Goal: Information Seeking & Learning: Learn about a topic

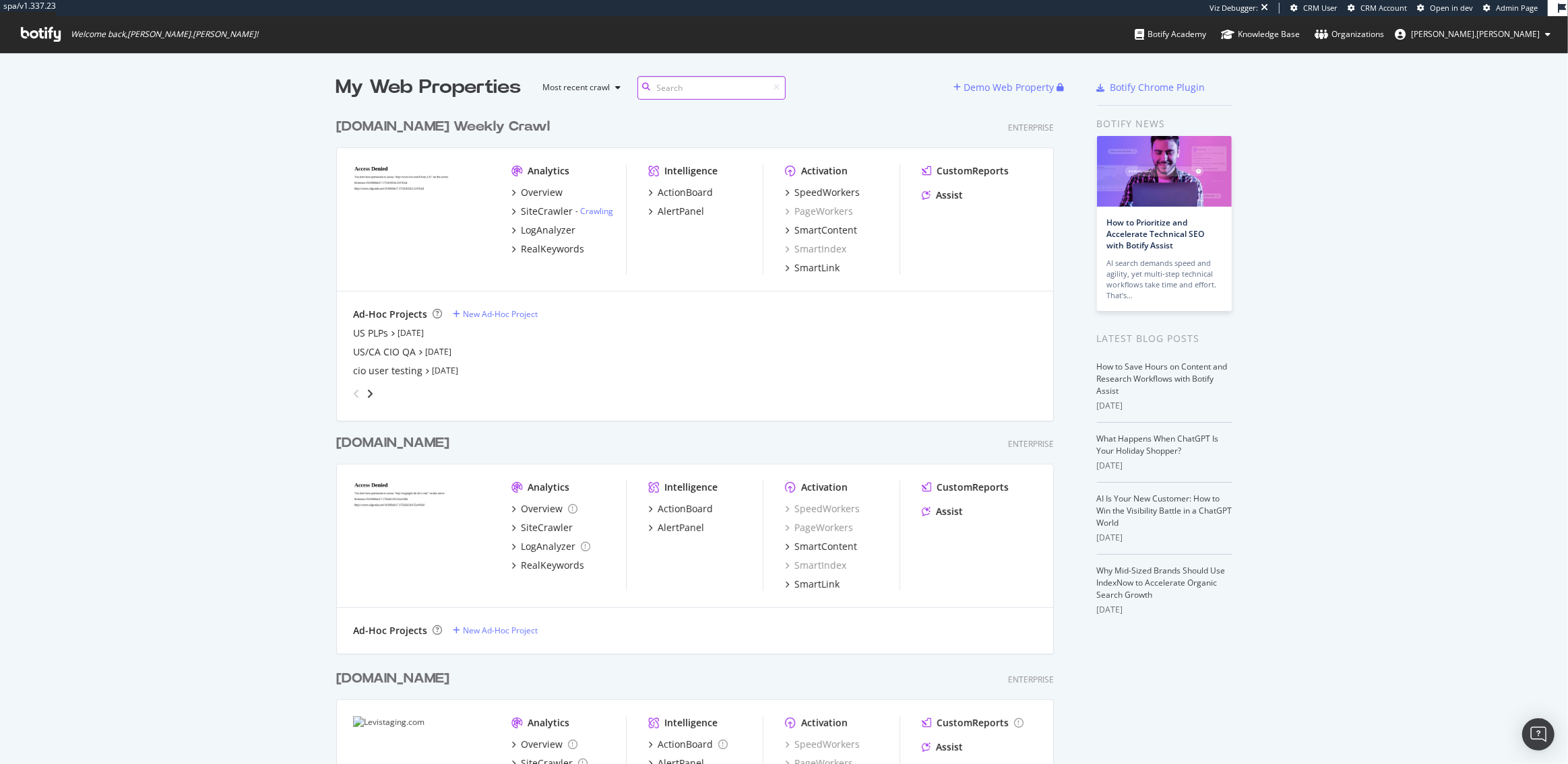
scroll to position [1024, 727]
click at [556, 212] on div "SiteCrawler" at bounding box center [547, 211] width 52 height 13
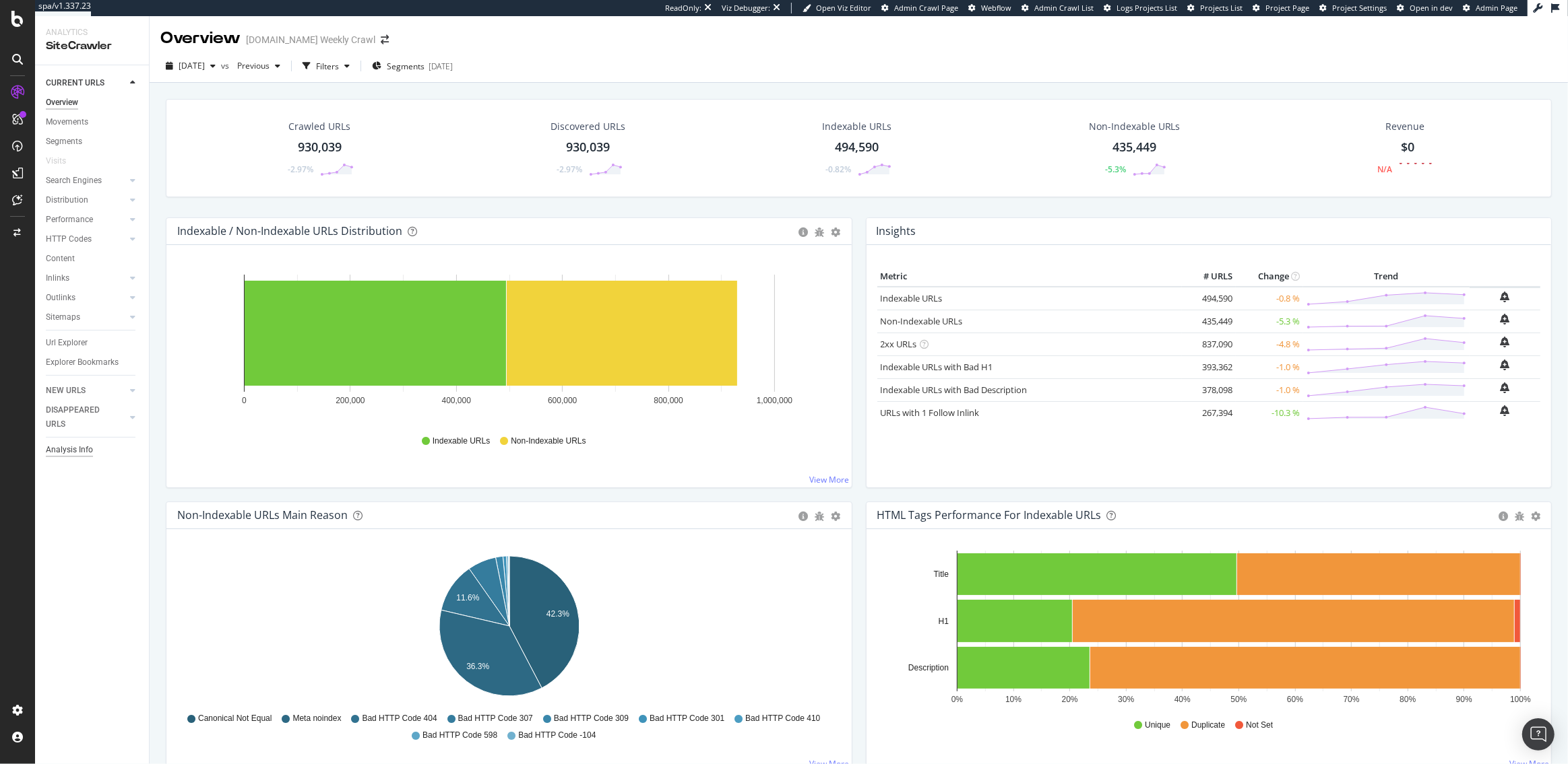
click at [72, 454] on div "Analysis Info" at bounding box center [70, 450] width 47 height 14
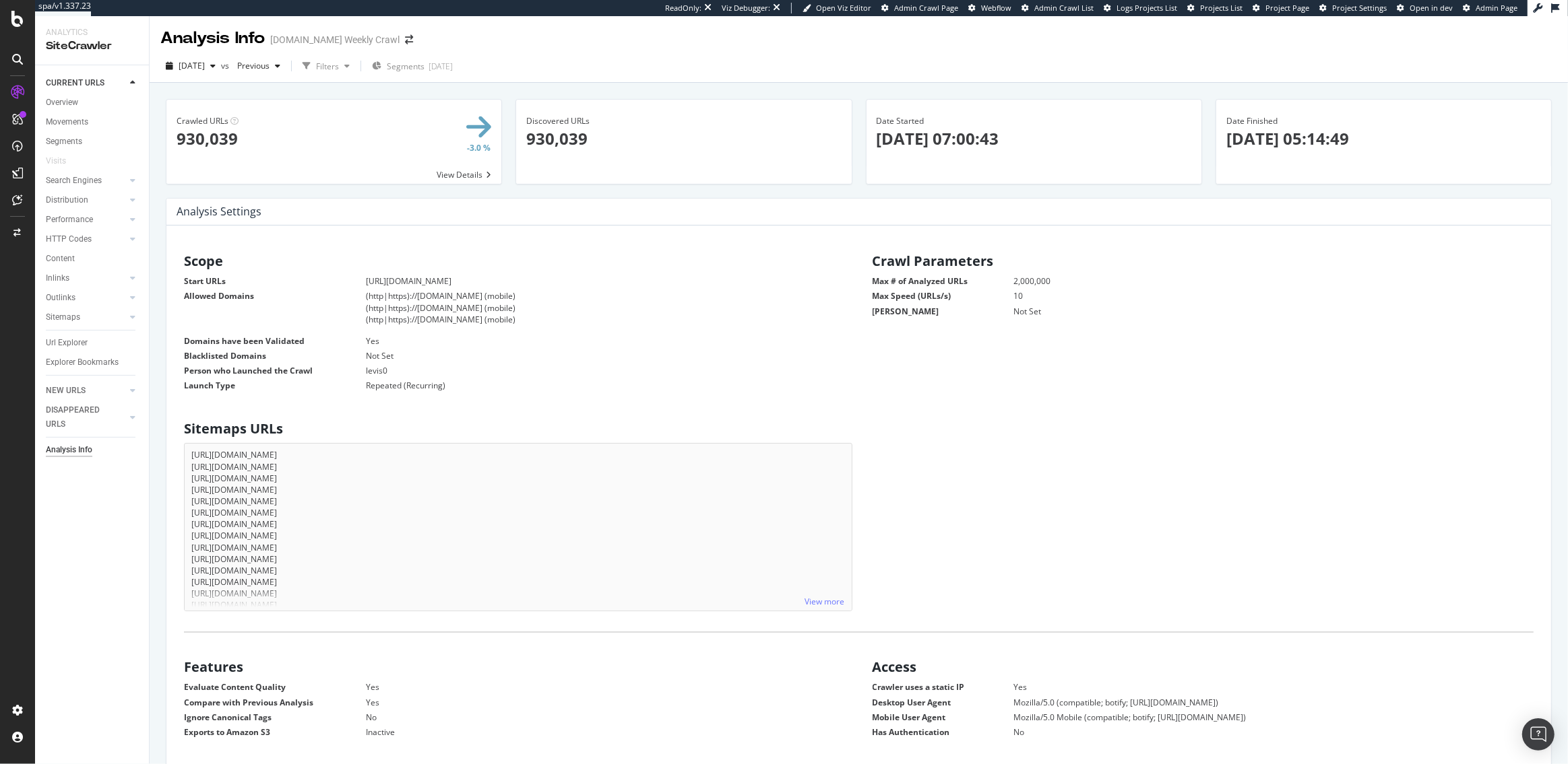
scroll to position [215, 667]
click at [62, 669] on div "Crawl Manager" at bounding box center [122, 672] width 161 height 10
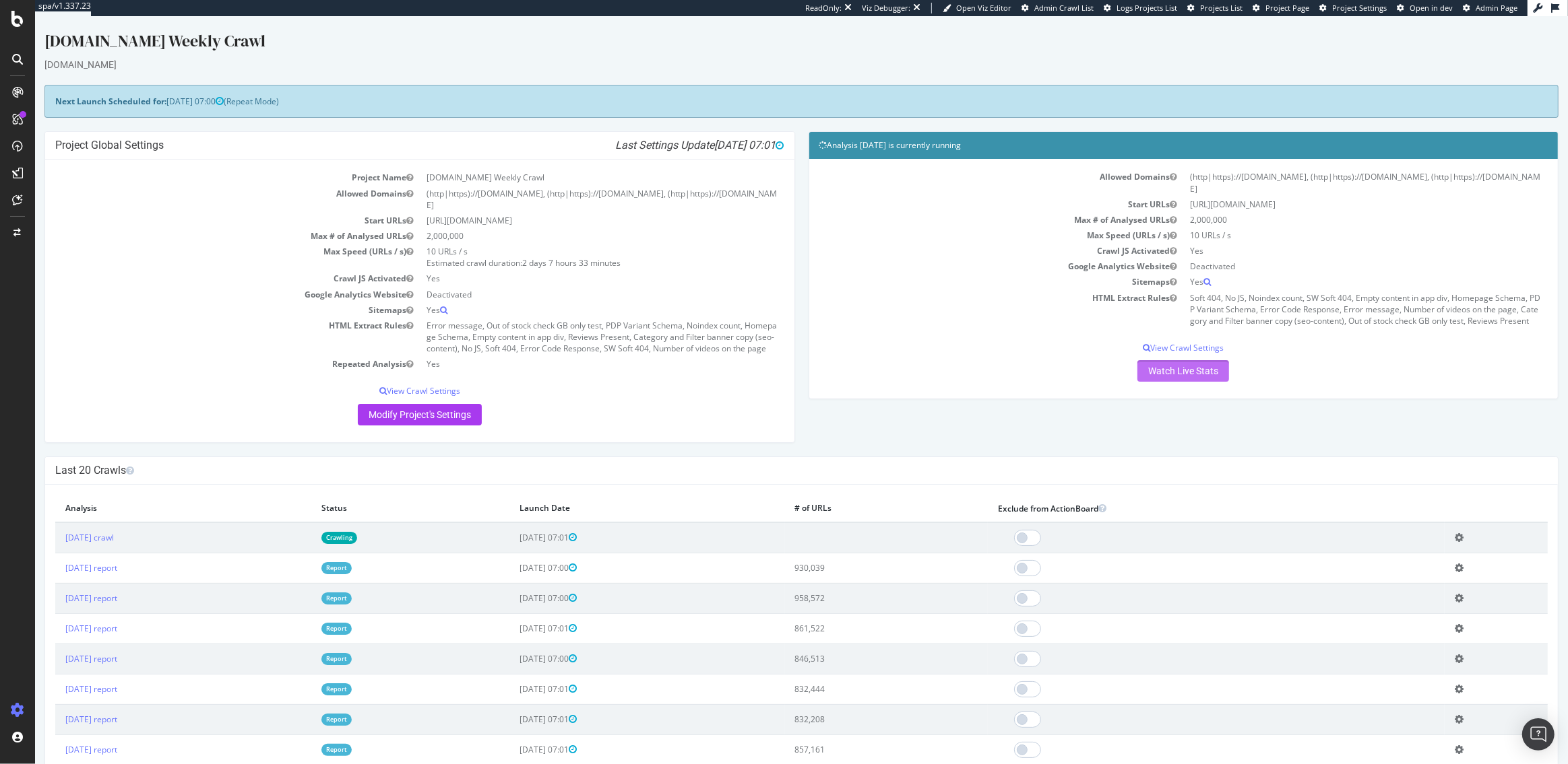
click at [1176, 360] on link "Watch Live Stats" at bounding box center [1183, 370] width 91 height 22
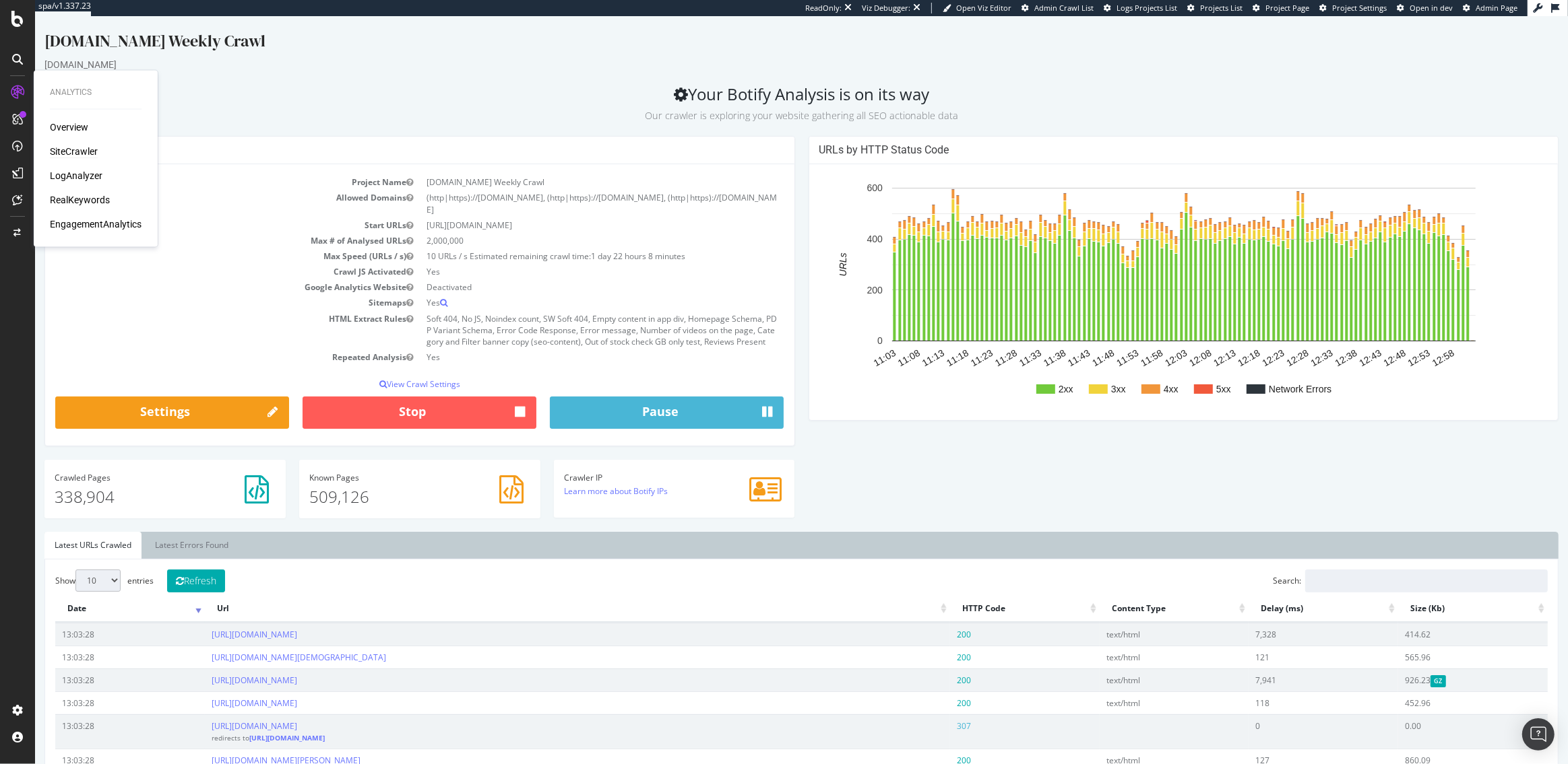
click at [73, 149] on div "SiteCrawler" at bounding box center [73, 151] width 48 height 13
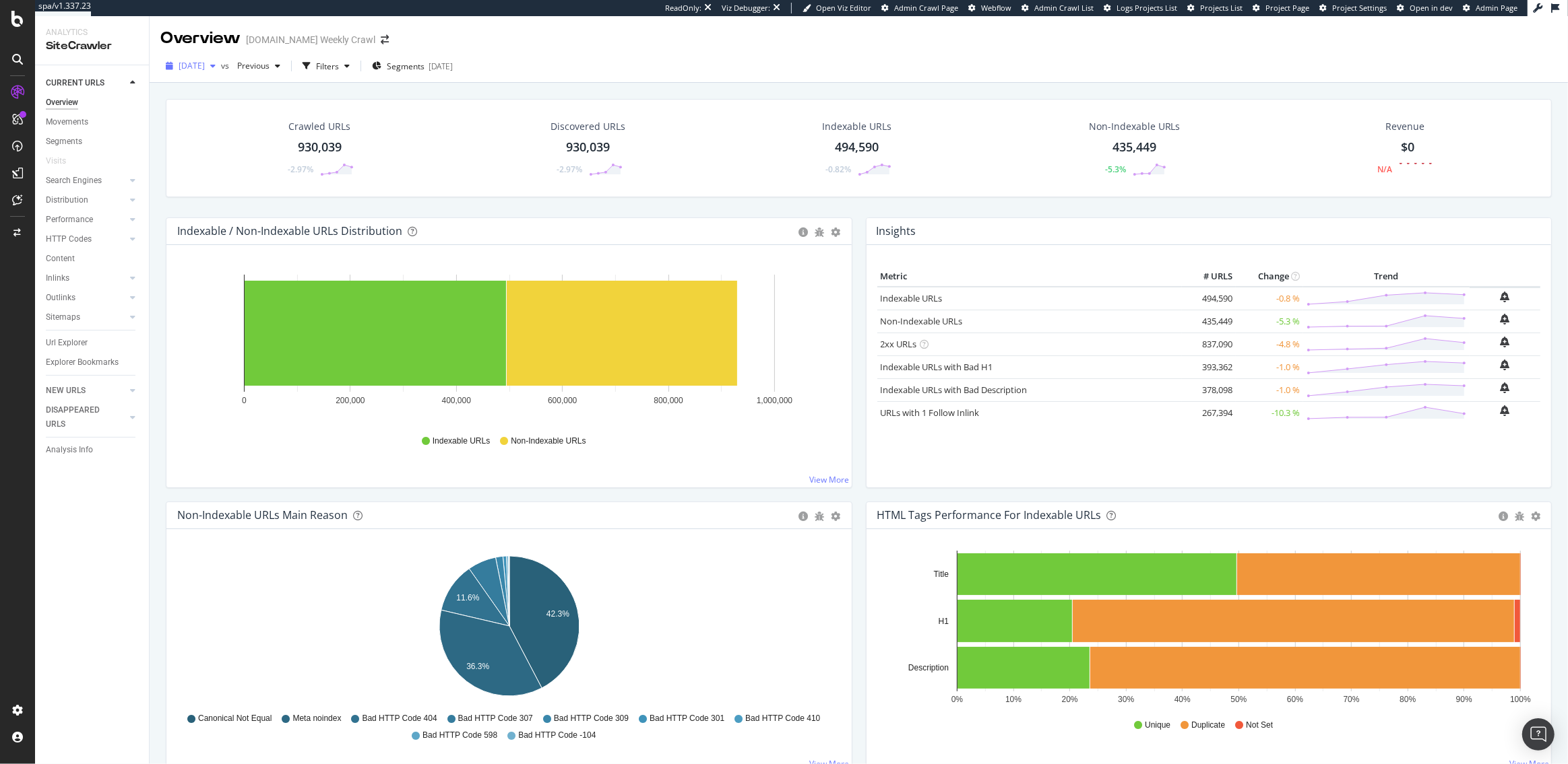
click at [193, 68] on span "[DATE]" at bounding box center [192, 66] width 27 height 11
click at [292, 140] on div "959K URLs" at bounding box center [280, 139] width 40 height 12
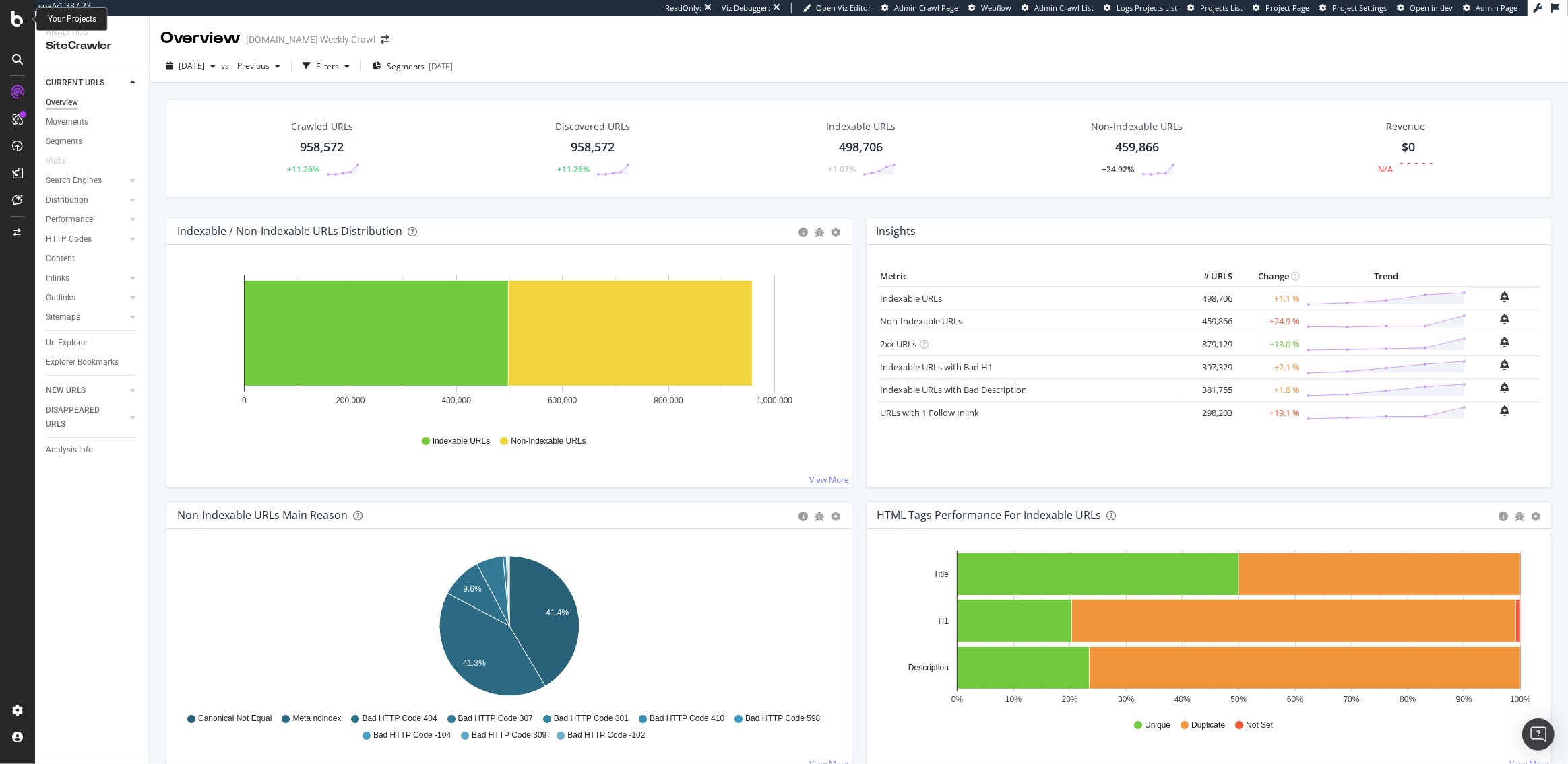
click at [22, 24] on icon at bounding box center [17, 18] width 12 height 16
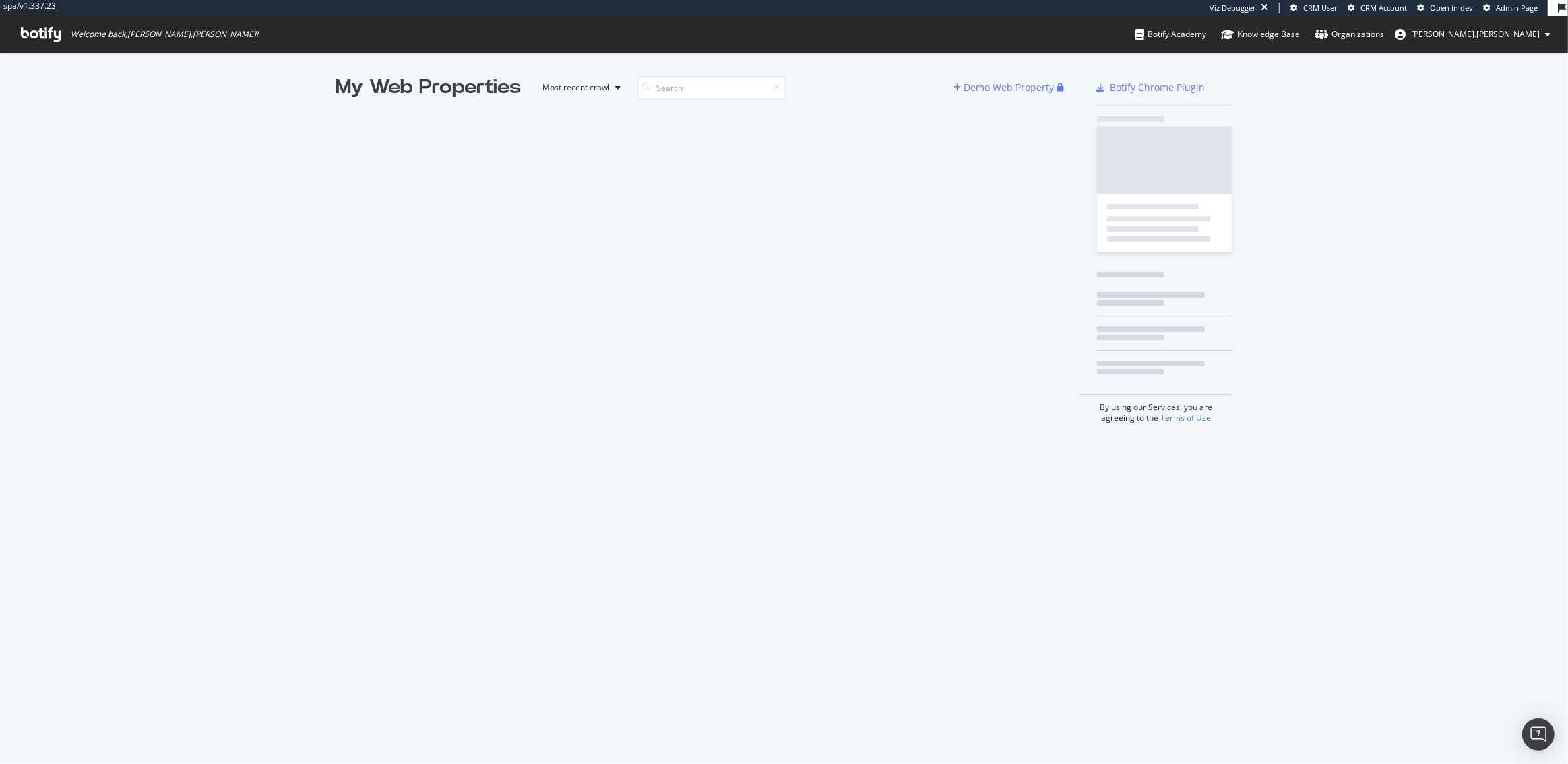
scroll to position [764, 1568]
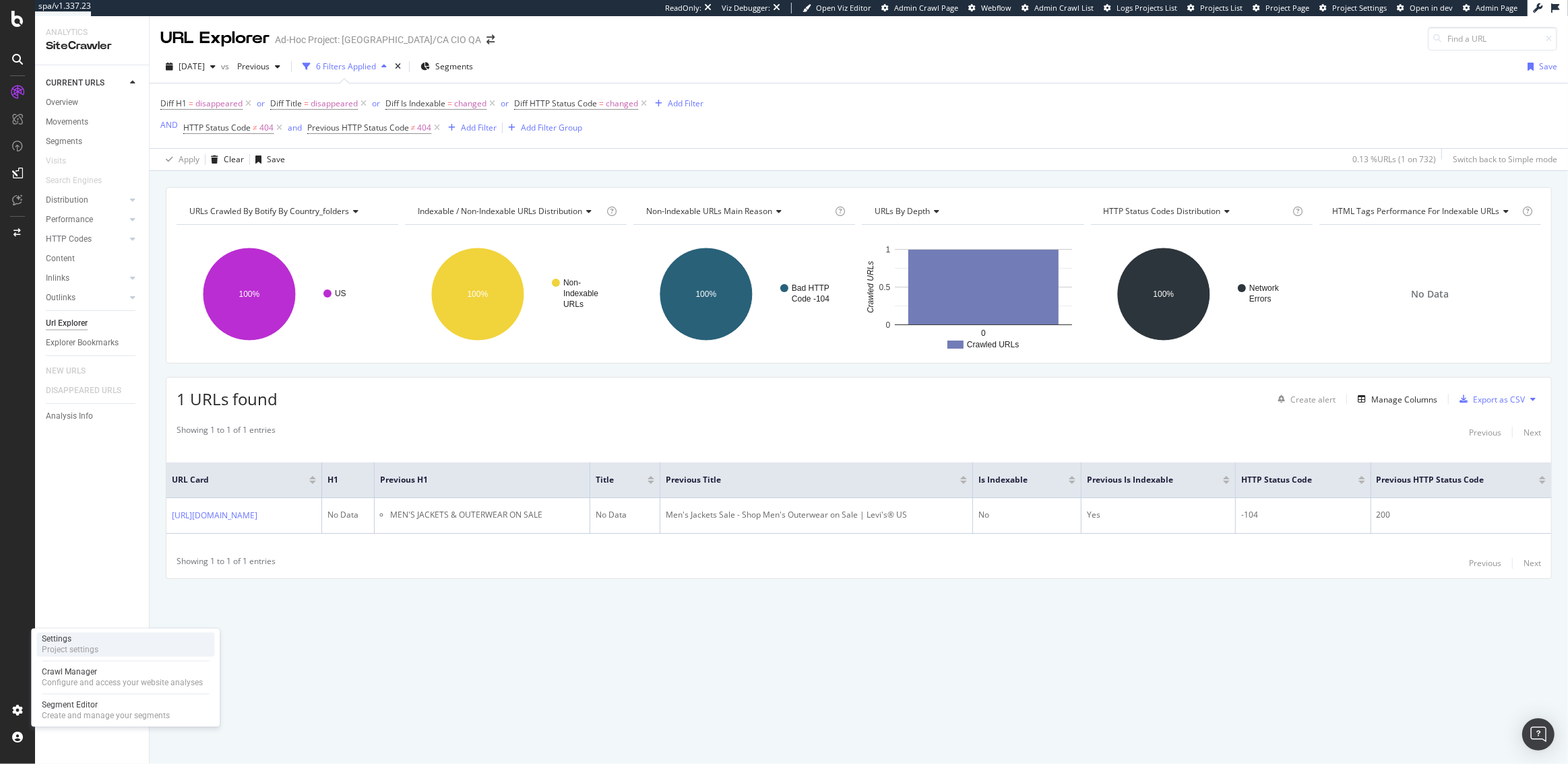
click at [72, 652] on div "Project settings" at bounding box center [70, 650] width 57 height 10
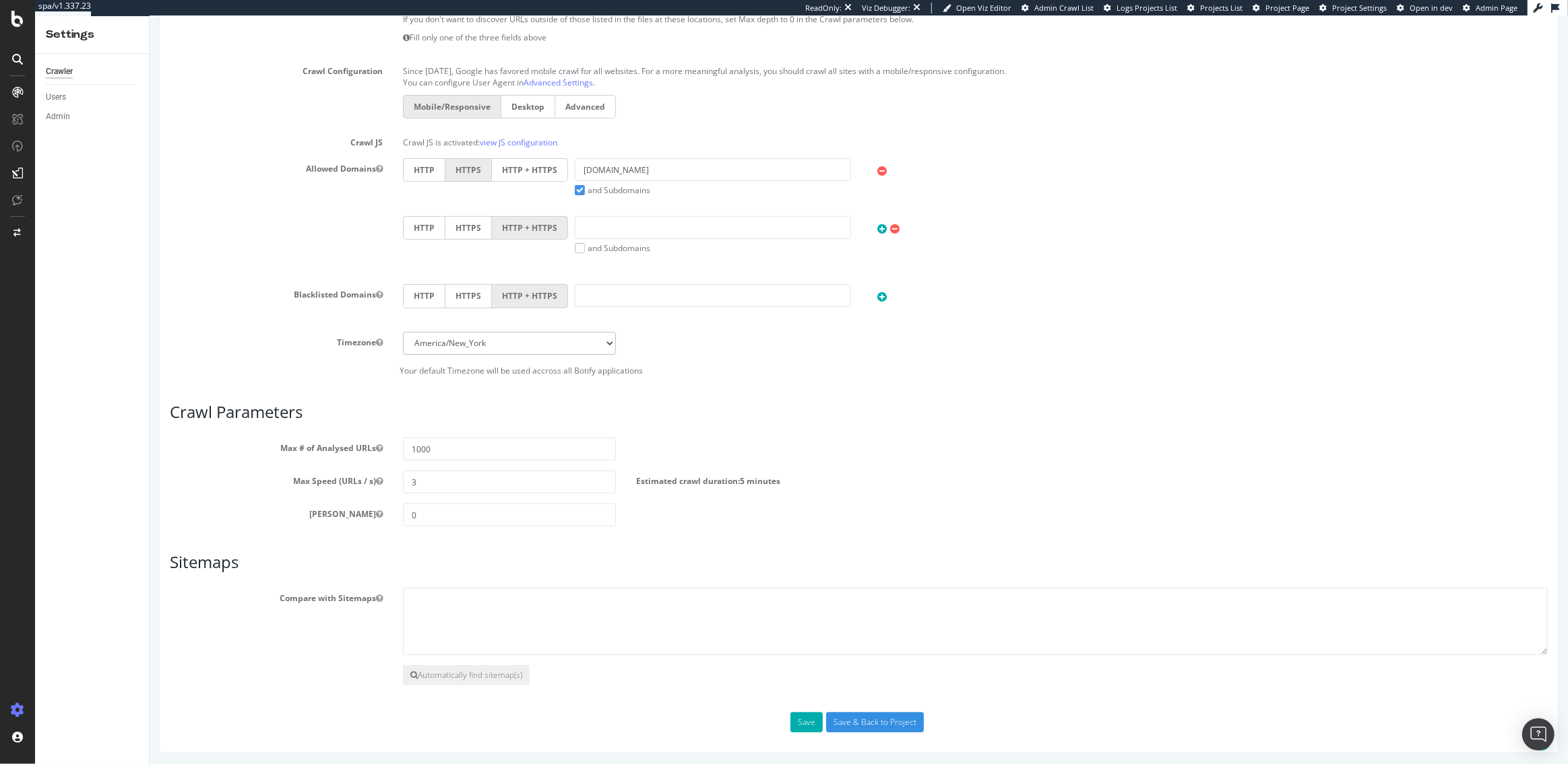
scroll to position [239, 0]
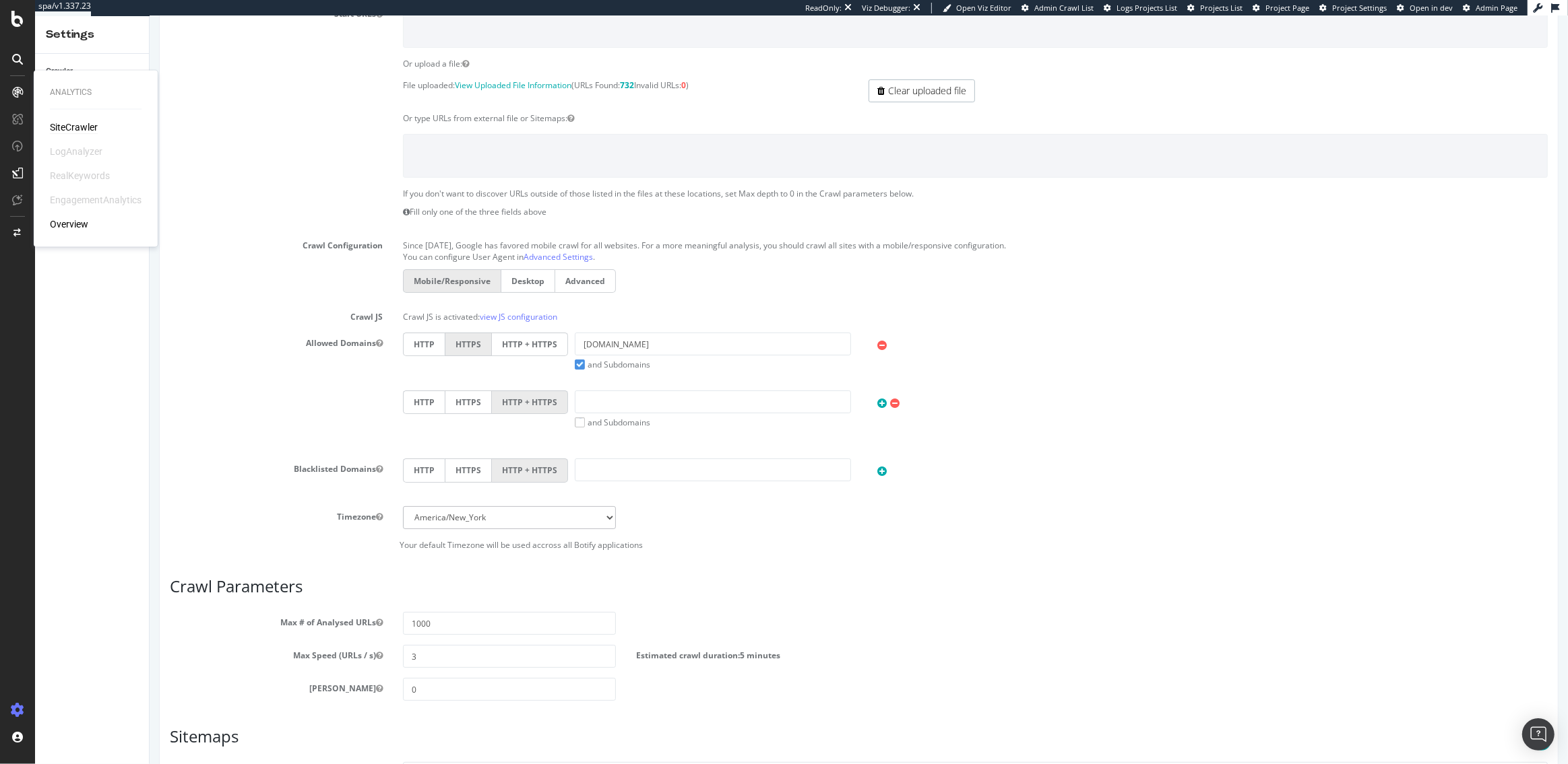
click at [79, 128] on div "SiteCrawler" at bounding box center [73, 127] width 48 height 13
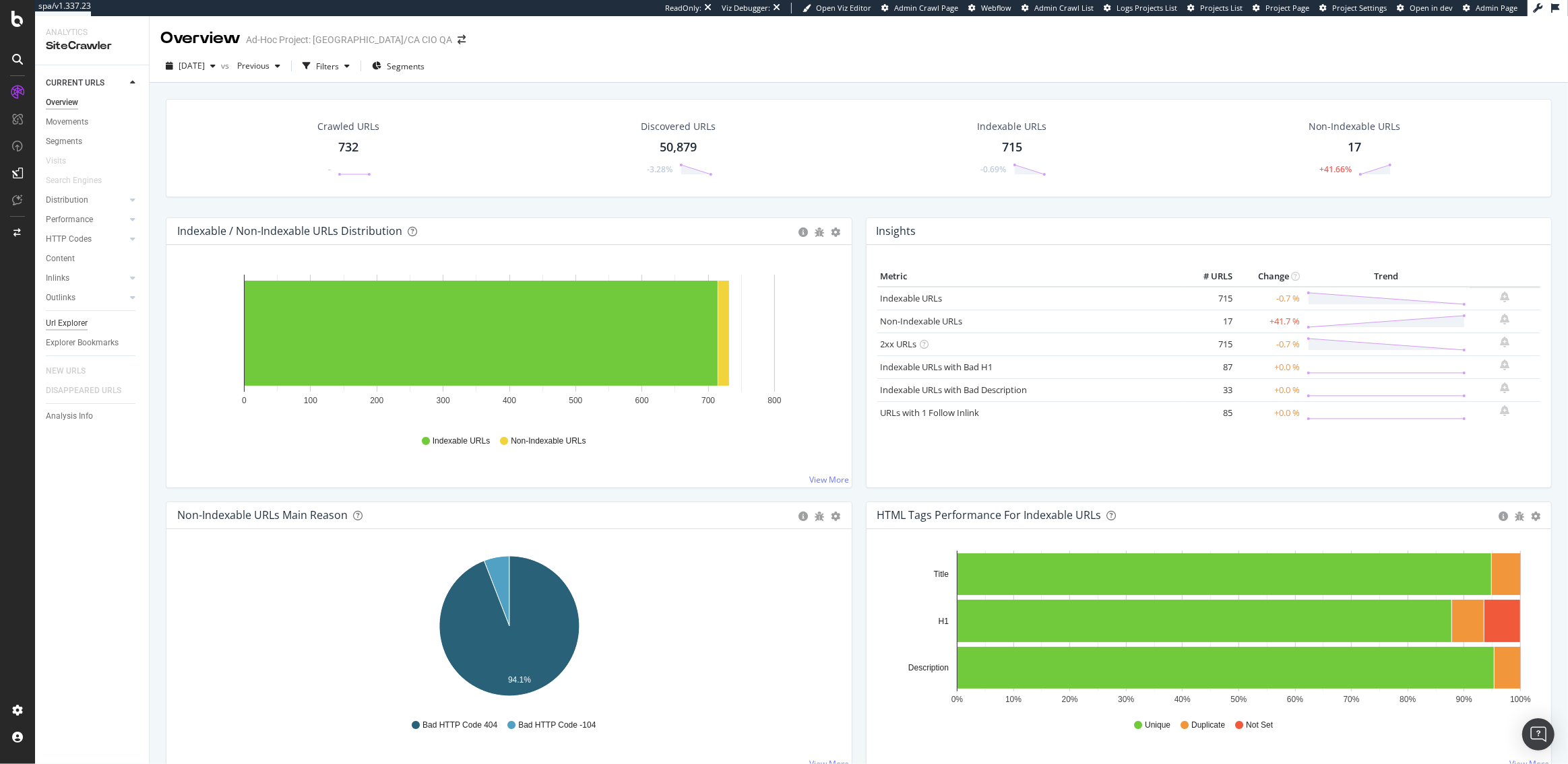
click at [80, 319] on div "Url Explorer" at bounding box center [67, 324] width 42 height 14
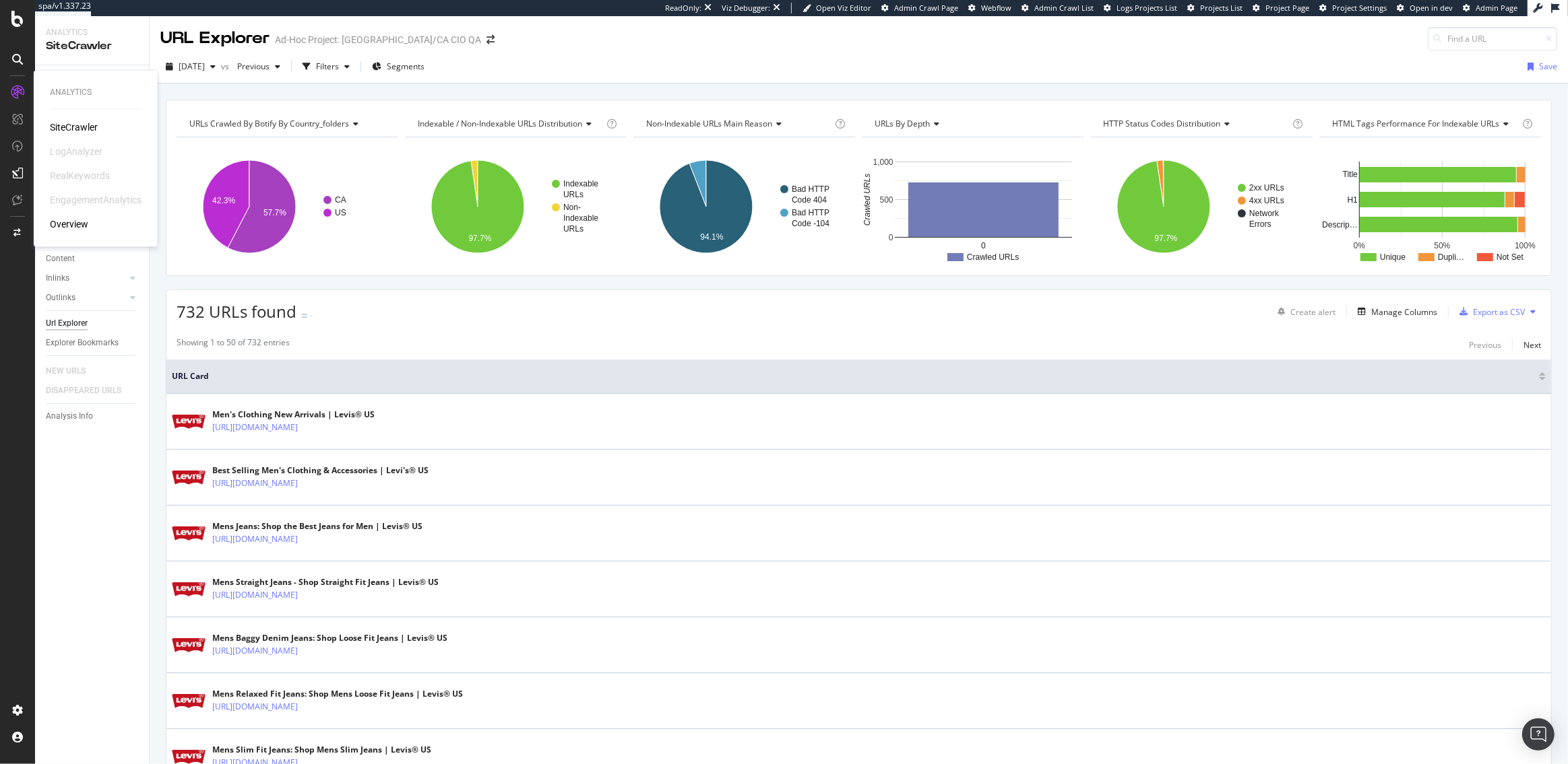
click at [78, 124] on div "SiteCrawler" at bounding box center [73, 127] width 48 height 13
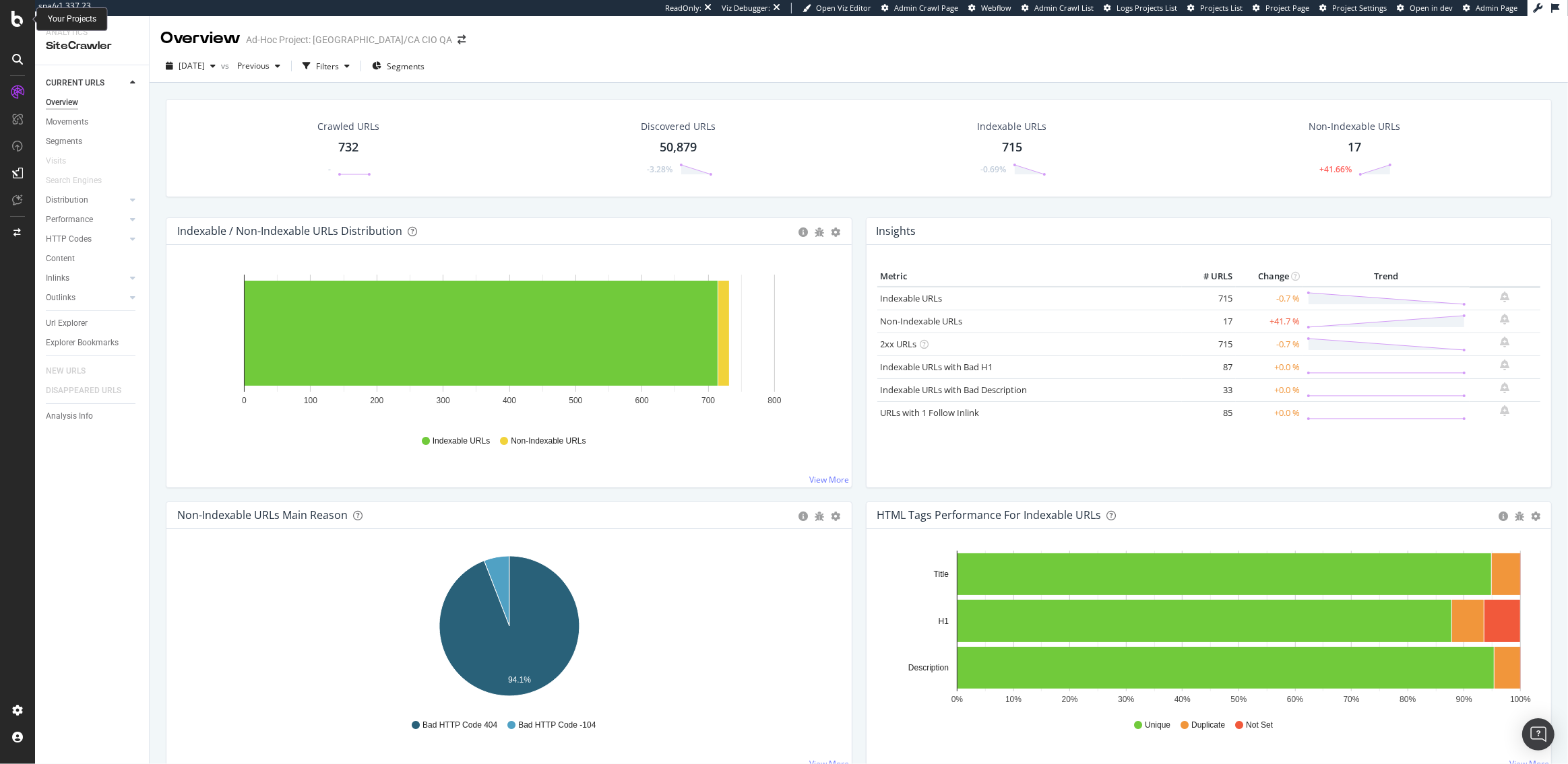
click at [6, 22] on div at bounding box center [17, 18] width 32 height 16
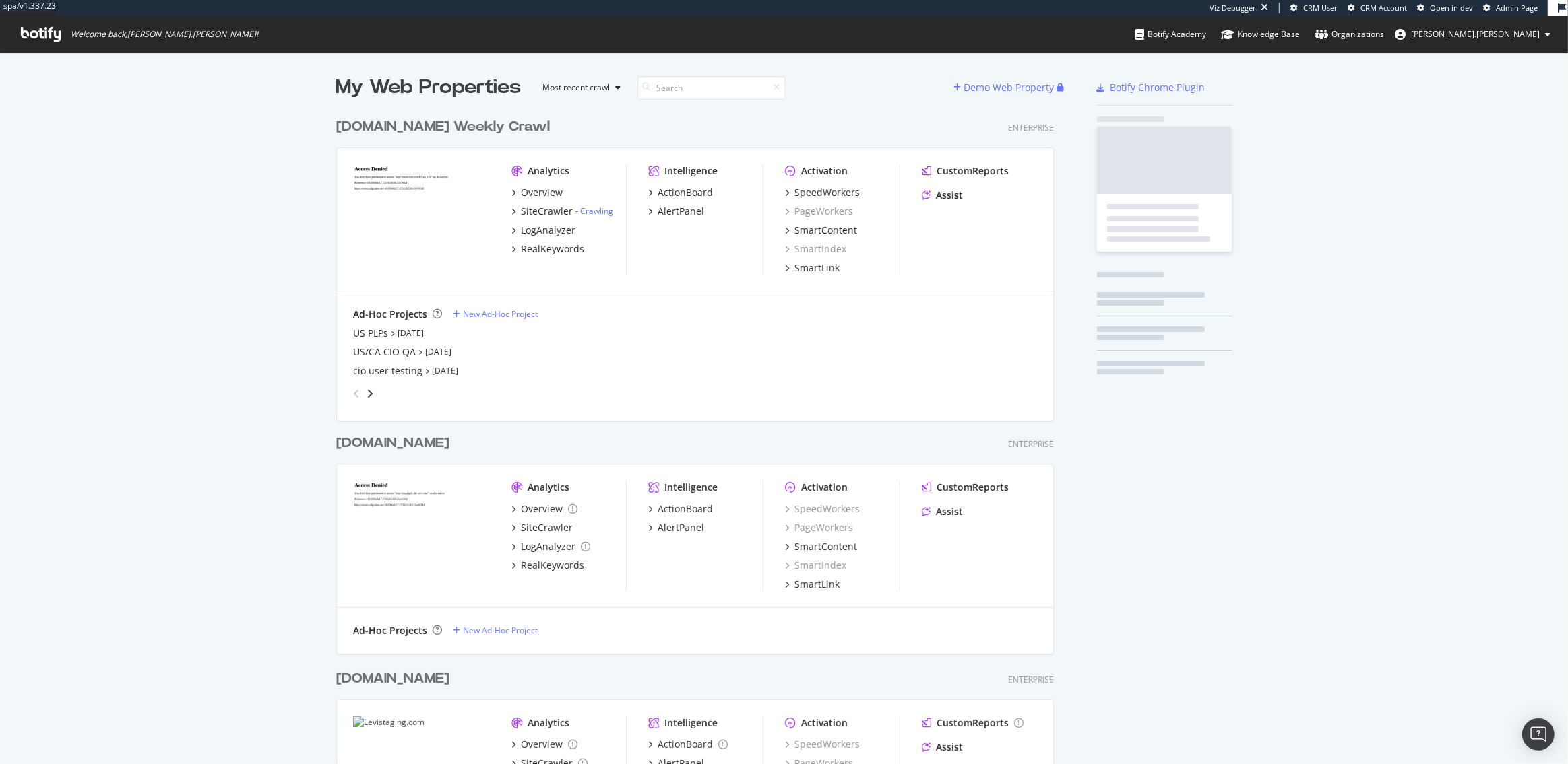
scroll to position [1024, 727]
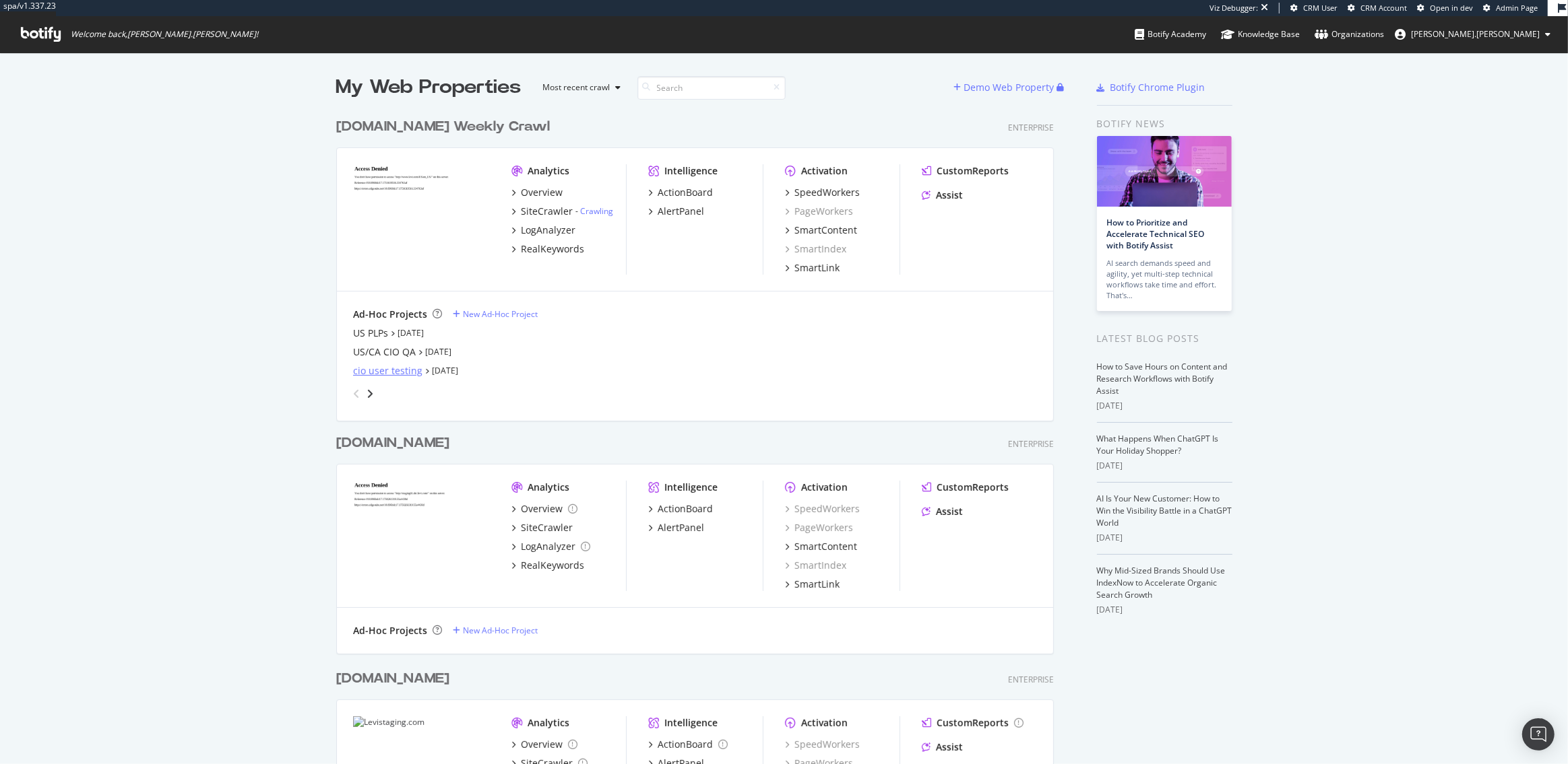
click at [392, 368] on div "cio user testing" at bounding box center [387, 370] width 69 height 13
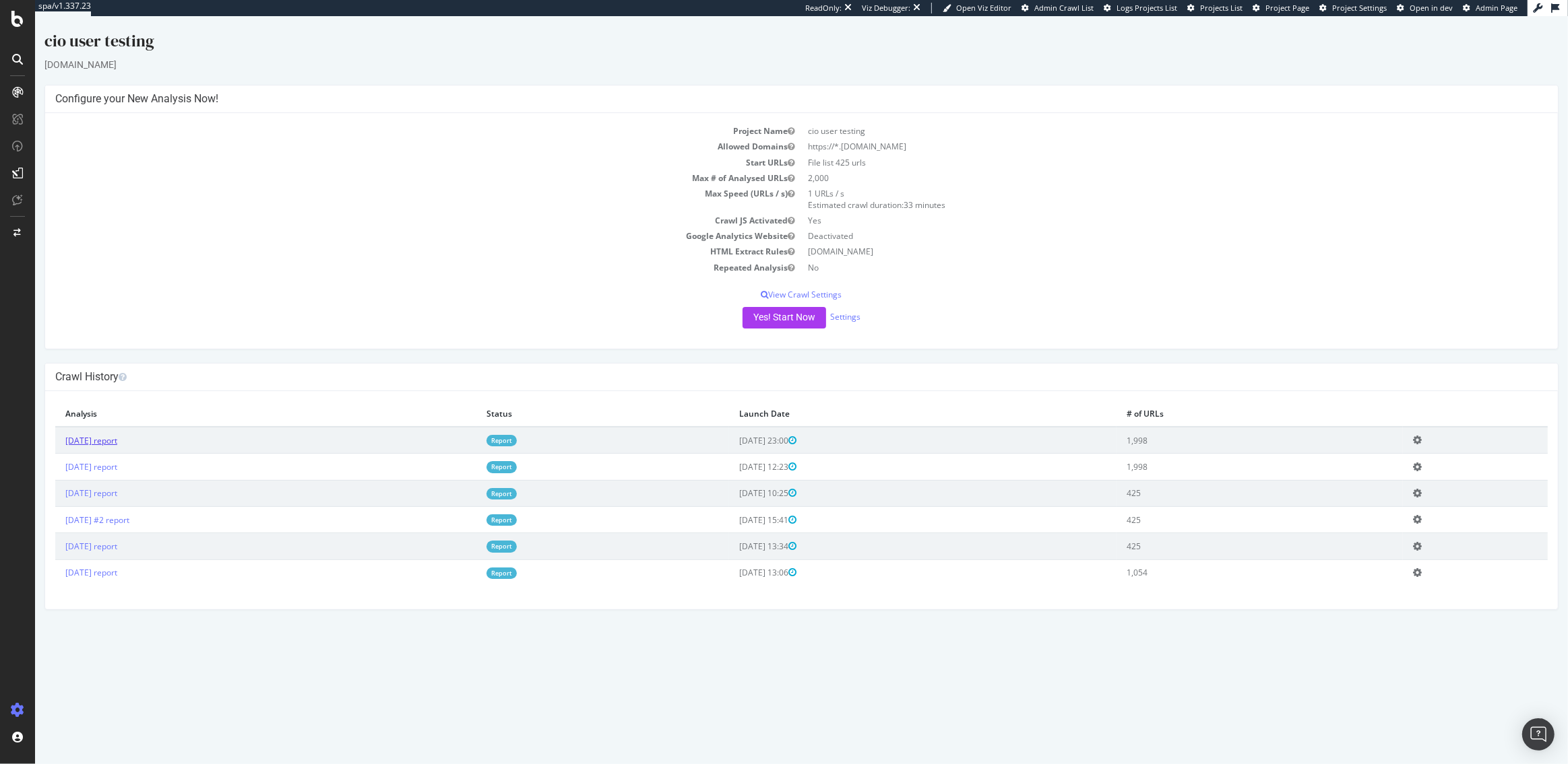
click at [117, 440] on link "2025 Aug. 23rd report" at bounding box center [91, 440] width 52 height 11
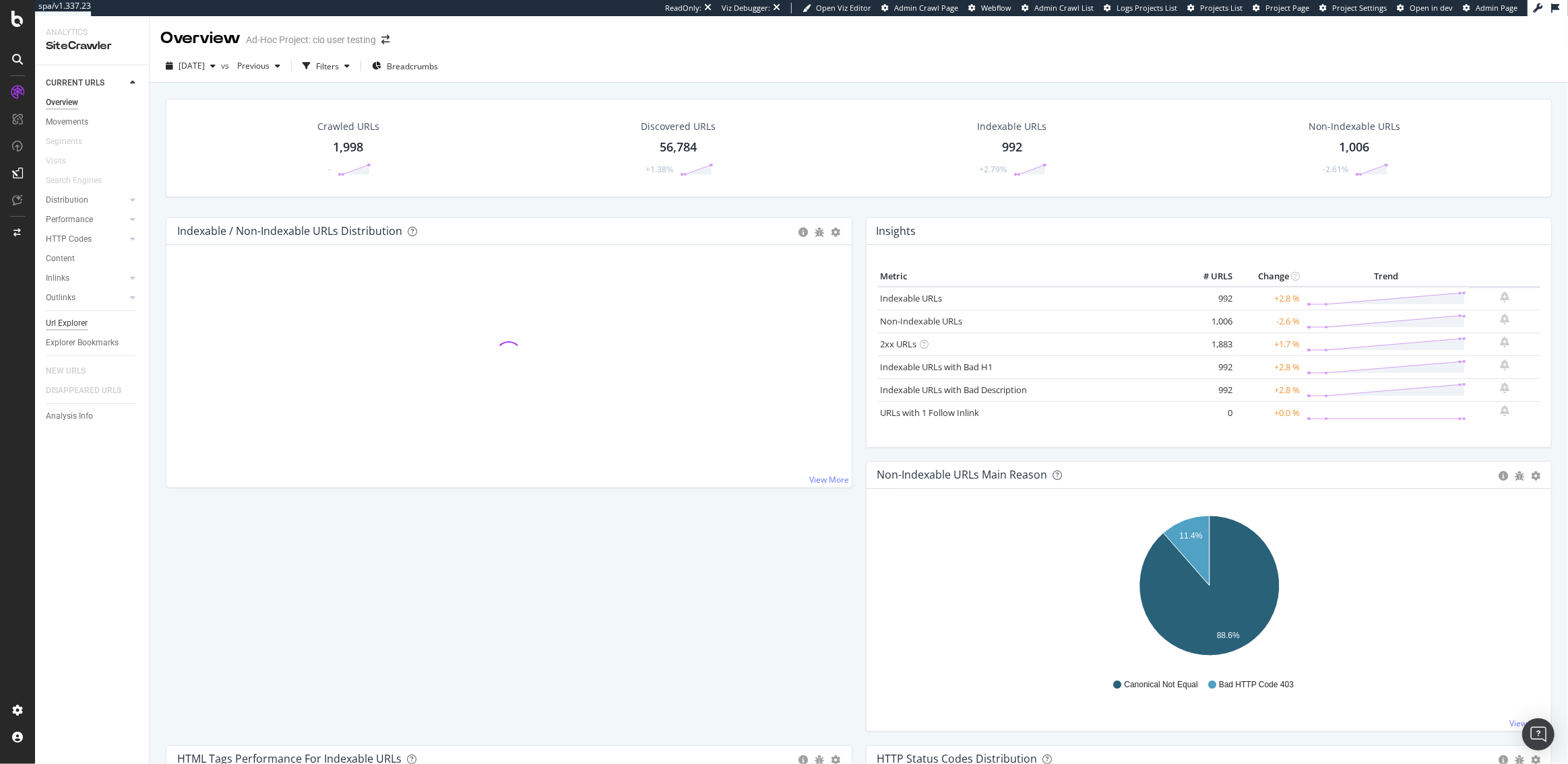
click at [70, 324] on div "Url Explorer" at bounding box center [67, 324] width 42 height 14
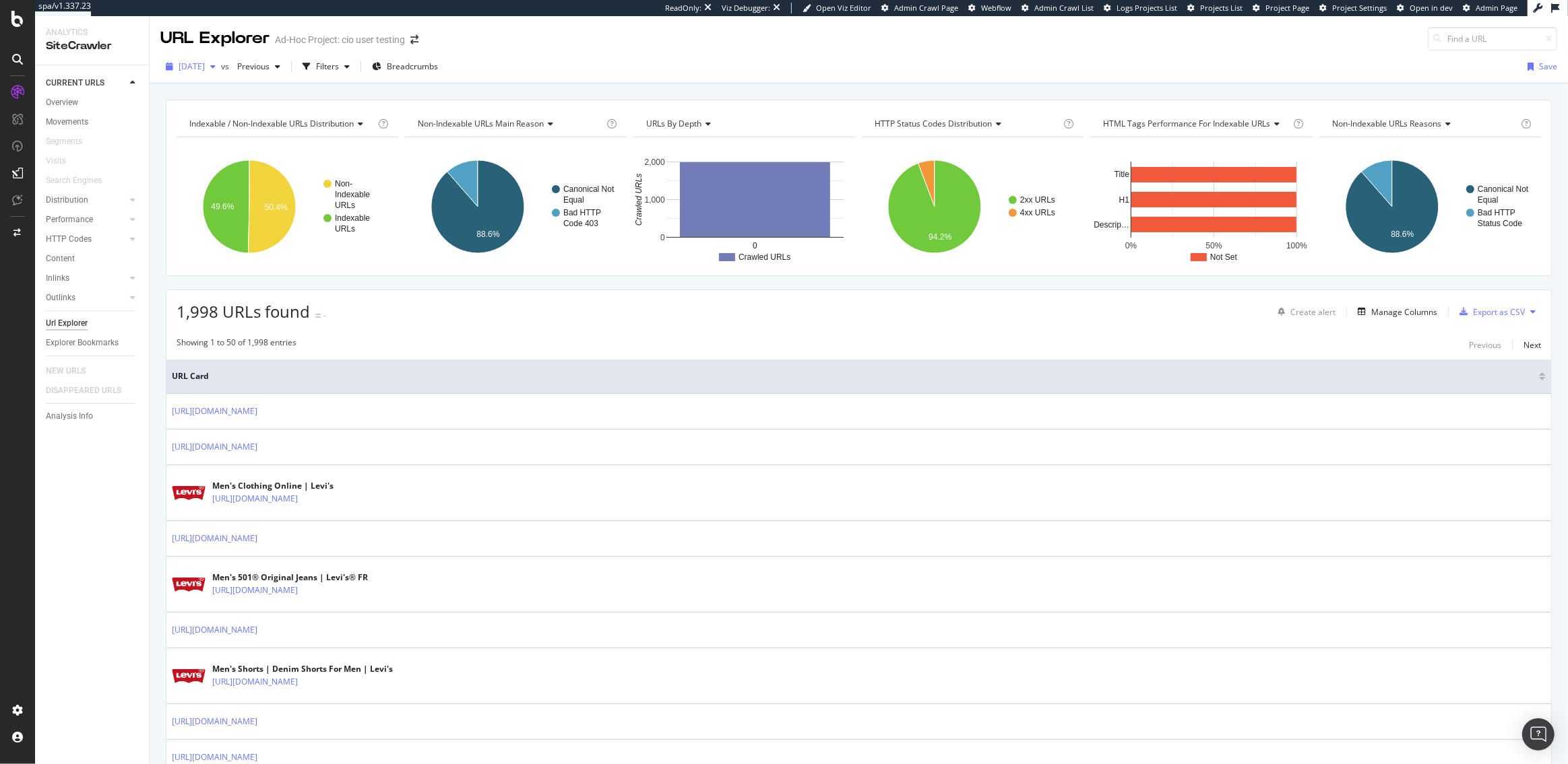
click at [205, 66] on span "2025 Aug. 23rd" at bounding box center [192, 66] width 27 height 11
click at [234, 133] on div "2025 Aug. 8th" at bounding box center [219, 138] width 77 height 12
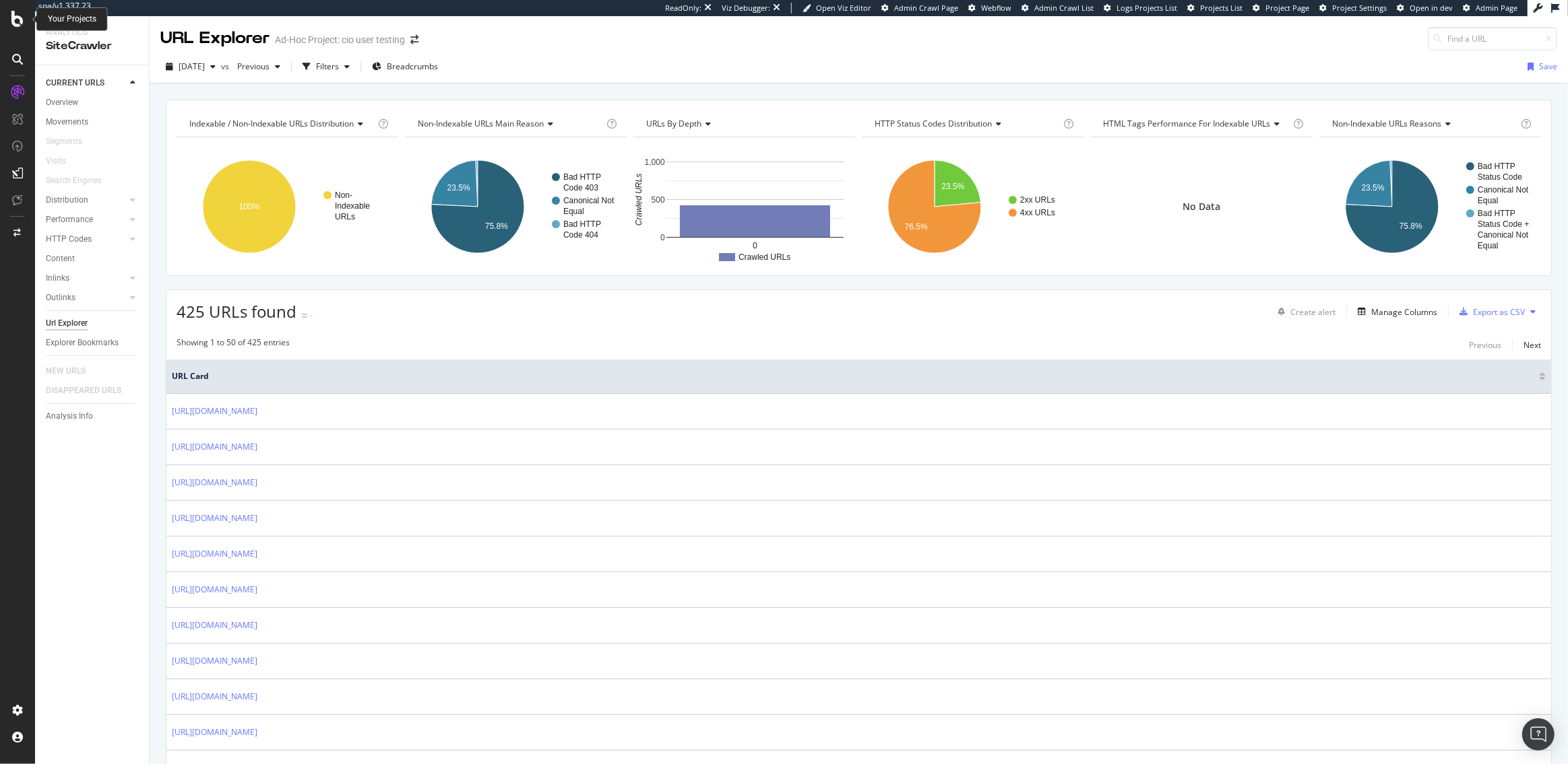
click at [16, 25] on icon at bounding box center [17, 18] width 12 height 16
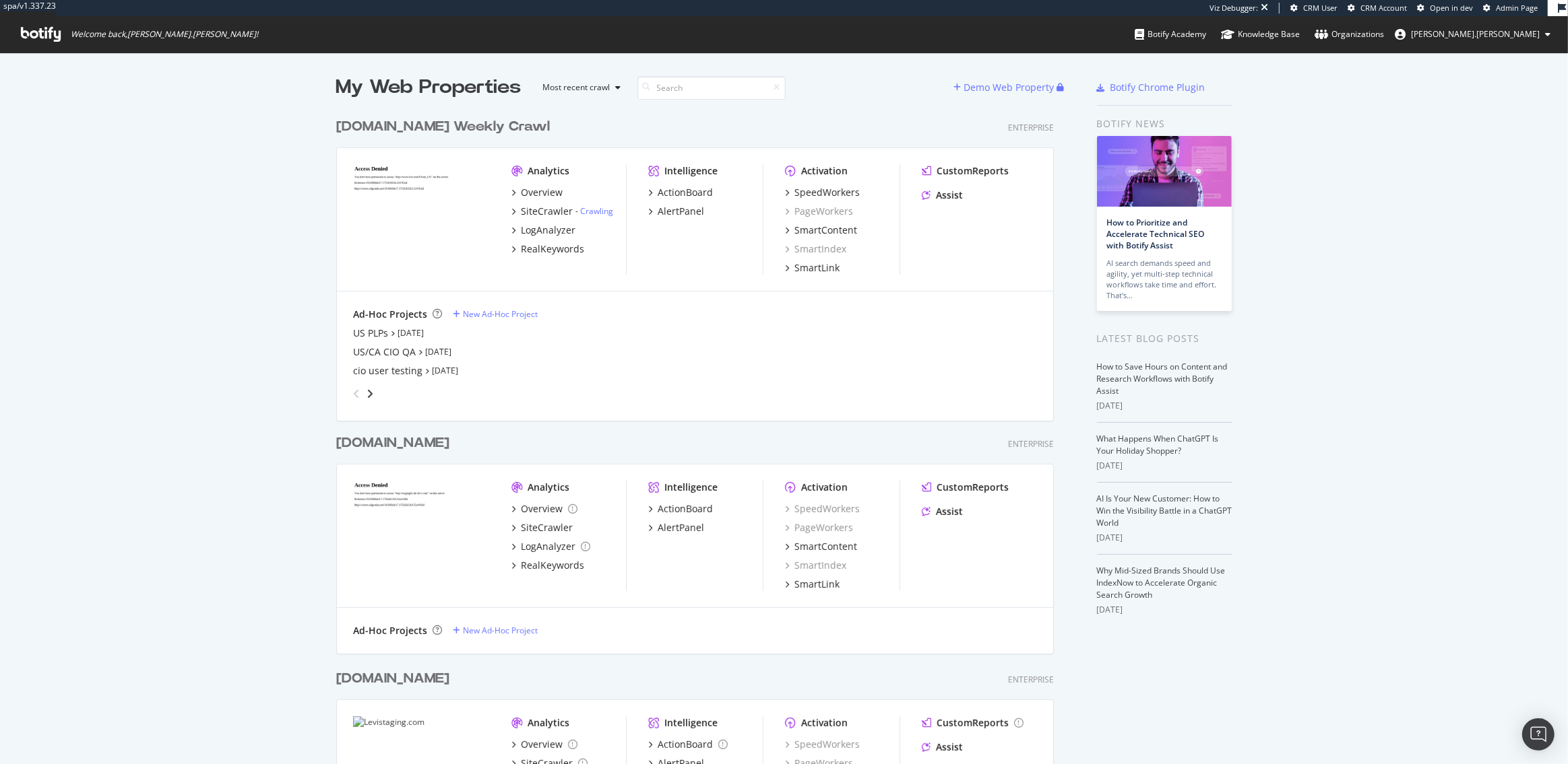
scroll to position [1024, 727]
click at [367, 391] on icon "angle-right" at bounding box center [370, 394] width 7 height 10
click at [388, 329] on div "PreProd Test" at bounding box center [382, 333] width 57 height 13
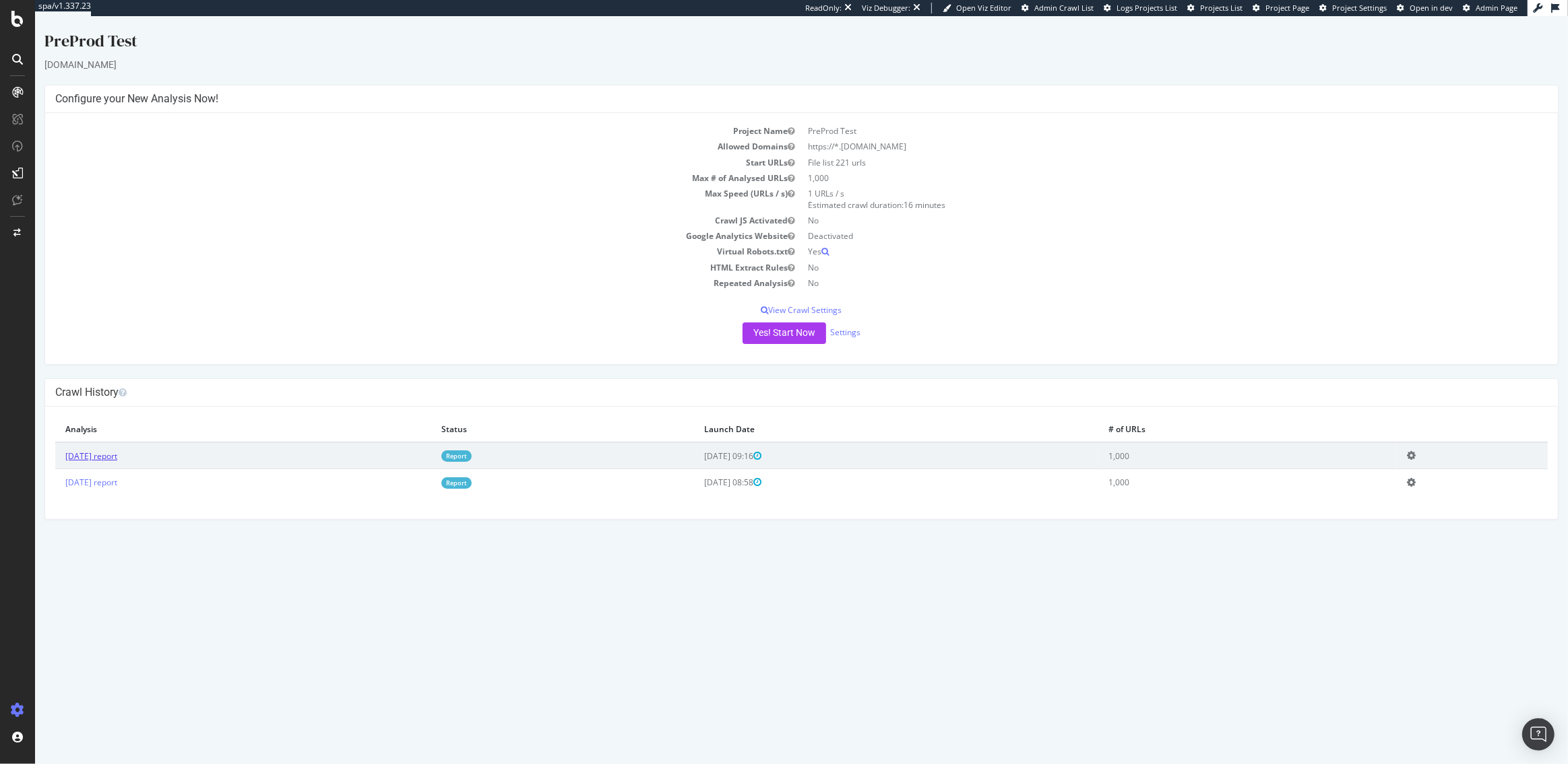
click at [117, 460] on link "2025 Jun. 27th report" at bounding box center [91, 456] width 52 height 11
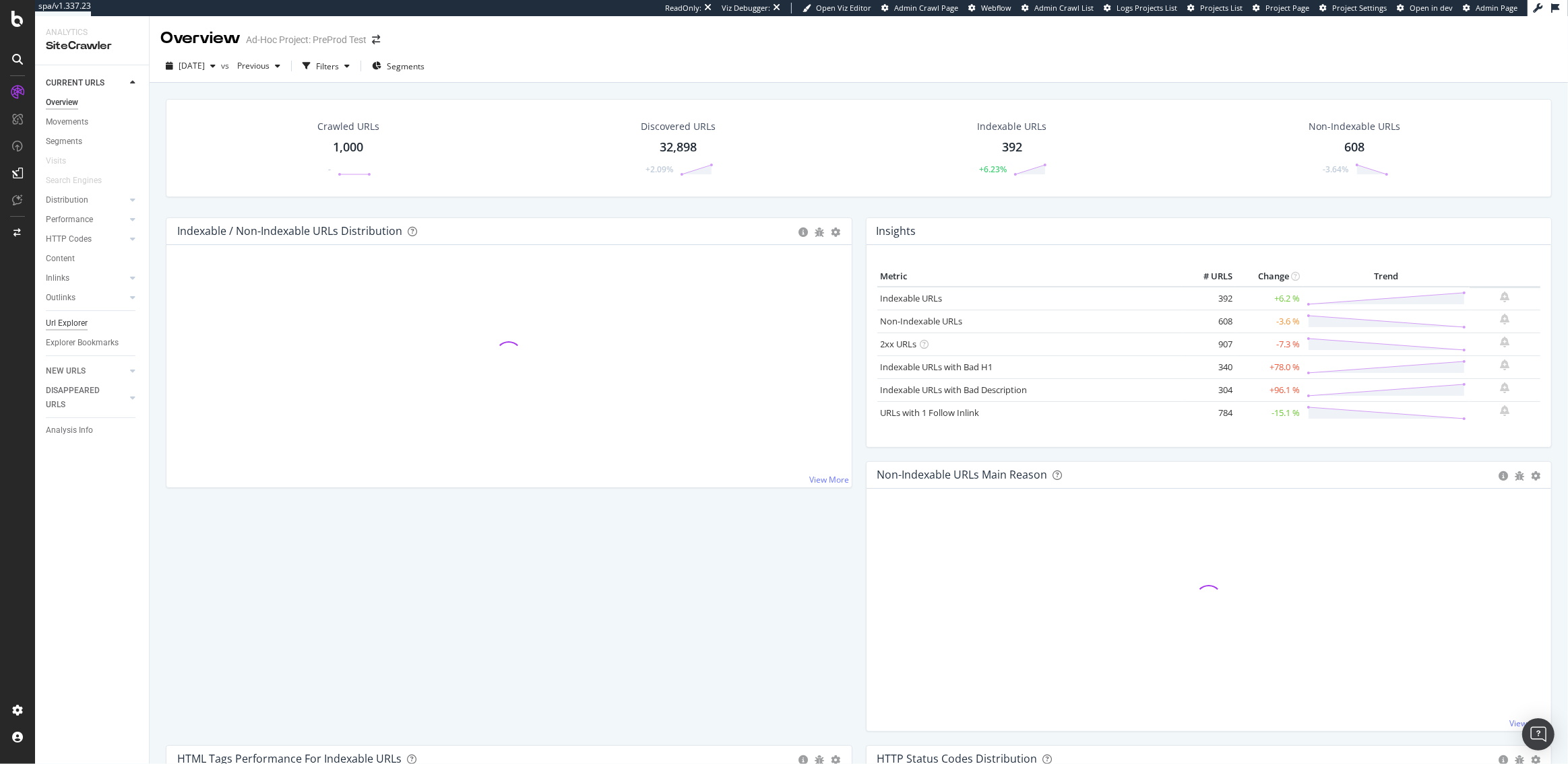
click at [59, 324] on div "Url Explorer" at bounding box center [67, 324] width 42 height 14
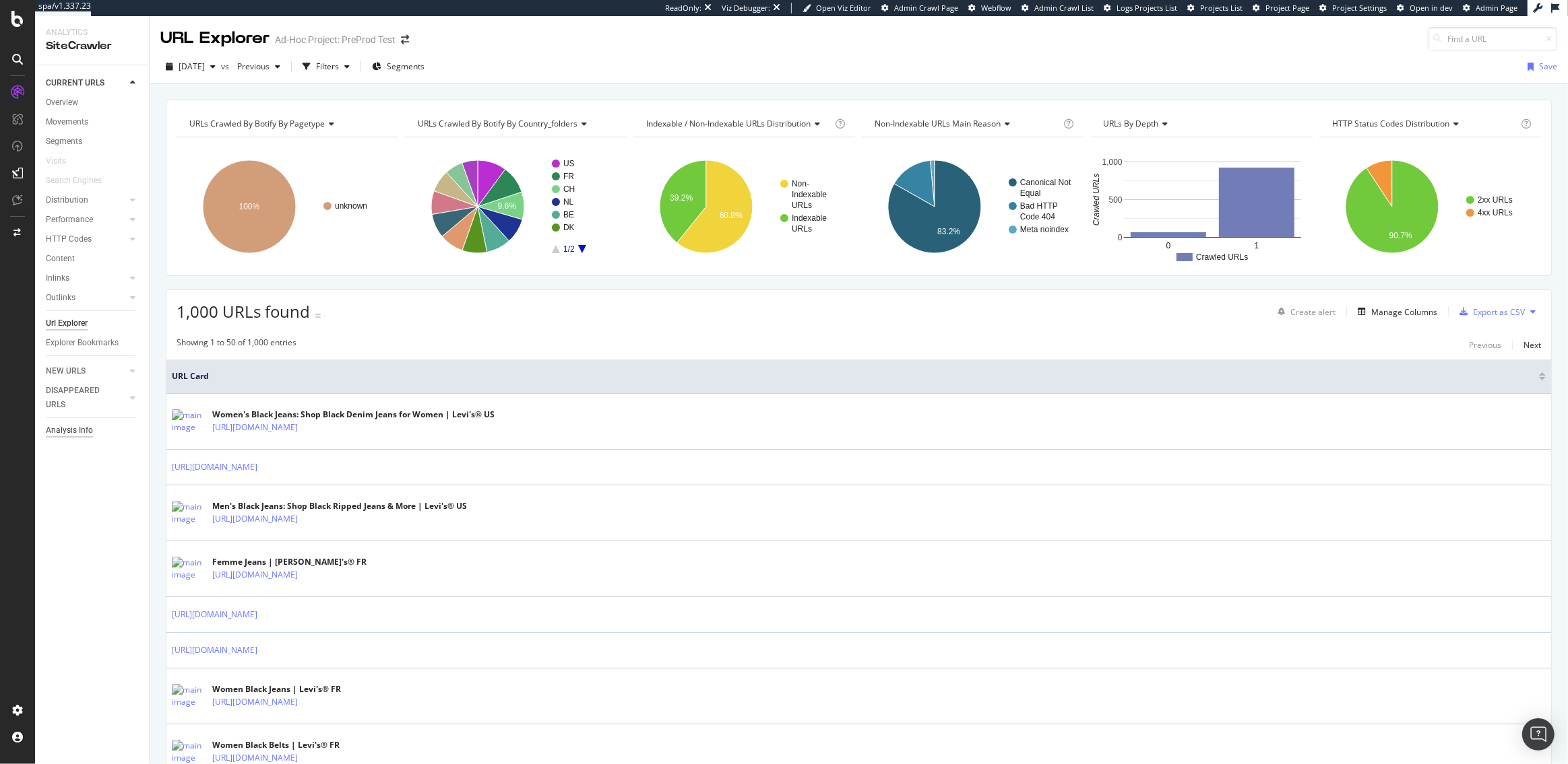
click at [87, 426] on div "Analysis Info" at bounding box center [70, 430] width 47 height 14
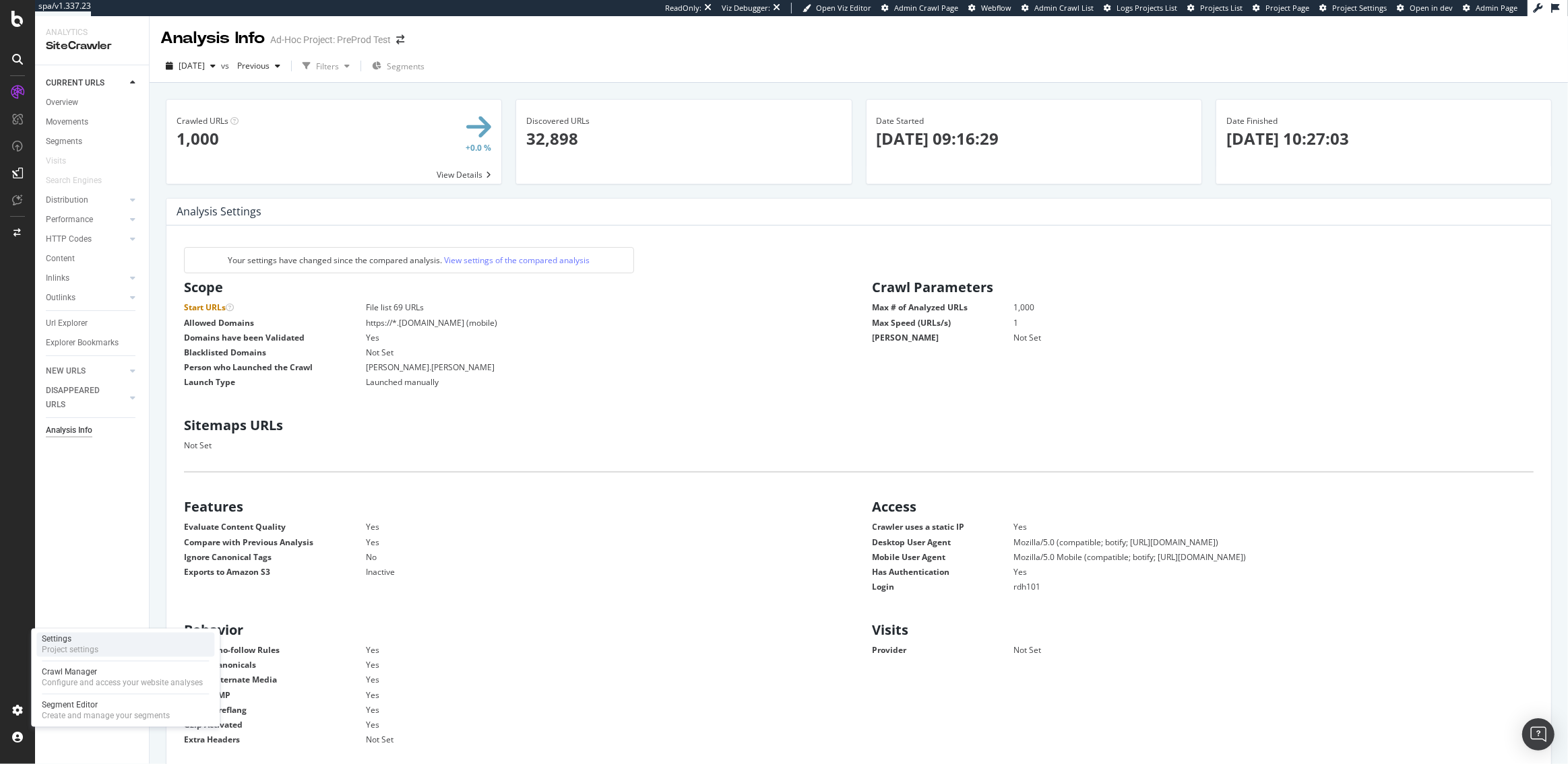
click at [61, 647] on div "Project settings" at bounding box center [70, 650] width 57 height 10
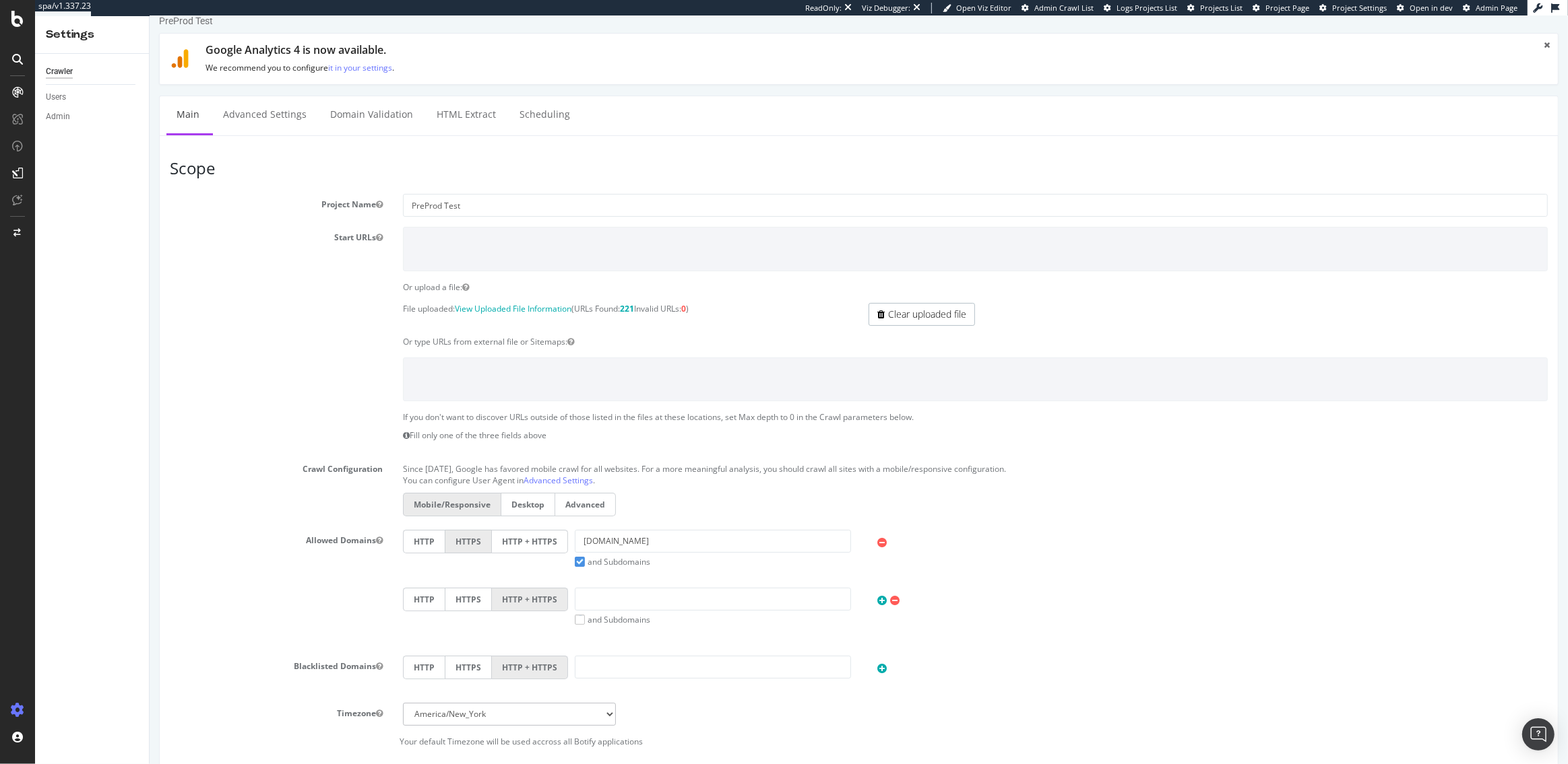
scroll to position [387, 0]
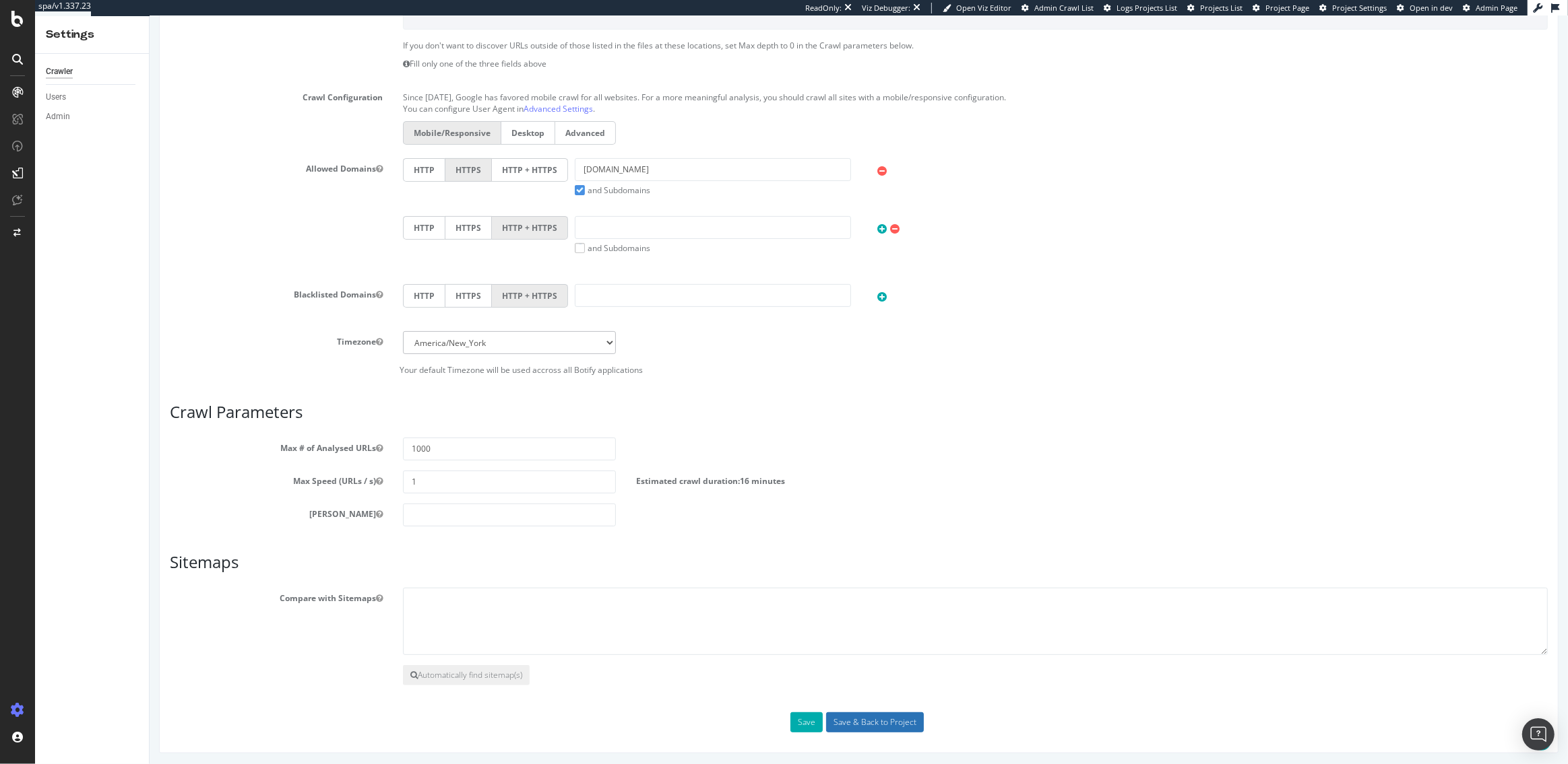
click at [855, 724] on input "Save & Back to Project" at bounding box center [874, 722] width 98 height 20
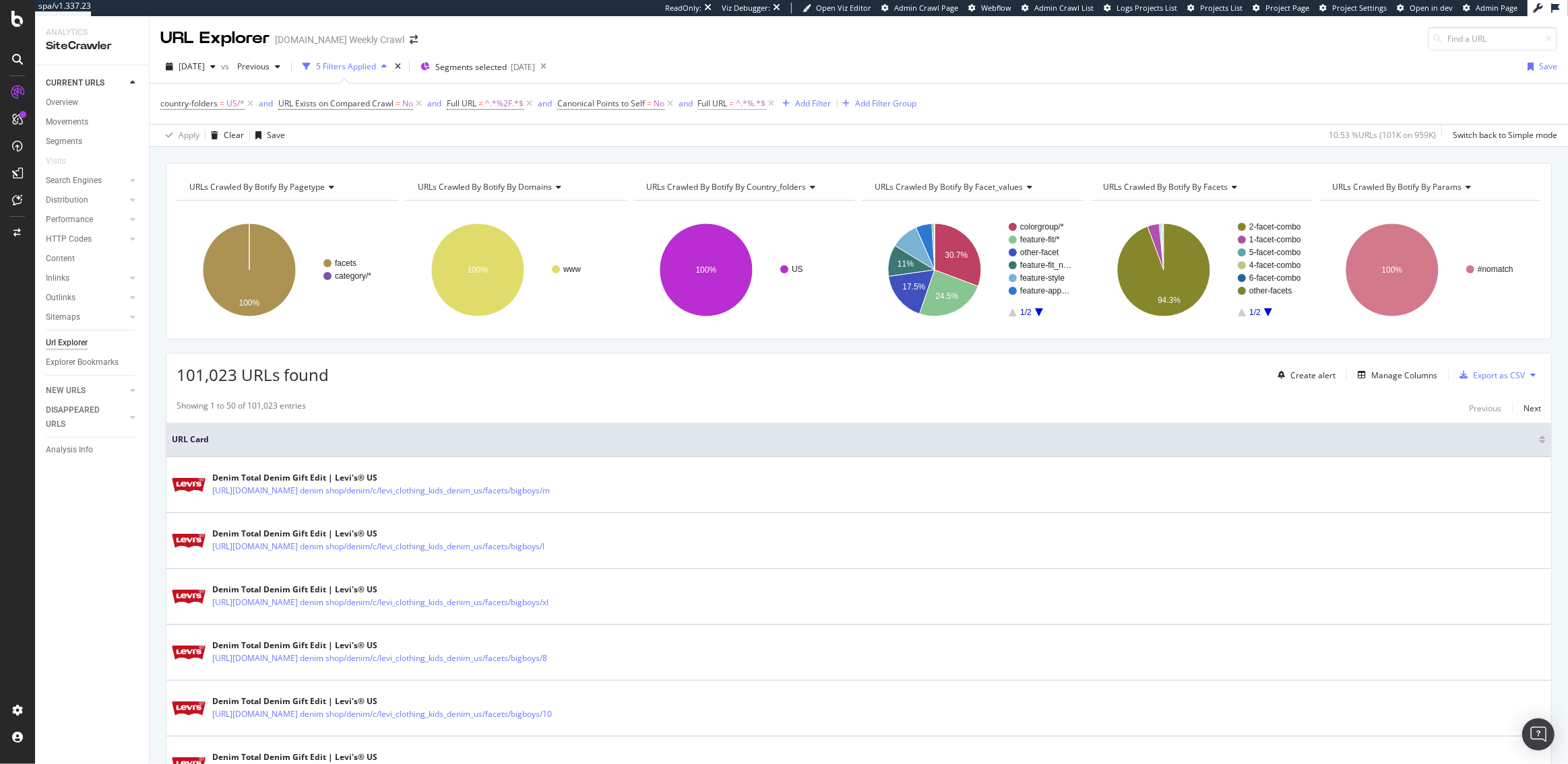
click at [727, 106] on span "Full URL" at bounding box center [713, 103] width 29 height 11
click at [736, 158] on input "%" at bounding box center [776, 159] width 127 height 22
click at [553, 416] on div "Showing 1 to 50 of 101,023 entries Previous Next" at bounding box center [858, 407] width 1384 height 16
click at [418, 104] on icon at bounding box center [419, 103] width 11 height 13
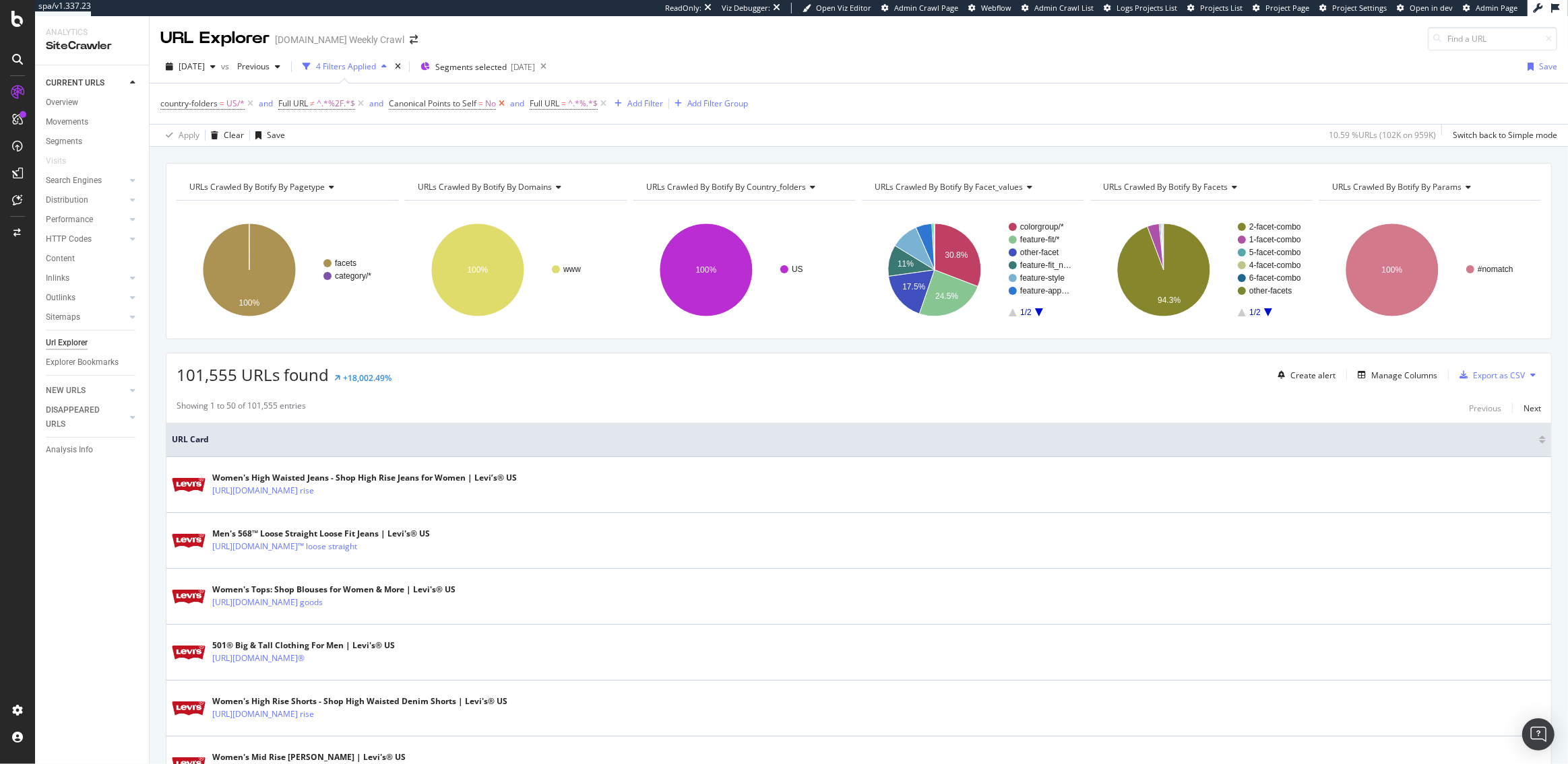
click at [503, 106] on icon at bounding box center [501, 103] width 11 height 13
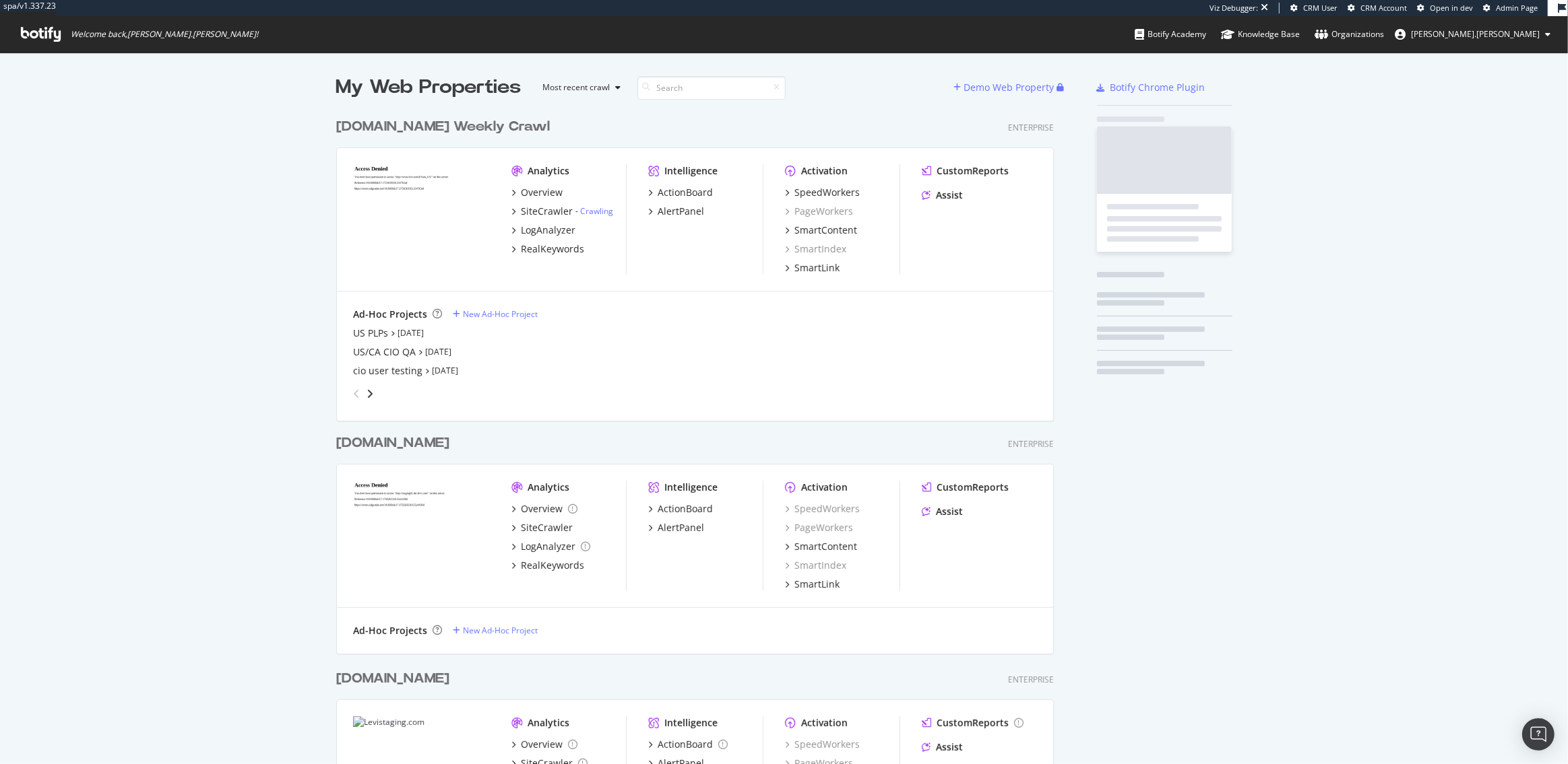
scroll to position [1024, 727]
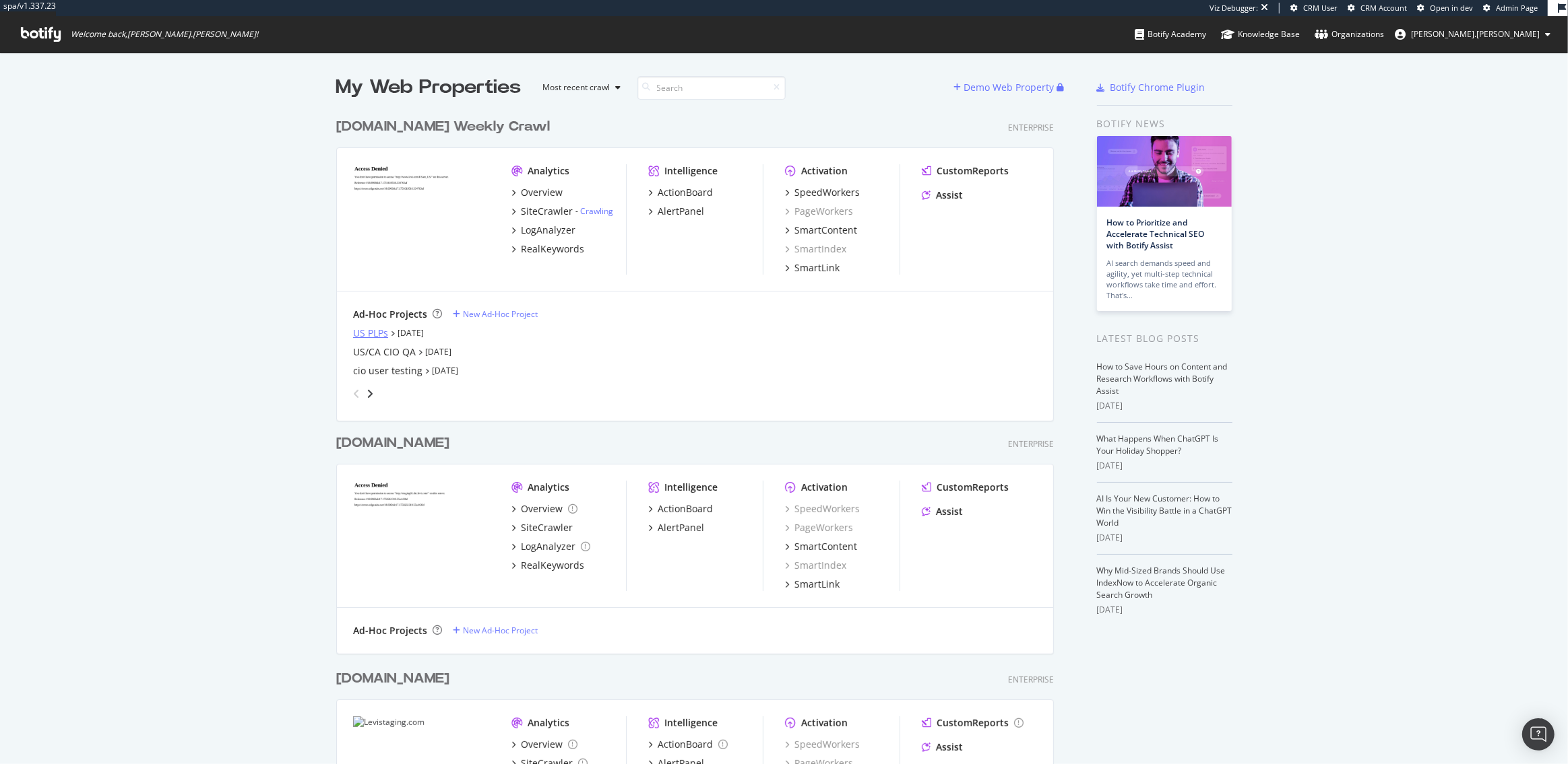
click at [372, 338] on div "US PLPs" at bounding box center [371, 333] width 35 height 13
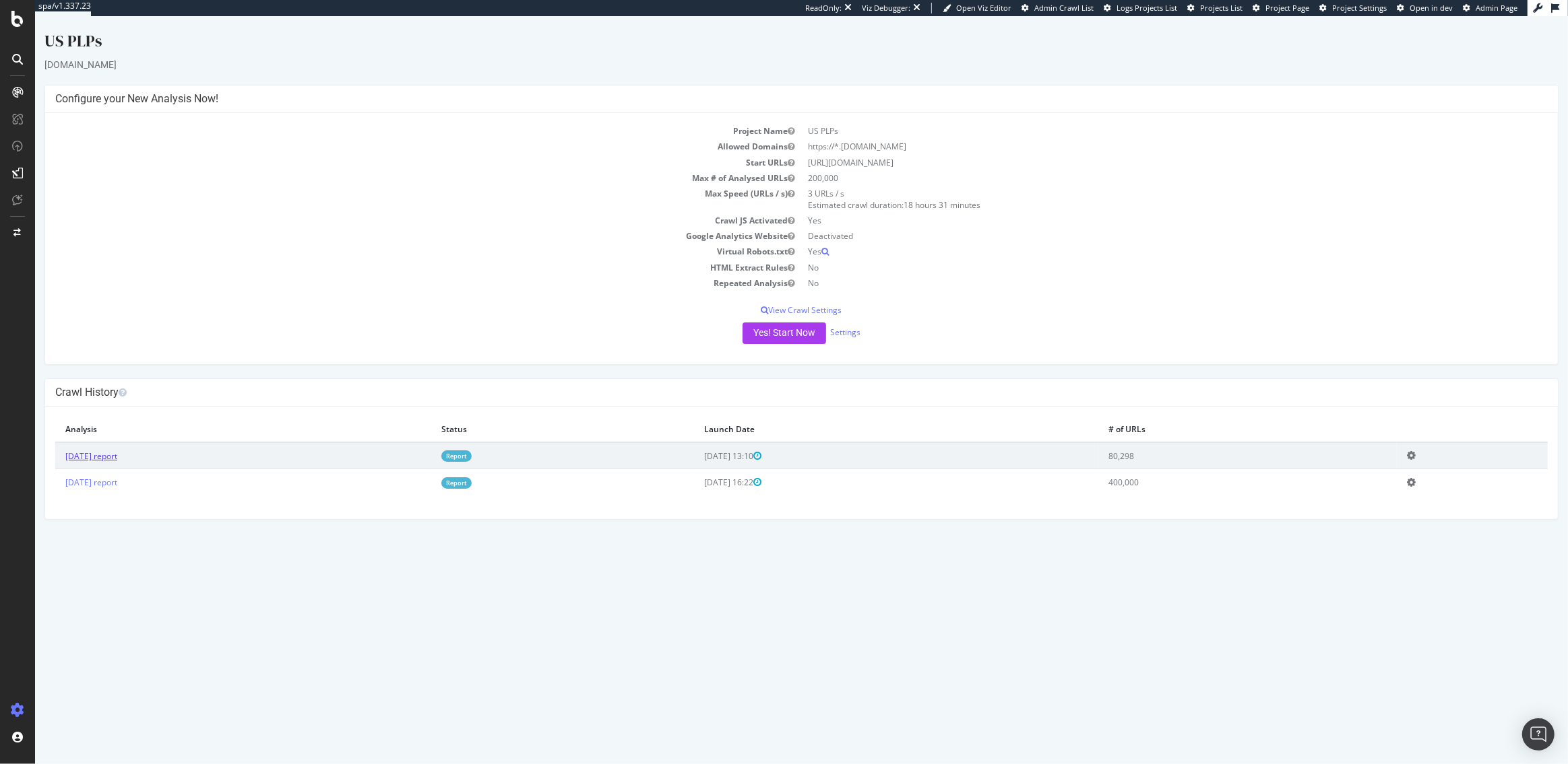
click at [117, 458] on link "2025 Sep. 8th report" at bounding box center [91, 456] width 52 height 11
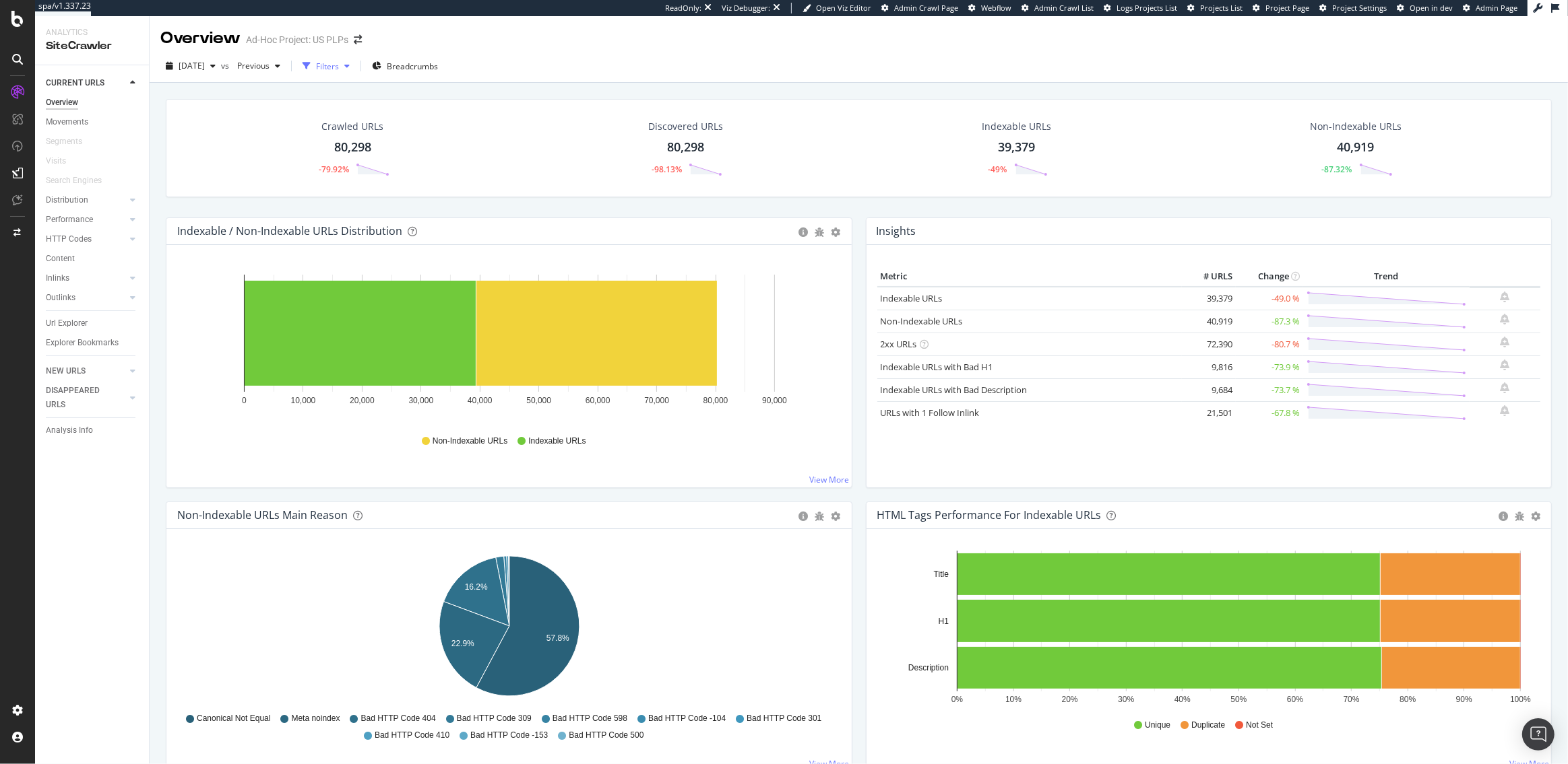
click at [350, 59] on div "Filters" at bounding box center [326, 66] width 58 height 20
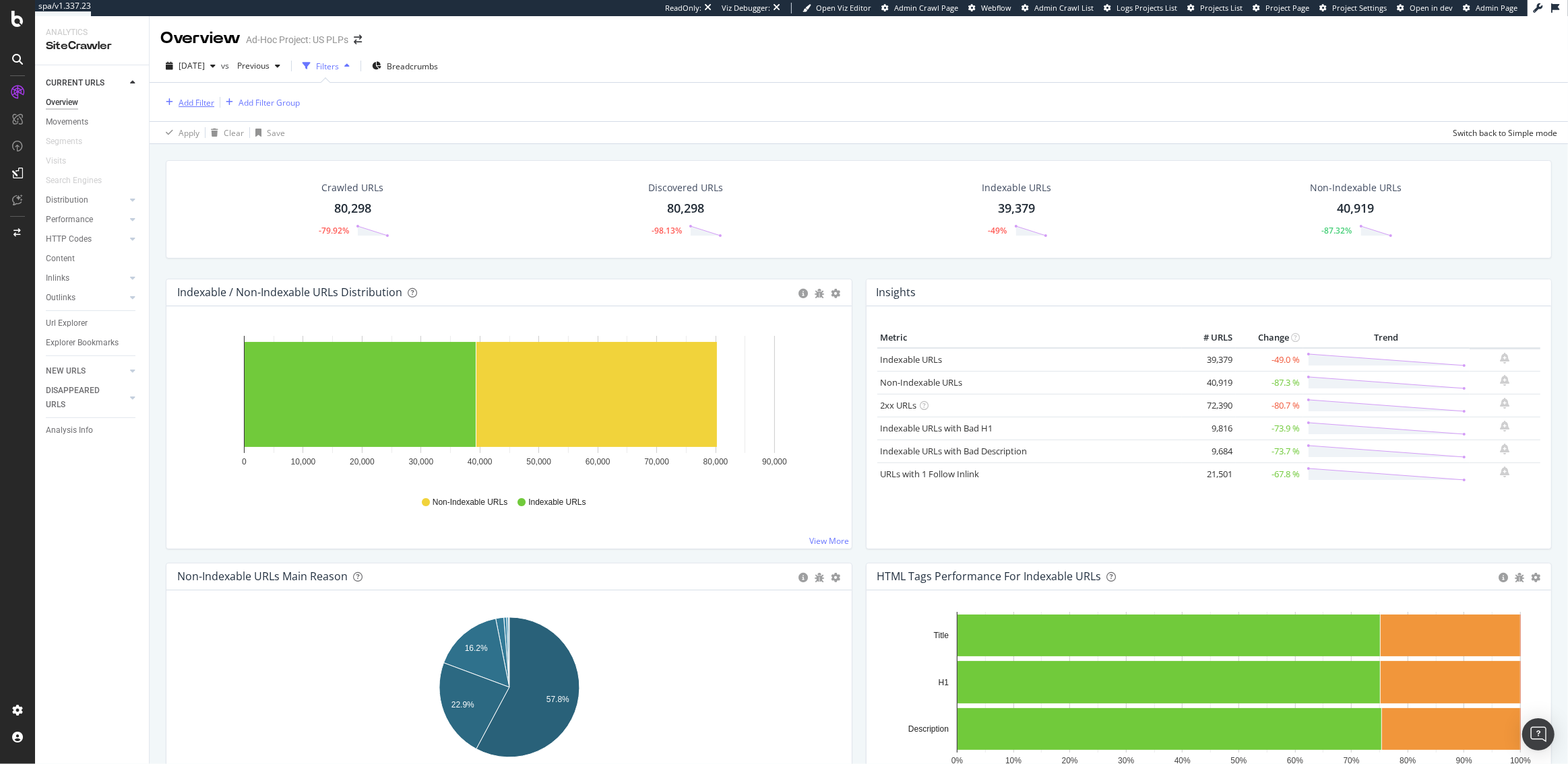
click at [205, 100] on div "Add Filter" at bounding box center [196, 103] width 36 height 11
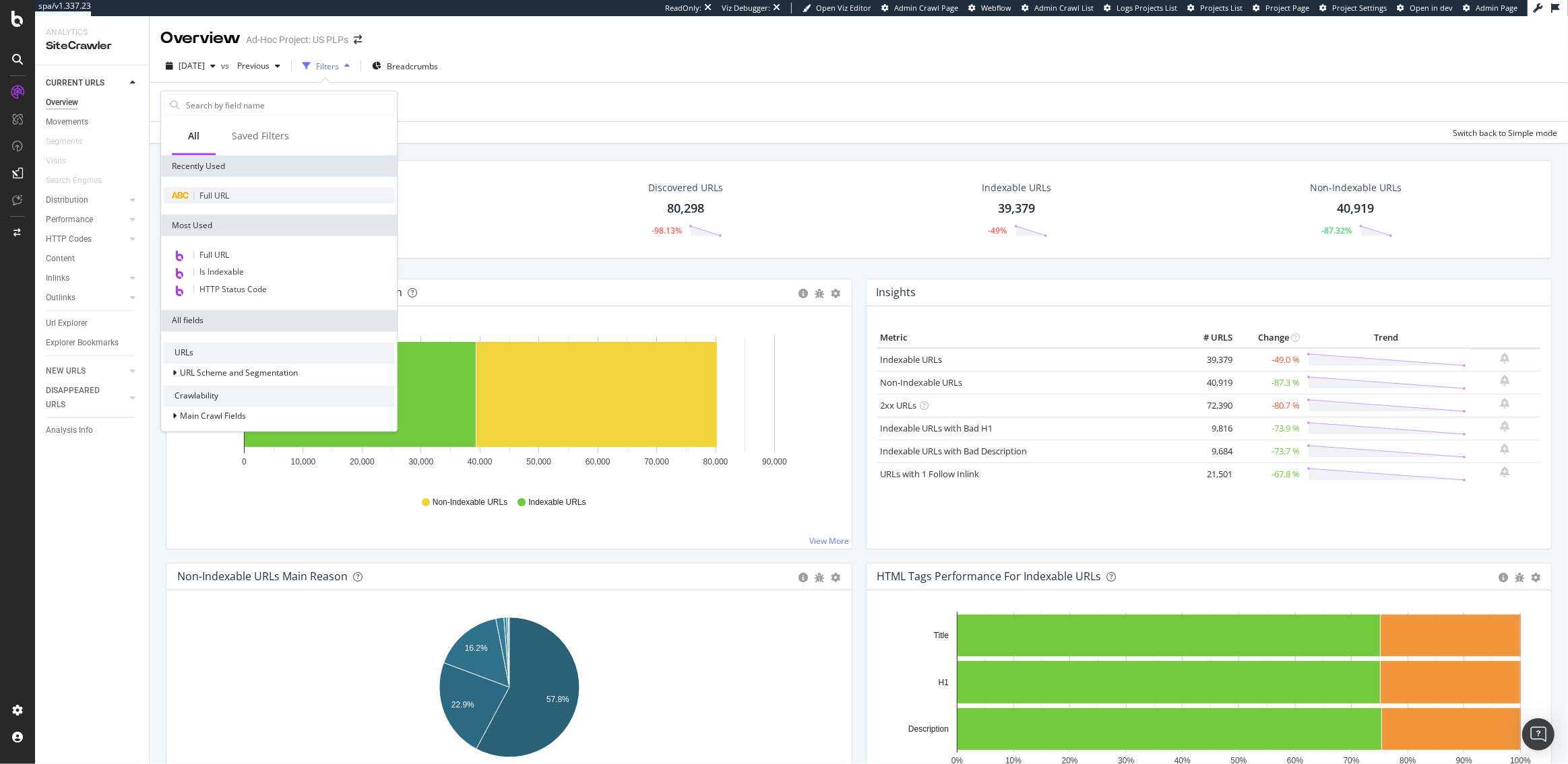
click at [242, 195] on div "Full URL" at bounding box center [279, 195] width 230 height 16
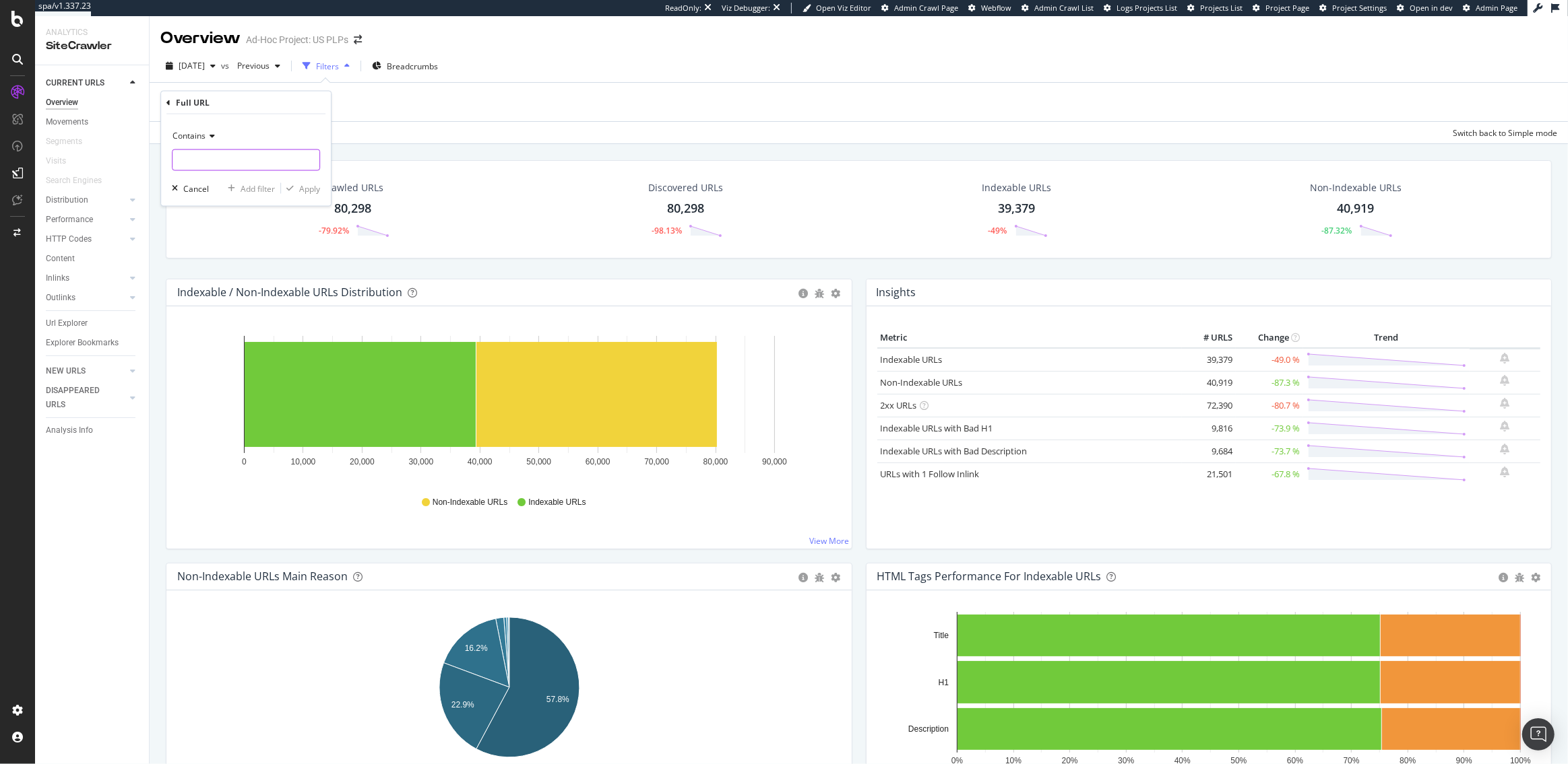
click at [216, 156] on input "text" at bounding box center [246, 160] width 147 height 22
paste input "%"
type input "%"
click at [312, 192] on div "Apply" at bounding box center [310, 188] width 21 height 11
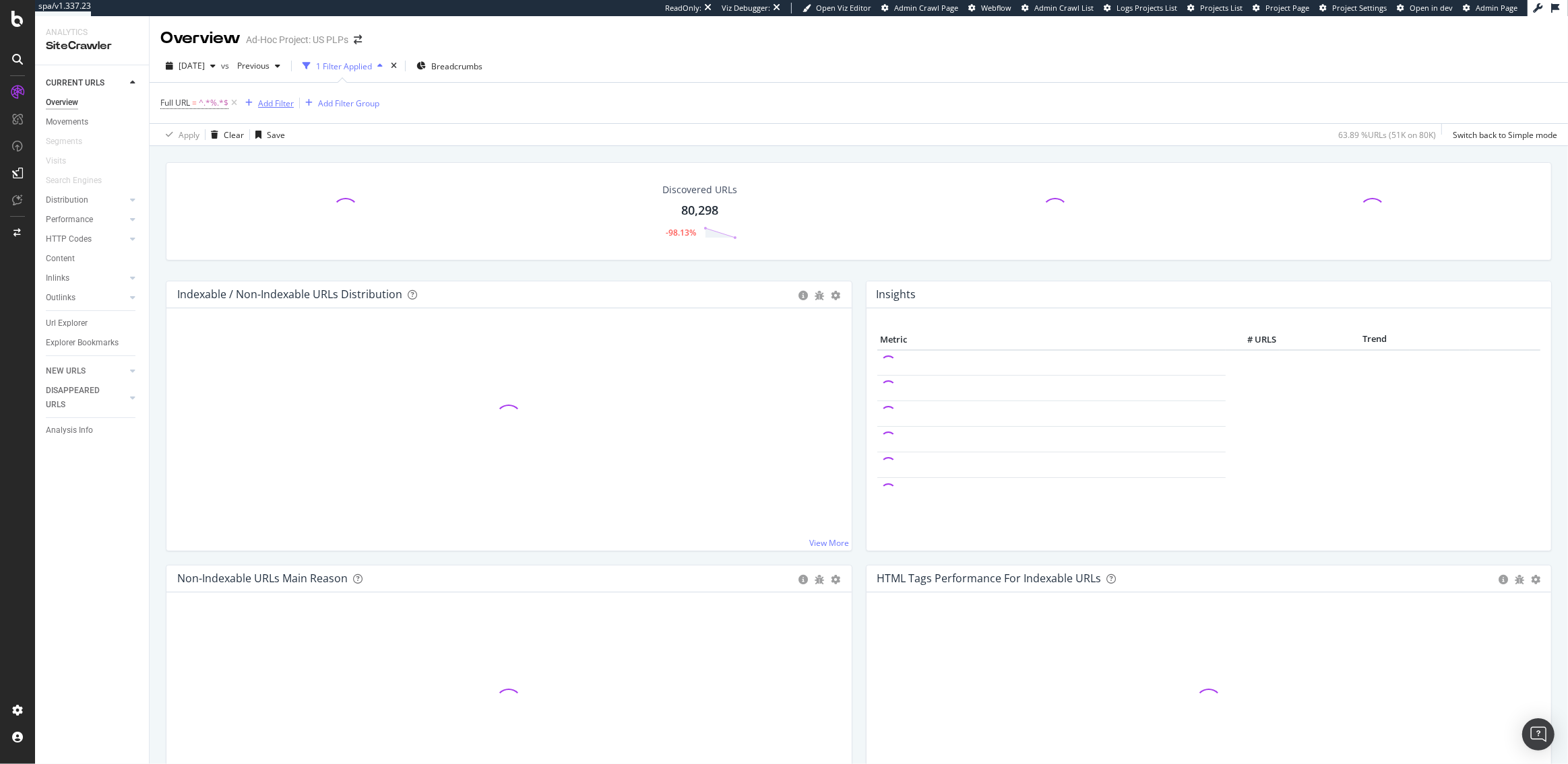
click at [266, 105] on div "Add Filter" at bounding box center [276, 103] width 36 height 11
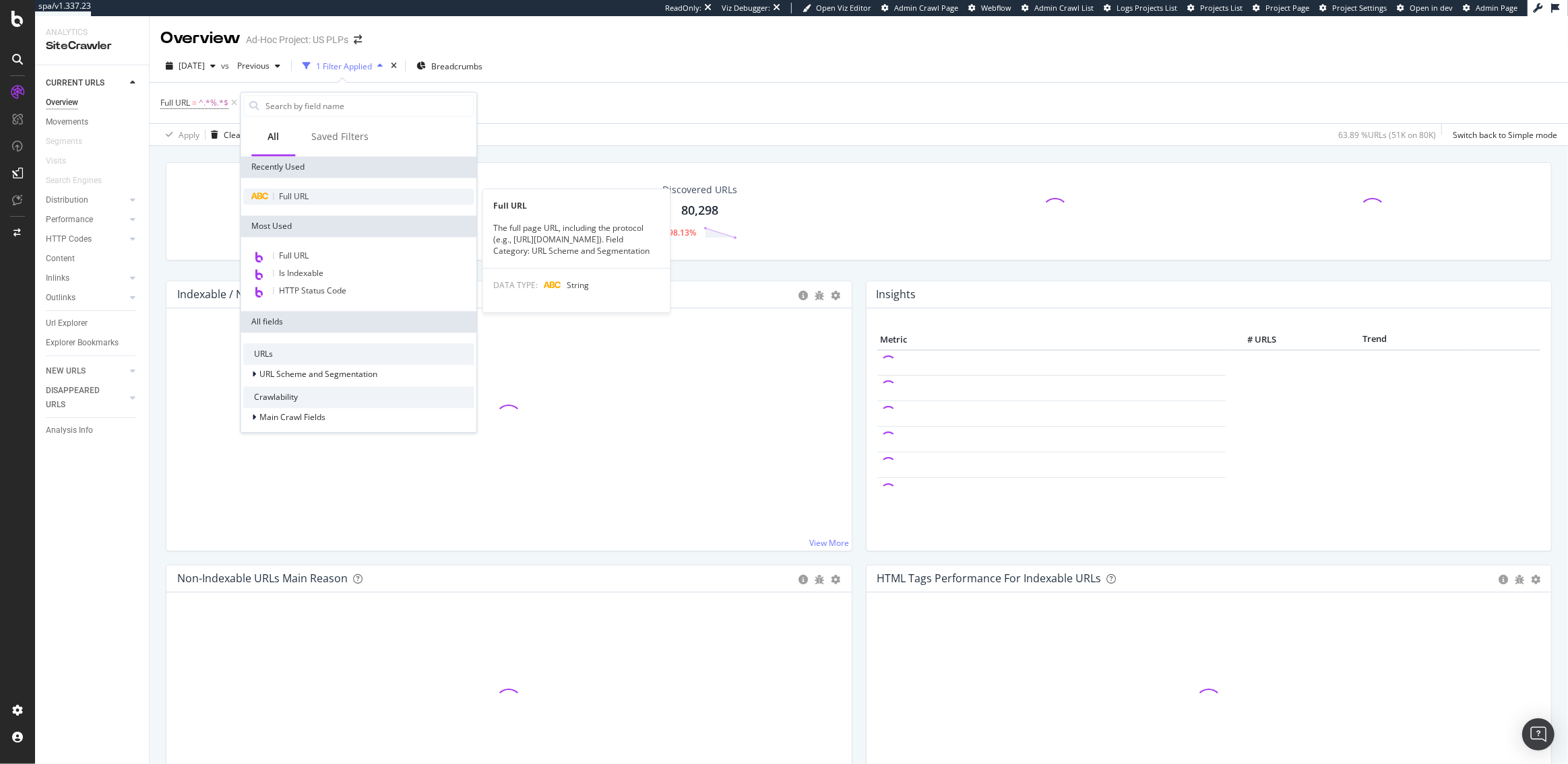
click at [304, 201] on span "Full URL" at bounding box center [294, 196] width 29 height 11
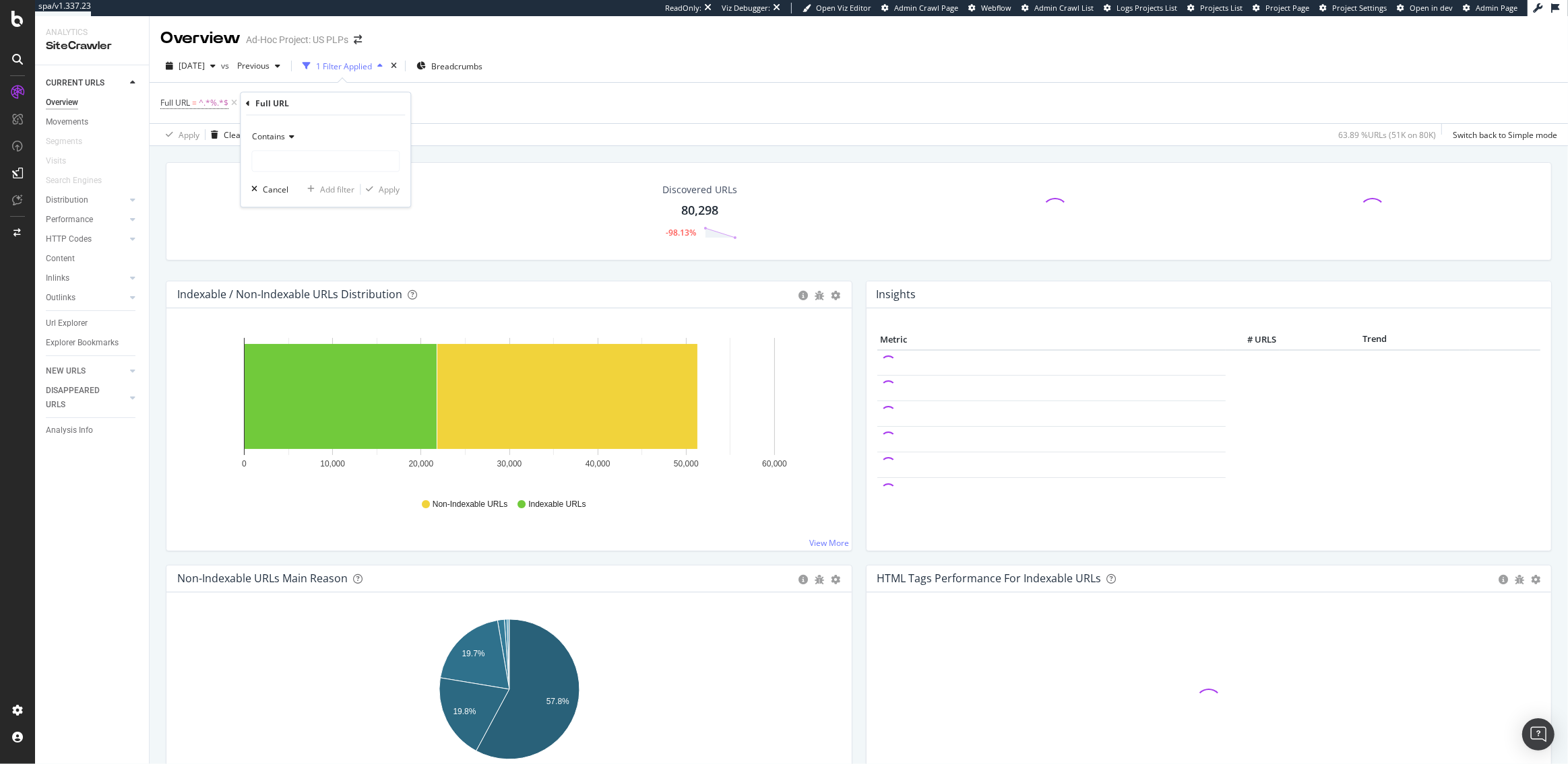
click at [284, 140] on span "Contains" at bounding box center [268, 137] width 33 height 11
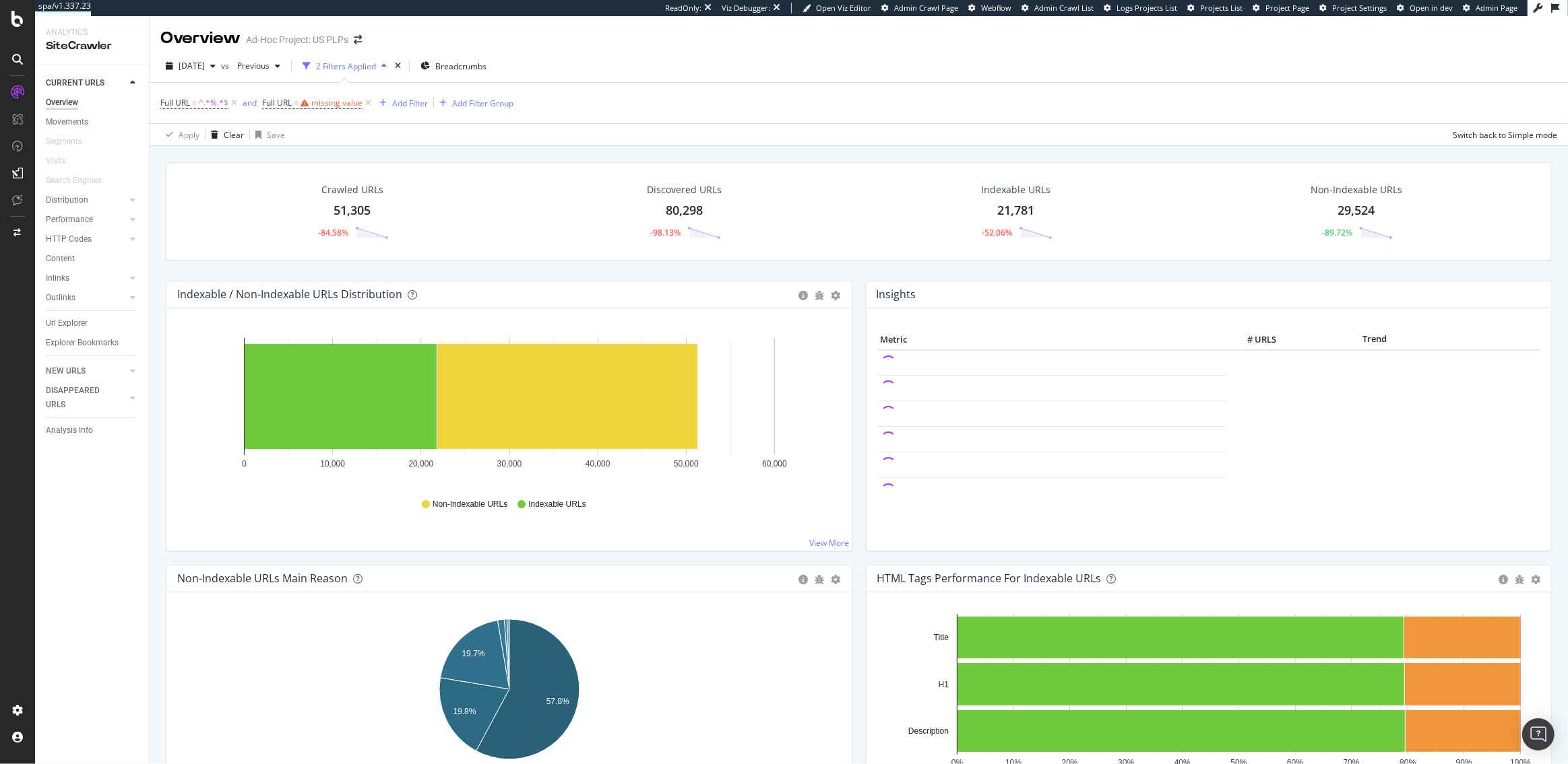
click at [73, 310] on div "Overview Movements Segments Visits Search Engines Distribution Top Charts Insig…" at bounding box center [98, 227] width 103 height 269
click at [73, 319] on div "Url Explorer" at bounding box center [67, 324] width 42 height 14
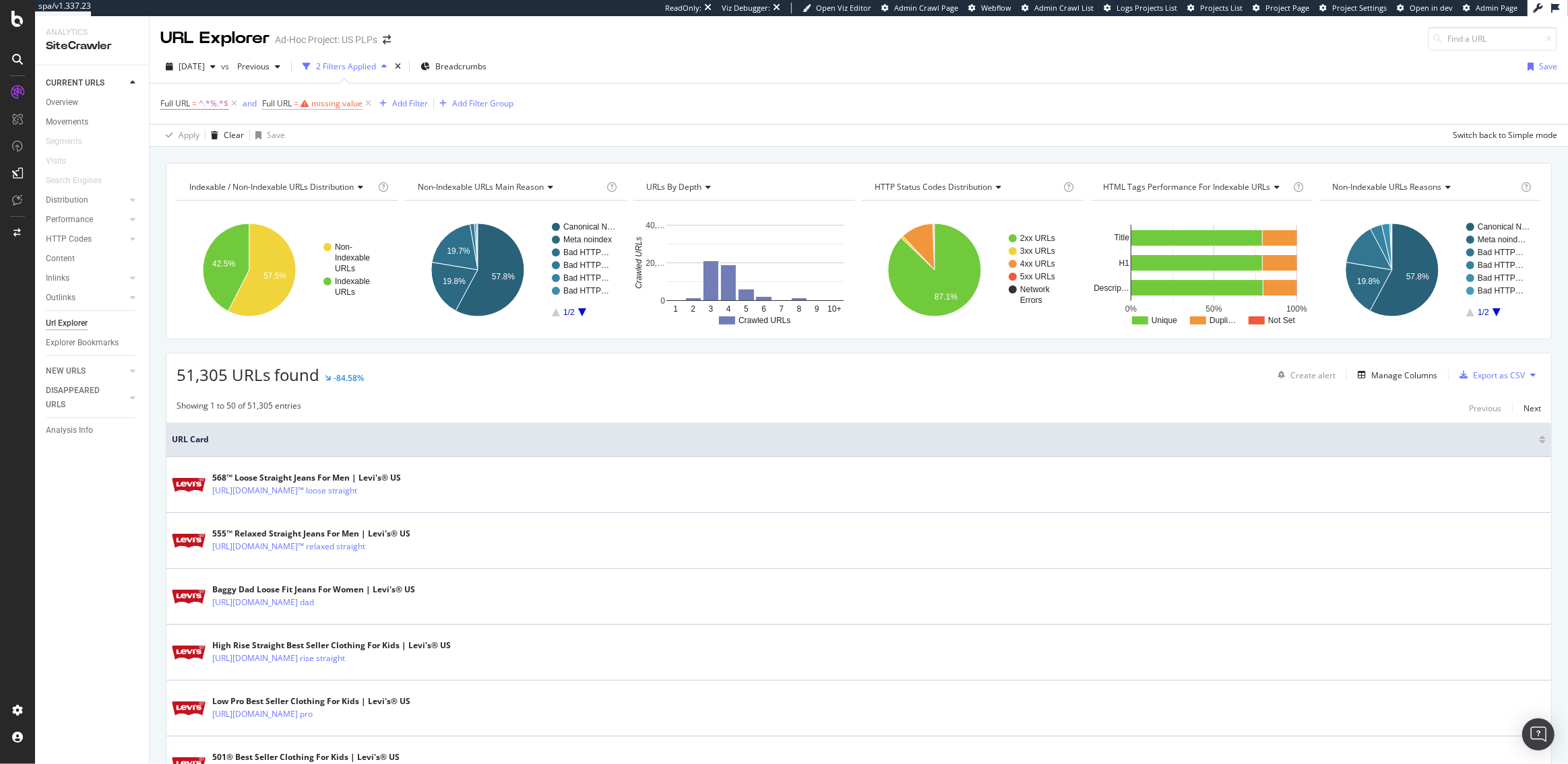
click at [314, 103] on div "missing value" at bounding box center [336, 103] width 51 height 11
click at [298, 136] on span "Contains" at bounding box center [291, 135] width 33 height 11
click at [309, 286] on span "Doesn't contain" at bounding box center [310, 285] width 59 height 11
click at [322, 160] on input "text" at bounding box center [348, 159] width 147 height 22
paste input "%2F"
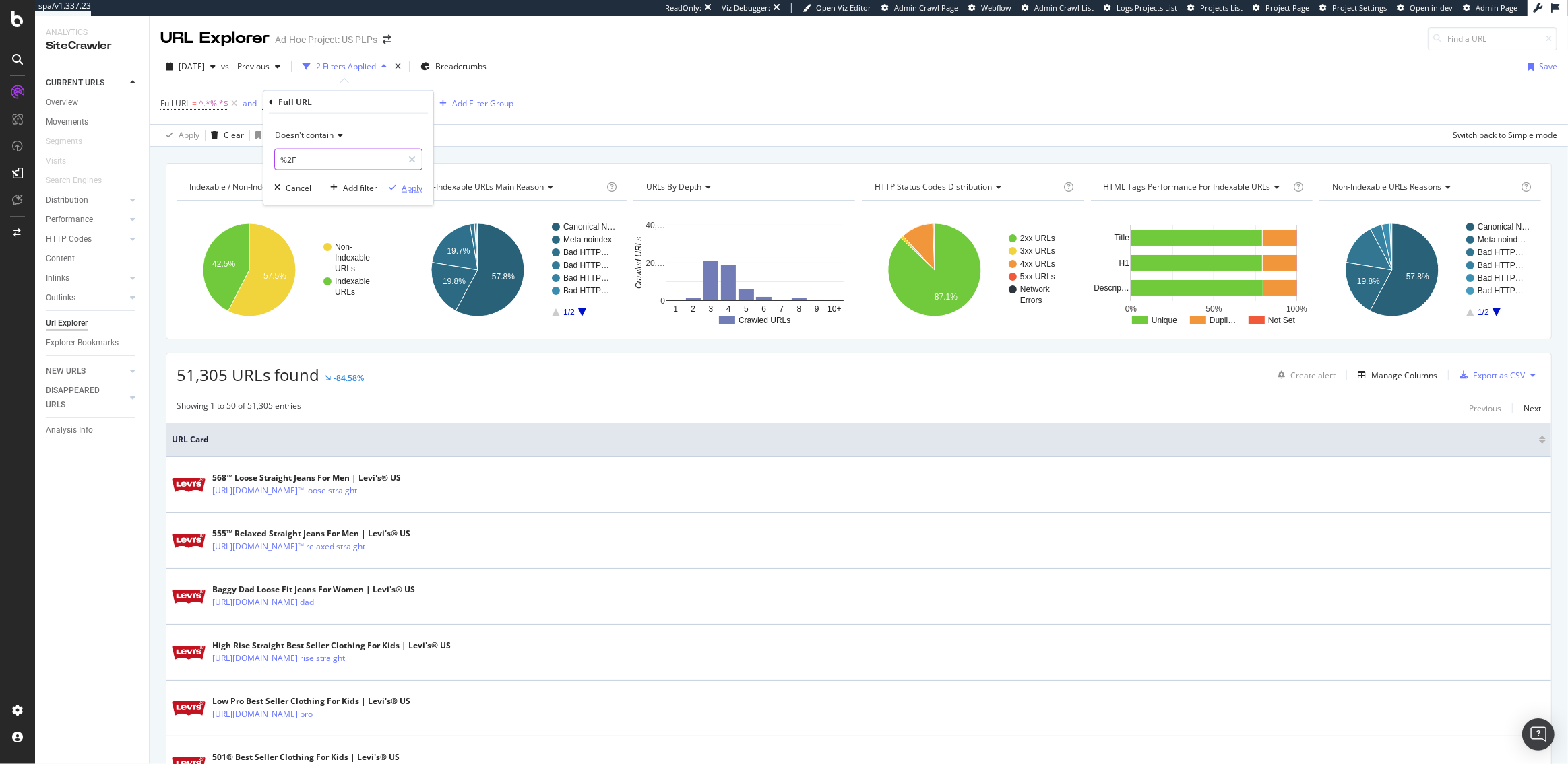
type input "%2F"
click at [415, 189] on div "Apply" at bounding box center [412, 188] width 21 height 11
click at [371, 103] on div "Add Filter" at bounding box center [386, 103] width 36 height 11
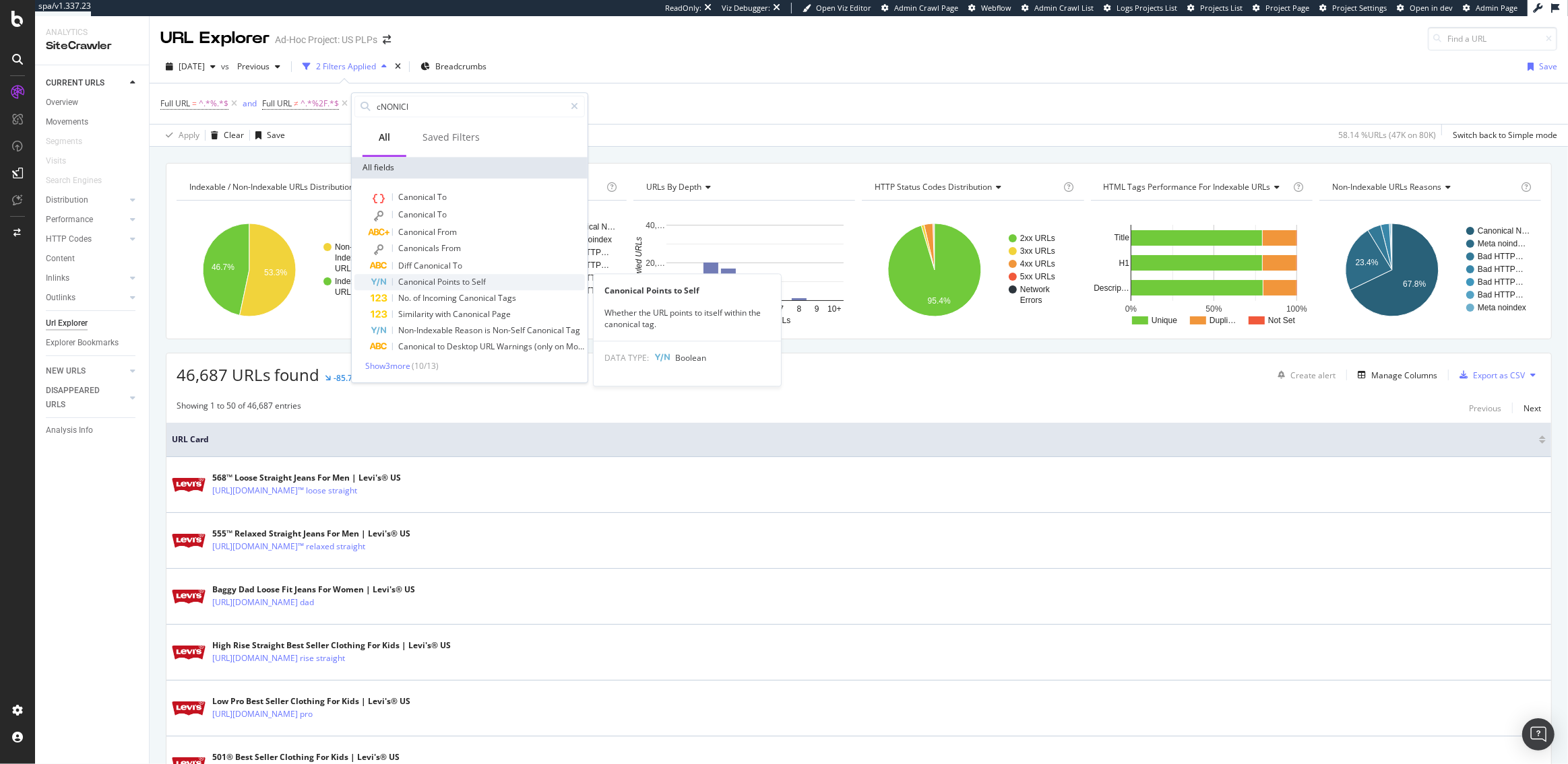
type input "cNONICl"
click at [433, 279] on span "Canonical" at bounding box center [417, 282] width 39 height 11
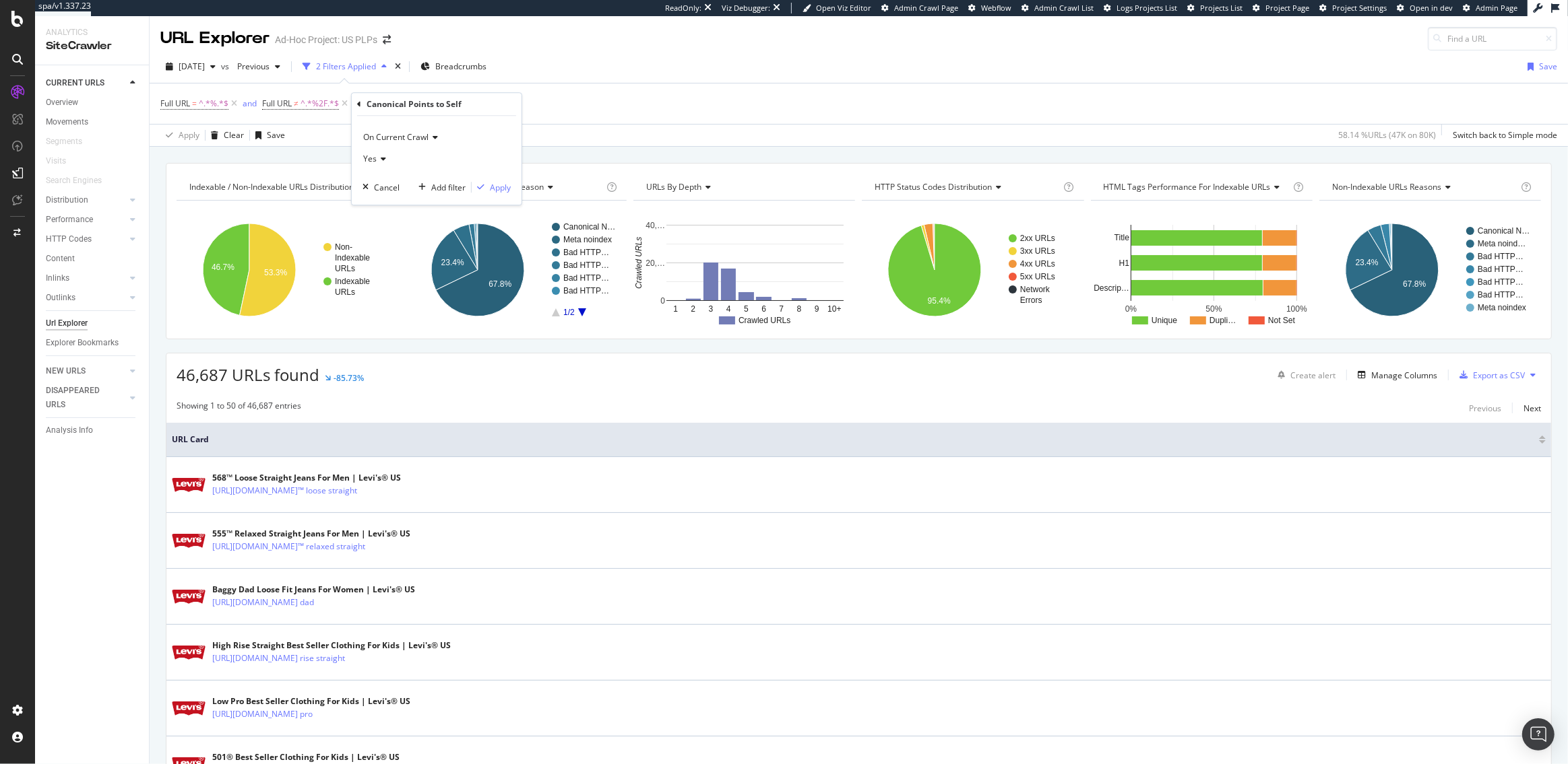
click at [364, 152] on div "Yes" at bounding box center [436, 158] width 148 height 22
click at [387, 205] on div "No" at bounding box center [438, 204] width 145 height 17
click at [503, 183] on div "Apply" at bounding box center [501, 188] width 21 height 11
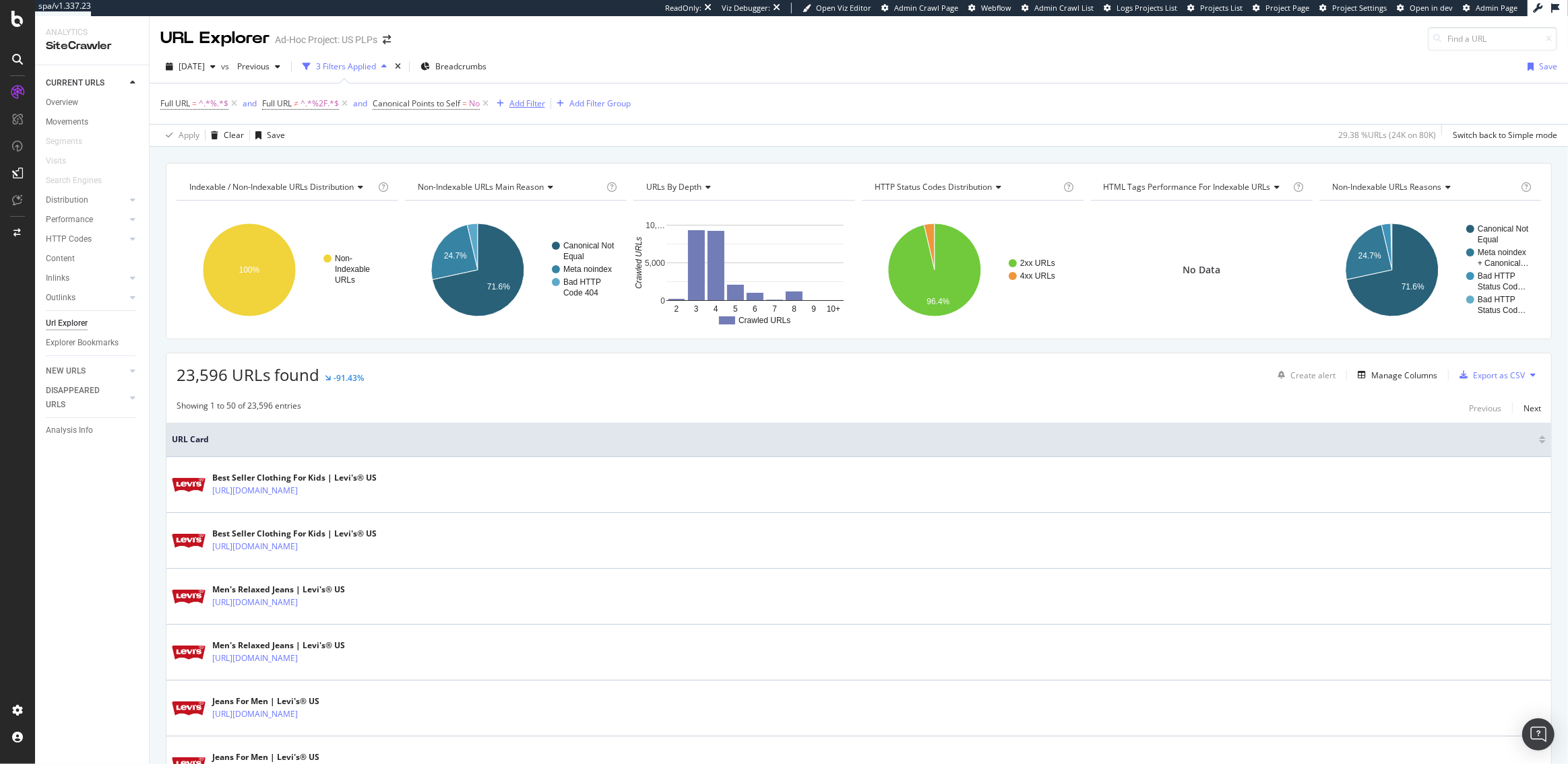
click at [514, 103] on div "Add Filter" at bounding box center [527, 103] width 36 height 11
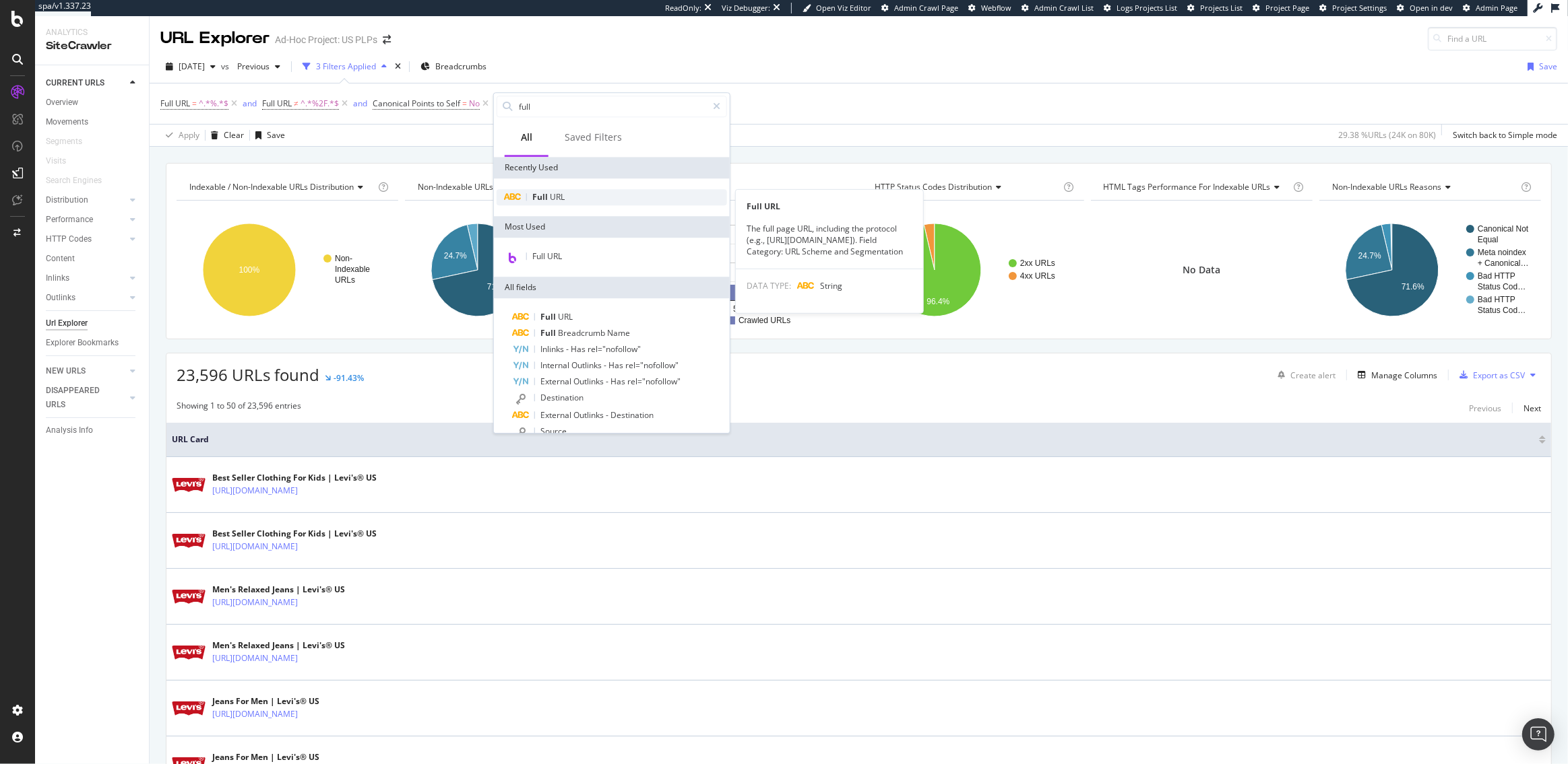
type input "full"
click at [565, 203] on div "Full URL" at bounding box center [612, 197] width 230 height 16
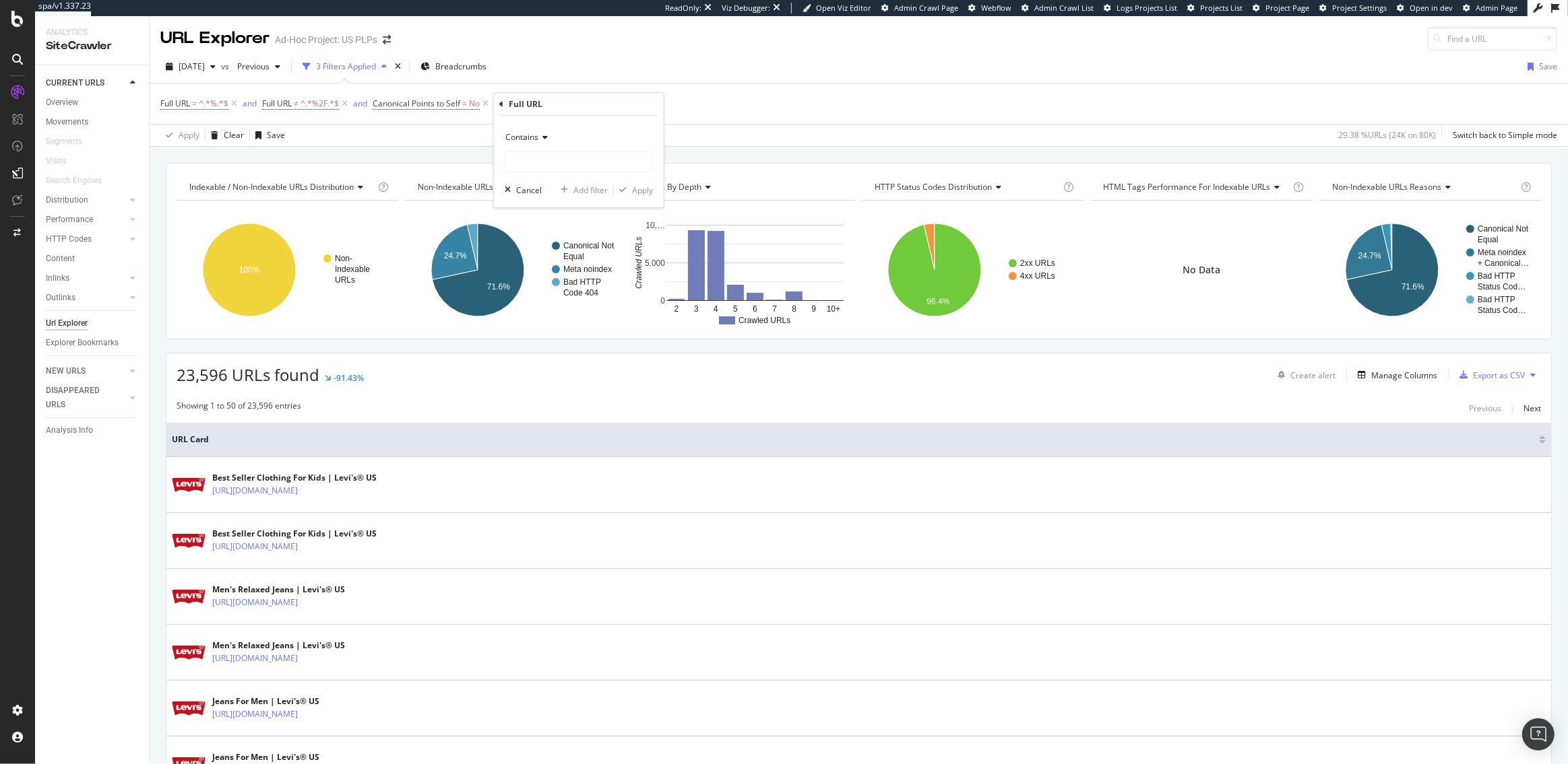
click at [526, 132] on span "Contains" at bounding box center [522, 137] width 33 height 11
click at [559, 290] on span "Doesn't contain" at bounding box center [541, 287] width 59 height 11
click at [540, 166] on input "text" at bounding box center [579, 161] width 147 height 22
type input "price"
click at [636, 195] on div "Apply" at bounding box center [642, 190] width 21 height 11
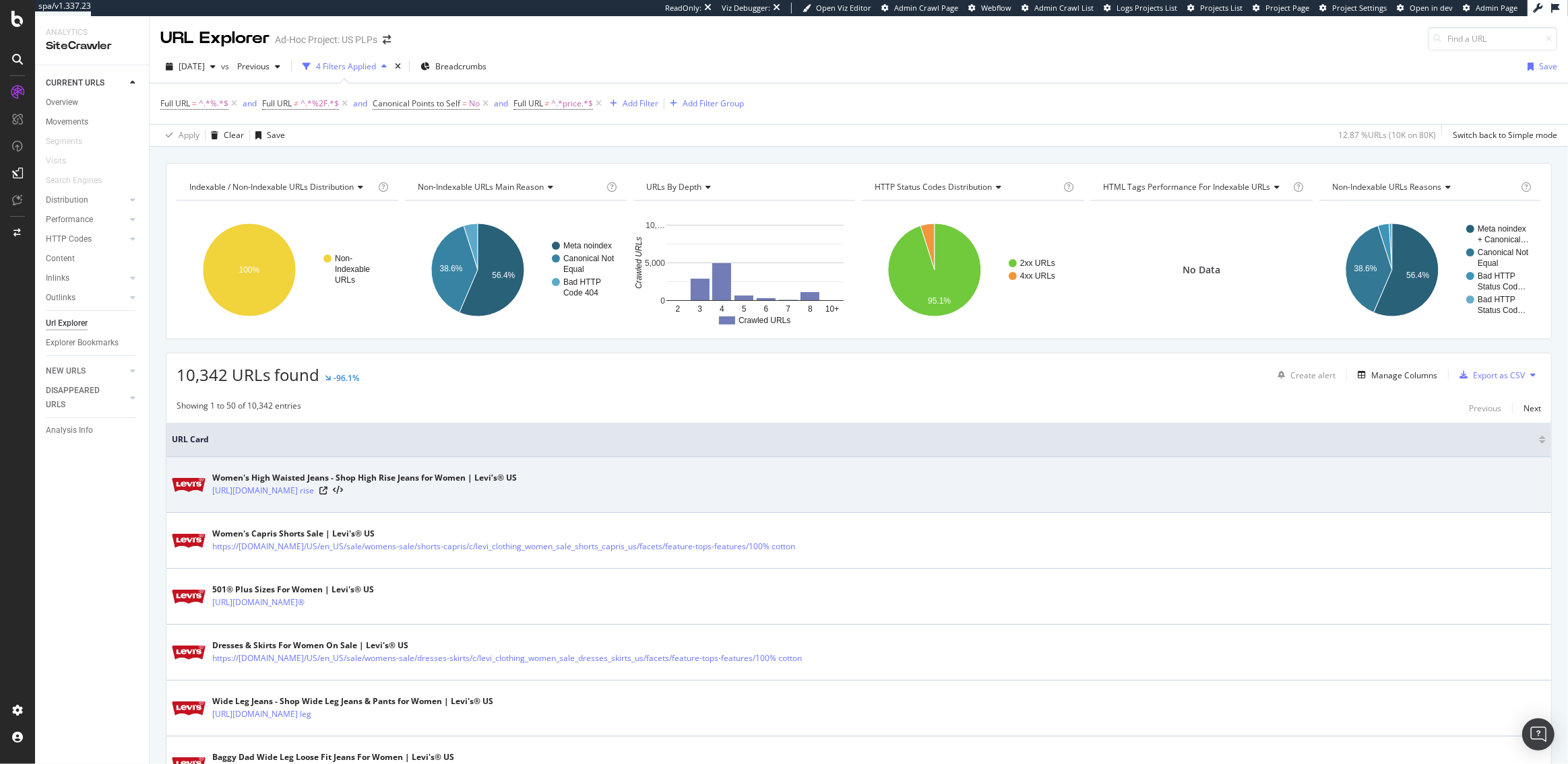
drag, startPoint x: 637, startPoint y: 493, endPoint x: 211, endPoint y: 492, distance: 426.0
click at [211, 492] on div "Women's High Waisted Jeans - Shop High Rise Jeans for Women | Levi’s® US https:…" at bounding box center [859, 485] width 1374 height 33
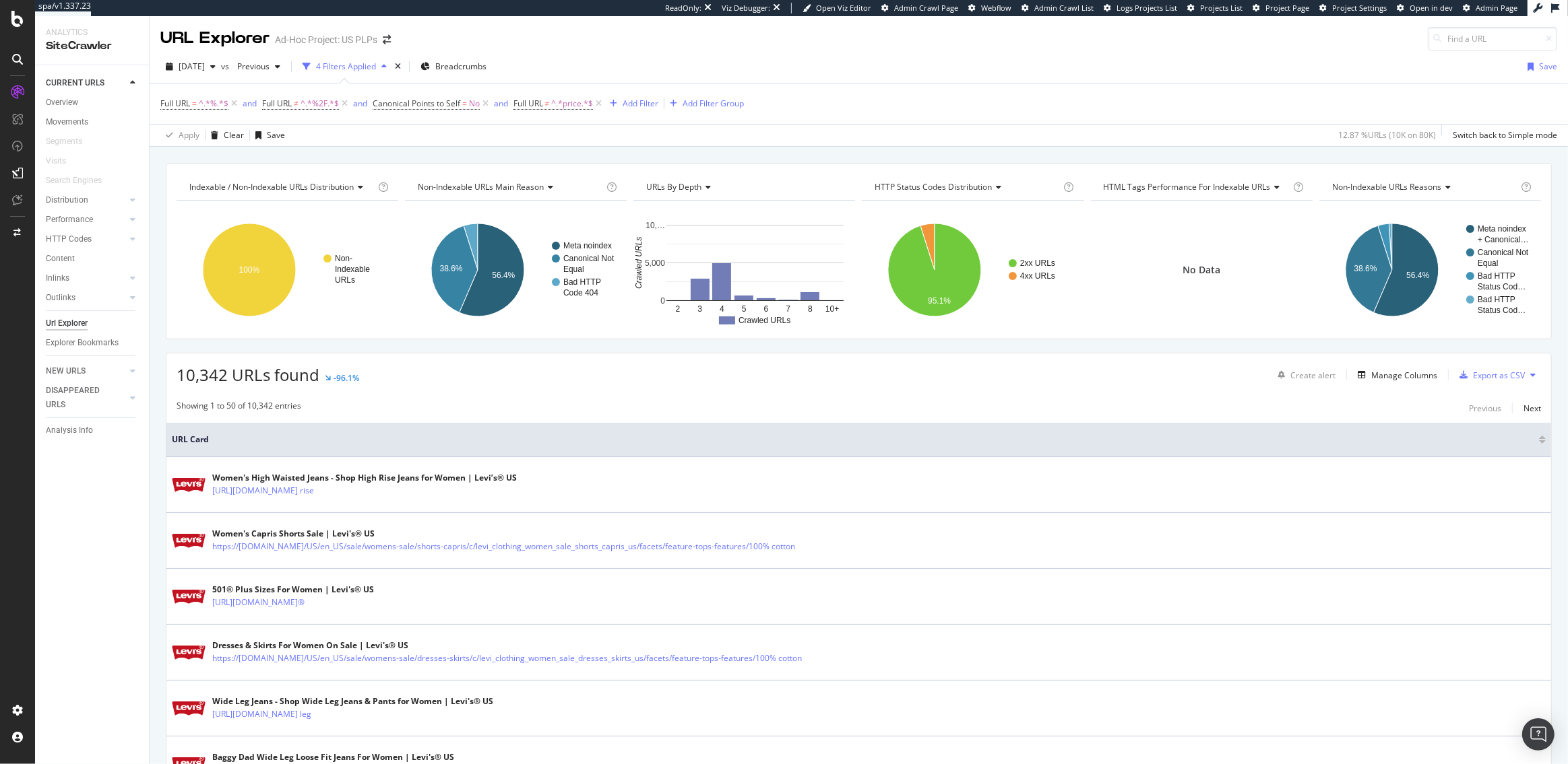
copy link "https://www.levi.com/US/en_US/clothing/women/jeans/c/levi_clothing_women_jeans/…"
click at [600, 106] on icon at bounding box center [598, 103] width 11 height 13
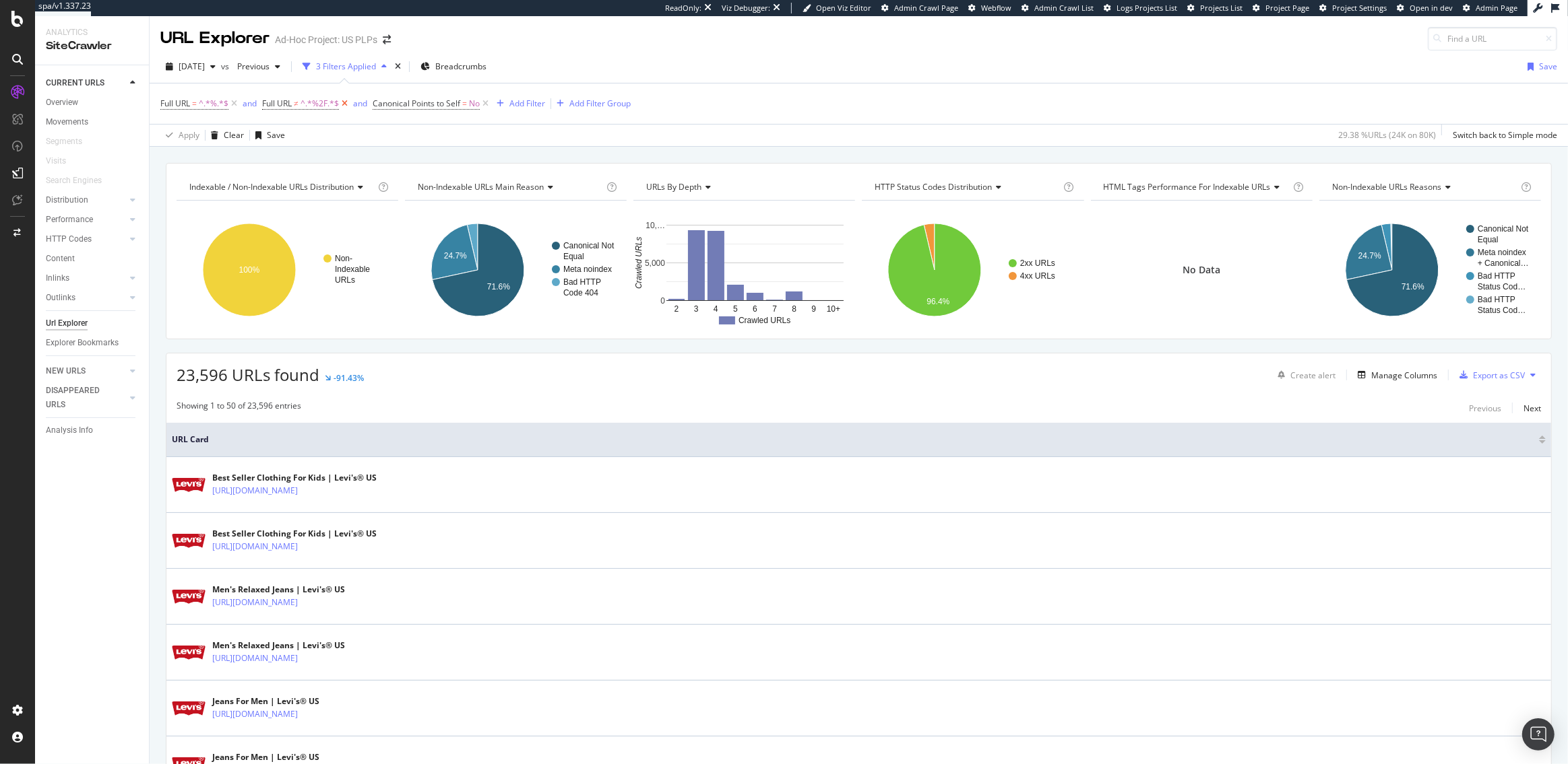
click at [346, 104] on icon at bounding box center [344, 103] width 11 height 13
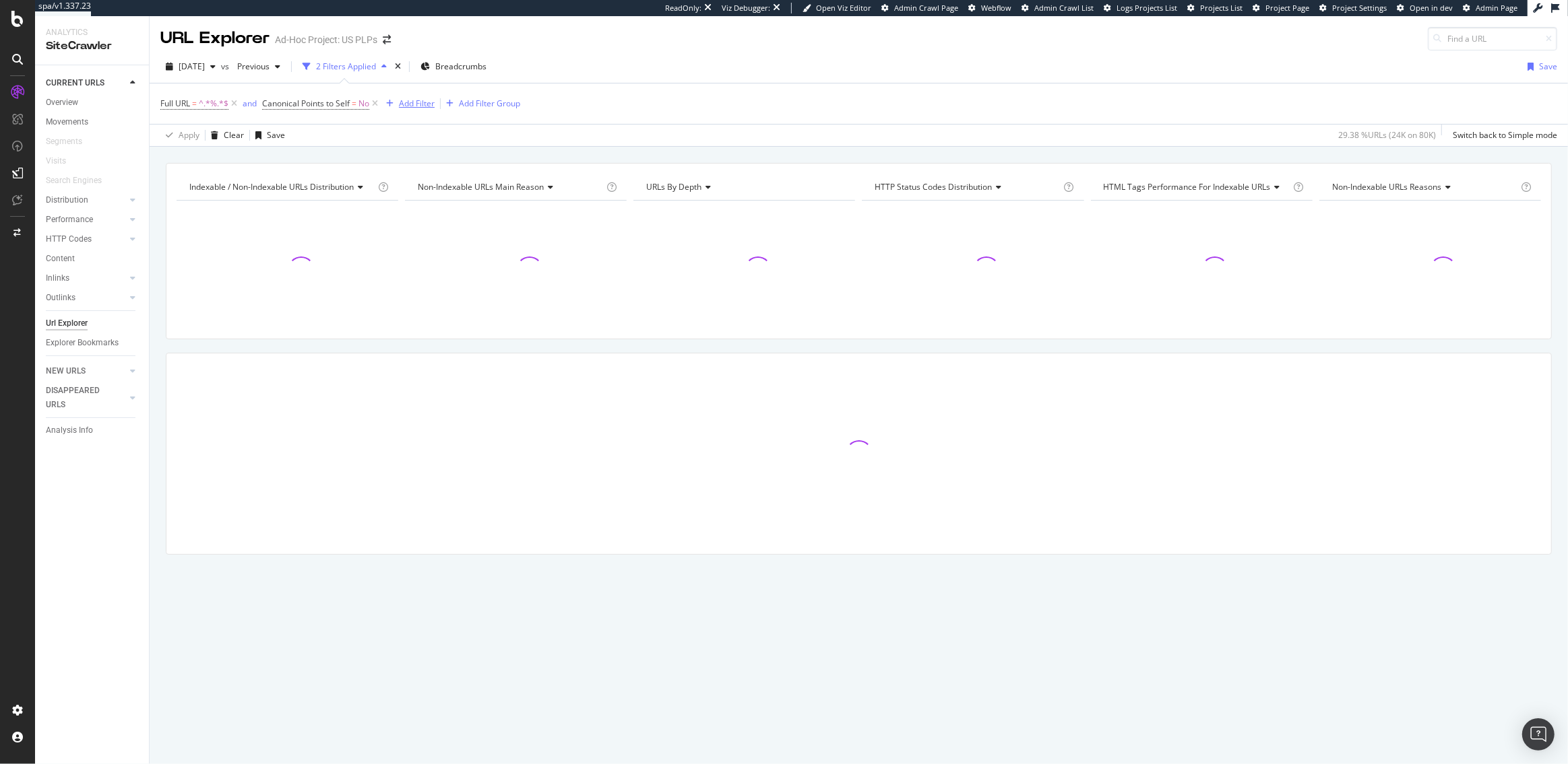
click at [411, 105] on div "Add Filter" at bounding box center [416, 103] width 36 height 11
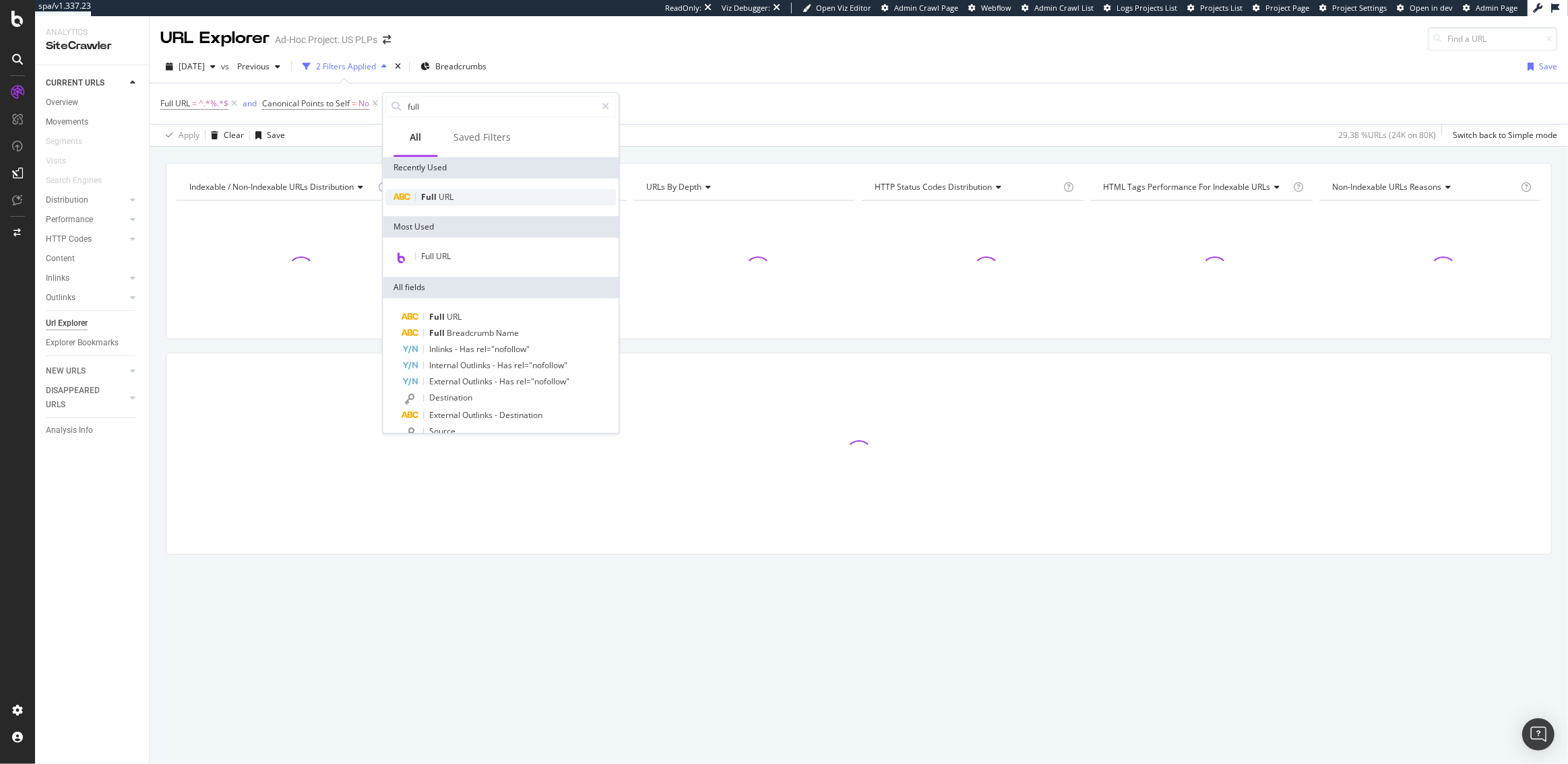
click at [431, 191] on span "Full" at bounding box center [429, 197] width 17 height 11
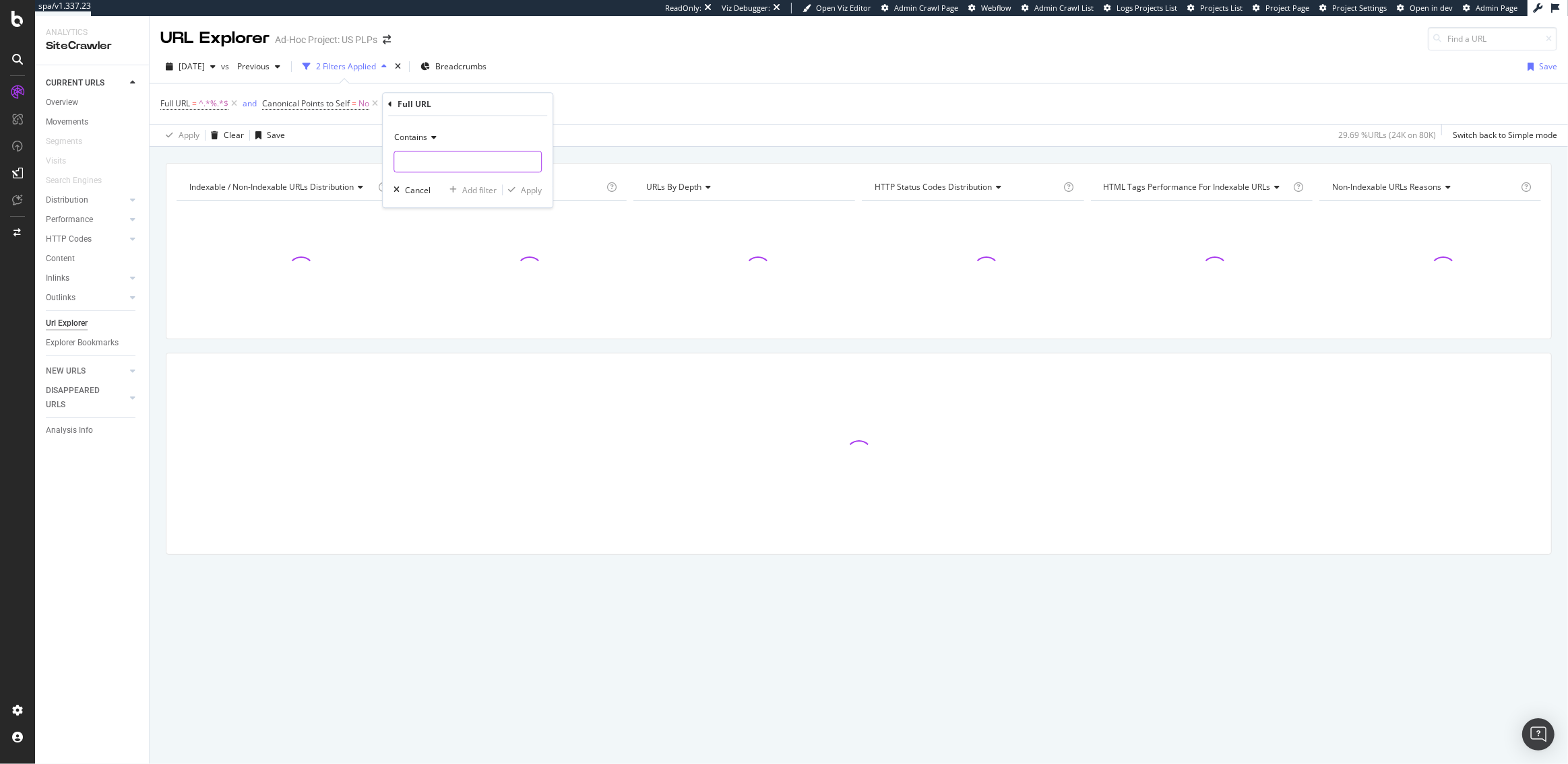
click at [425, 155] on input "text" at bounding box center [468, 161] width 147 height 22
paste input "/US/en_US/clothing/"
type input "/US/en_US/clothing/"
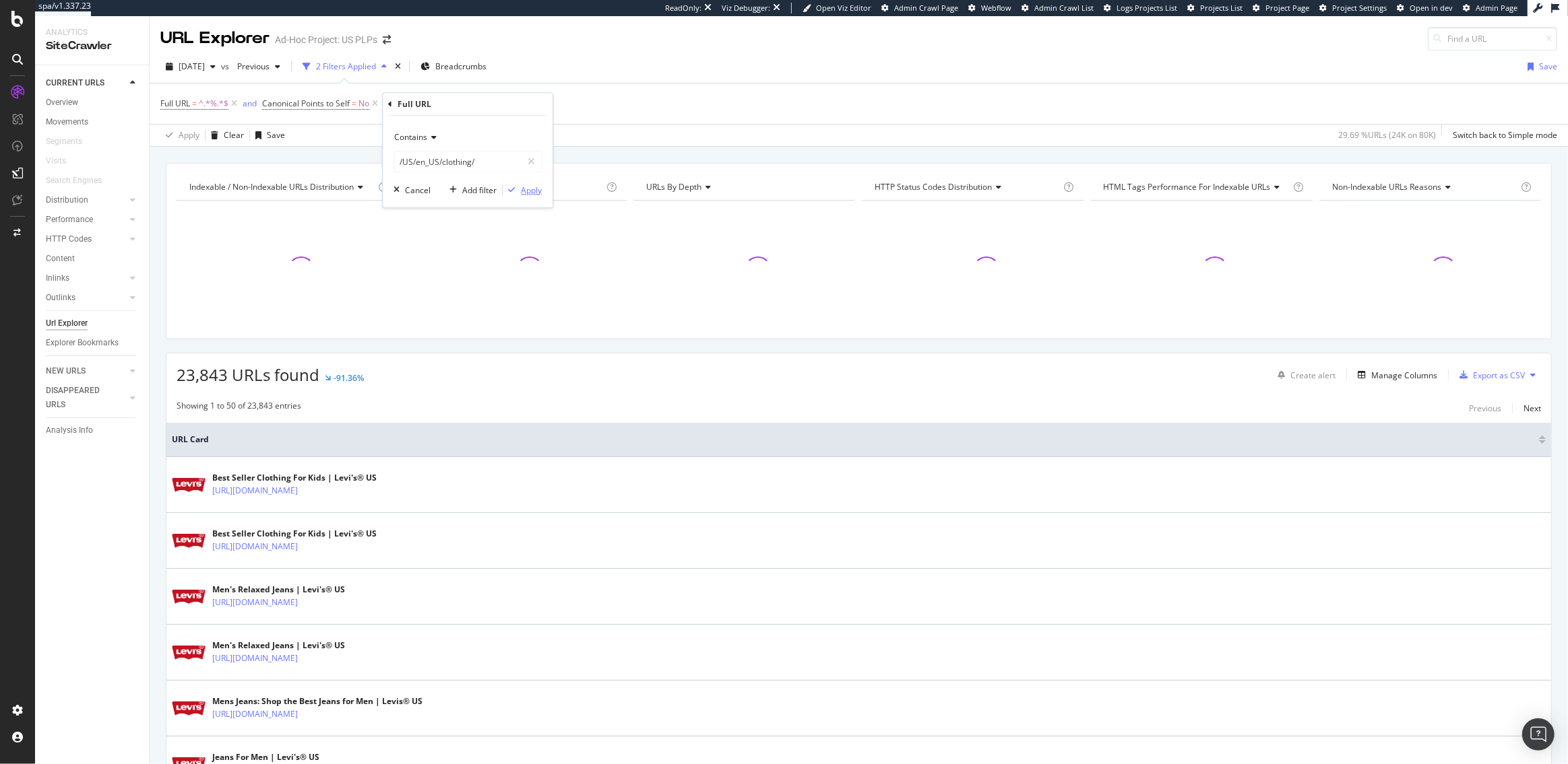
click at [522, 192] on div "Apply" at bounding box center [531, 190] width 21 height 11
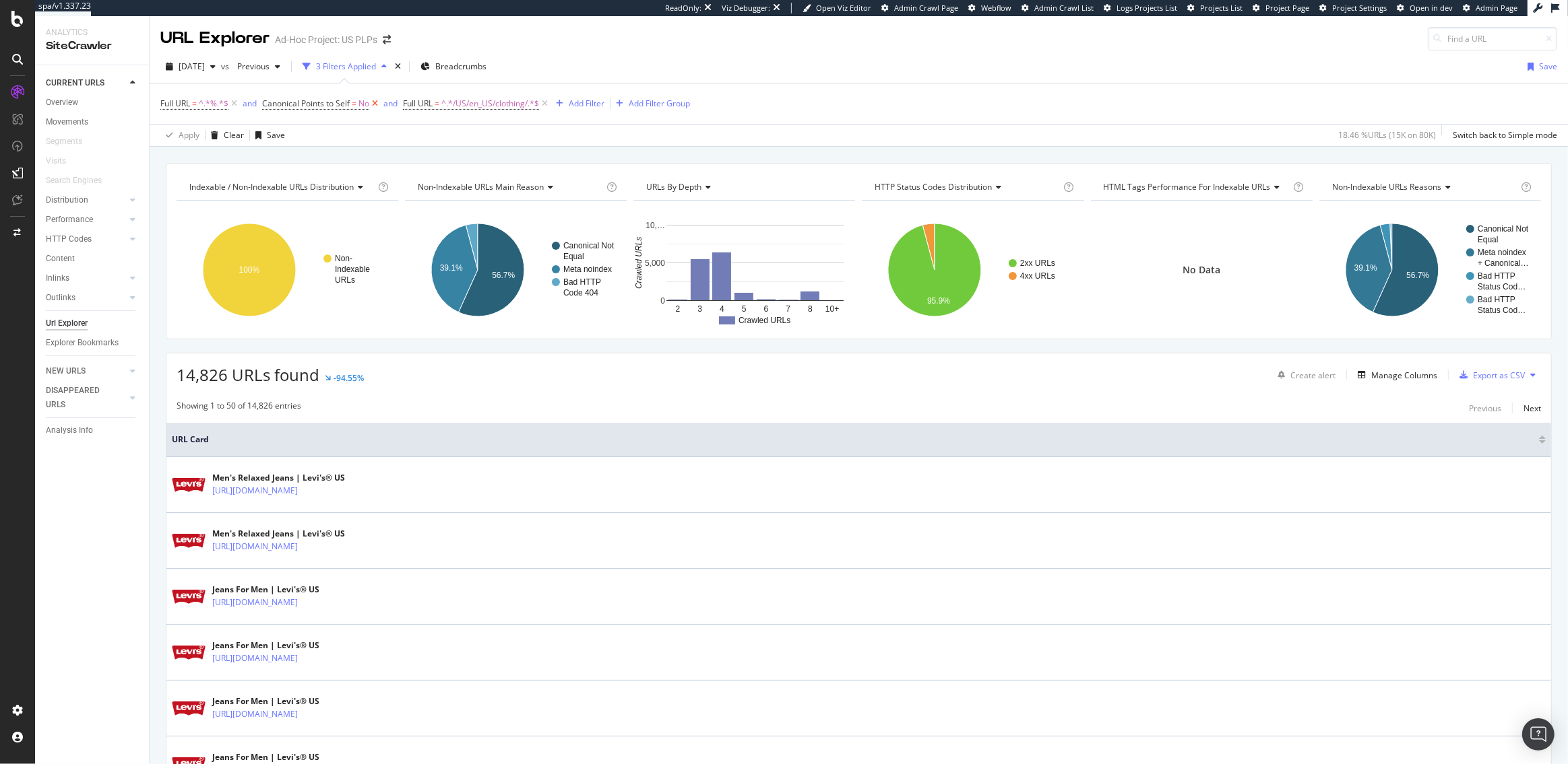
click at [378, 103] on icon at bounding box center [375, 103] width 11 height 13
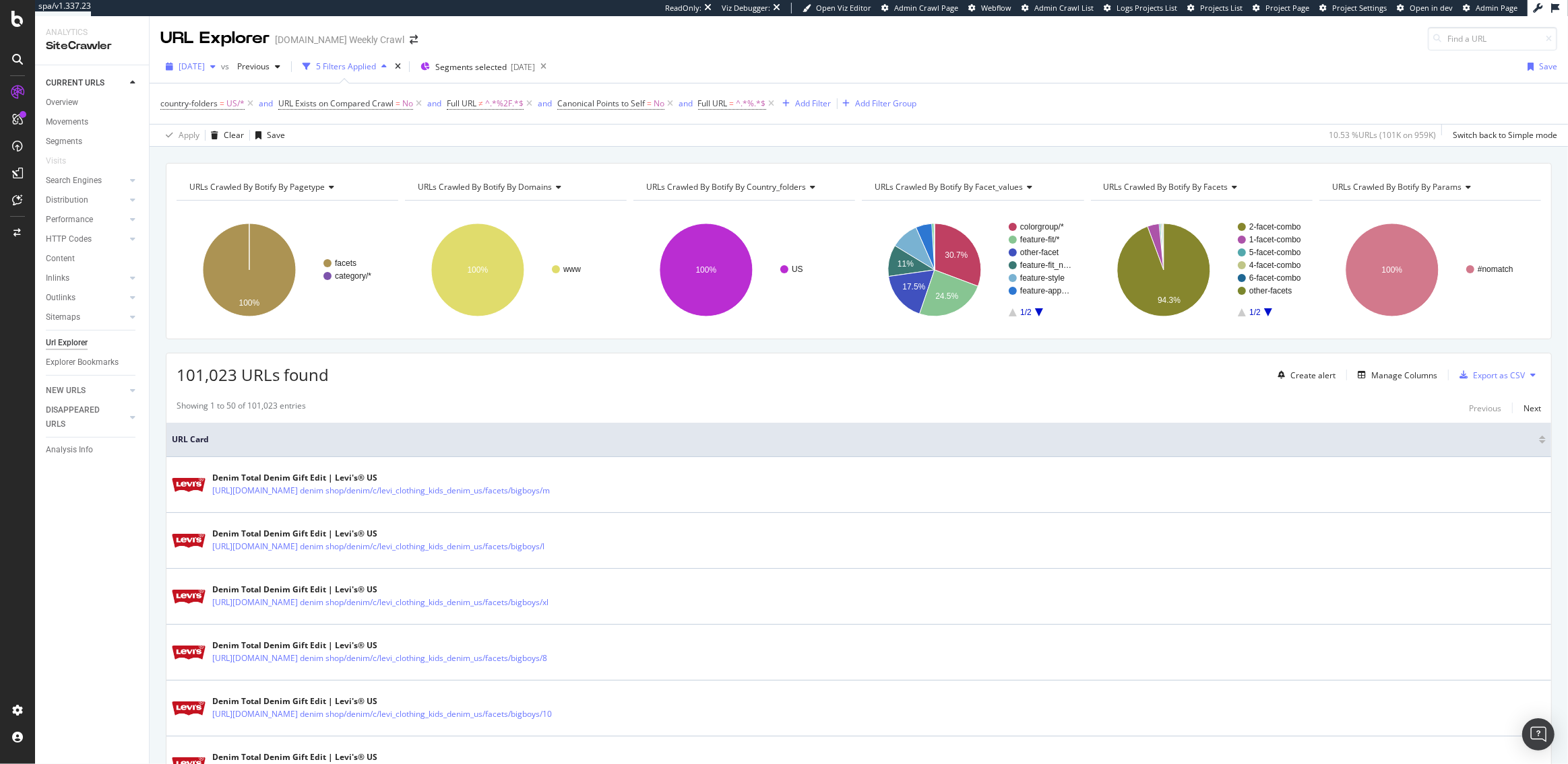
click at [214, 73] on div "[DATE]" at bounding box center [191, 66] width 61 height 20
click at [215, 181] on div "[DATE] 847K URLs" at bounding box center [249, 190] width 161 height 20
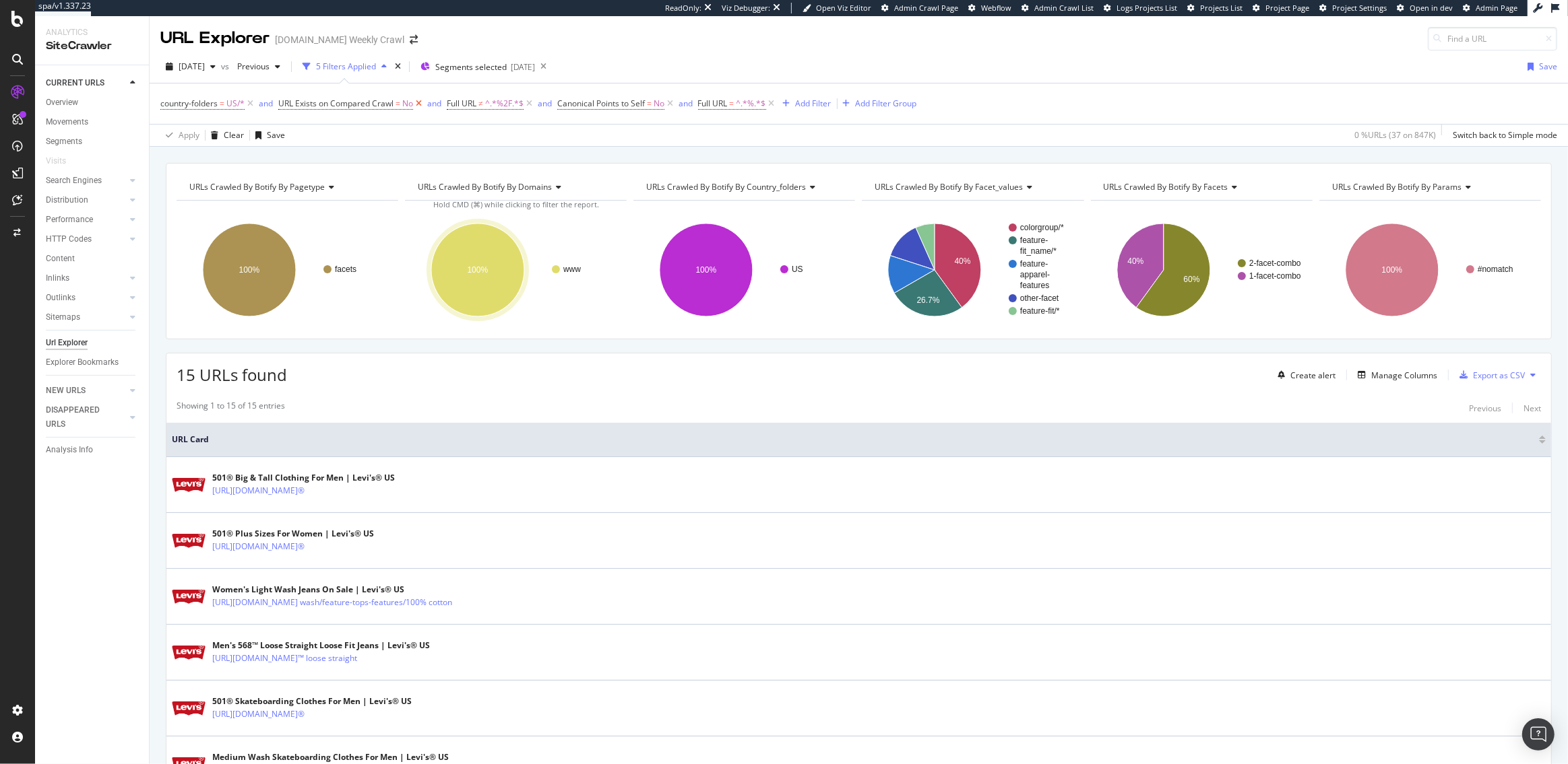
click at [417, 106] on icon at bounding box center [419, 103] width 11 height 13
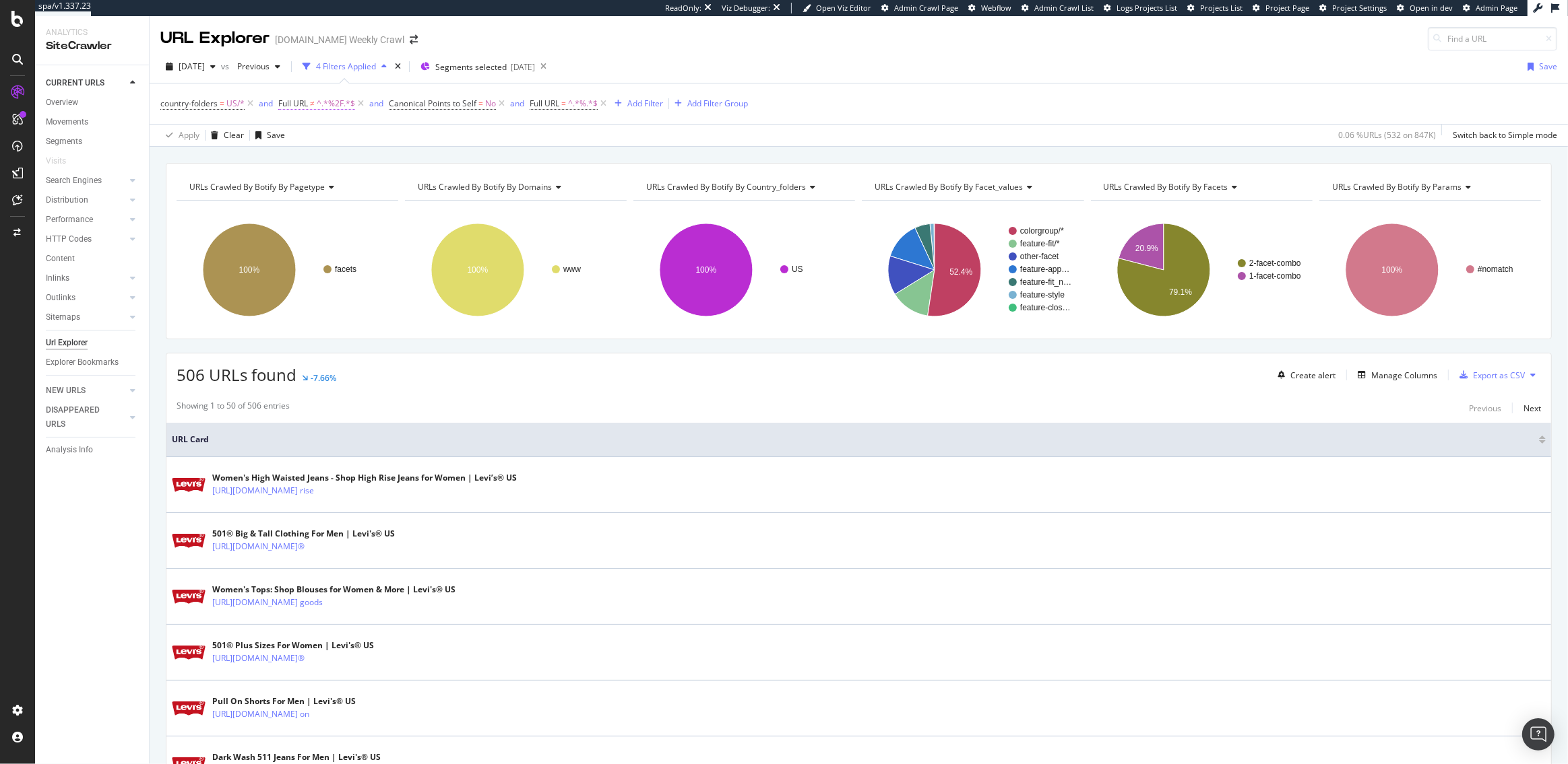
click at [329, 100] on span "^.*%2F.*$" at bounding box center [336, 103] width 38 height 19
click at [339, 158] on input "%2F" at bounding box center [355, 159] width 127 height 22
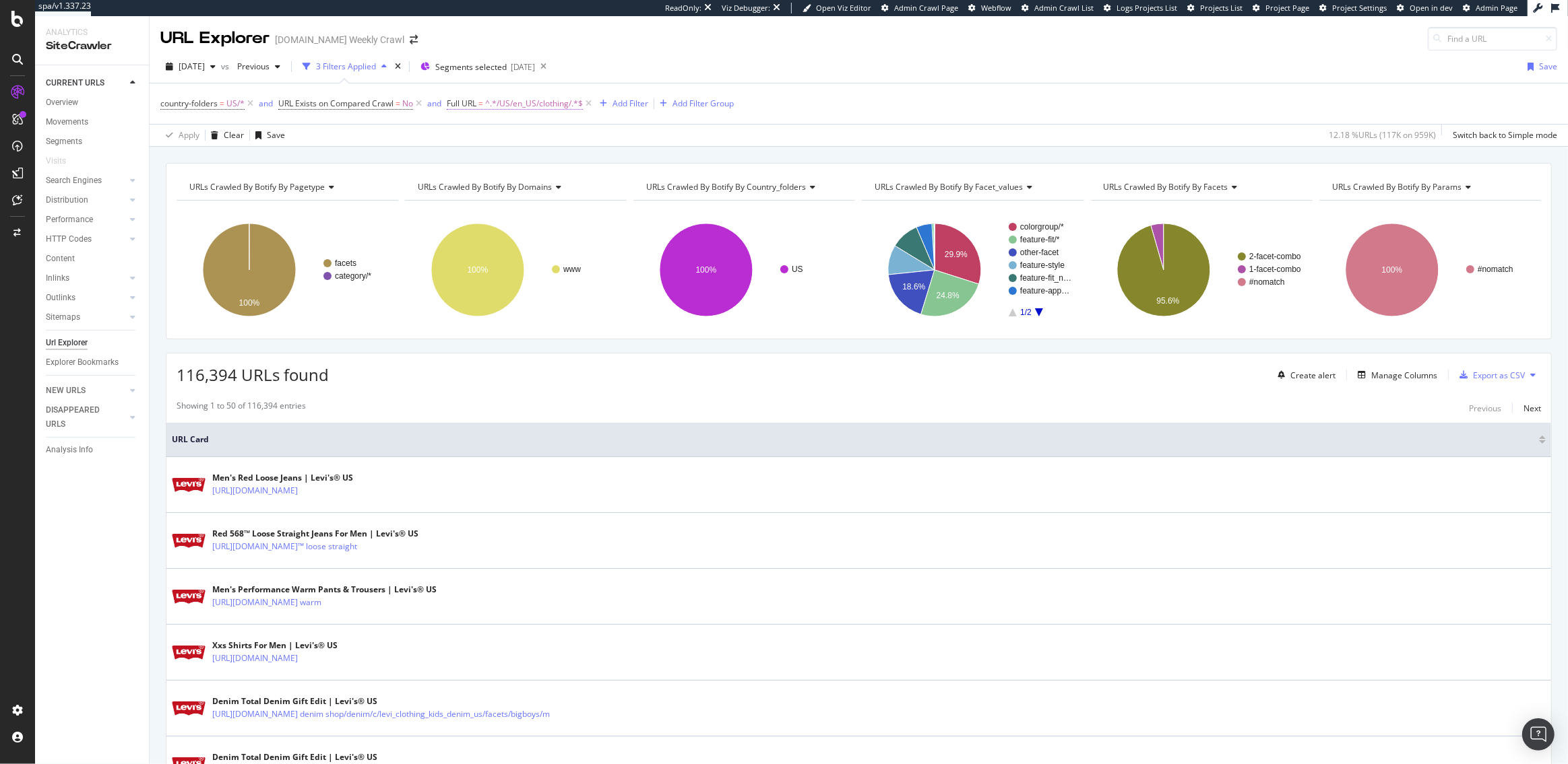
click at [552, 108] on span "^.*/US/en_US/clothing/.*$" at bounding box center [534, 103] width 98 height 19
click at [526, 161] on input "/US/en_US/clothing/" at bounding box center [524, 159] width 127 height 22
click at [494, 364] on div "116,394 URLs found Create alert Manage Columns Export as CSV" at bounding box center [858, 370] width 1384 height 33
click at [589, 106] on icon at bounding box center [589, 103] width 11 height 13
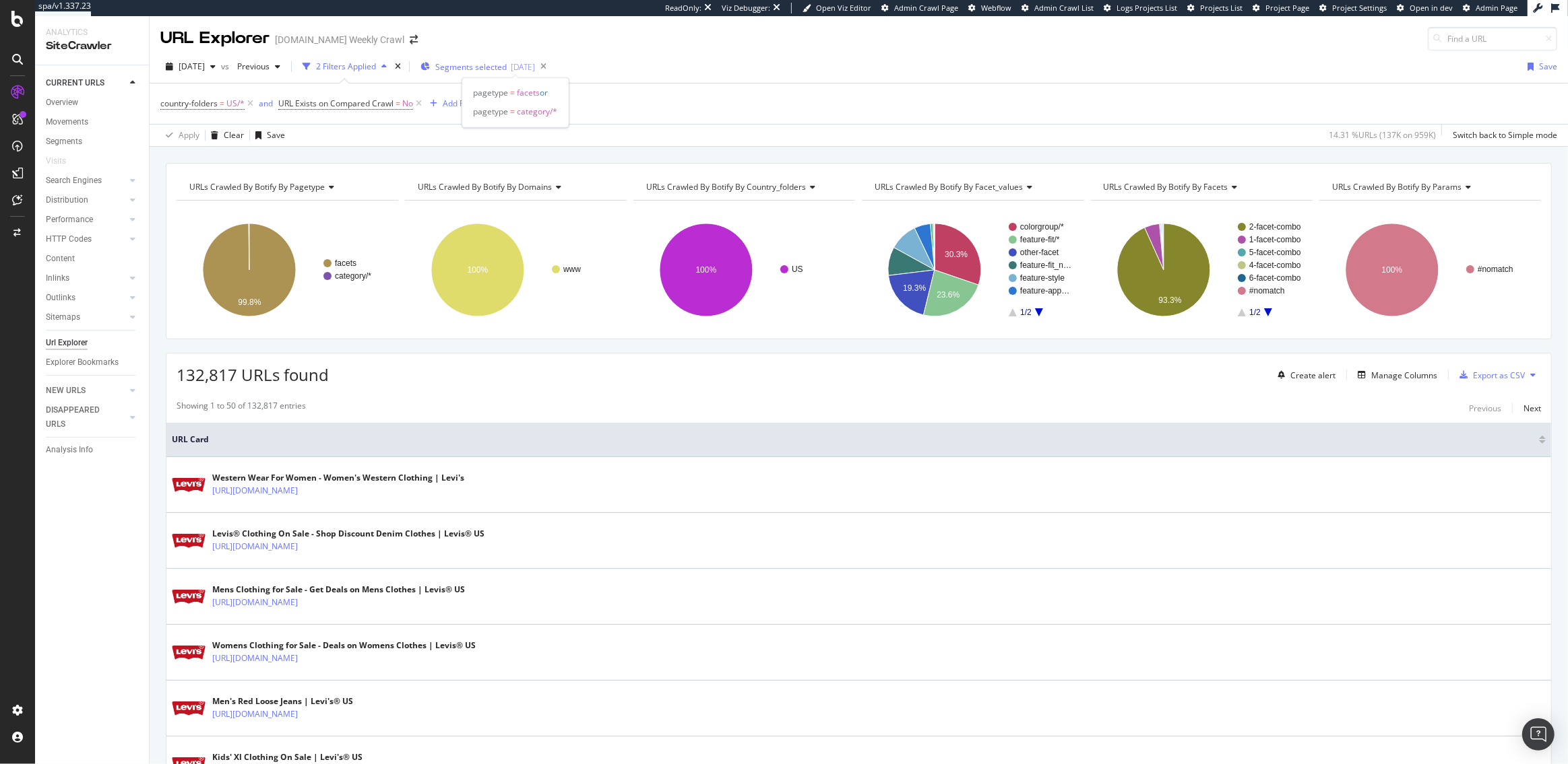
click at [535, 67] on div "2025-08-06" at bounding box center [523, 67] width 24 height 11
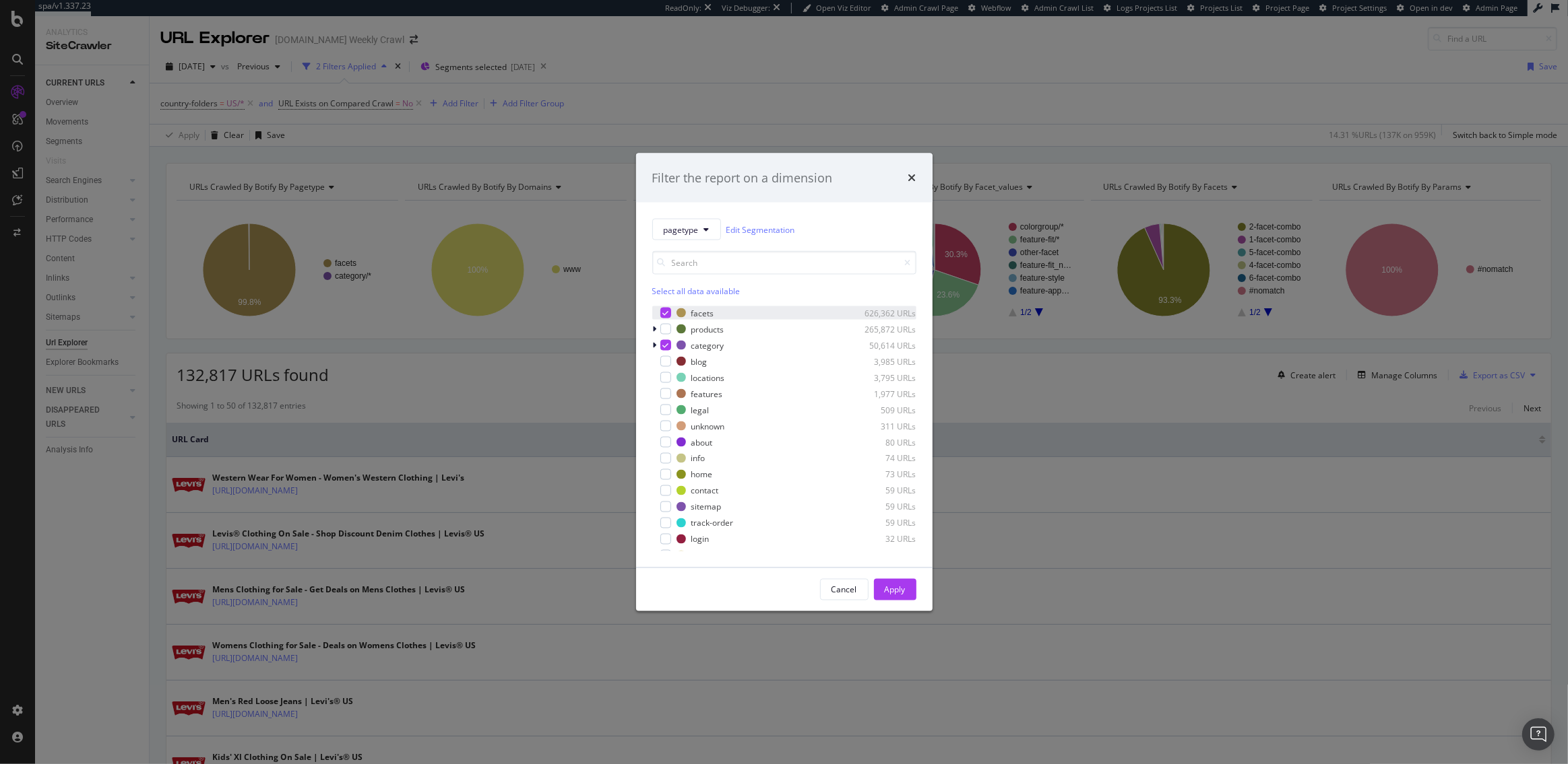
click at [665, 317] on div "modal" at bounding box center [665, 313] width 10 height 10
click at [665, 346] on icon "modal" at bounding box center [665, 345] width 6 height 7
click at [665, 334] on div "modal" at bounding box center [665, 329] width 10 height 10
click at [897, 590] on div "Apply" at bounding box center [895, 590] width 21 height 11
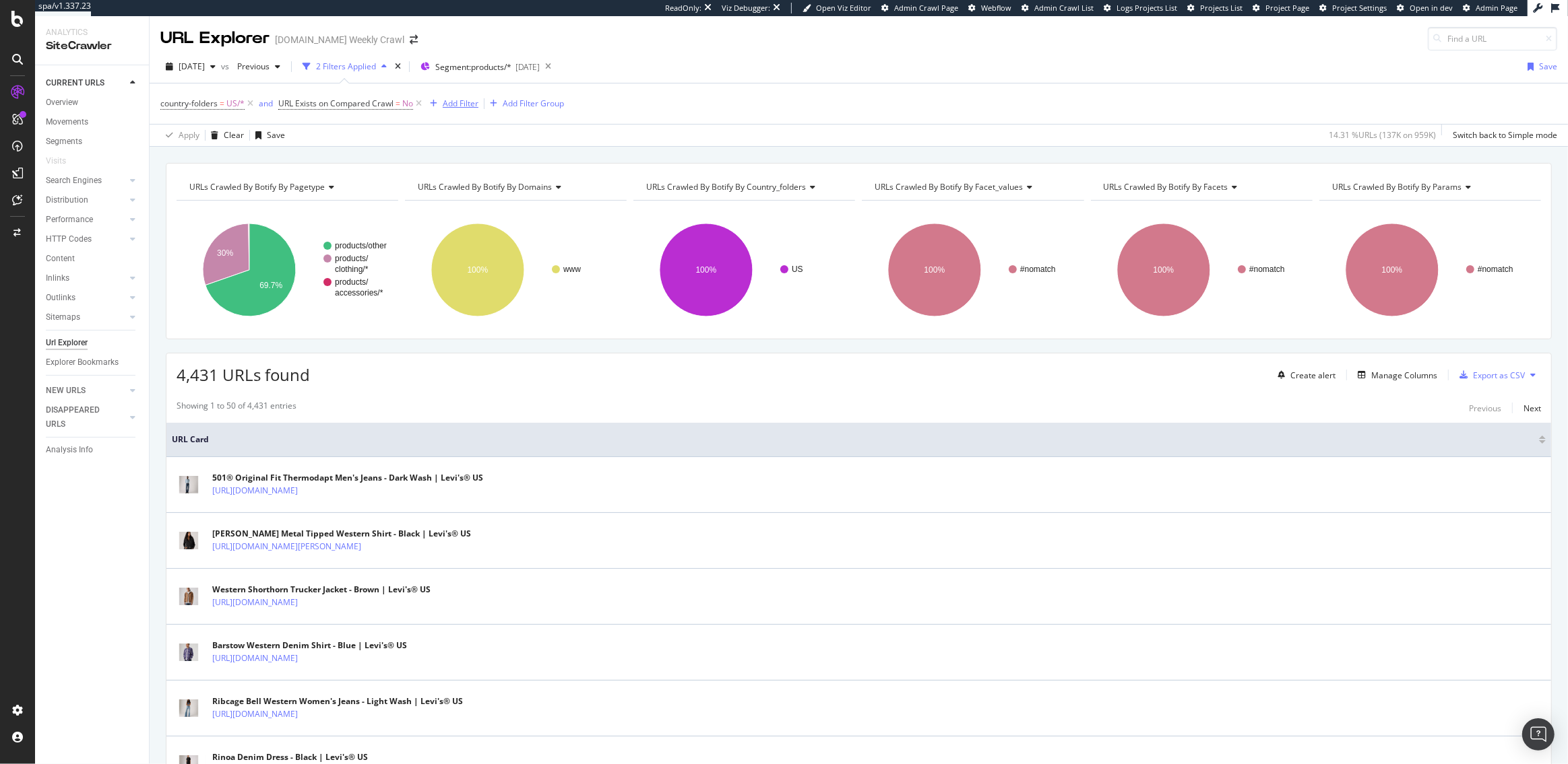
click at [452, 104] on div "Add Filter" at bounding box center [460, 103] width 36 height 11
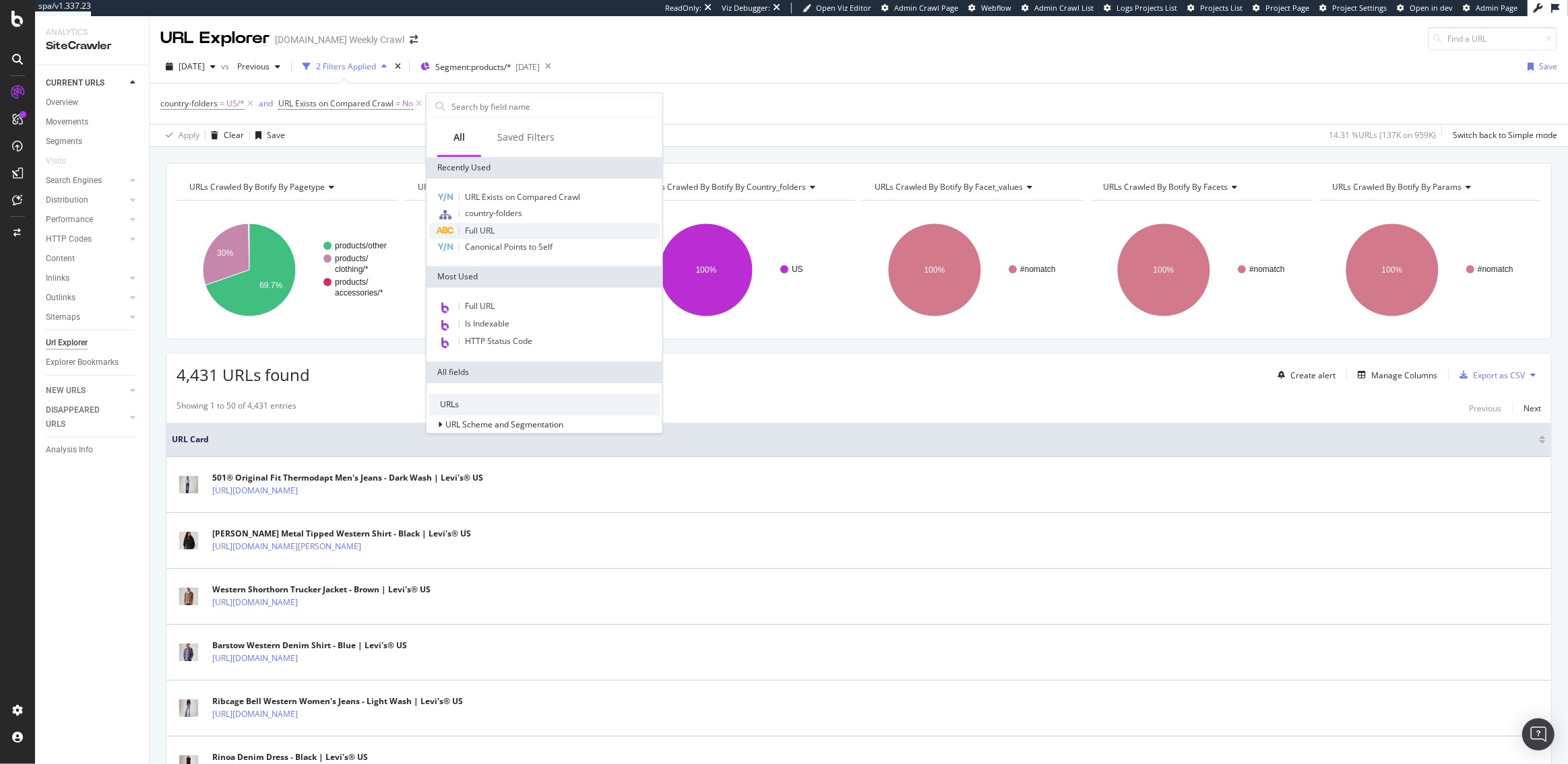
click at [494, 232] on div "Full URL" at bounding box center [545, 230] width 230 height 16
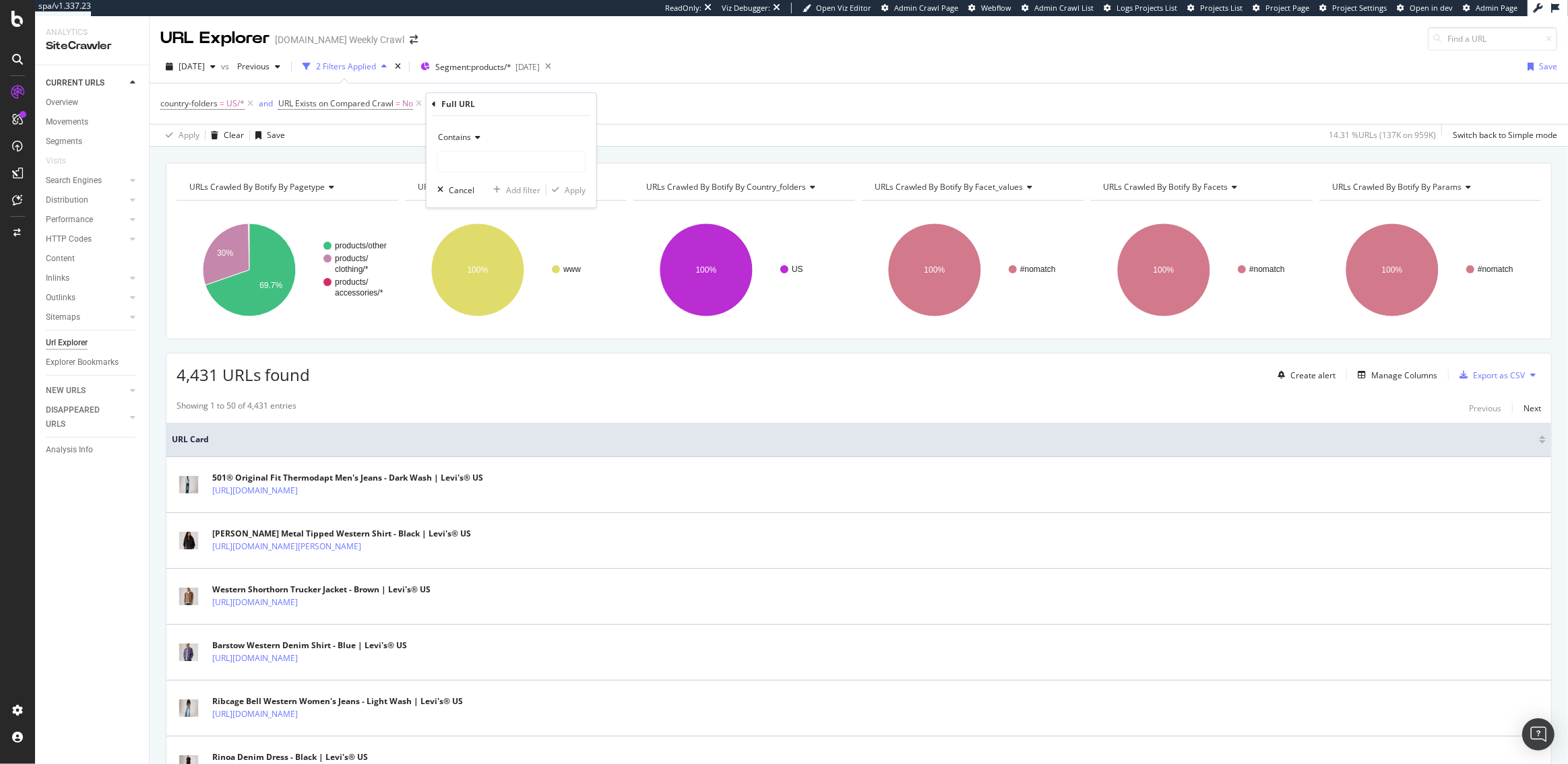
click at [464, 134] on span "Contains" at bounding box center [454, 137] width 33 height 11
click at [617, 131] on div "Apply Clear Save 14.31 % URLs ( 137K on 959K ) Switch back to Simple mode" at bounding box center [859, 135] width 1419 height 22
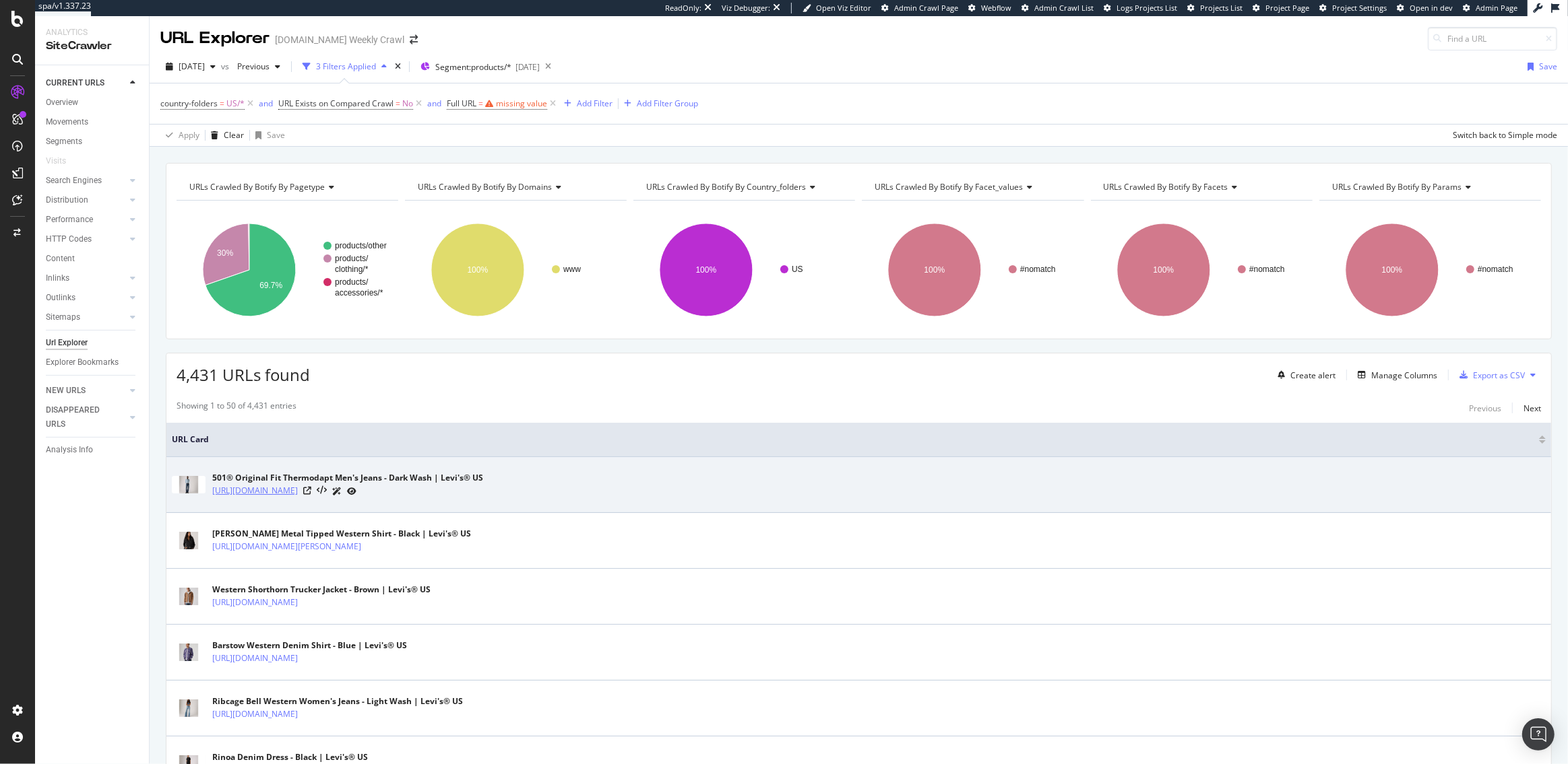
drag, startPoint x: 418, startPoint y: 493, endPoint x: 292, endPoint y: 492, distance: 126.0
click at [292, 492] on div "https://www.levi.com/US/en_US/clothing/p/005013737" at bounding box center [348, 491] width 271 height 14
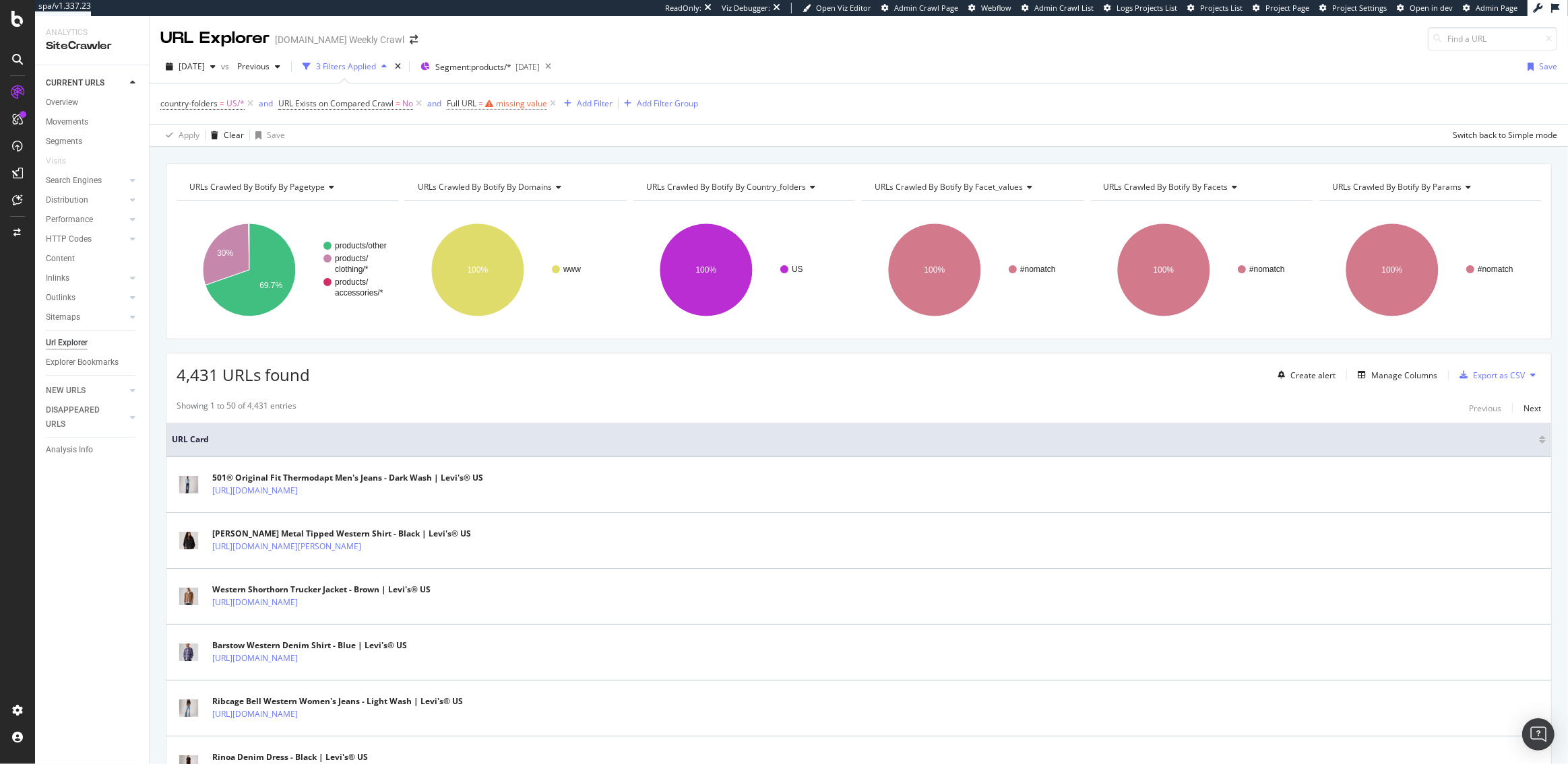
click at [485, 106] on span "Full URL = missing value" at bounding box center [497, 103] width 101 height 12
click at [480, 130] on span "Contains" at bounding box center [476, 135] width 33 height 11
click at [498, 318] on span "Doesn't match regex" at bounding box center [505, 320] width 78 height 11
click at [492, 152] on input "text" at bounding box center [533, 159] width 147 height 22
paste input "[A-Z]{2,}"
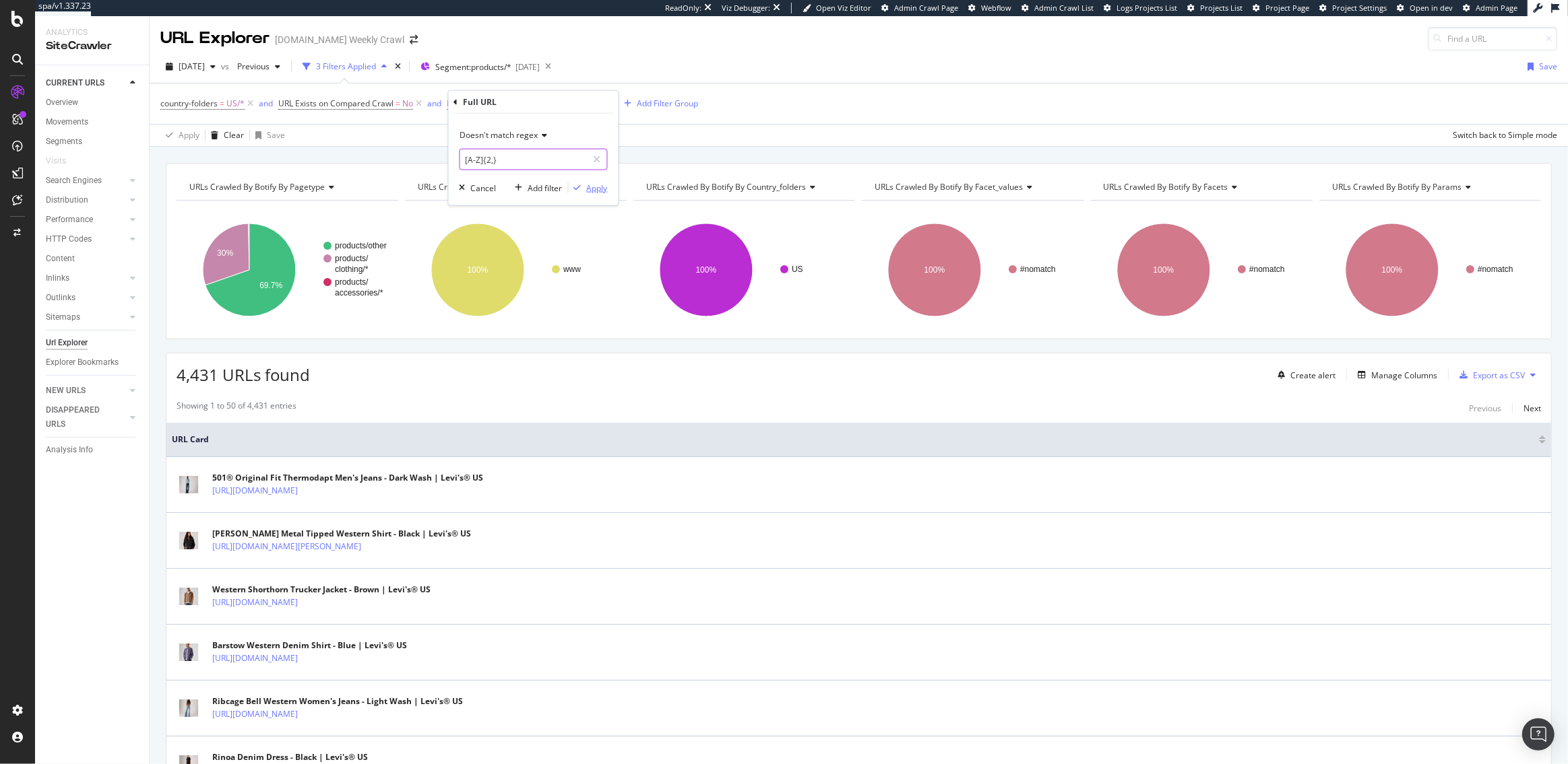
type input "[A-Z]{2,}"
click at [601, 186] on div "Apply" at bounding box center [598, 188] width 21 height 11
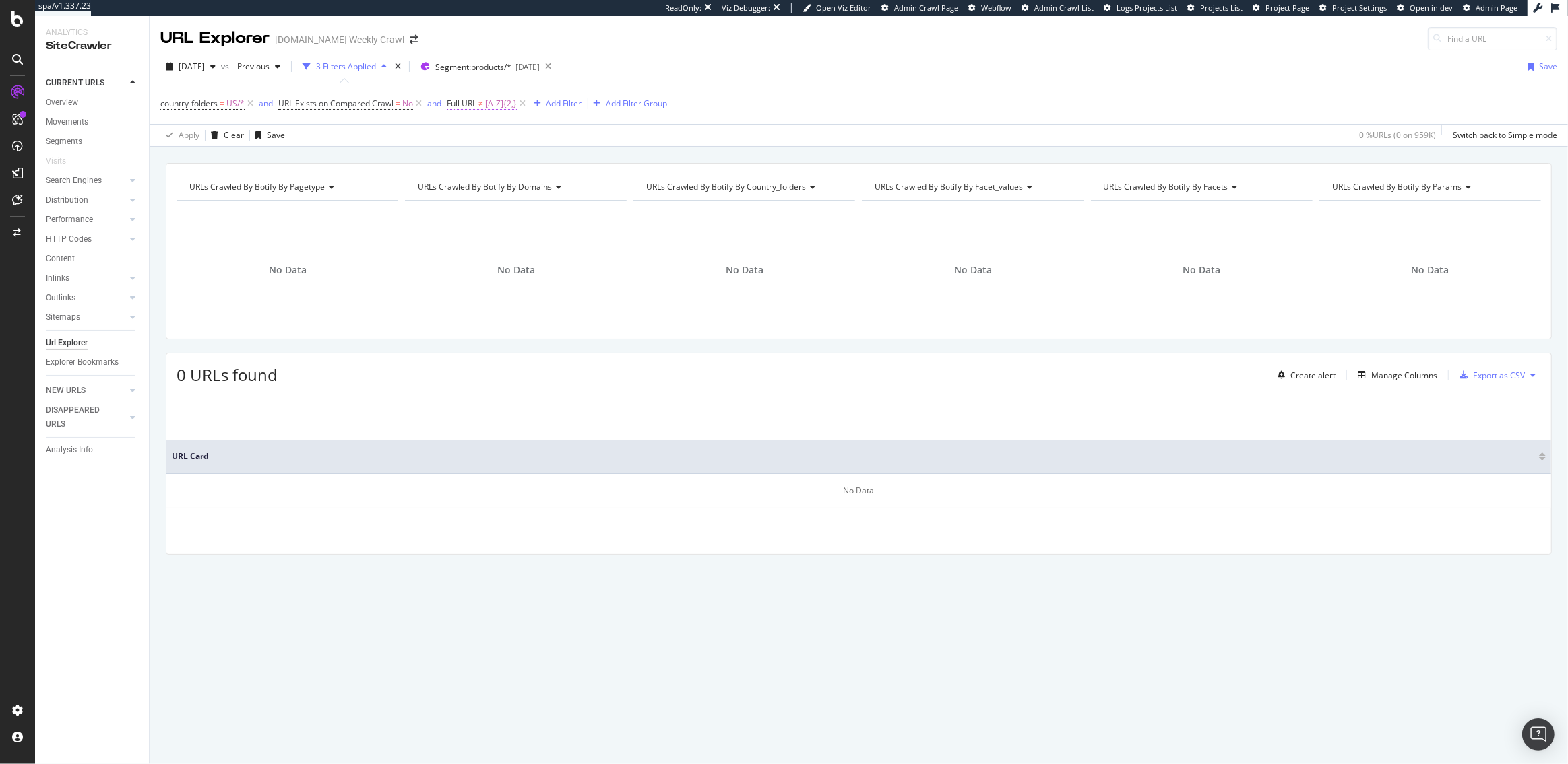
click at [475, 105] on span "Full URL" at bounding box center [461, 103] width 29 height 11
click at [490, 120] on div "Doesn't match regex [A-Z]{2,} Cancel Add filter Apply" at bounding box center [533, 159] width 170 height 91
click at [489, 130] on span "Doesn't match regex" at bounding box center [499, 135] width 78 height 11
click at [491, 268] on span "Contains" at bounding box center [482, 267] width 33 height 11
click at [487, 160] on input "[A-Z]{2,}" at bounding box center [524, 159] width 127 height 22
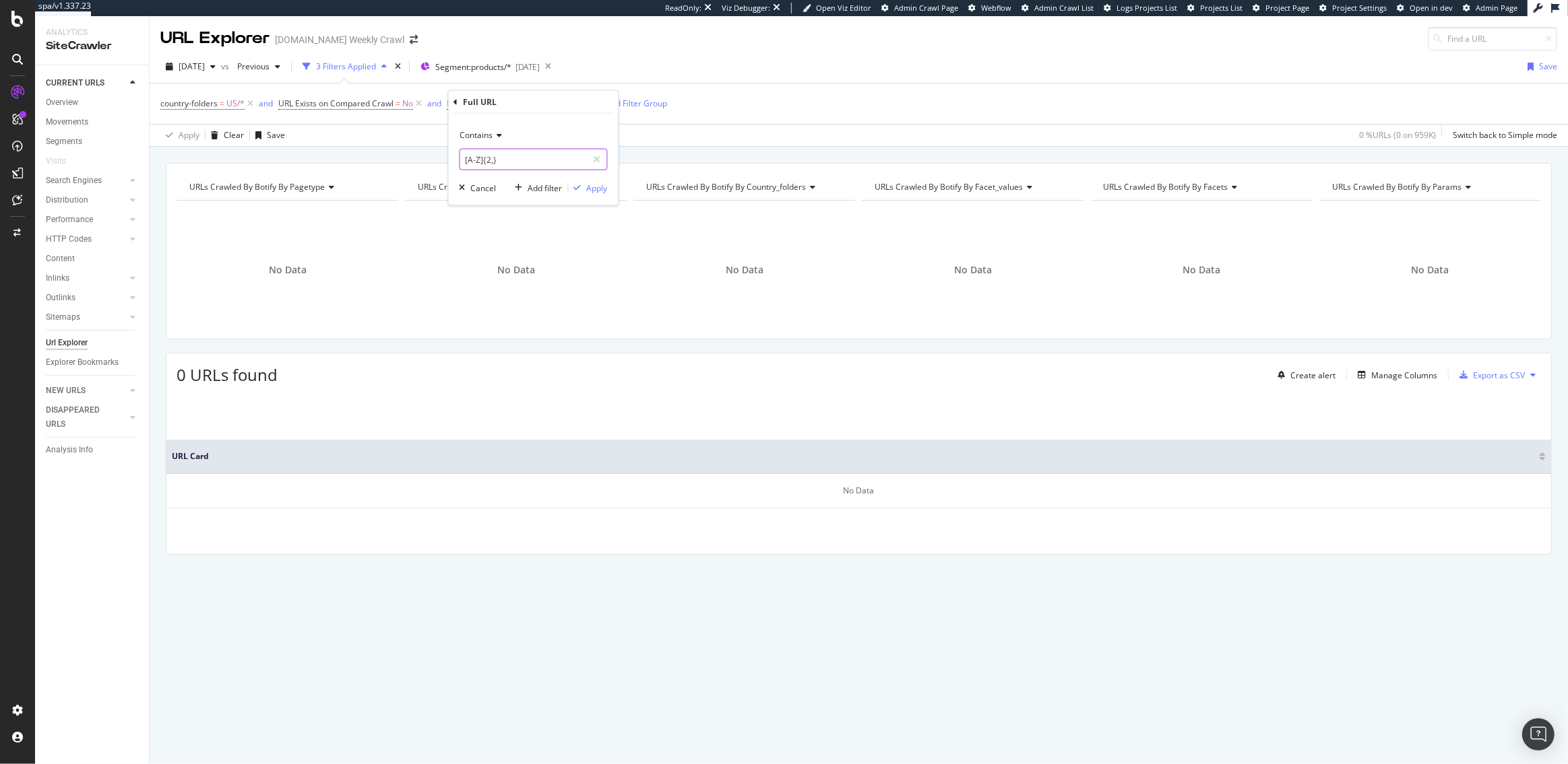
click at [487, 160] on input "[A-Z]{2,}" at bounding box center [524, 159] width 127 height 22
type input "Mens"
click at [603, 190] on div "Apply" at bounding box center [598, 188] width 21 height 11
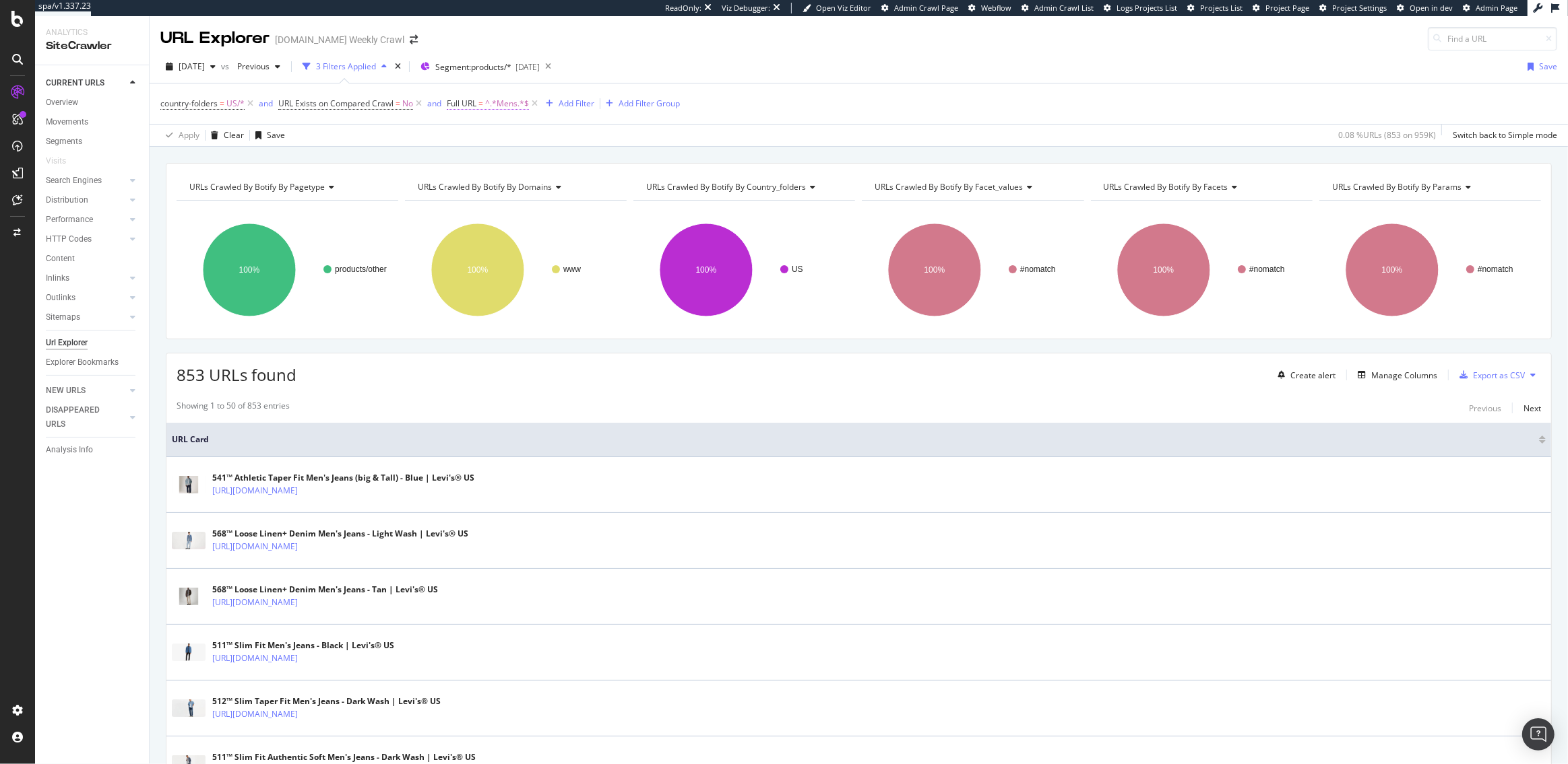
click at [508, 104] on span "^.*Mens.*$" at bounding box center [507, 103] width 44 height 19
click at [487, 163] on input "Mens" at bounding box center [524, 159] width 127 height 22
click at [496, 160] on input "Mens" at bounding box center [524, 159] width 127 height 22
type input "Men"
click at [474, 191] on div "Cancel" at bounding box center [484, 188] width 26 height 11
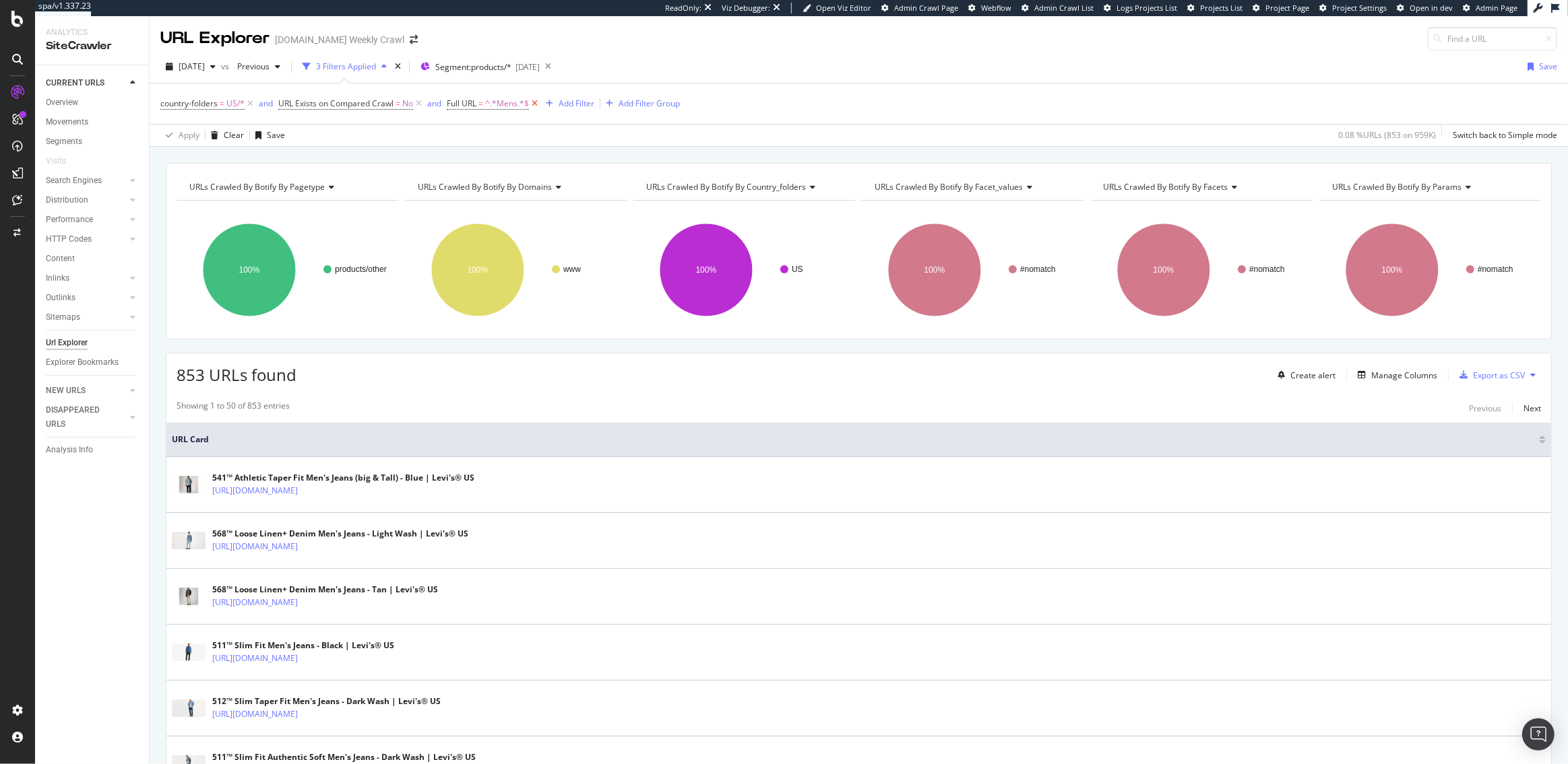
click at [534, 102] on icon at bounding box center [535, 103] width 11 height 13
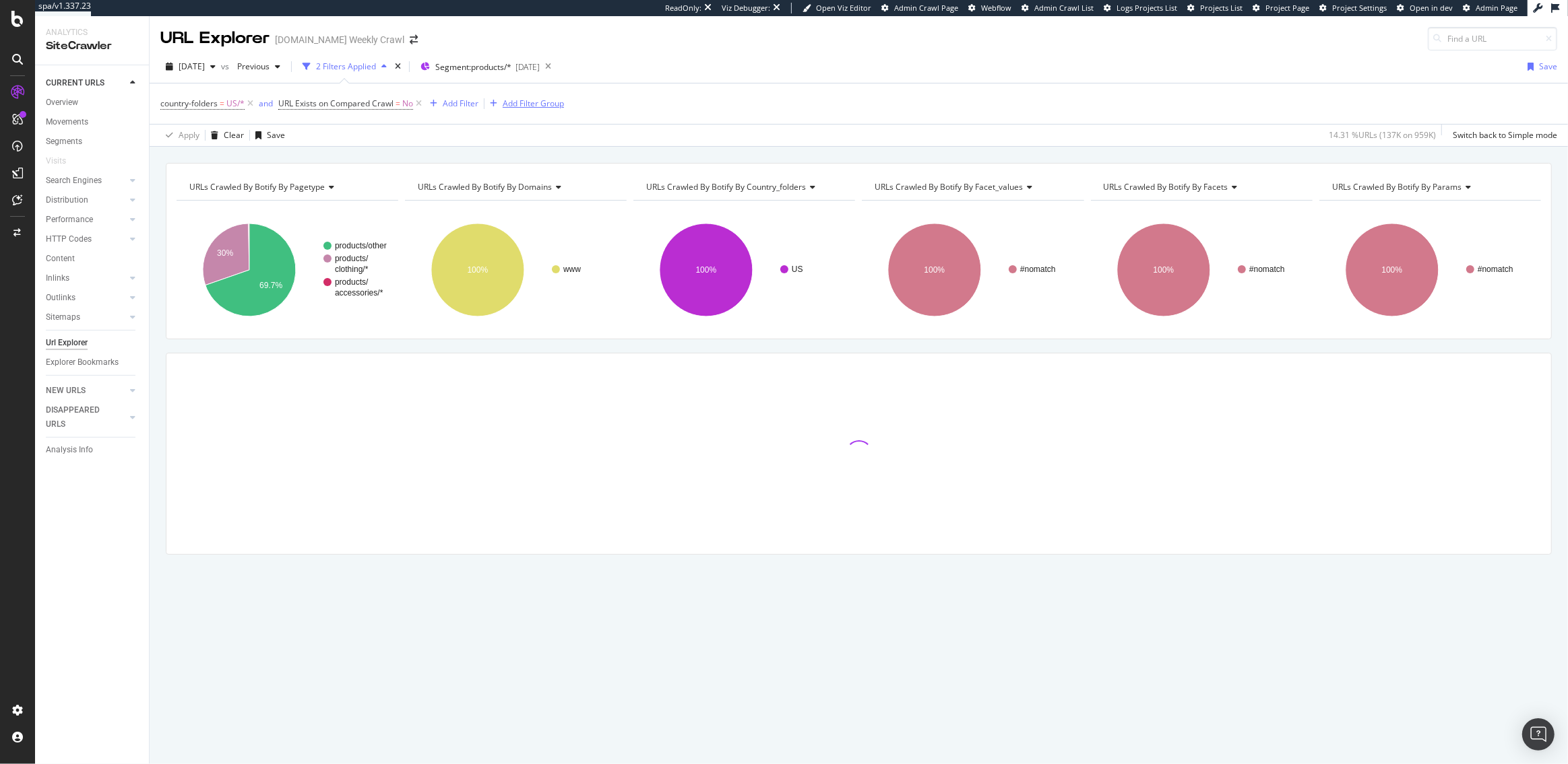
click at [538, 107] on div "Add Filter Group" at bounding box center [533, 103] width 61 height 11
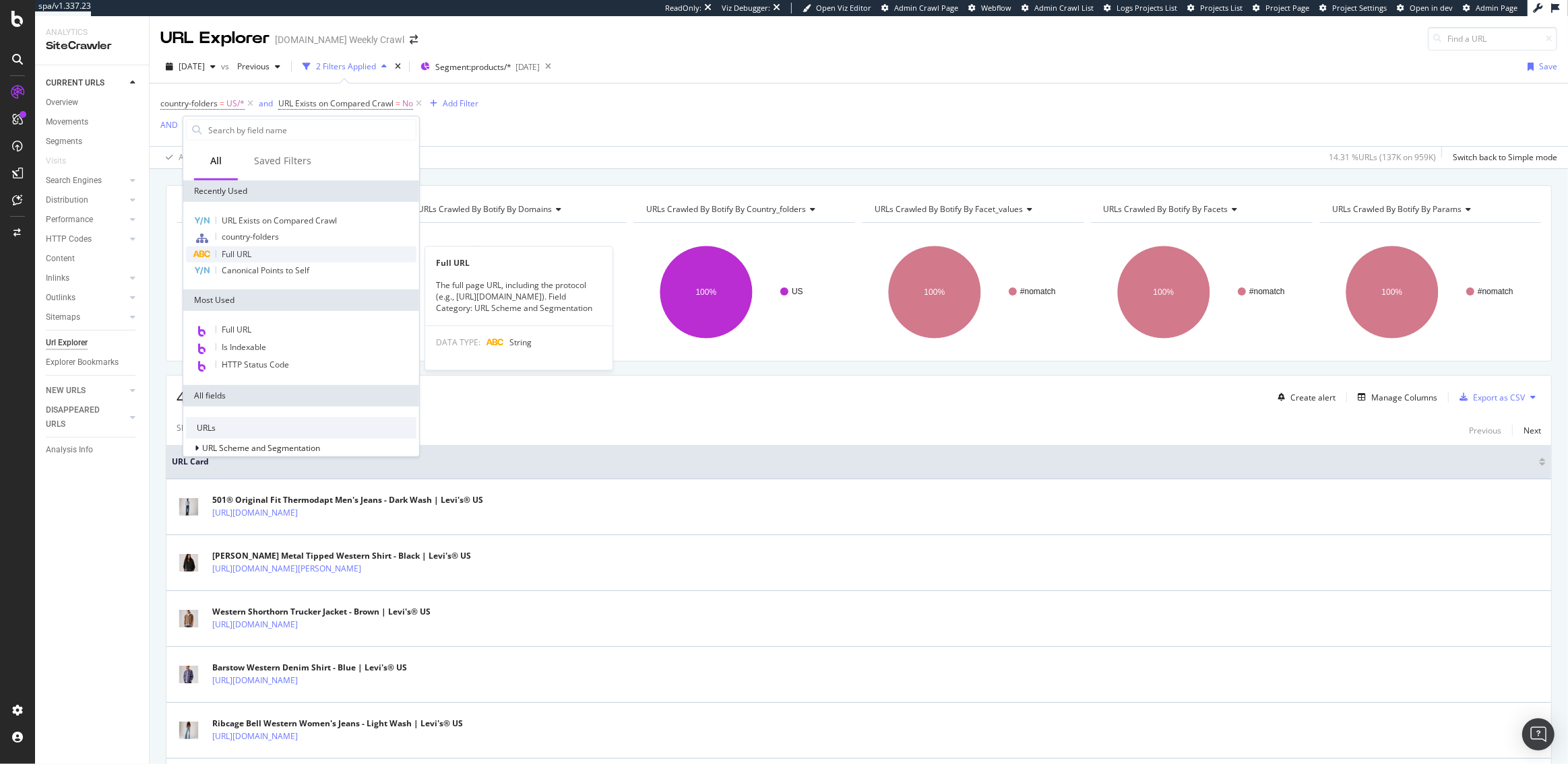
click at [251, 248] on span "Full URL" at bounding box center [237, 254] width 29 height 11
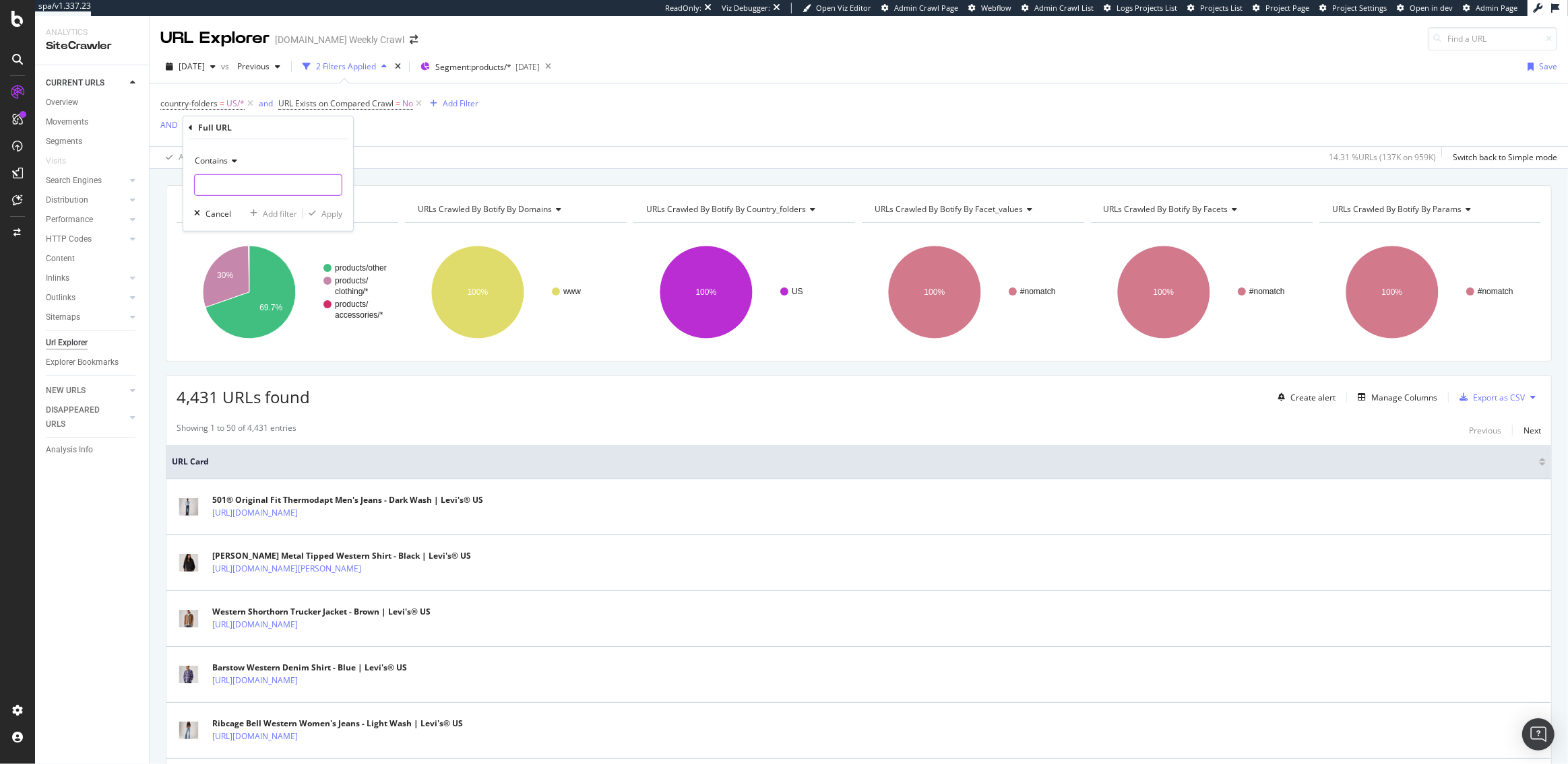
click at [237, 179] on input "text" at bounding box center [268, 185] width 147 height 22
type input "Men"
click at [325, 210] on div "Apply" at bounding box center [332, 213] width 21 height 11
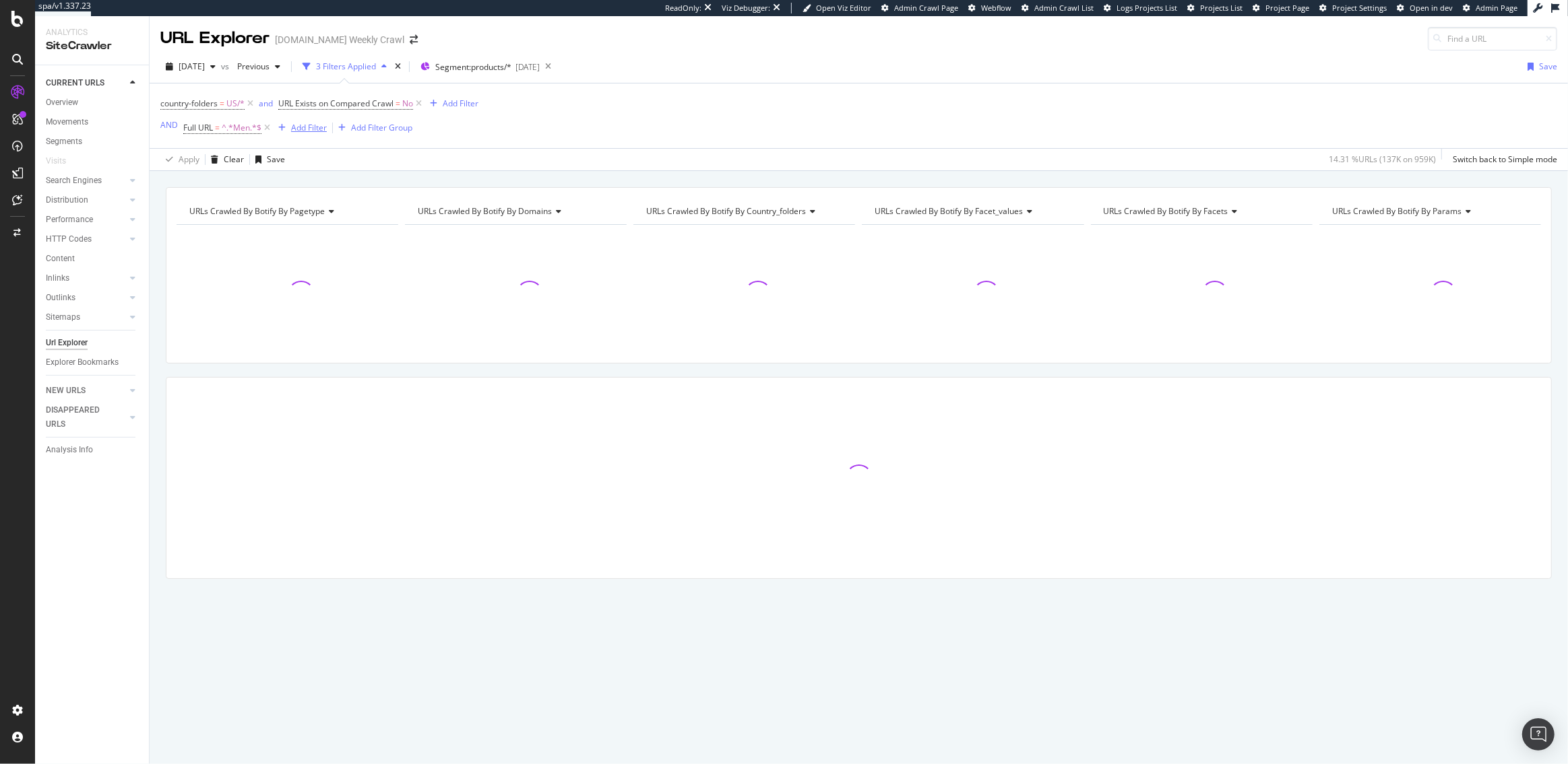
click at [298, 127] on div "Add Filter" at bounding box center [309, 128] width 36 height 11
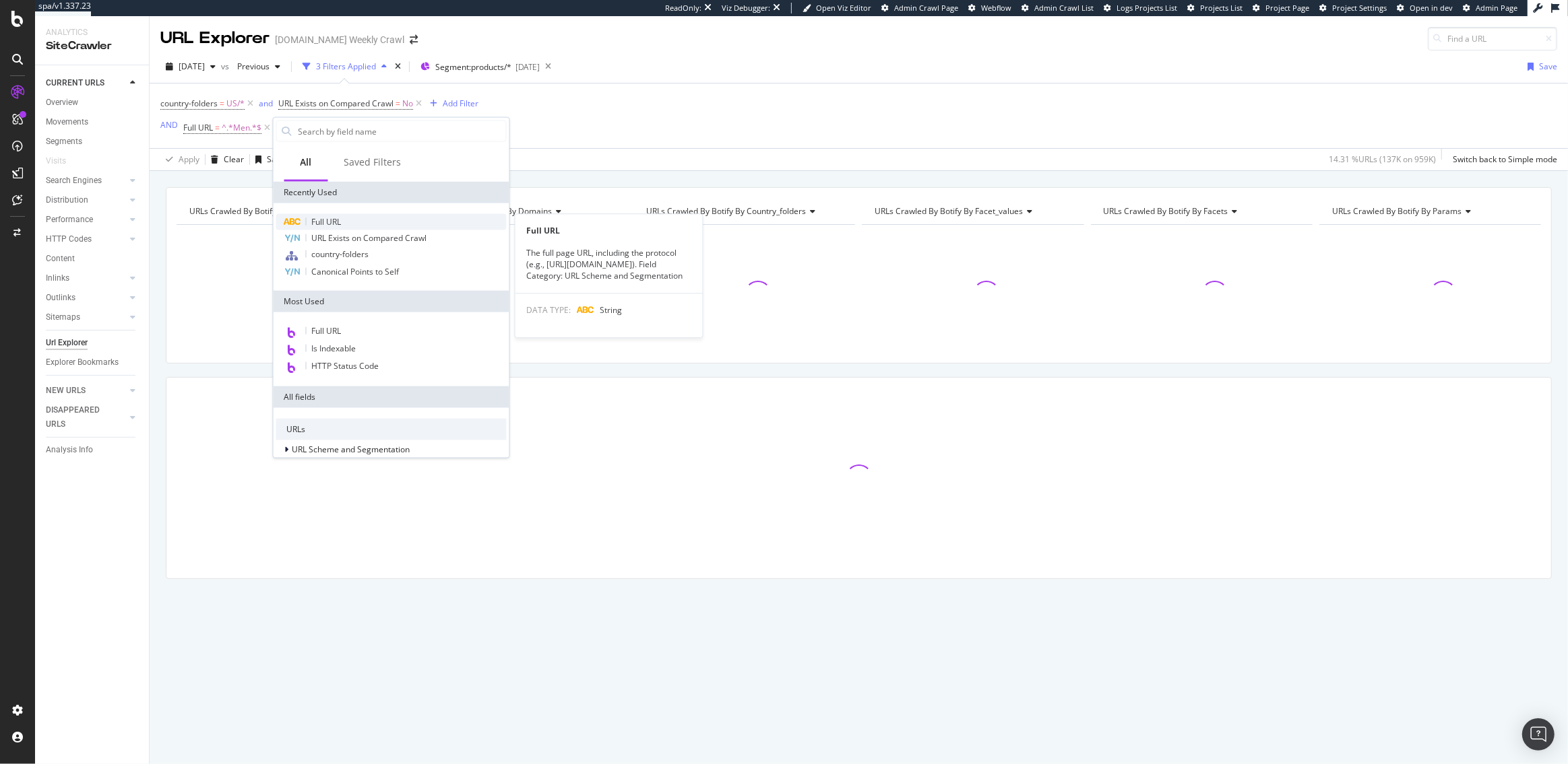
click at [322, 220] on span "Full URL" at bounding box center [327, 222] width 29 height 11
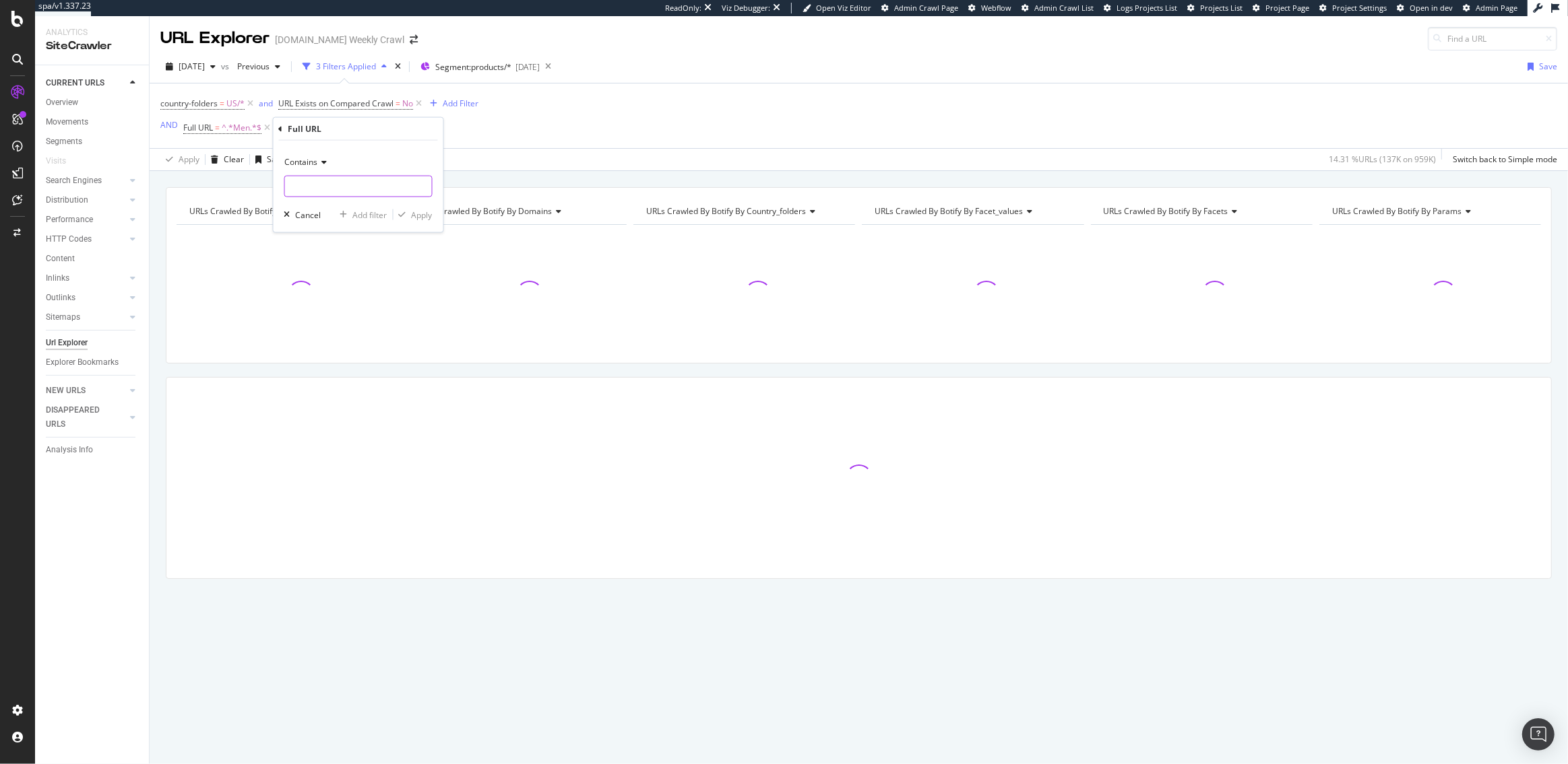
click at [317, 184] on input "text" at bounding box center [358, 186] width 147 height 22
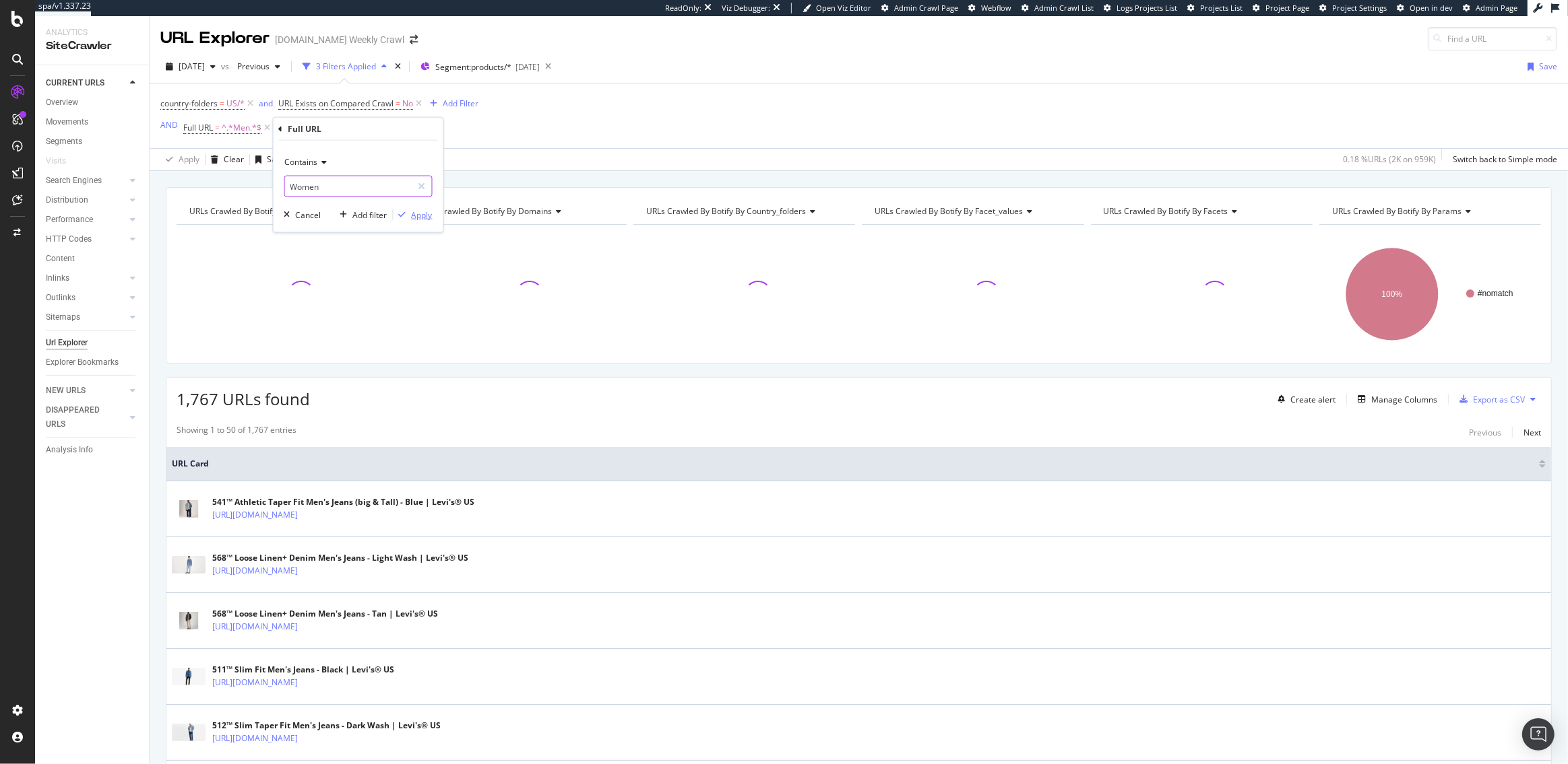
type input "Women"
click at [431, 213] on div "Apply" at bounding box center [422, 214] width 21 height 11
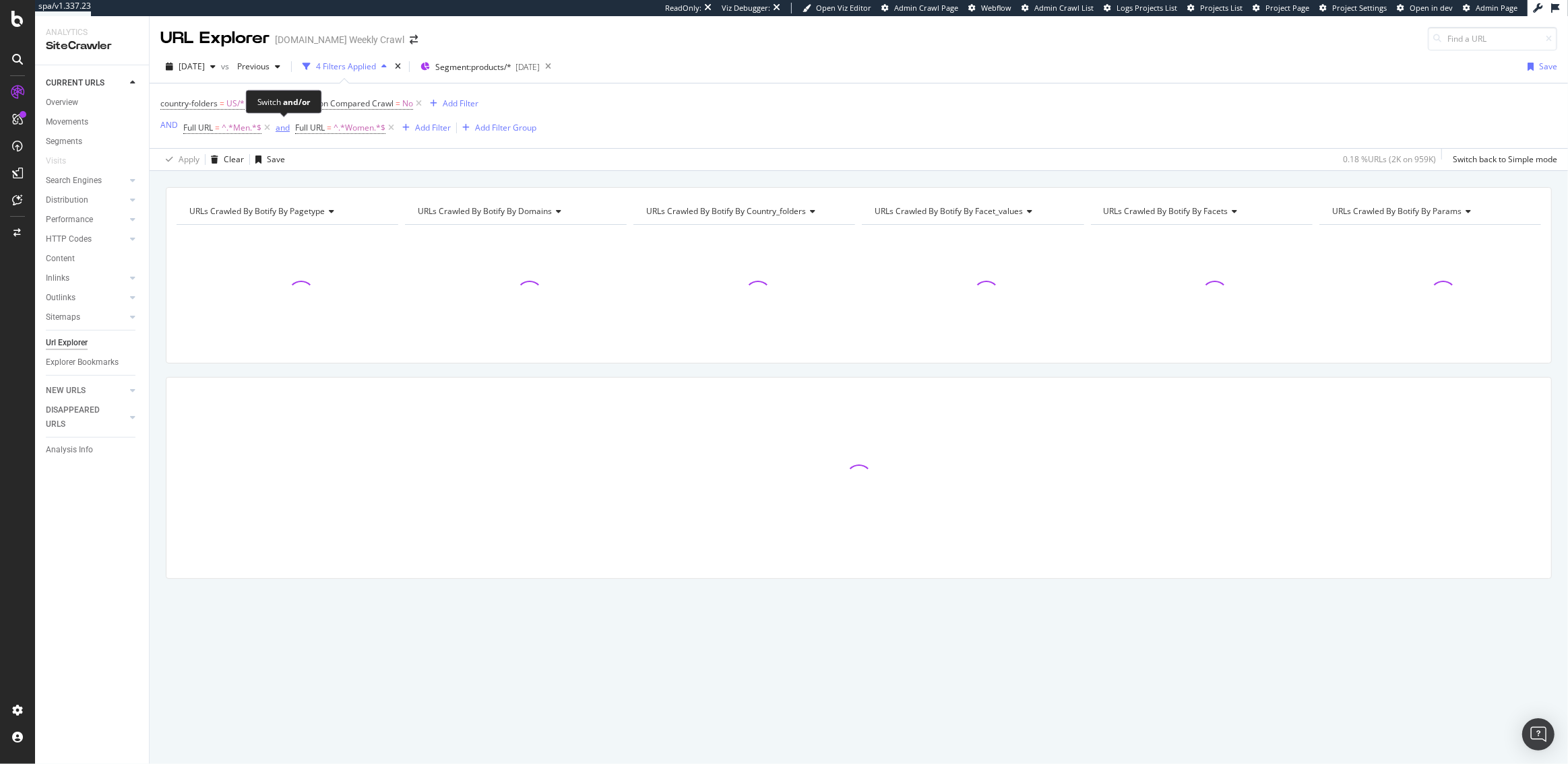
click at [281, 129] on div "and" at bounding box center [283, 128] width 14 height 11
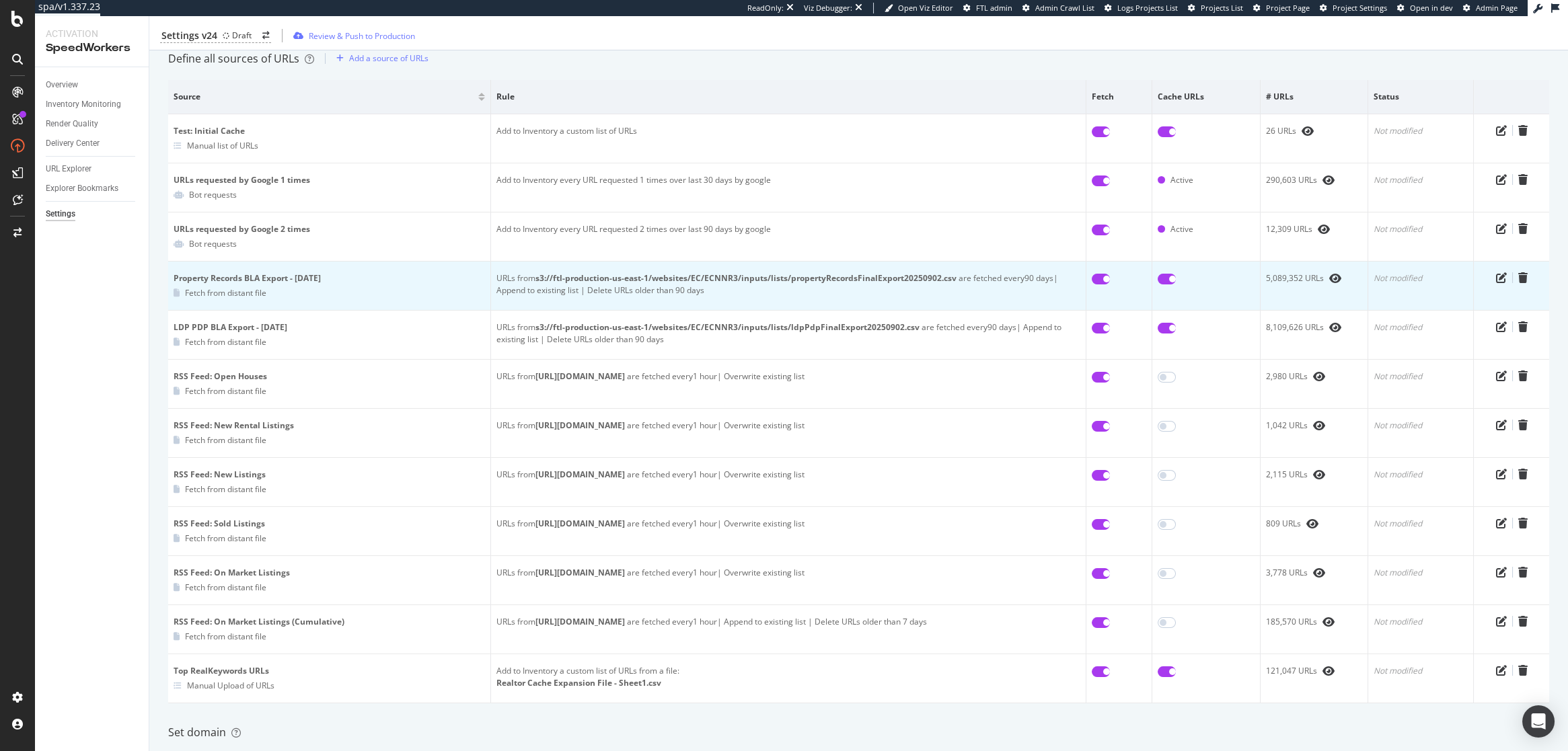
scroll to position [120, 0]
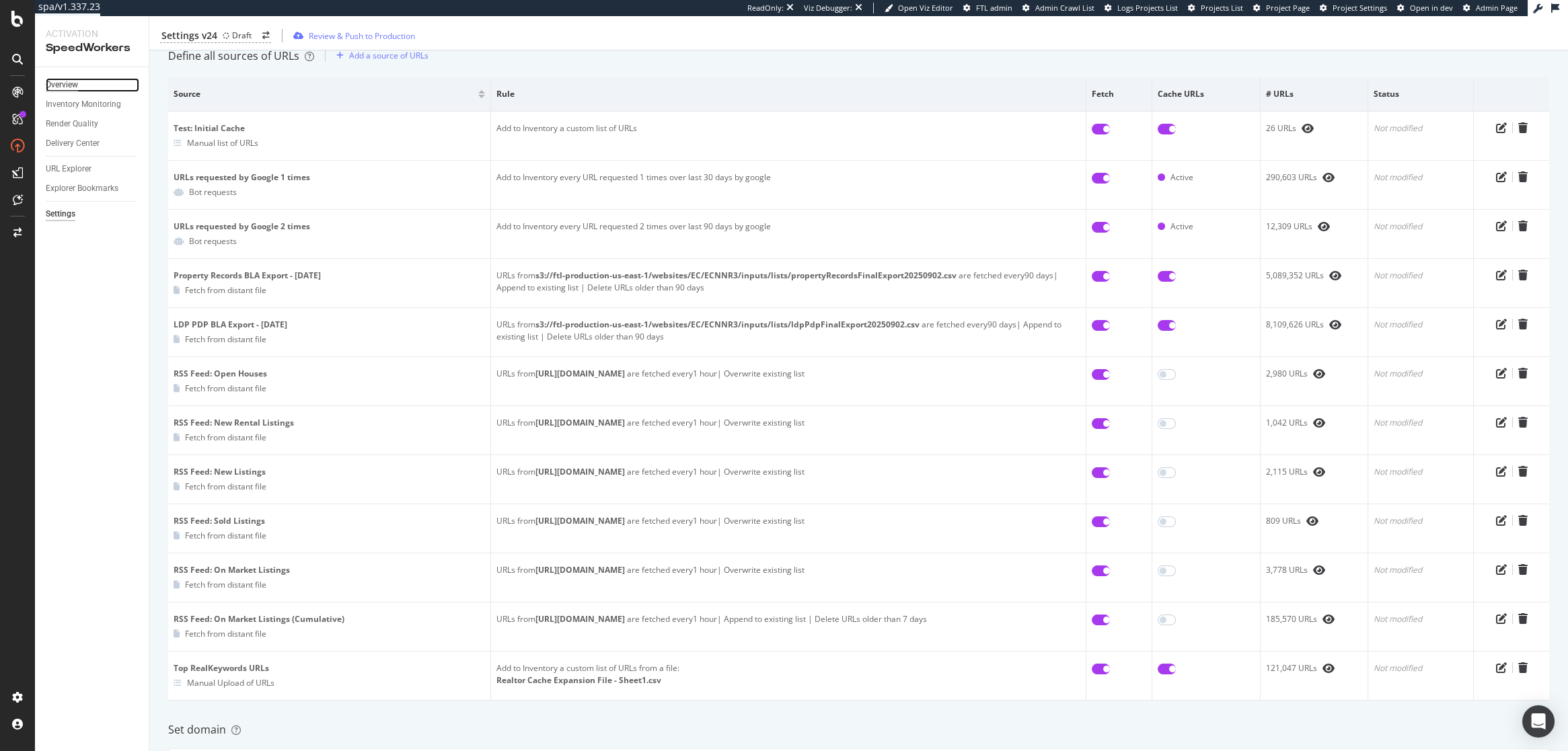
click at [62, 80] on div "Overview" at bounding box center [62, 85] width 32 height 14
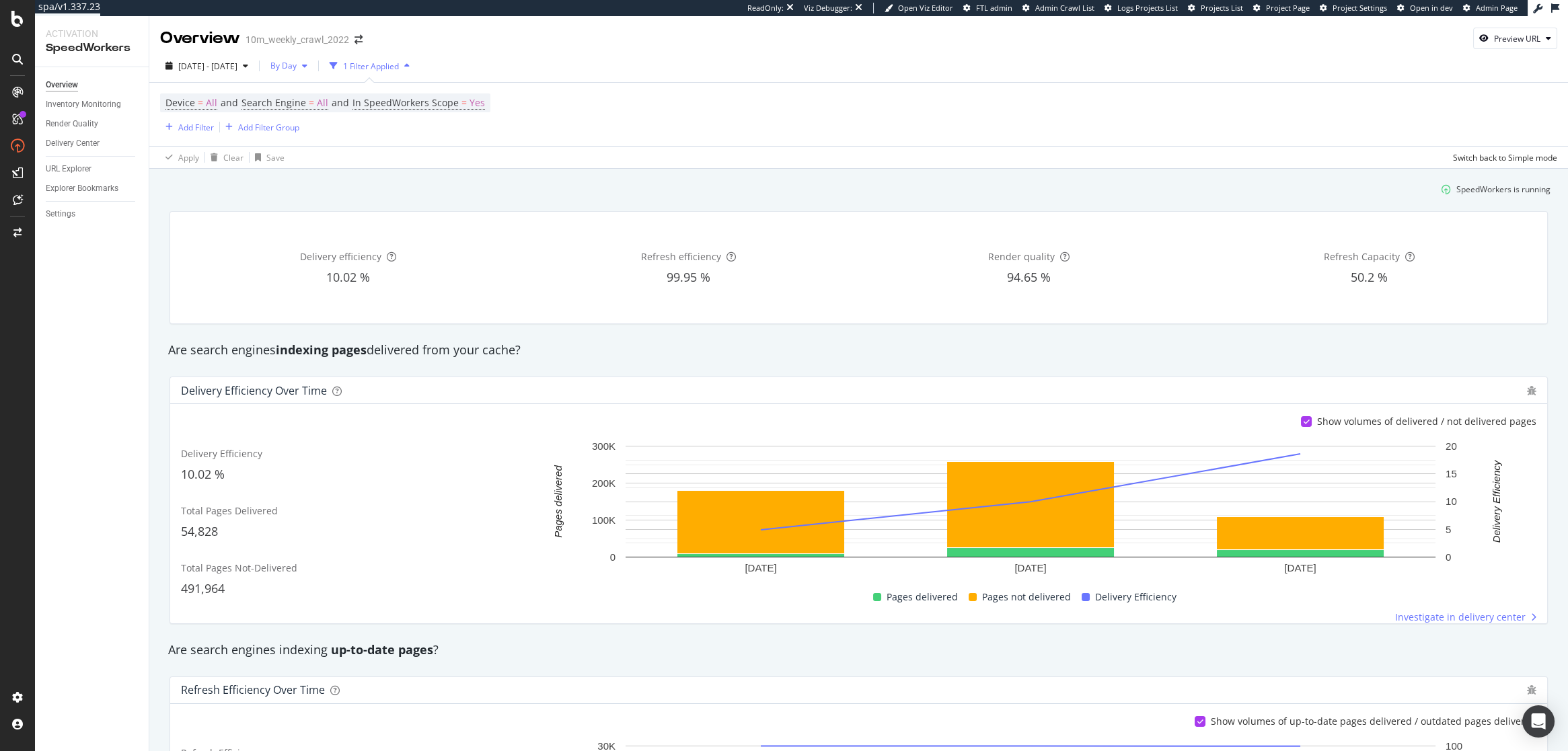
click at [297, 70] on span "By Day" at bounding box center [280, 65] width 31 height 11
click at [322, 90] on span "By Hour" at bounding box center [316, 93] width 36 height 12
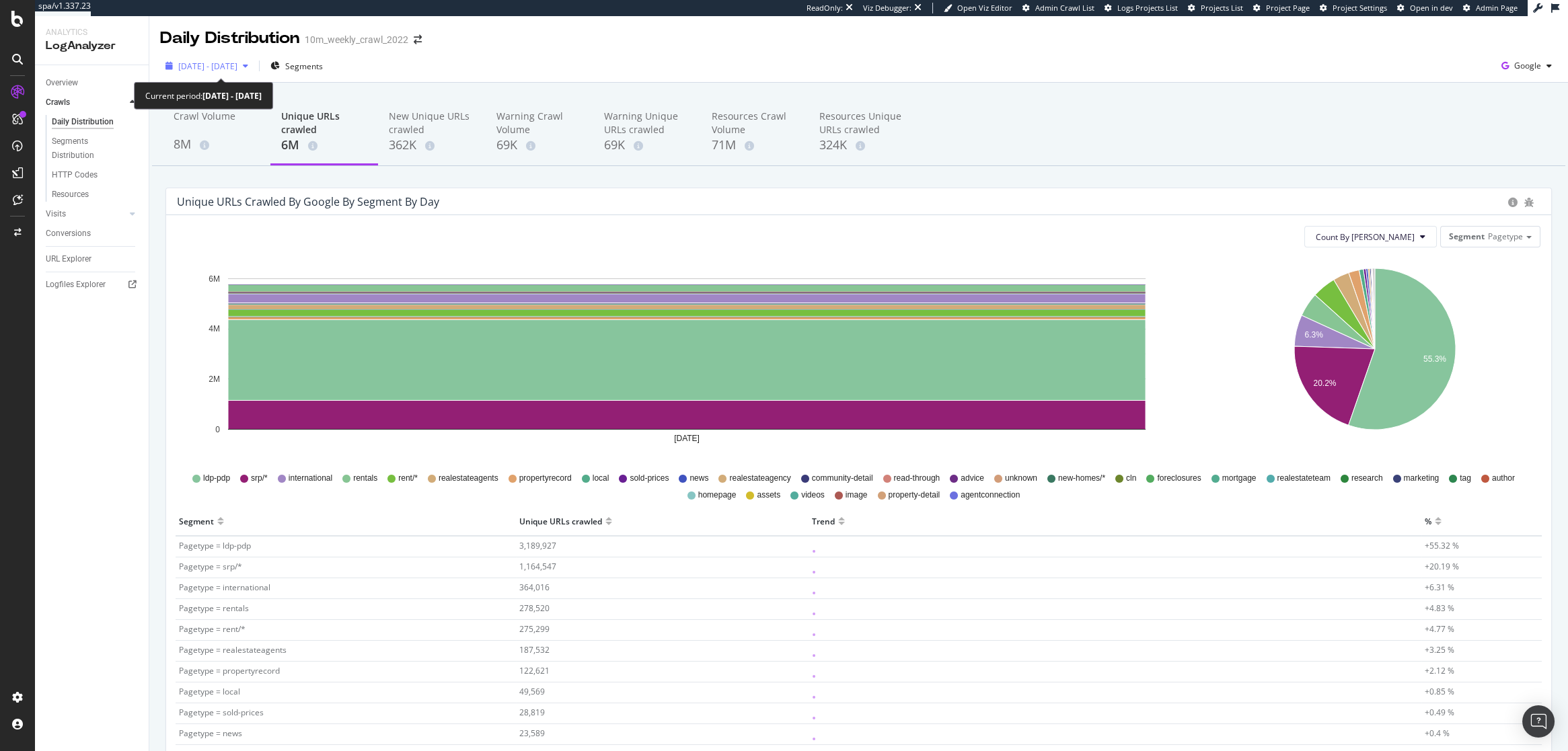
click at [222, 63] on span "[DATE] - [DATE]" at bounding box center [208, 66] width 59 height 11
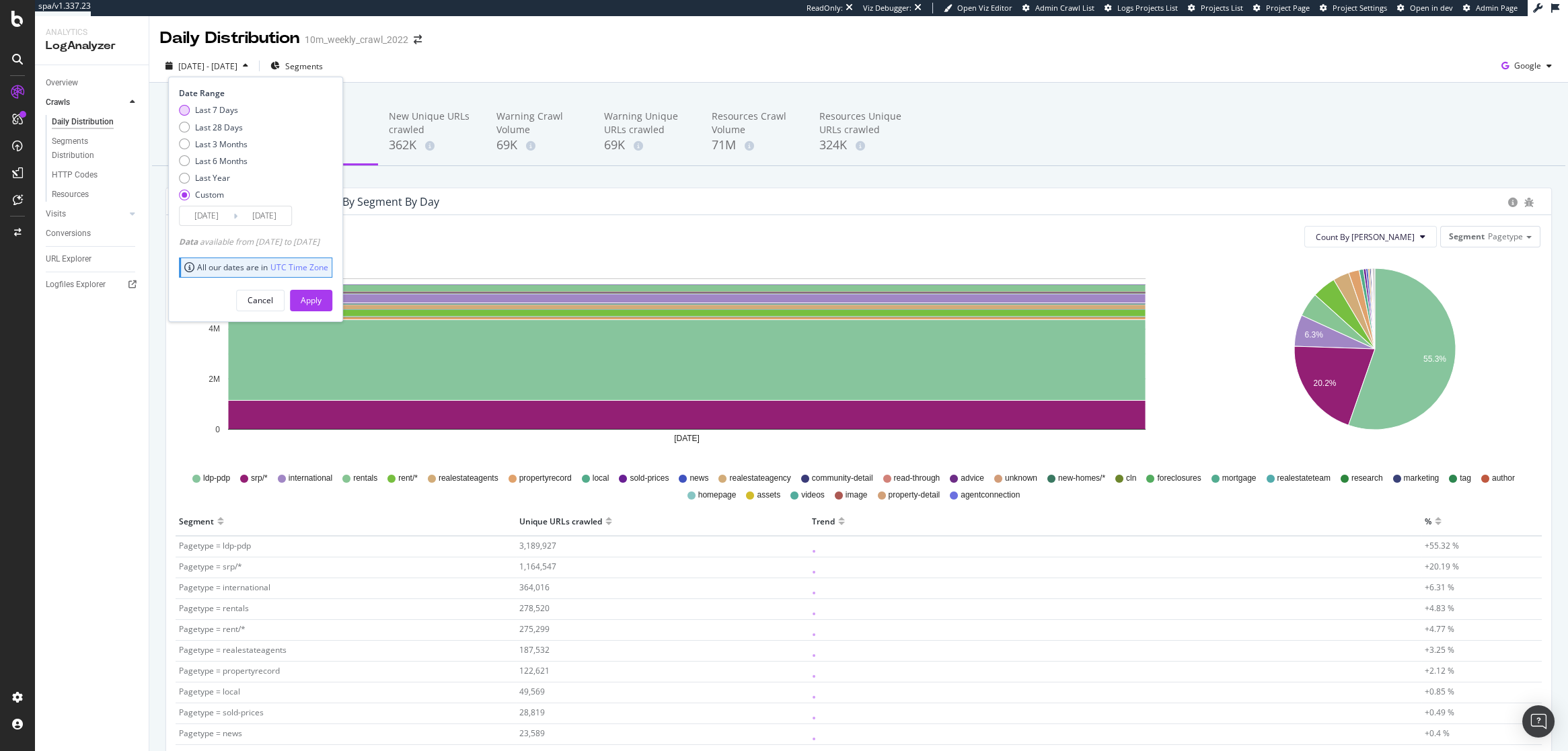
click at [209, 107] on div "Last 7 Days" at bounding box center [217, 110] width 43 height 11
type input "[DATE]"
click at [321, 297] on div "Apply" at bounding box center [311, 300] width 21 height 11
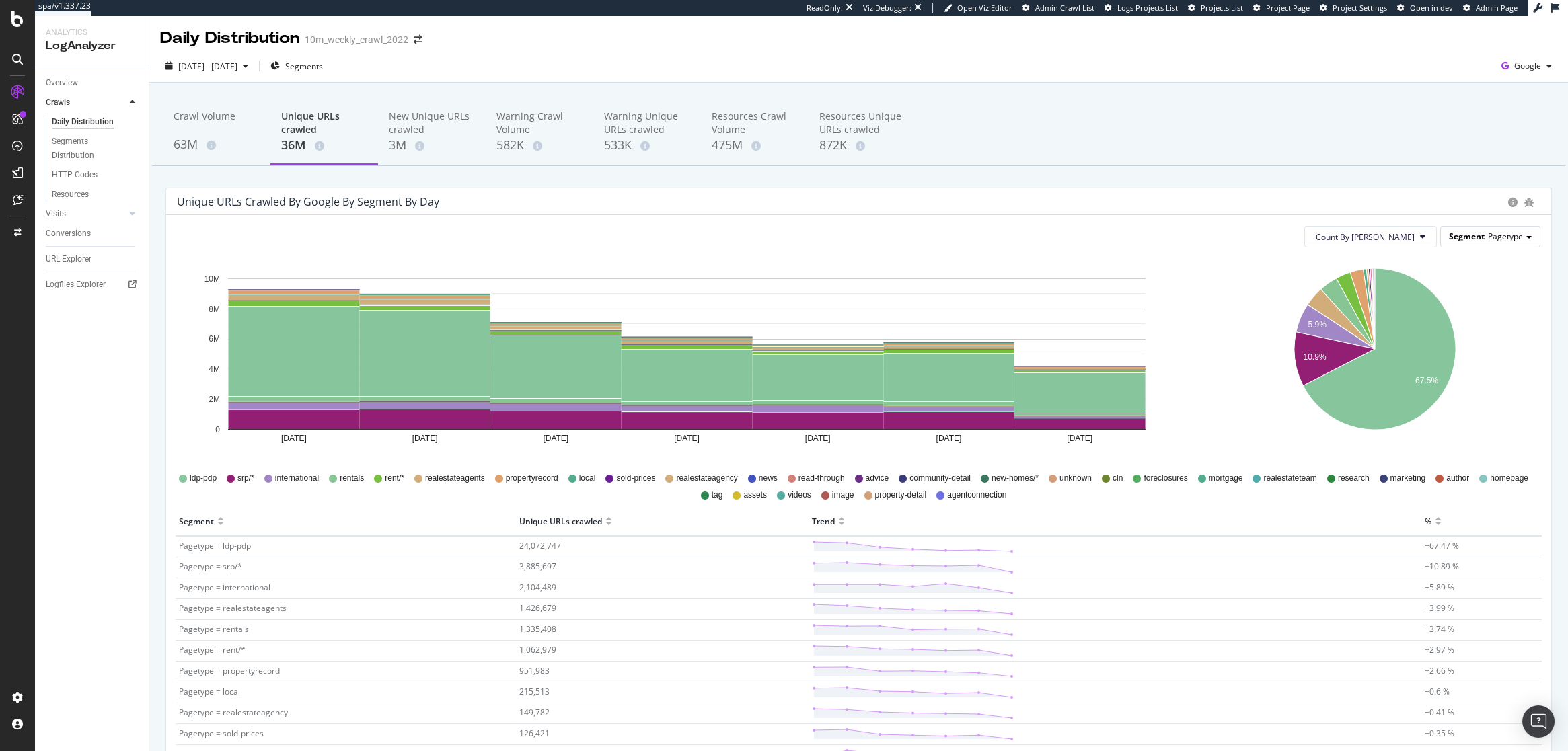
click at [1498, 233] on span "Pagetype" at bounding box center [1505, 236] width 35 height 11
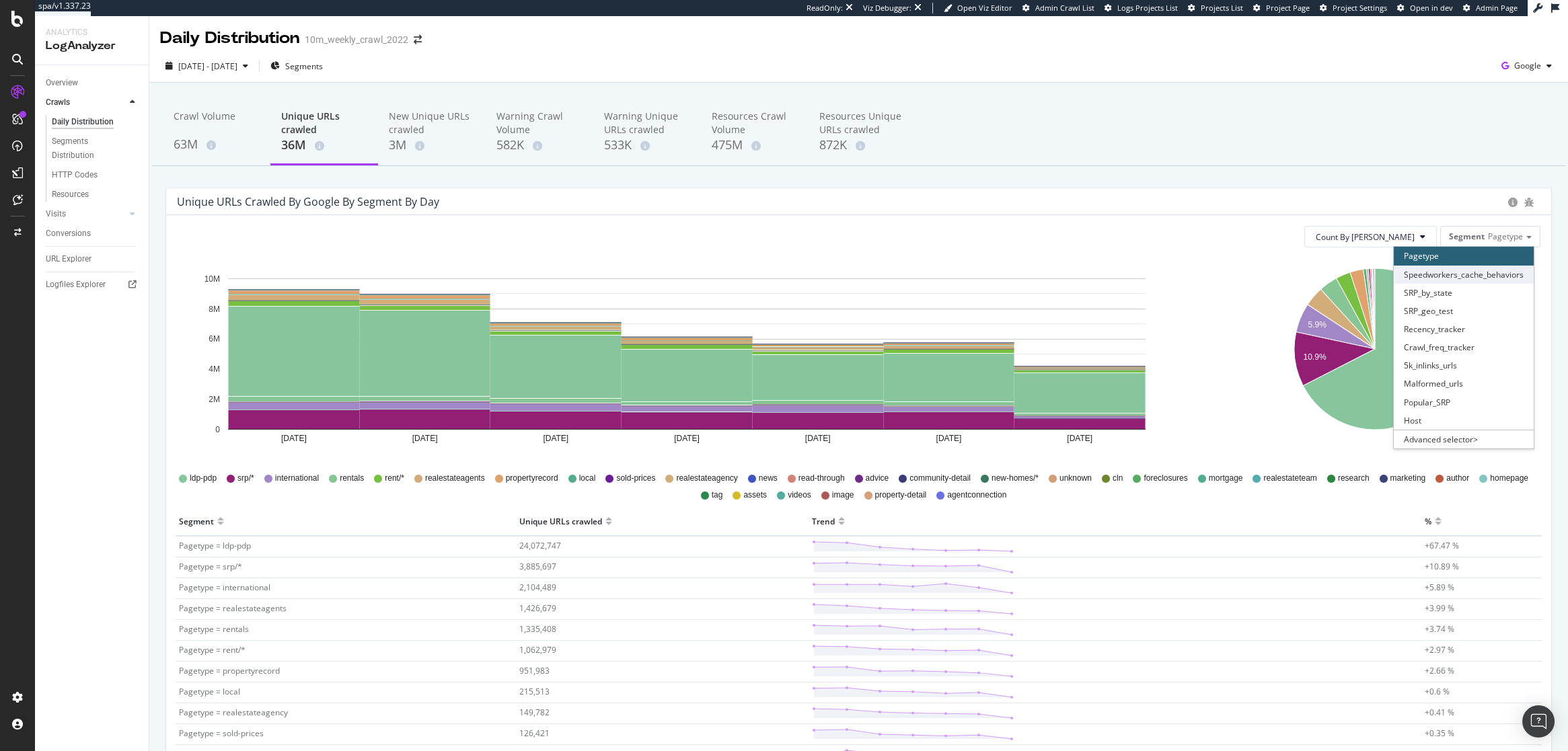
click at [1440, 272] on div "Speedworkers_cache_behaviors" at bounding box center [1463, 274] width 140 height 18
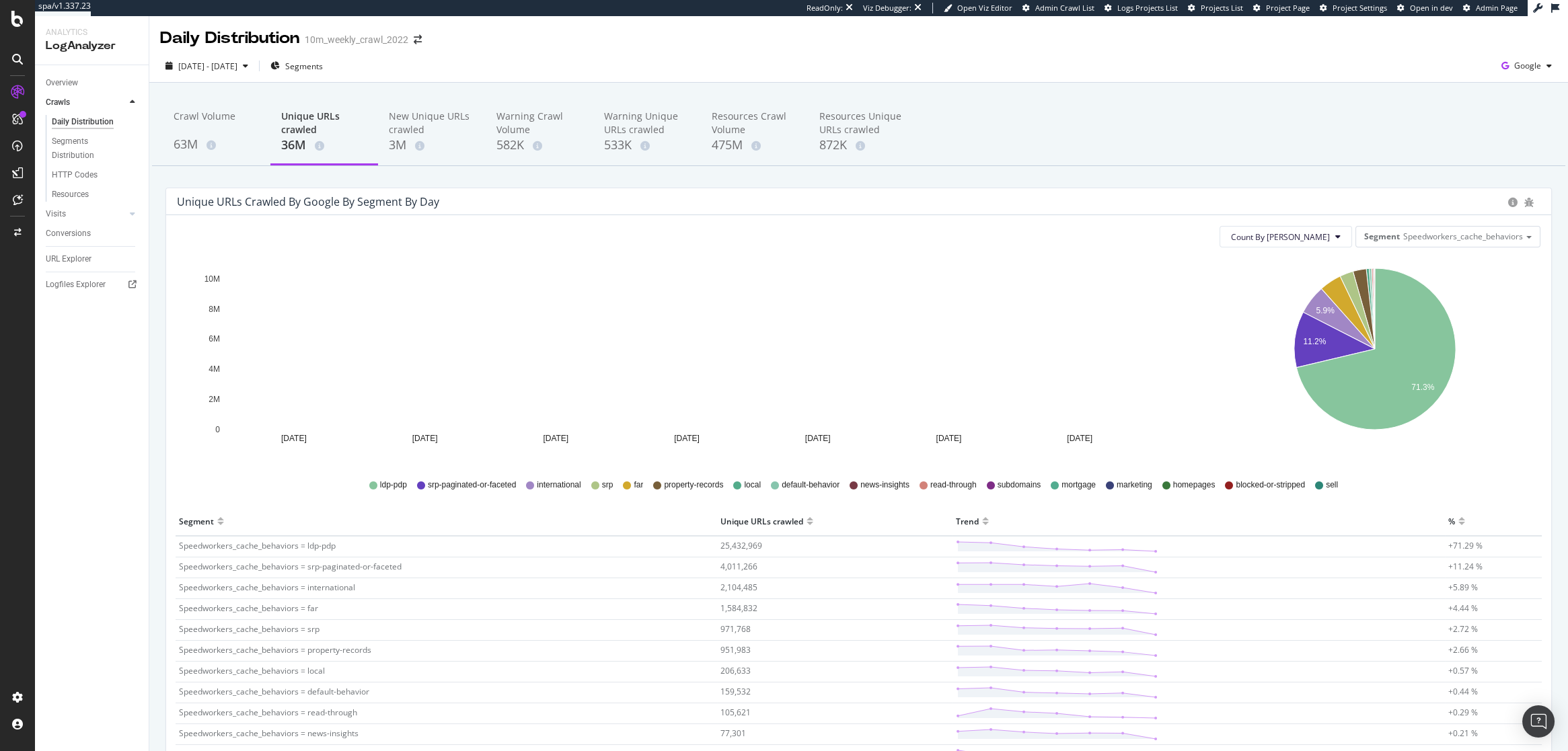
scroll to position [1, 0]
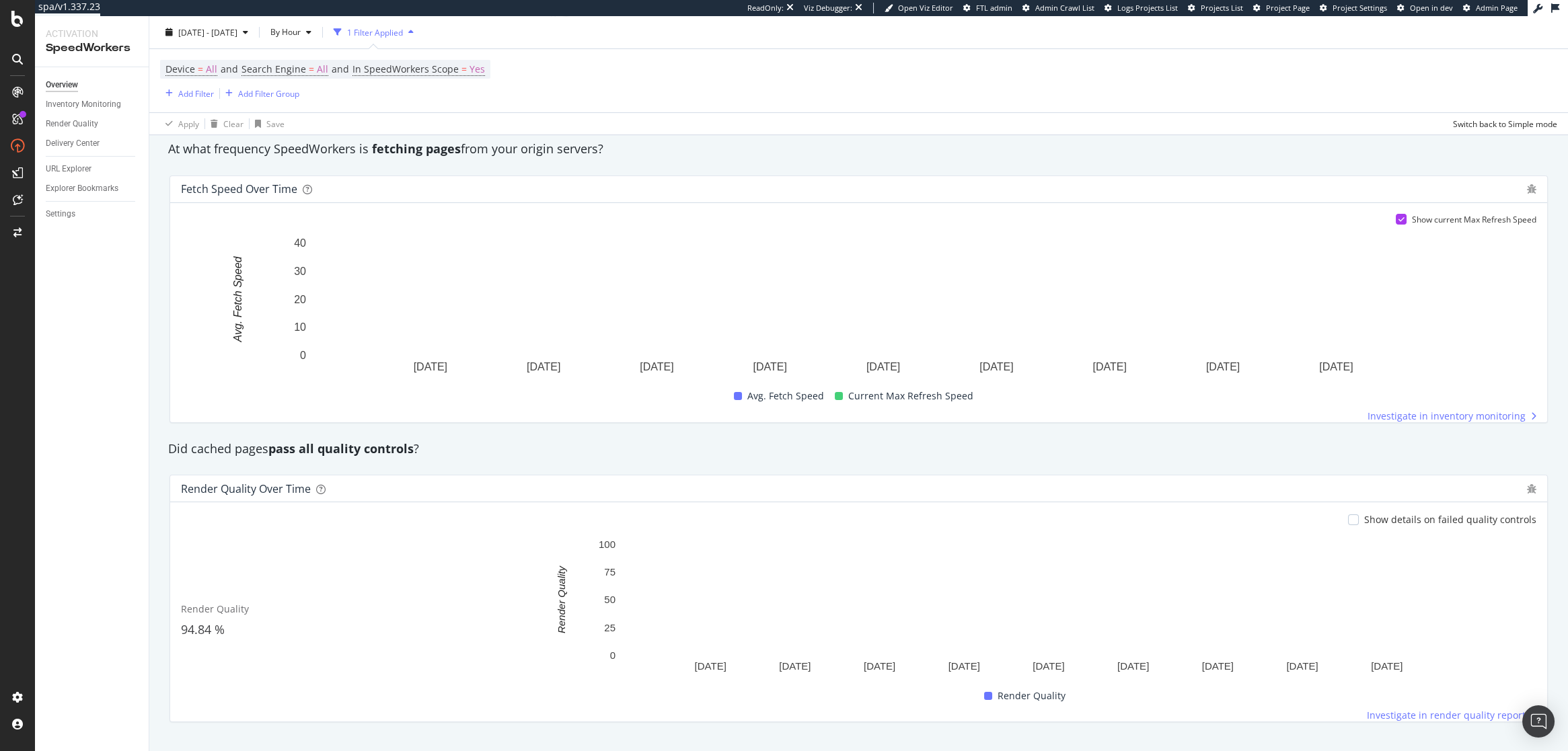
scroll to position [800, 0]
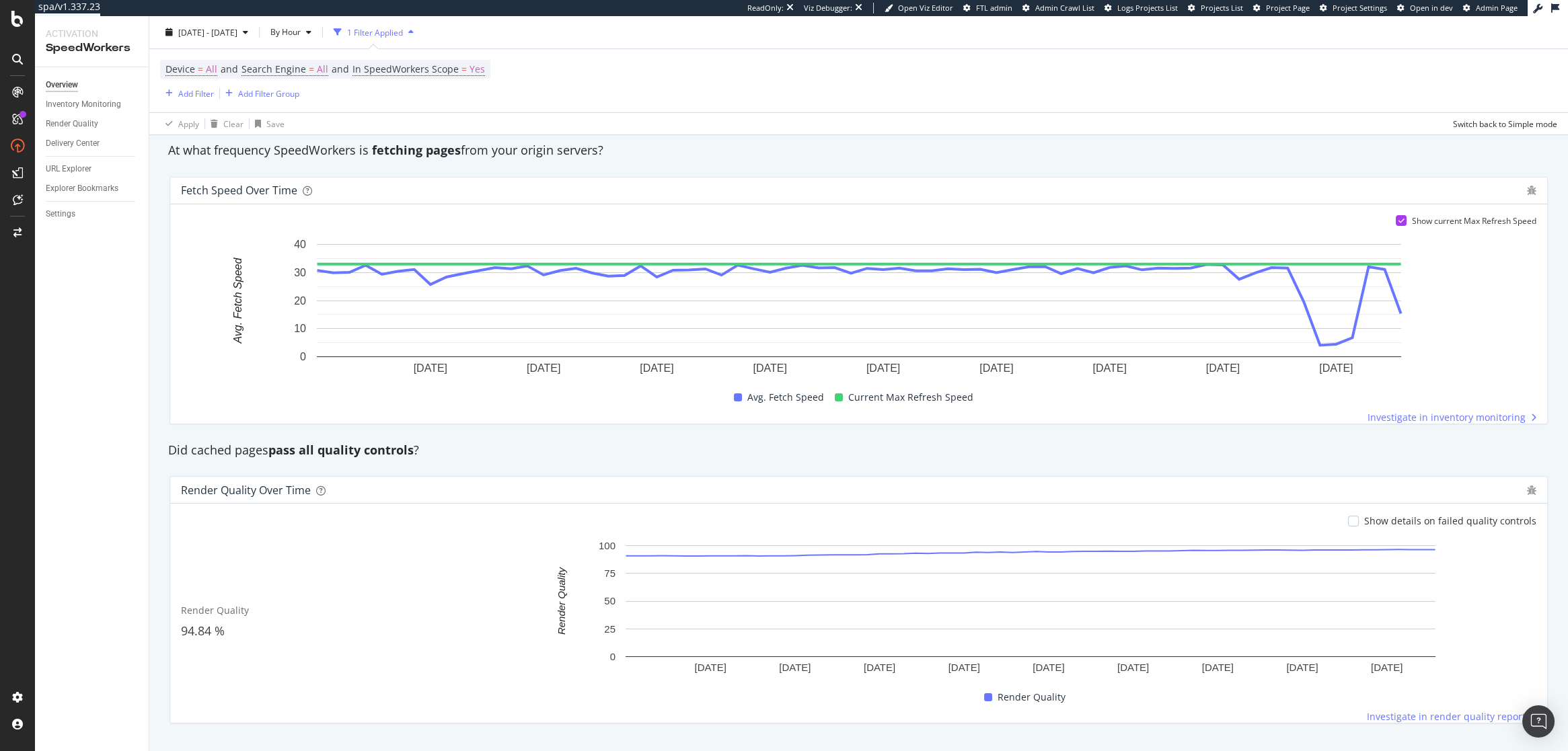
drag, startPoint x: 605, startPoint y: 149, endPoint x: 373, endPoint y: 152, distance: 232.0
click at [373, 153] on div "At what frequency SpeedWorkers is fetching pages from your origin servers?" at bounding box center [859, 150] width 1394 height 17
click at [610, 139] on div "At what frequency SpeedWorkers is fetching pages from your origin servers?" at bounding box center [859, 150] width 1394 height 31
drag, startPoint x: 613, startPoint y: 145, endPoint x: 160, endPoint y: 155, distance: 453.1
click at [160, 155] on div "SpeedWorkers is running Delivery efficiency 9.48 % Refresh efficiency 99.93 % R…" at bounding box center [859, 75] width 1419 height 1412
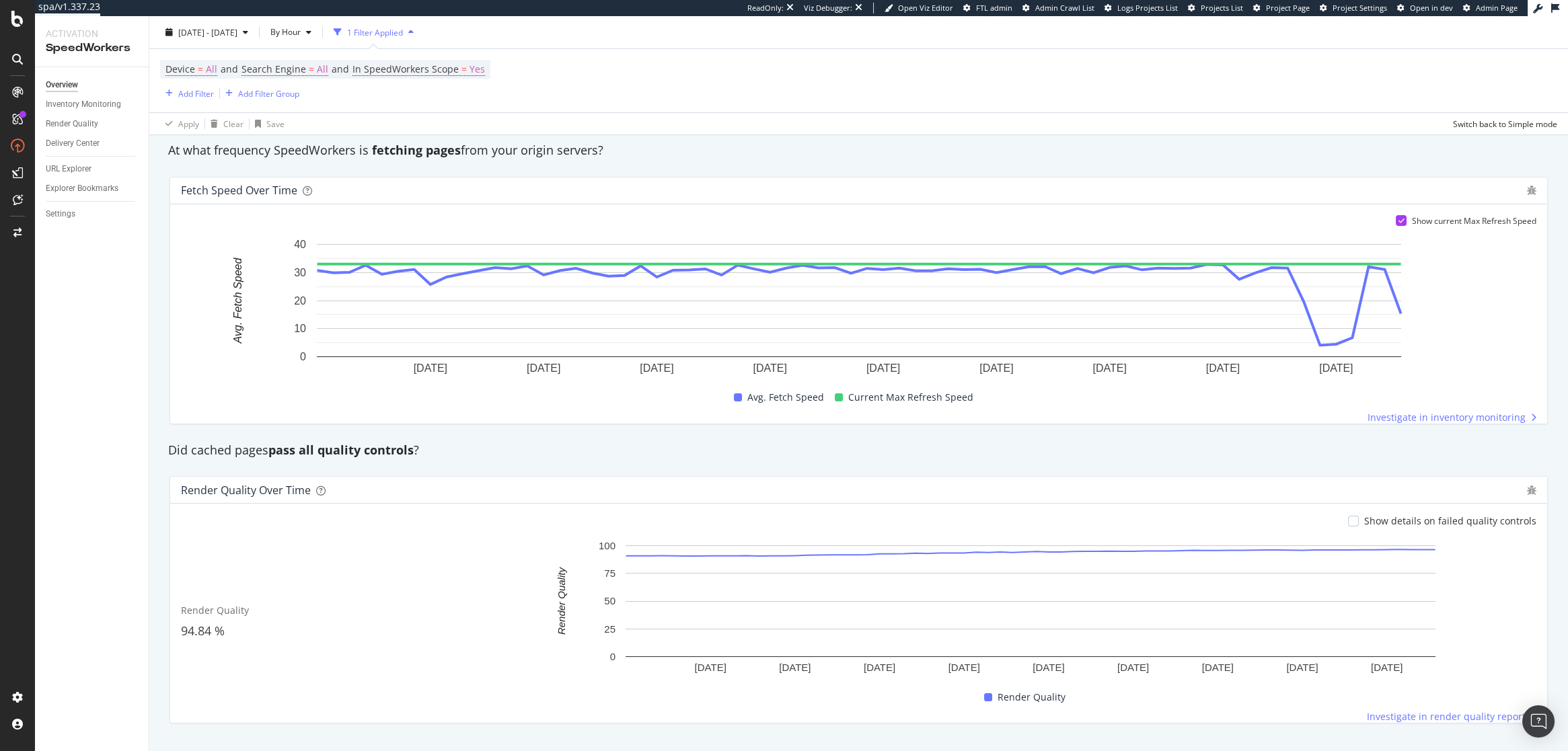
click at [340, 177] on div "Fetch Speed over time Show current Max Refresh Speed 9 Sep. 2025 9 Sep. 2025 9 …" at bounding box center [859, 300] width 1378 height 247
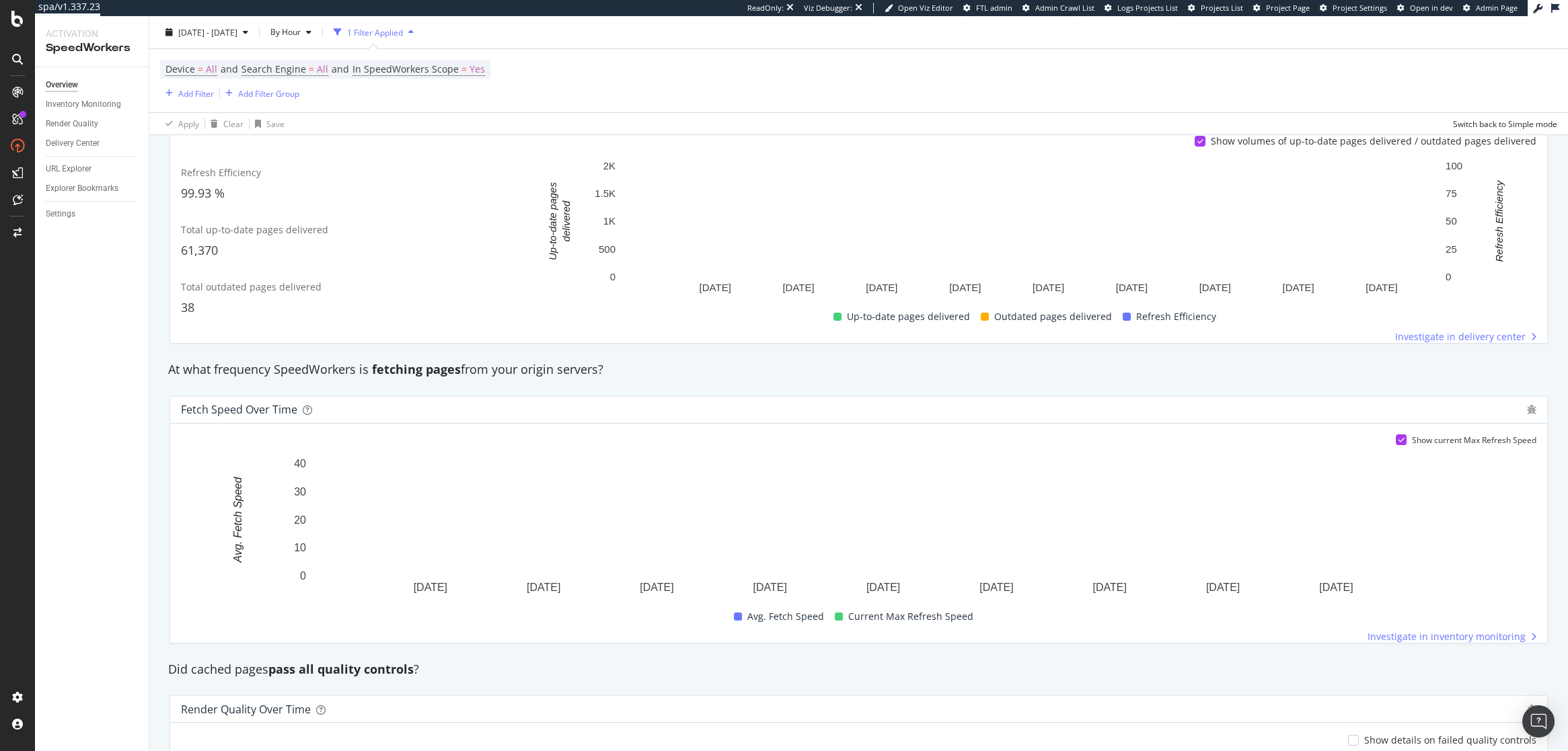
scroll to position [0, 0]
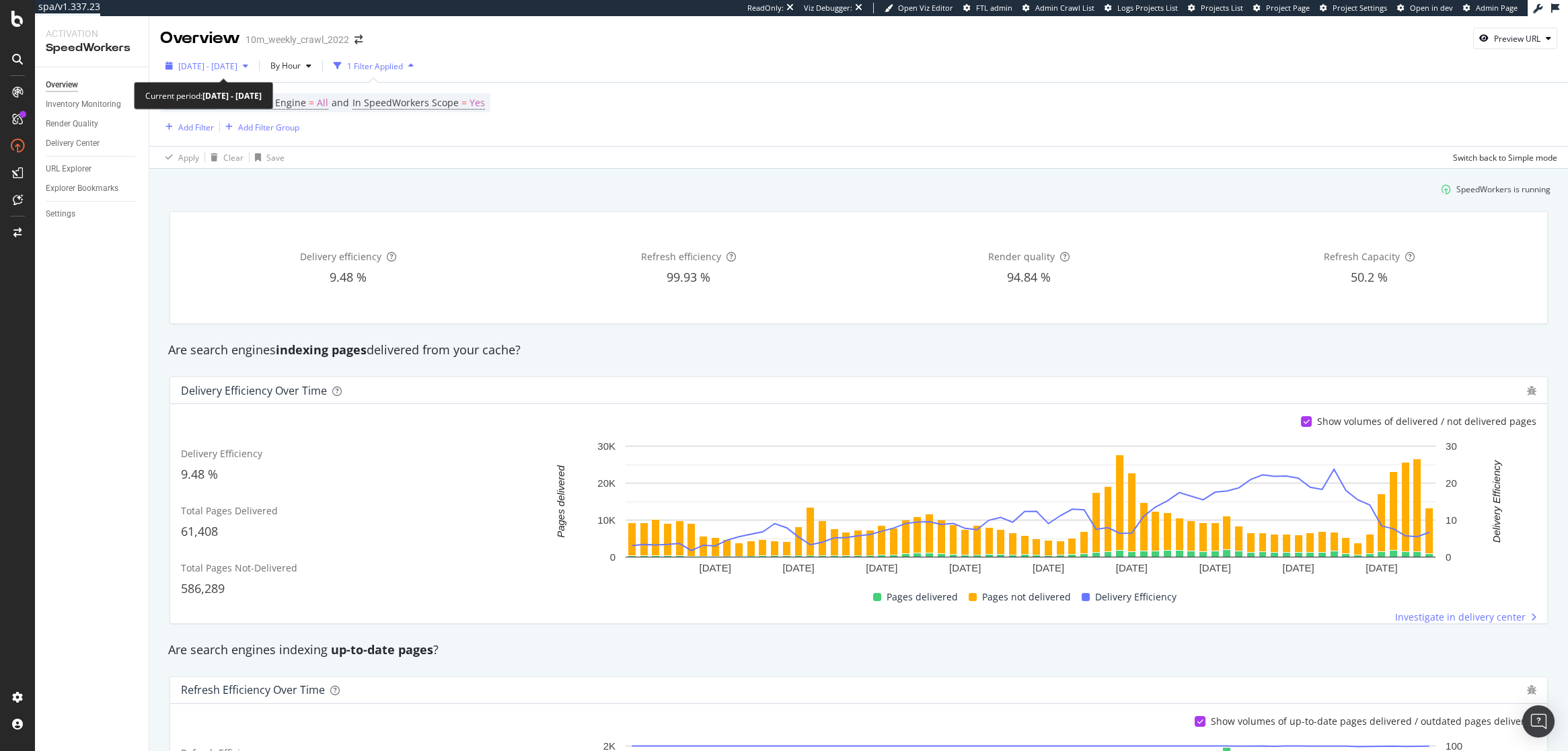
click at [205, 68] on span "2025 Sep. 9th - Sep. 11th" at bounding box center [208, 66] width 59 height 11
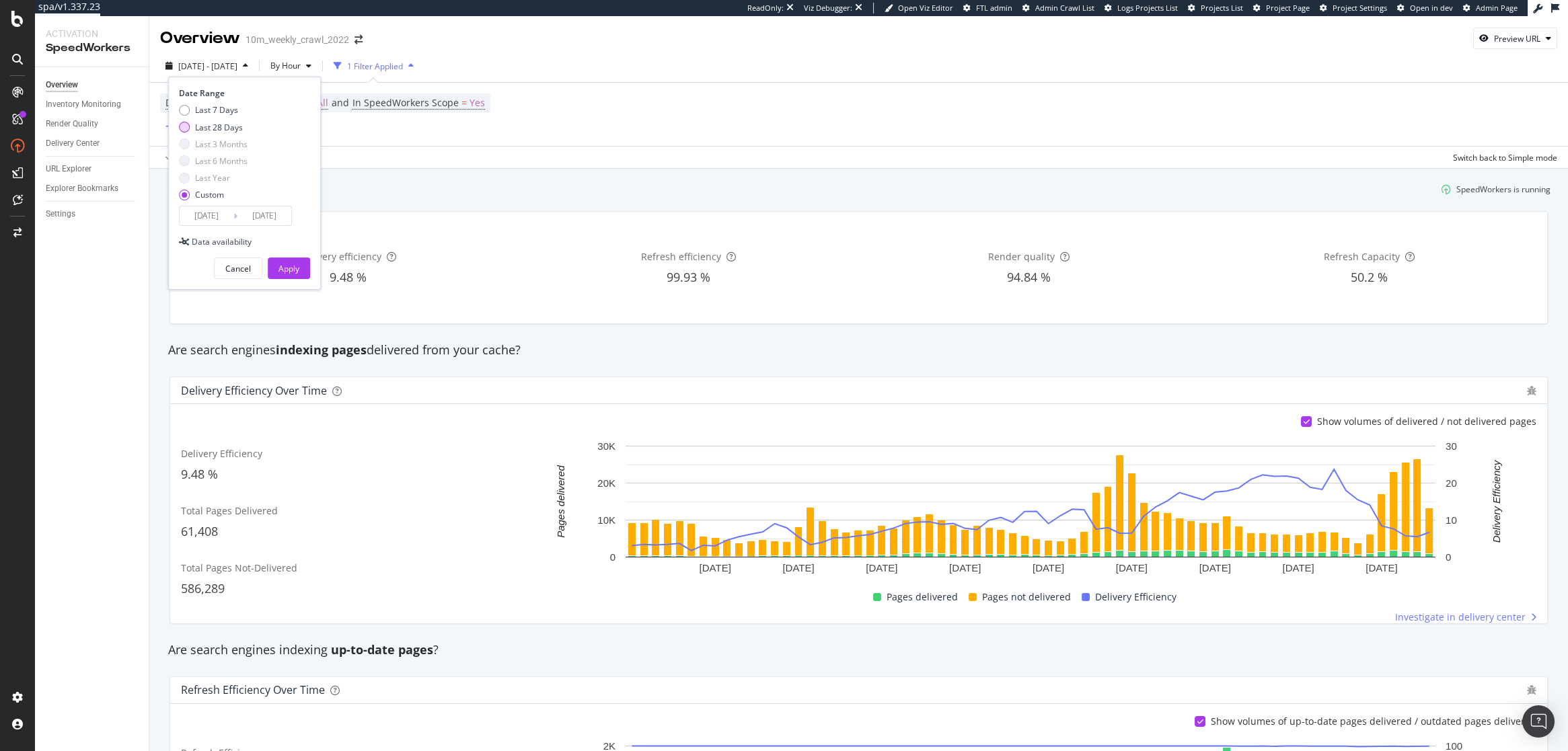
click at [205, 127] on div "Last 28 Days" at bounding box center [219, 127] width 48 height 11
type input "2025/08/15"
click at [282, 268] on div "Apply" at bounding box center [289, 268] width 21 height 11
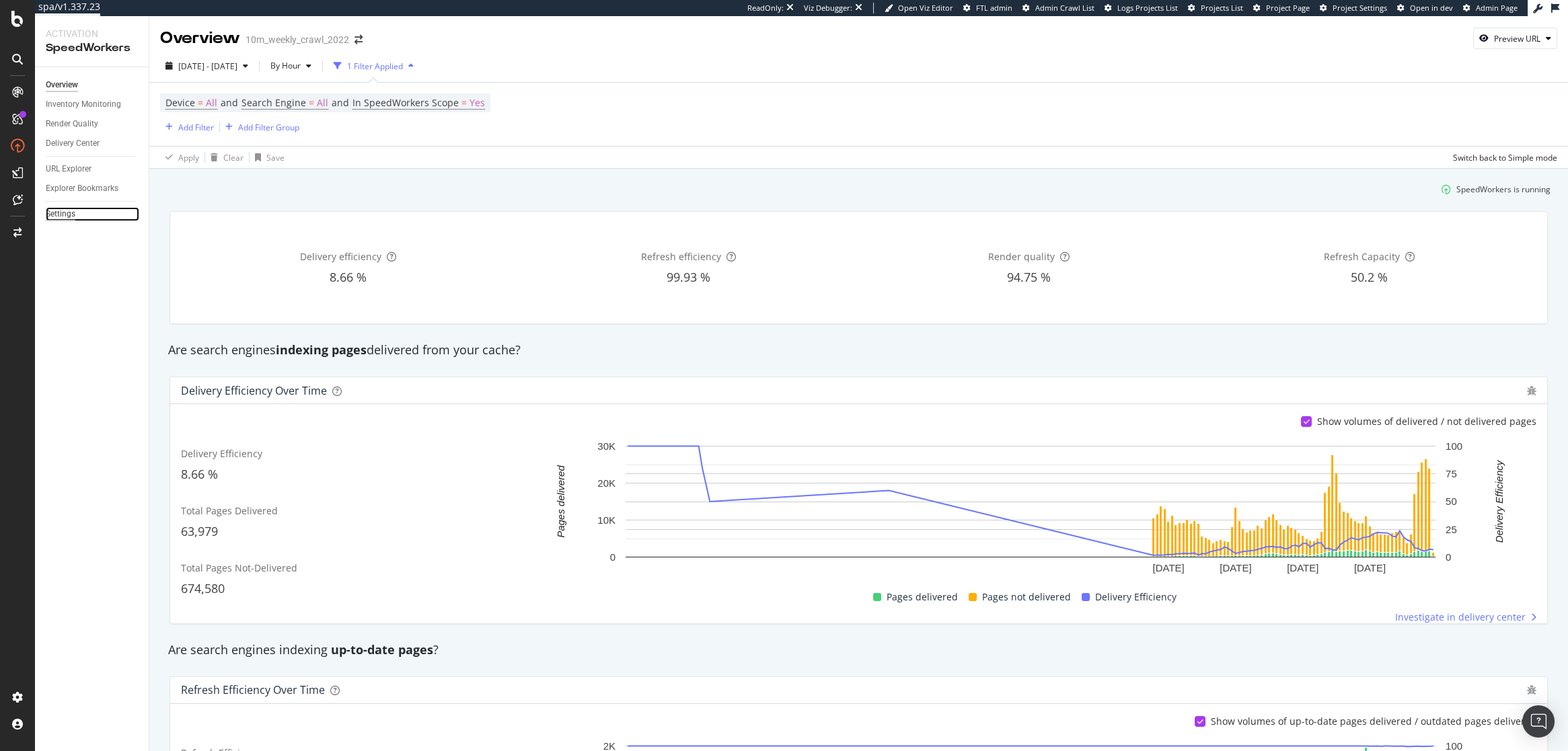
click at [59, 217] on div "Settings" at bounding box center [61, 214] width 29 height 14
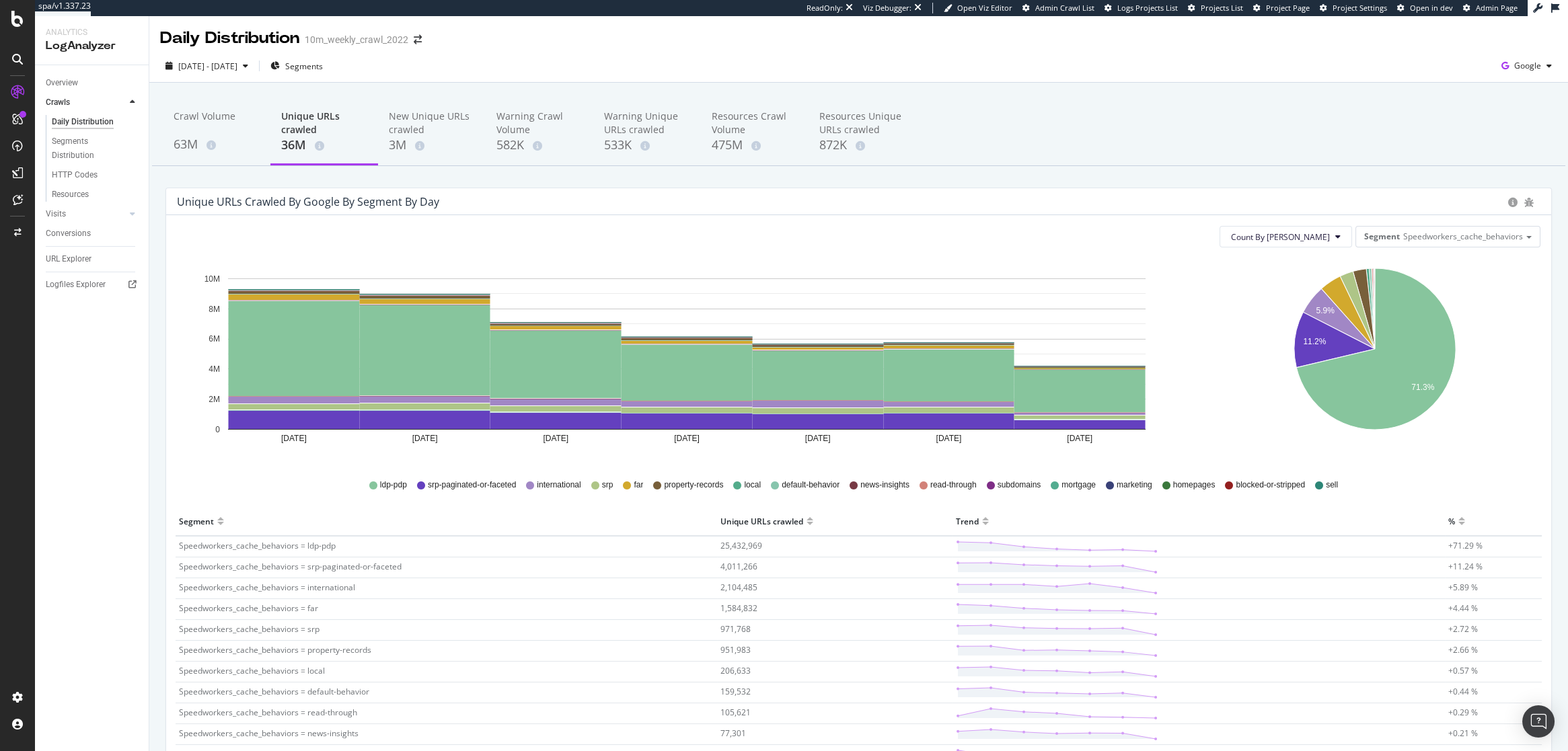
scroll to position [1, 0]
click at [238, 67] on span "[DATE] - [DATE]" at bounding box center [208, 65] width 59 height 11
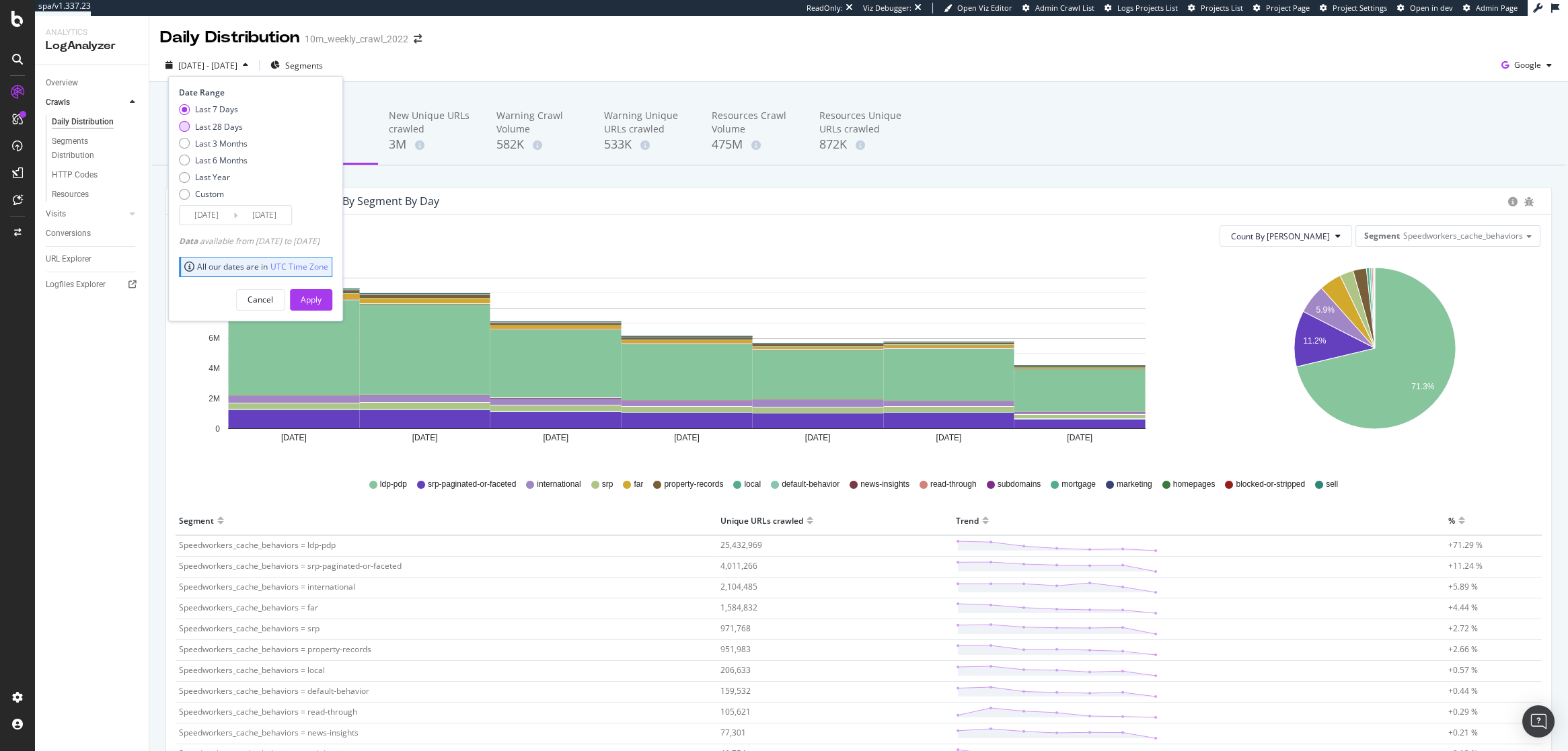
click at [222, 124] on div "Last 28 Days" at bounding box center [219, 127] width 48 height 11
type input "2025/08/14"
click at [321, 297] on div "Apply" at bounding box center [311, 300] width 21 height 11
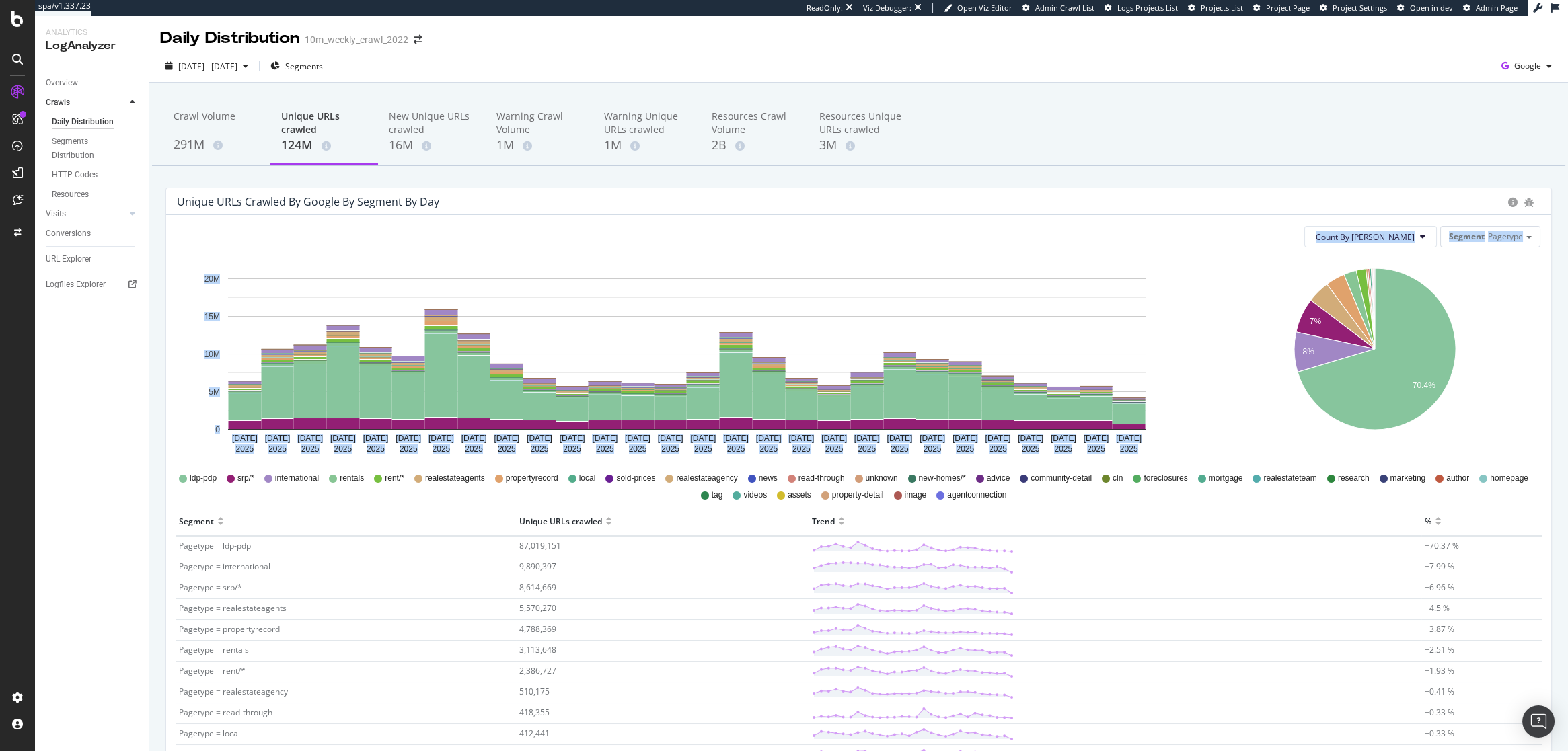
drag, startPoint x: 1302, startPoint y: 261, endPoint x: 1183, endPoint y: 224, distance: 124.6
click at [1184, 228] on div "Count By Day Segment Pagetype Hold CMD (⌘) while clicking to filter the report.…" at bounding box center [858, 712] width 1385 height 993
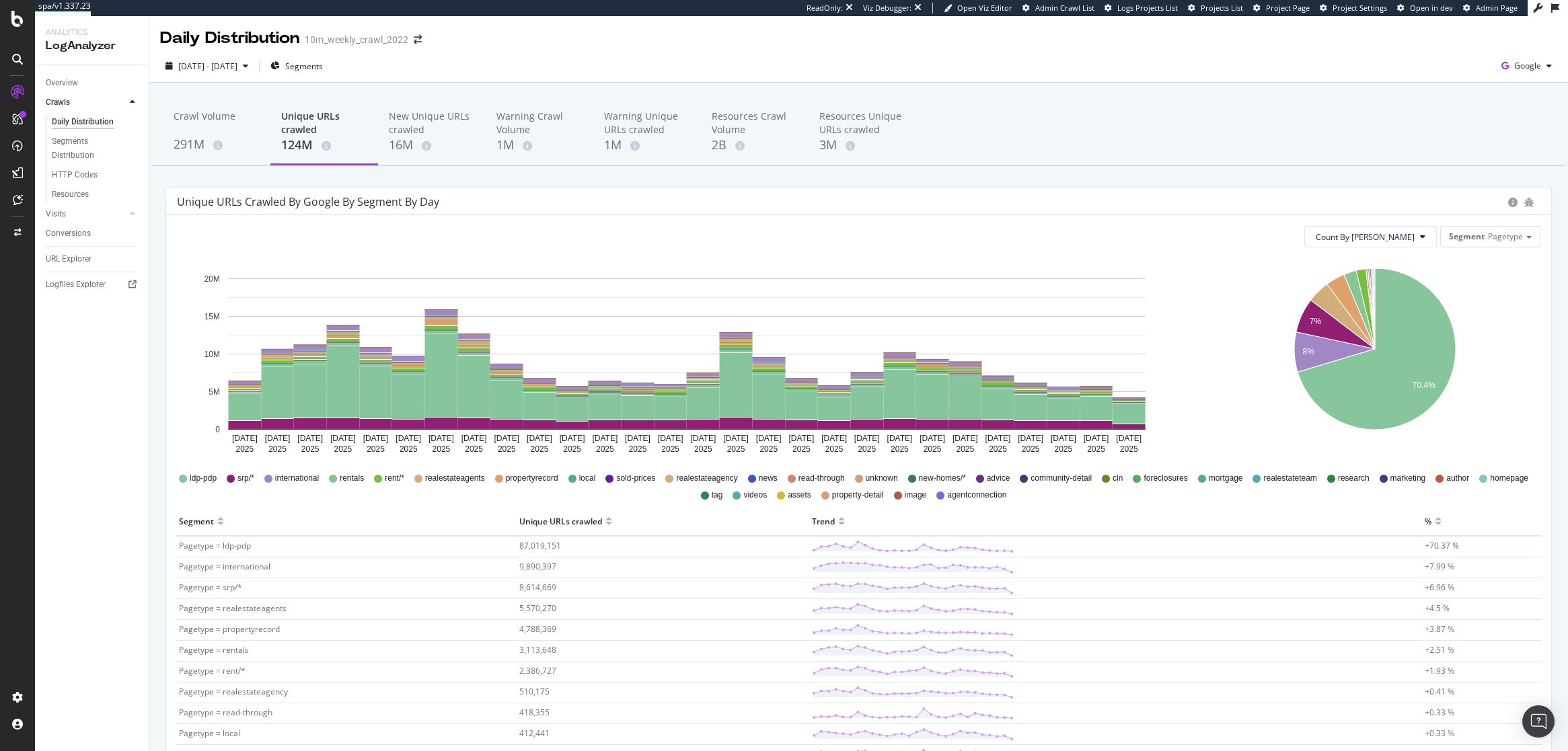
click at [1174, 183] on div "Crawl Volume 291M Unique URLs crawled 124M New Unique URLs crawled 16M Warning …" at bounding box center [859, 676] width 1419 height 1187
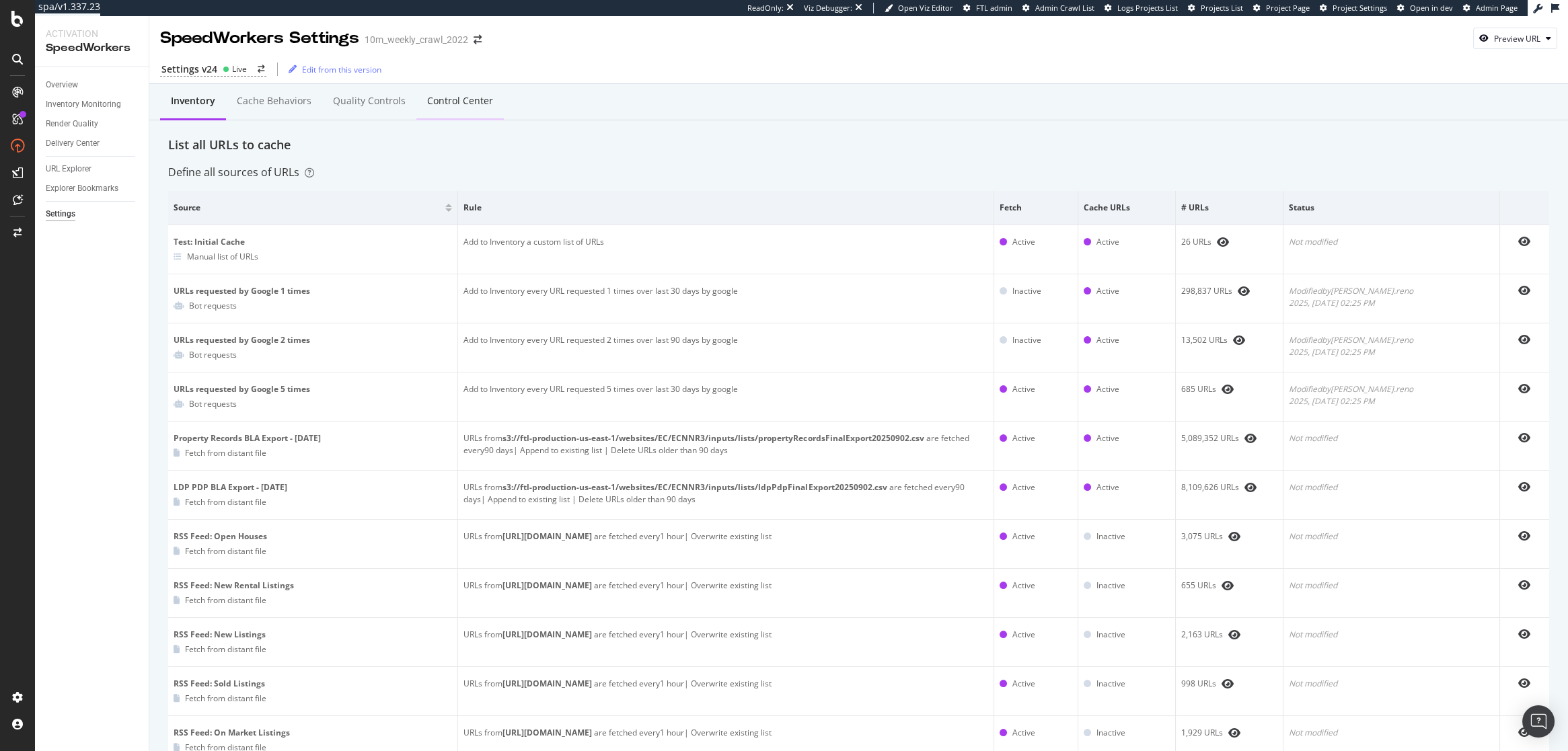
click at [447, 106] on div "Control Center" at bounding box center [460, 100] width 66 height 13
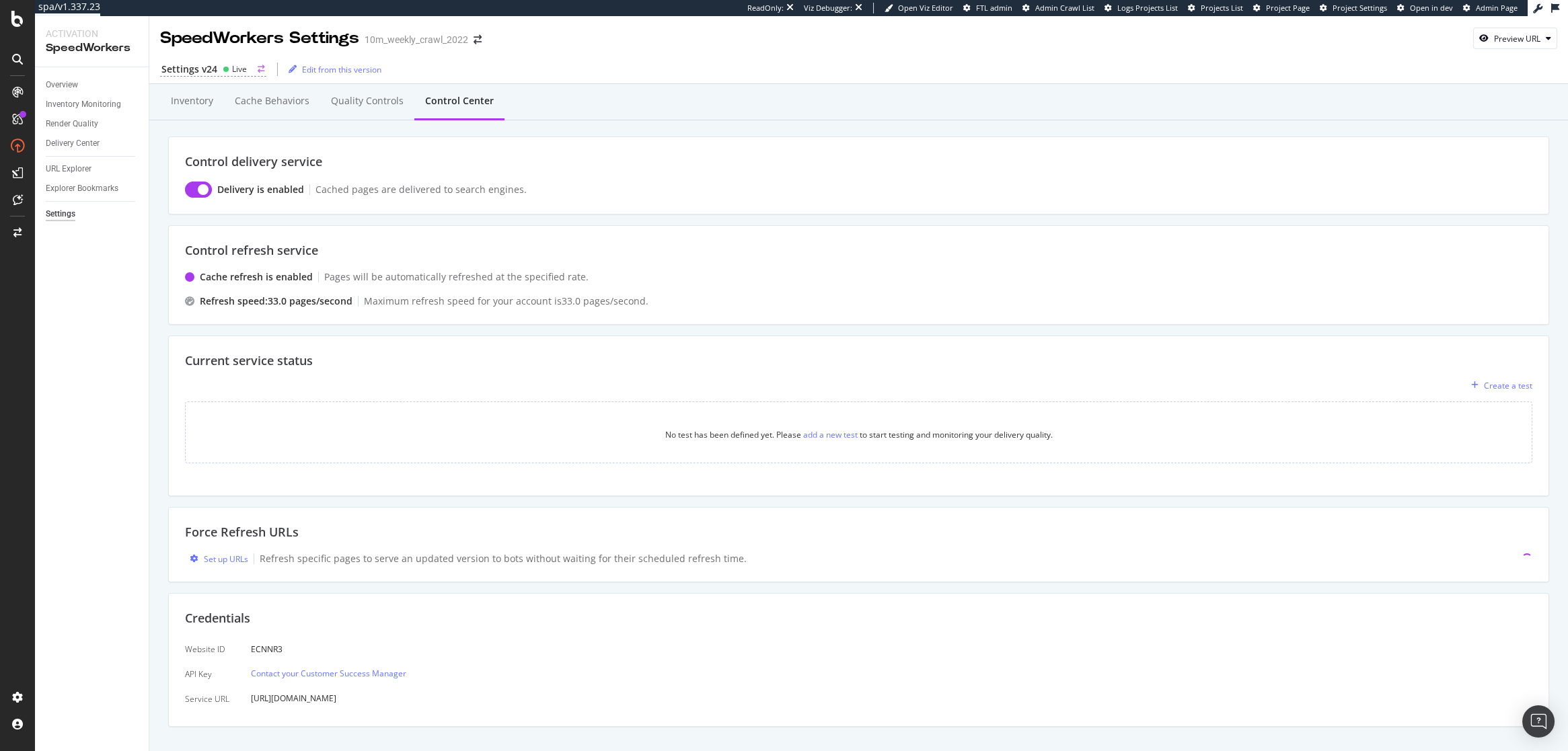
click at [218, 66] on div "Settings v24 Live" at bounding box center [213, 70] width 106 height 14
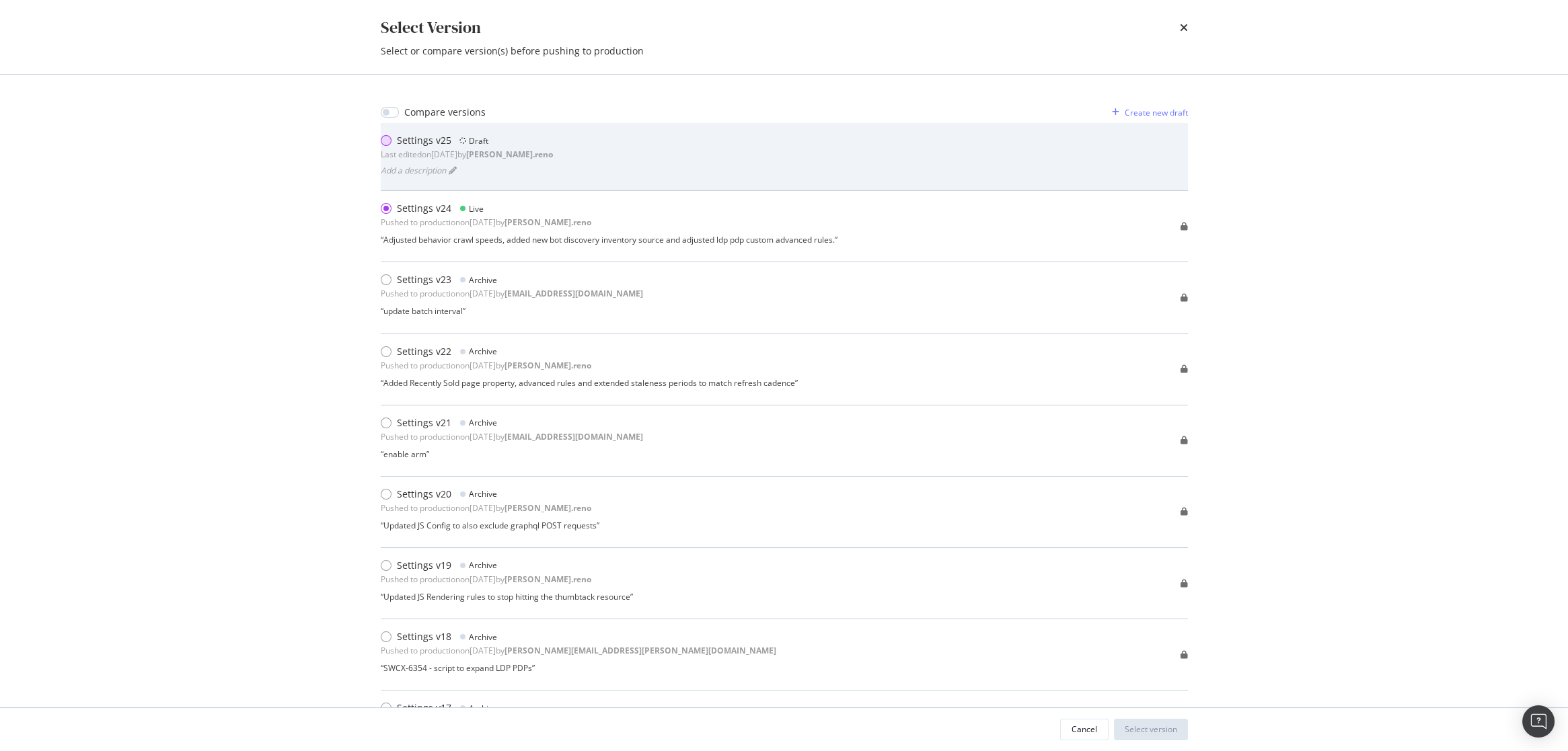
click at [389, 134] on div "modal" at bounding box center [388, 140] width 16 height 13
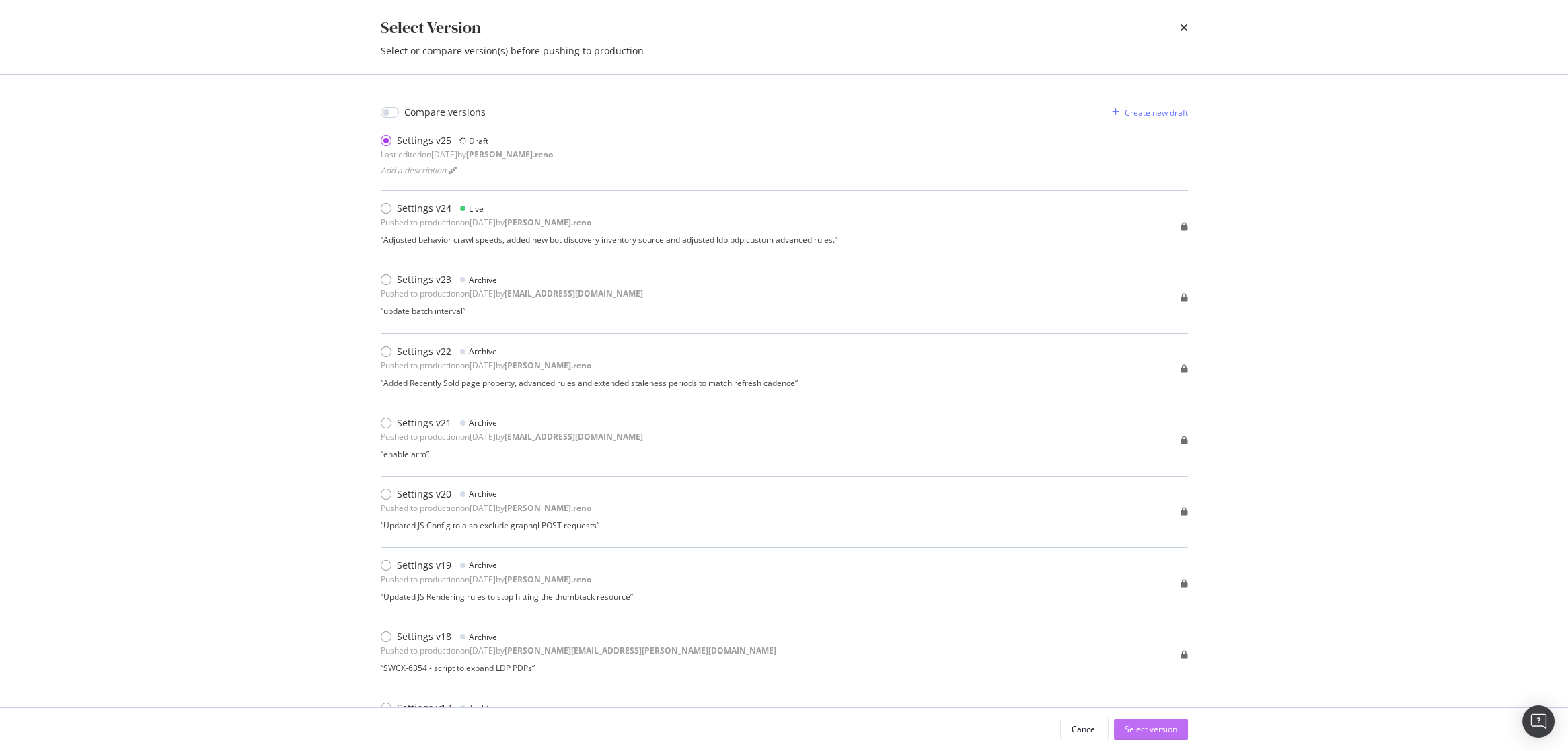
click at [1136, 722] on div "Select version" at bounding box center [1151, 729] width 52 height 20
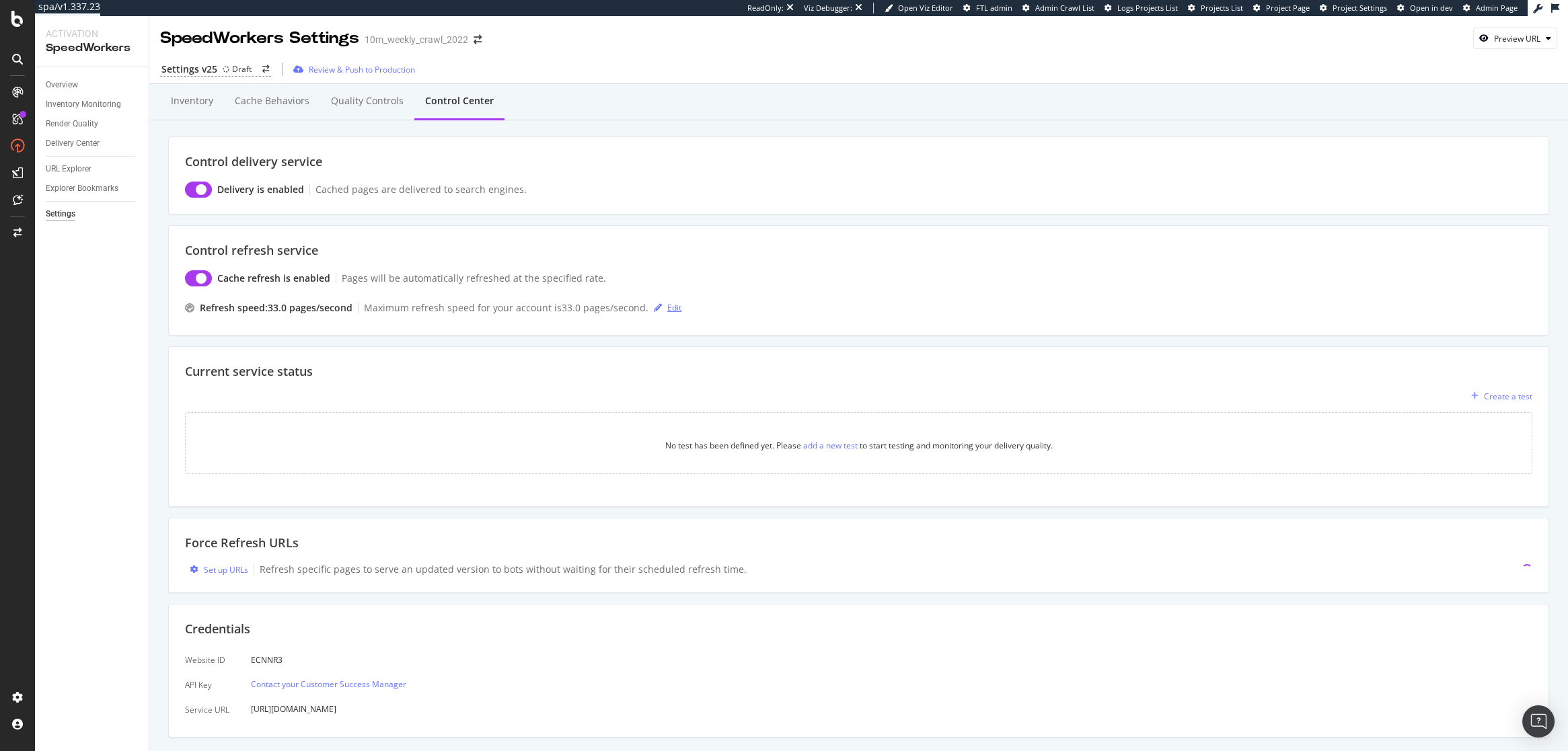
click at [672, 304] on div "Edit" at bounding box center [674, 307] width 14 height 11
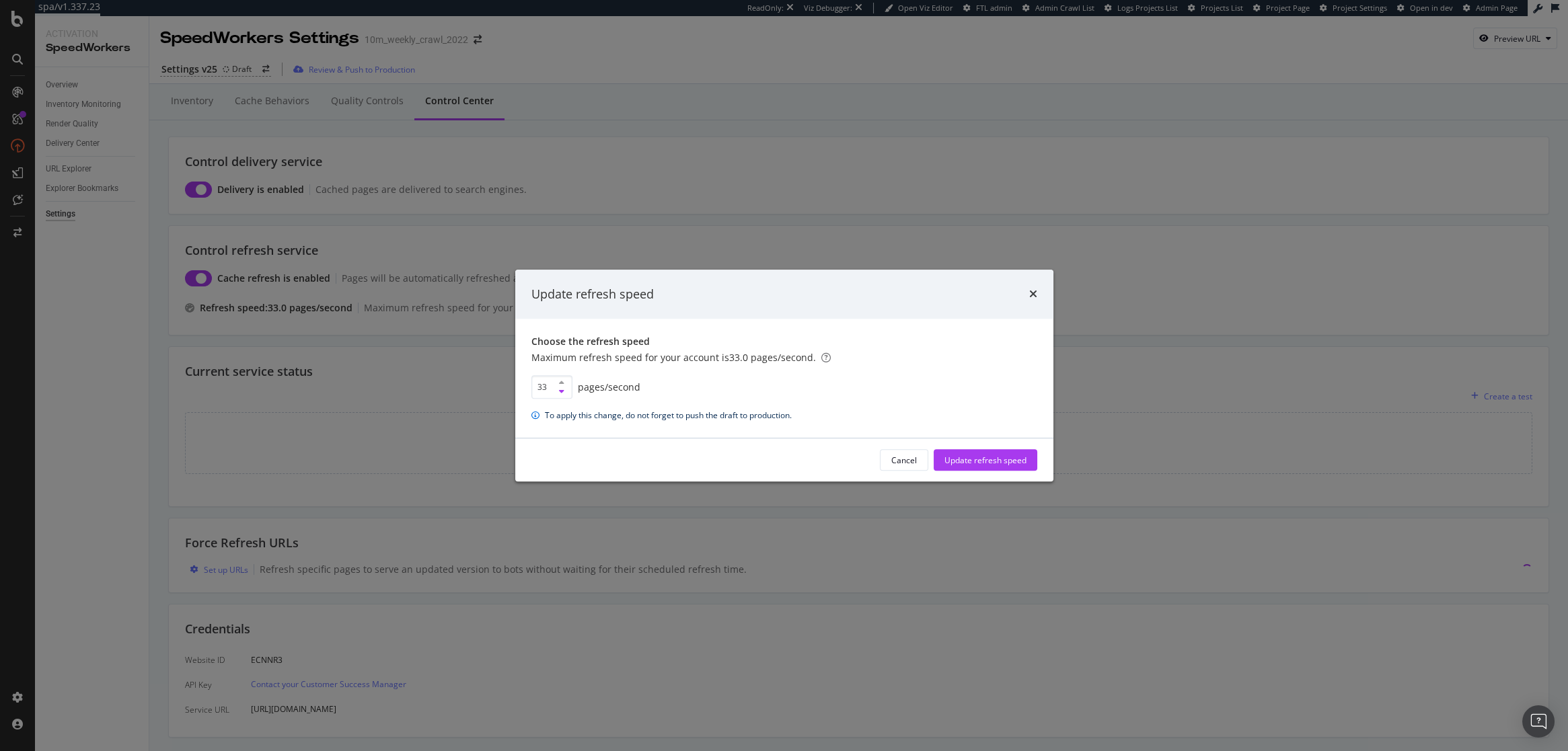
click at [563, 393] on icon "modal" at bounding box center [562, 392] width 6 height 8
click at [562, 379] on icon "modal" at bounding box center [562, 383] width 6 height 8
click at [562, 394] on icon "modal" at bounding box center [562, 392] width 6 height 8
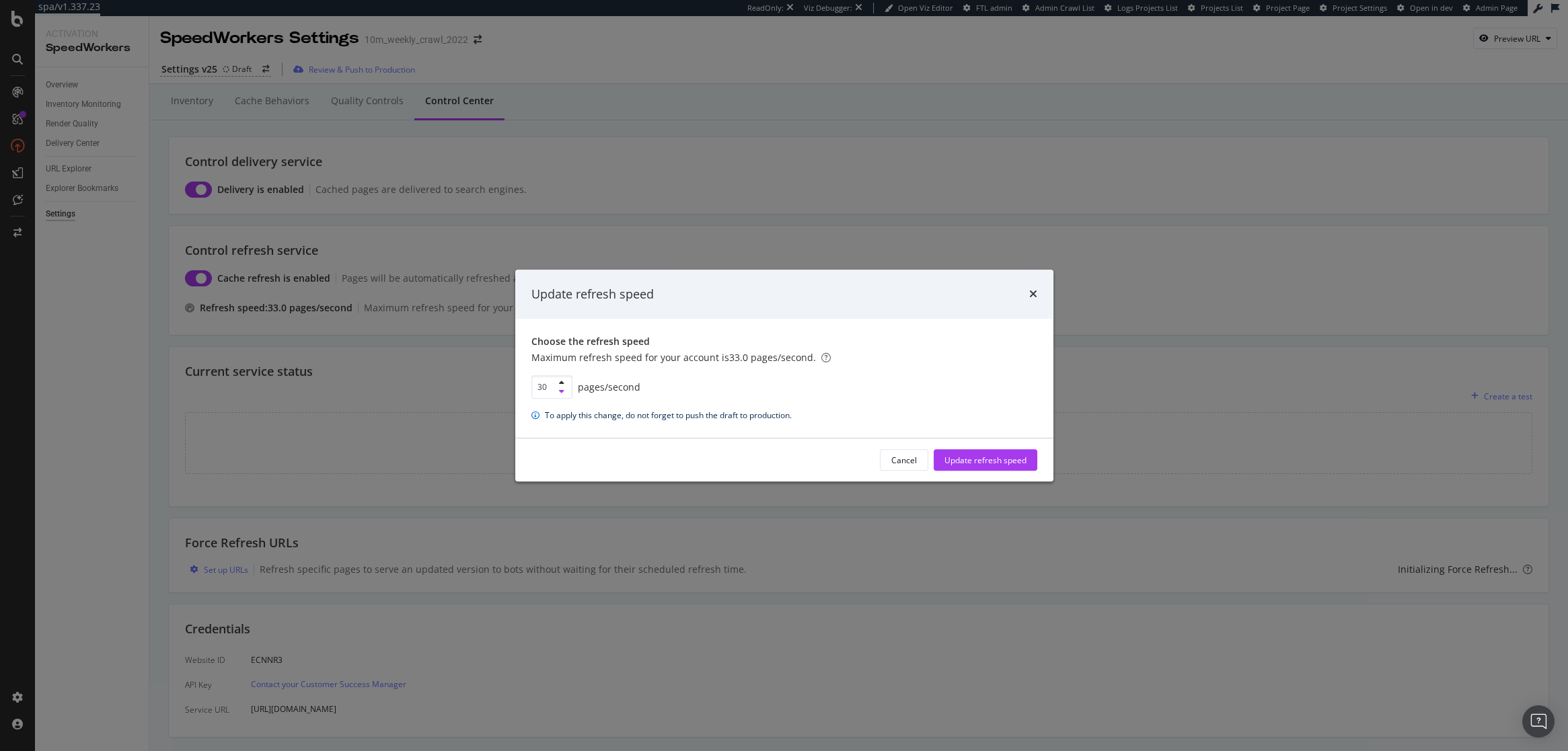
click at [562, 394] on icon "modal" at bounding box center [562, 392] width 6 height 8
type input "28"
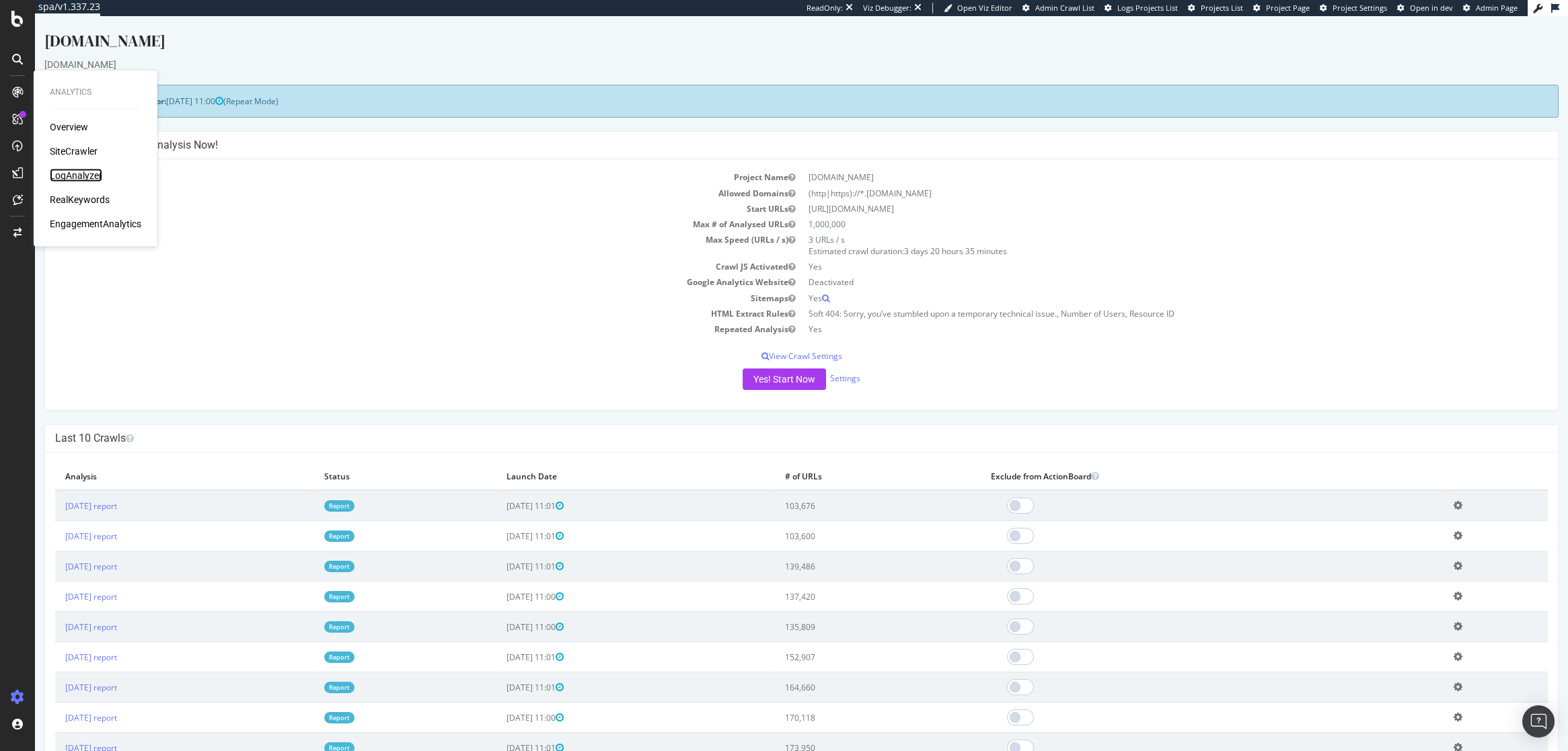
click at [70, 175] on div "LogAnalyzer" at bounding box center [75, 175] width 52 height 13
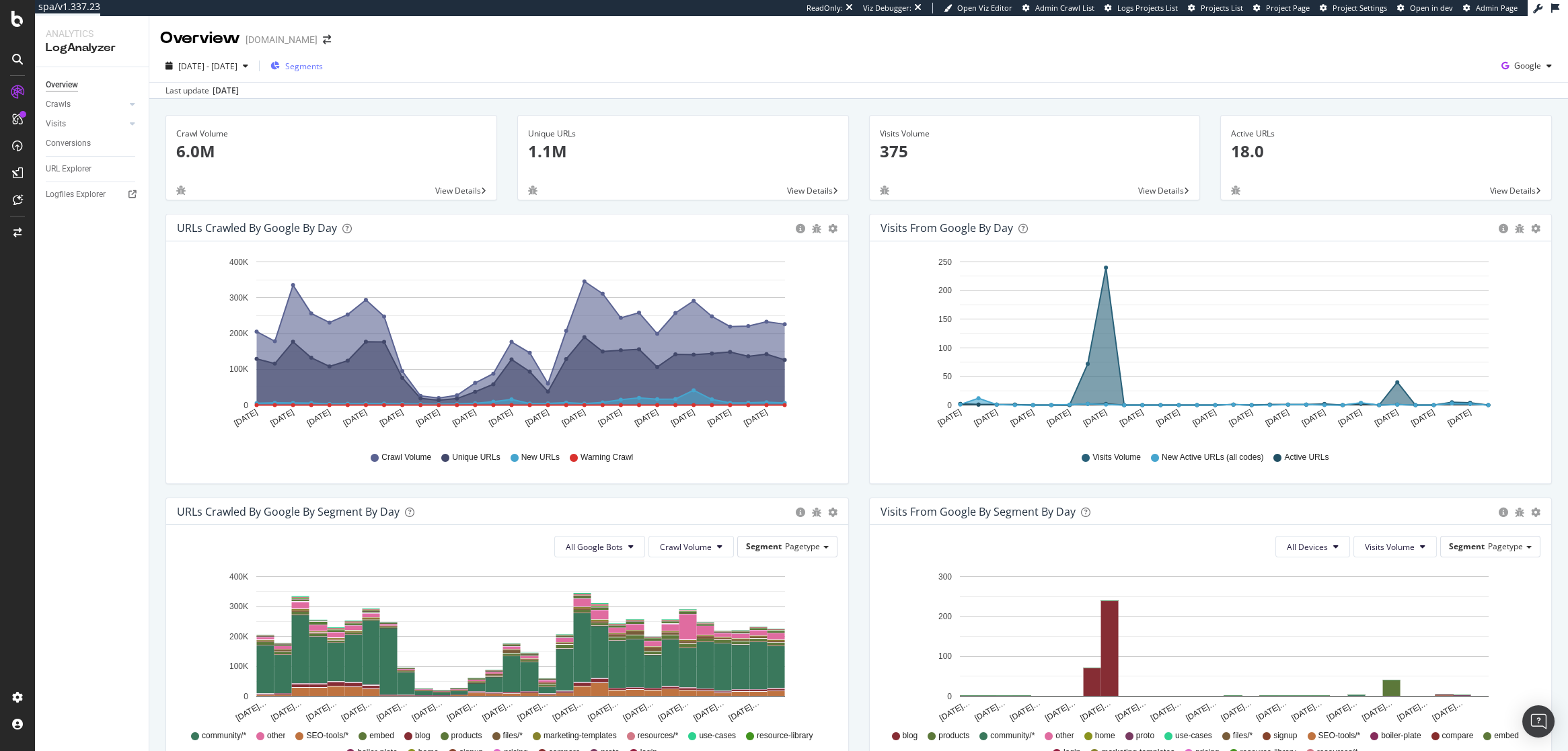
click at [323, 67] on span "Segments" at bounding box center [304, 66] width 38 height 11
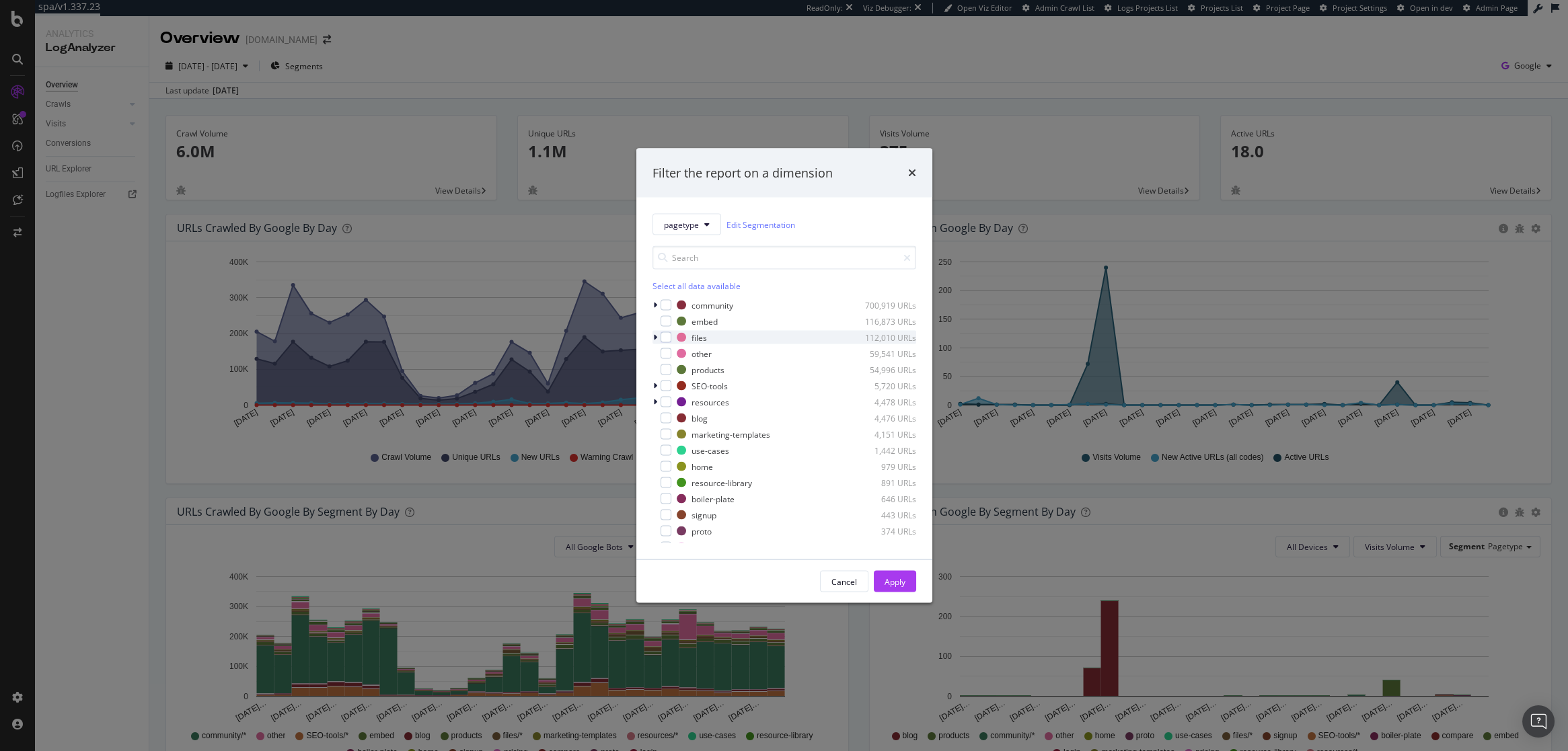
click at [654, 337] on icon "modal" at bounding box center [655, 338] width 4 height 8
click at [657, 340] on div "modal" at bounding box center [656, 337] width 8 height 13
click at [666, 339] on div "modal" at bounding box center [666, 337] width 10 height 10
click at [900, 572] on div "Apply" at bounding box center [895, 581] width 21 height 20
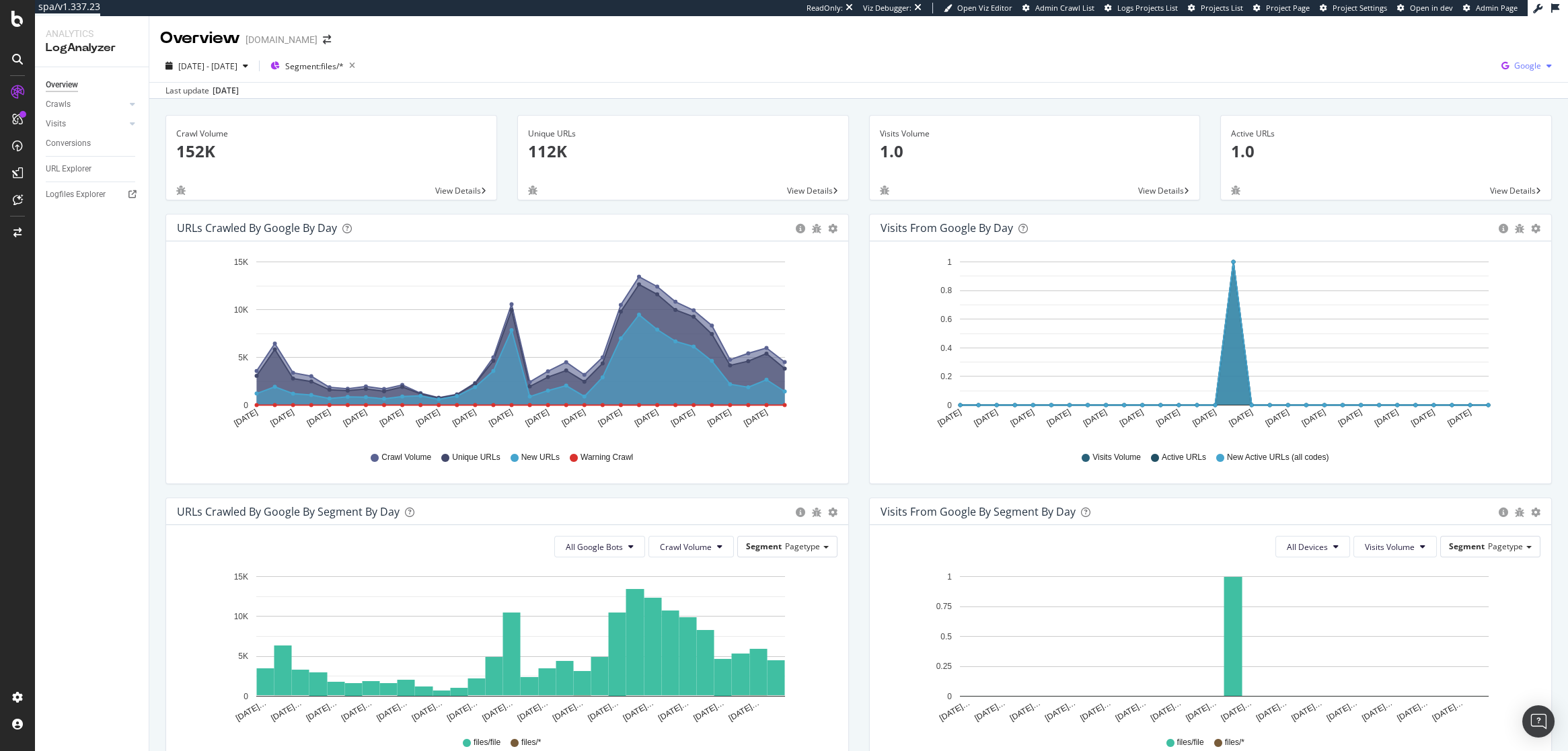
click at [1530, 61] on span "Google" at bounding box center [1528, 65] width 27 height 11
click at [1436, 77] on span "OpenAI" at bounding box center [1460, 78] width 49 height 12
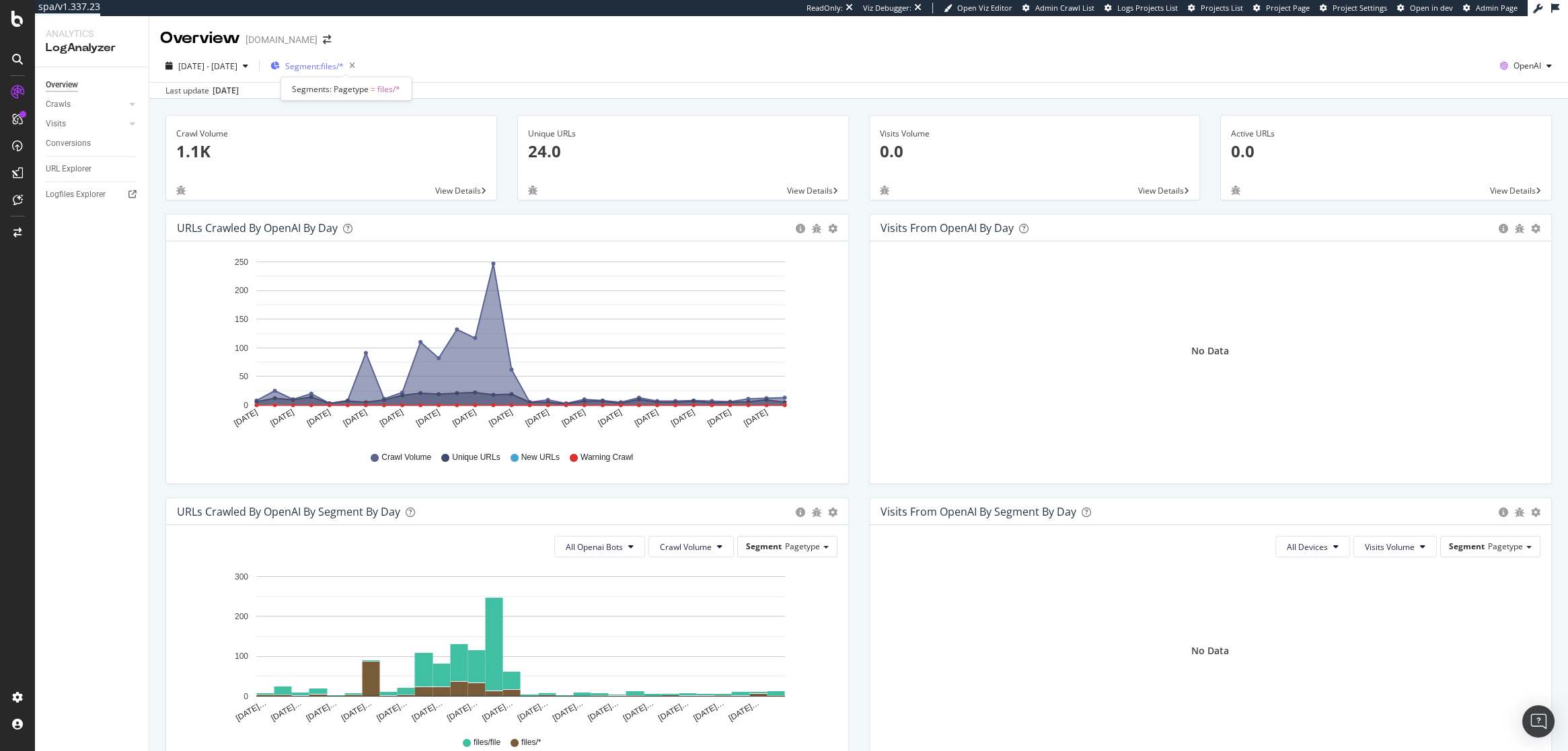
click at [344, 63] on span "Segment: files/*" at bounding box center [314, 66] width 59 height 11
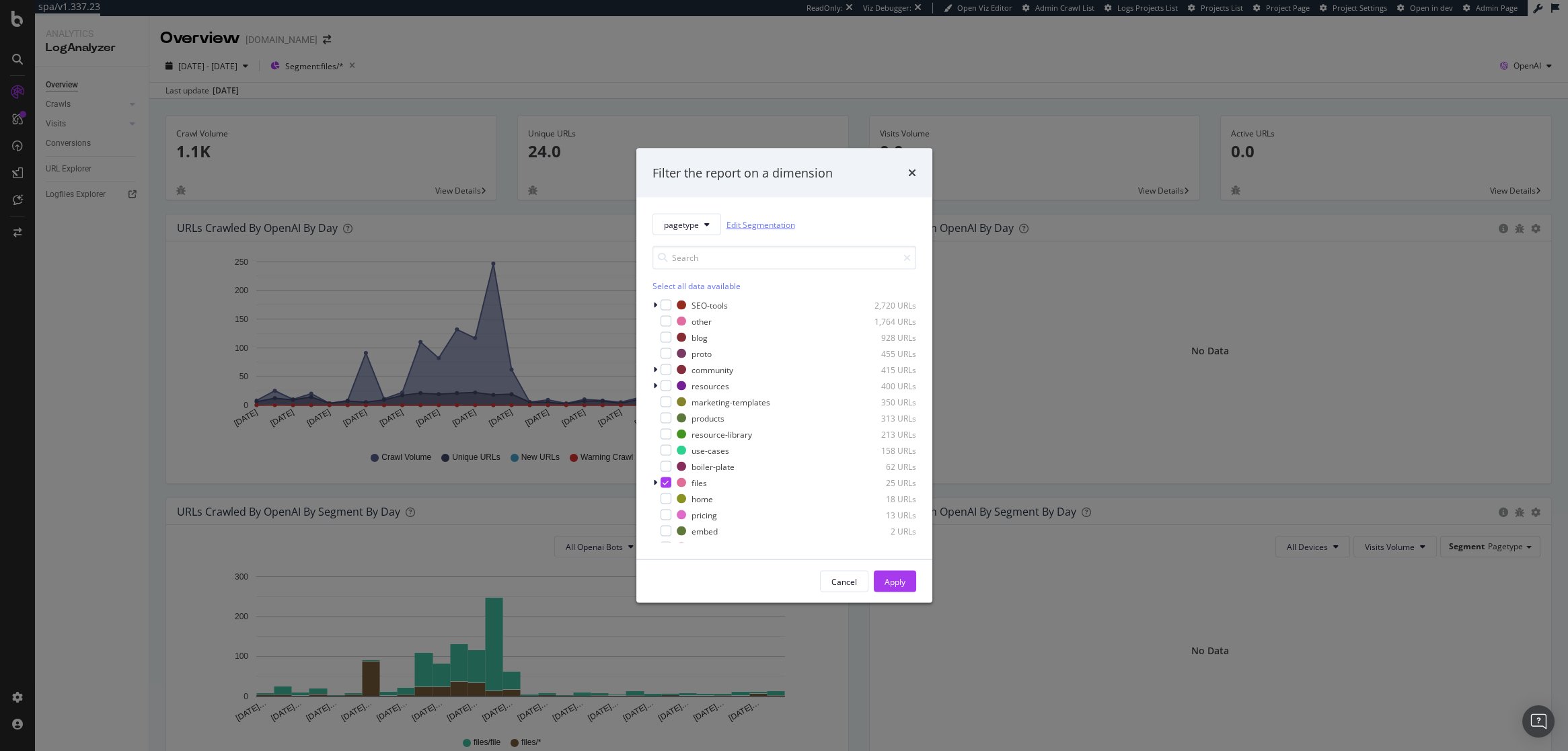
click at [766, 225] on link "Edit Segmentation" at bounding box center [760, 224] width 68 height 14
click at [654, 481] on icon "modal" at bounding box center [655, 483] width 4 height 8
click at [672, 515] on icon "modal" at bounding box center [673, 515] width 6 height 7
click at [902, 580] on div "Apply" at bounding box center [895, 581] width 21 height 11
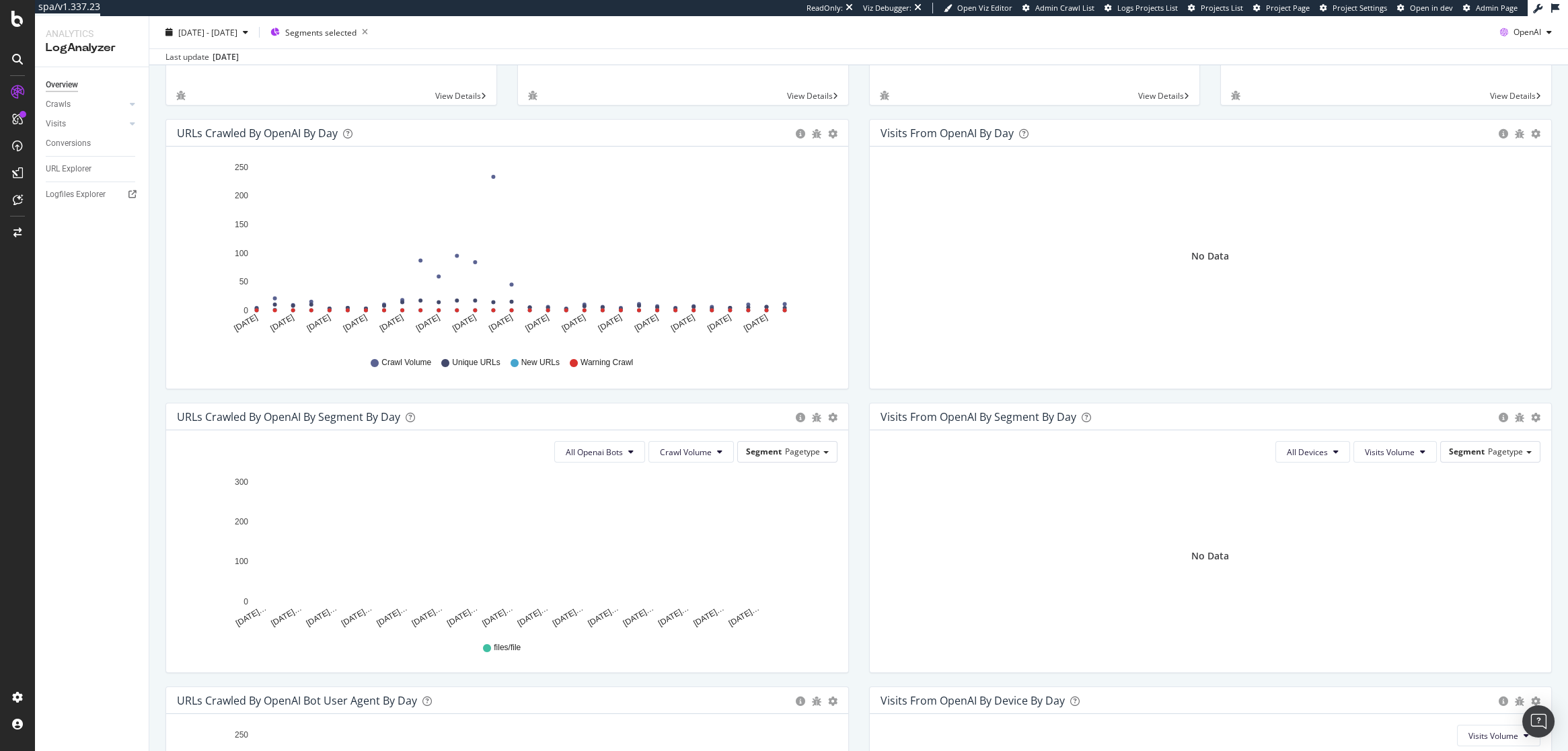
scroll to position [21, 0]
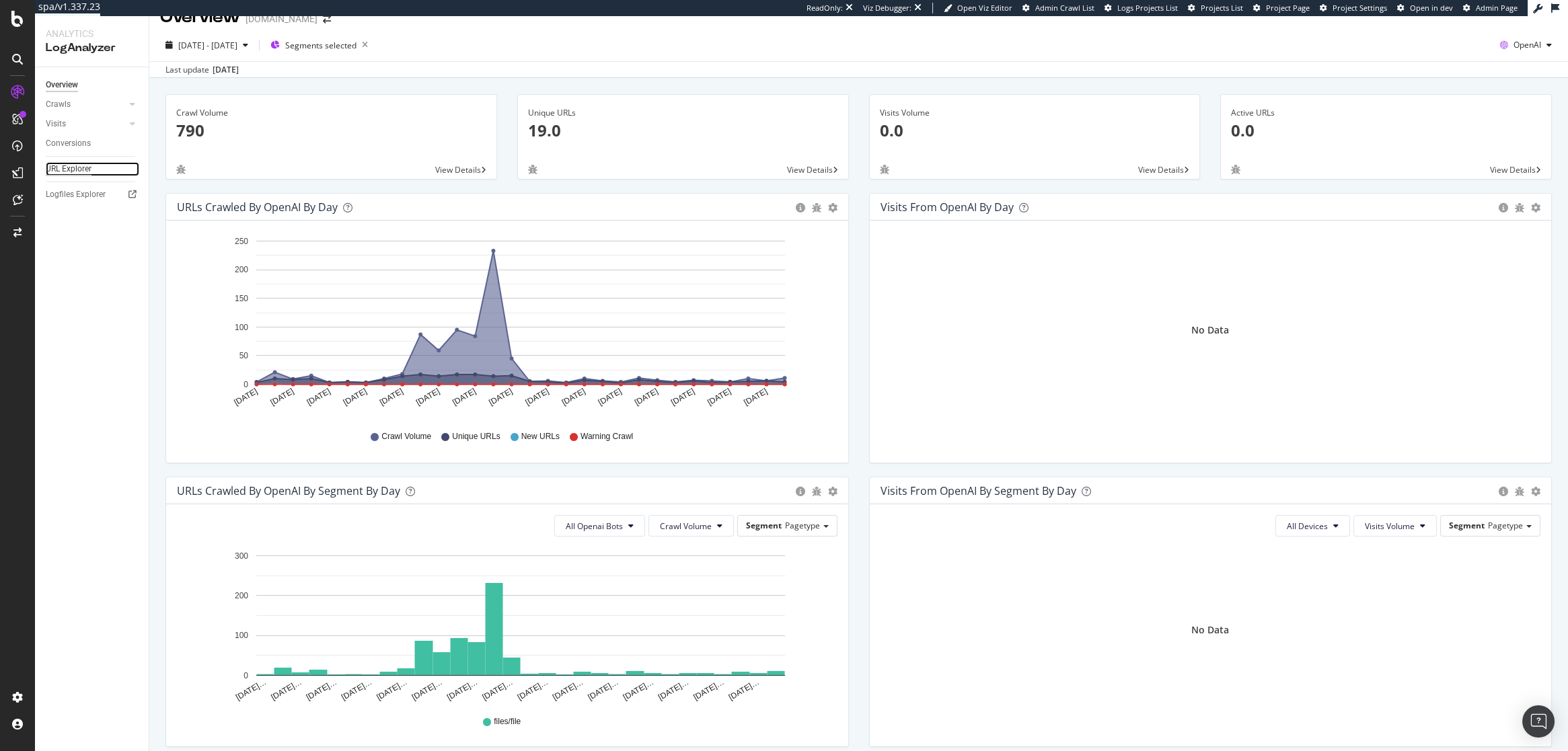
click at [81, 168] on div "URL Explorer" at bounding box center [69, 169] width 46 height 14
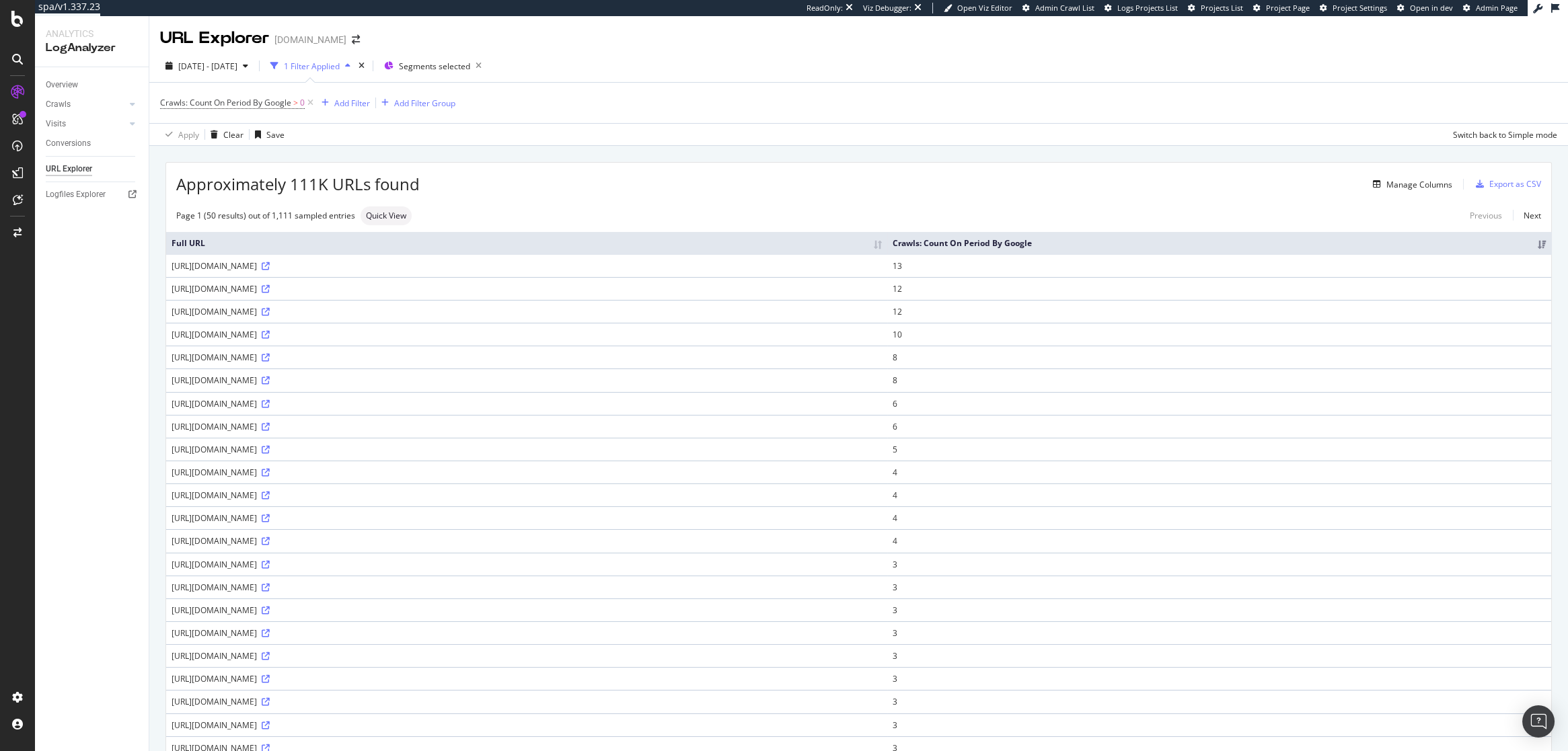
click at [583, 176] on div "Manage Columns" at bounding box center [936, 184] width 1033 height 16
click at [261, 104] on span "Crawls: Count On Period By Google" at bounding box center [226, 102] width 131 height 11
click at [199, 136] on span "By Google" at bounding box center [191, 134] width 38 height 11
click at [213, 401] on span "By OpenAI" at bounding box center [198, 406] width 39 height 11
click at [303, 206] on div "Apply" at bounding box center [309, 208] width 21 height 11
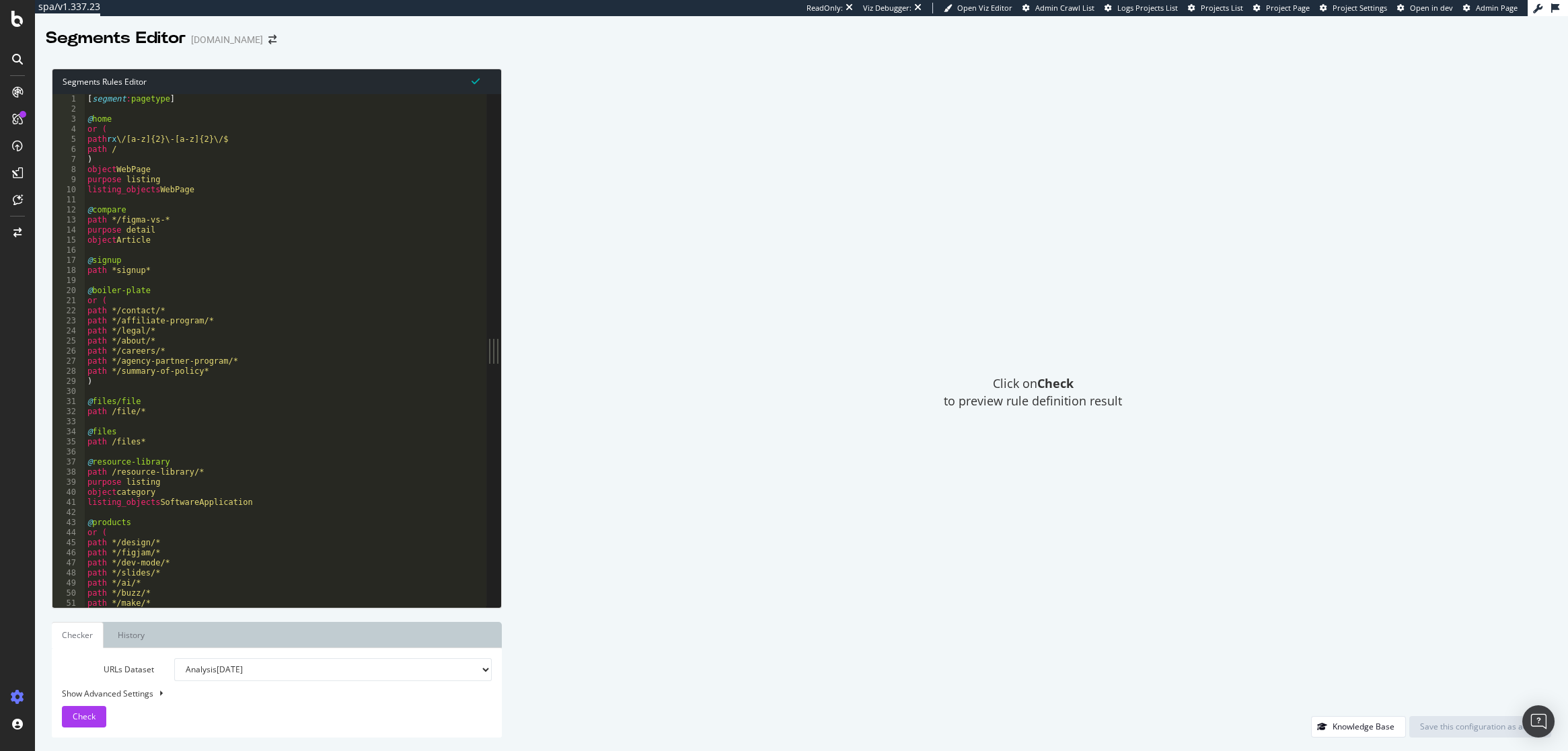
type textarea "@boiler-plate"
click at [234, 291] on div "[ segment : pagetype ] @ home or ( path rx \/[a-z]{2}\-[a-z]{2}\/$ path / ) obj…" at bounding box center [286, 361] width 401 height 534
type input "file"
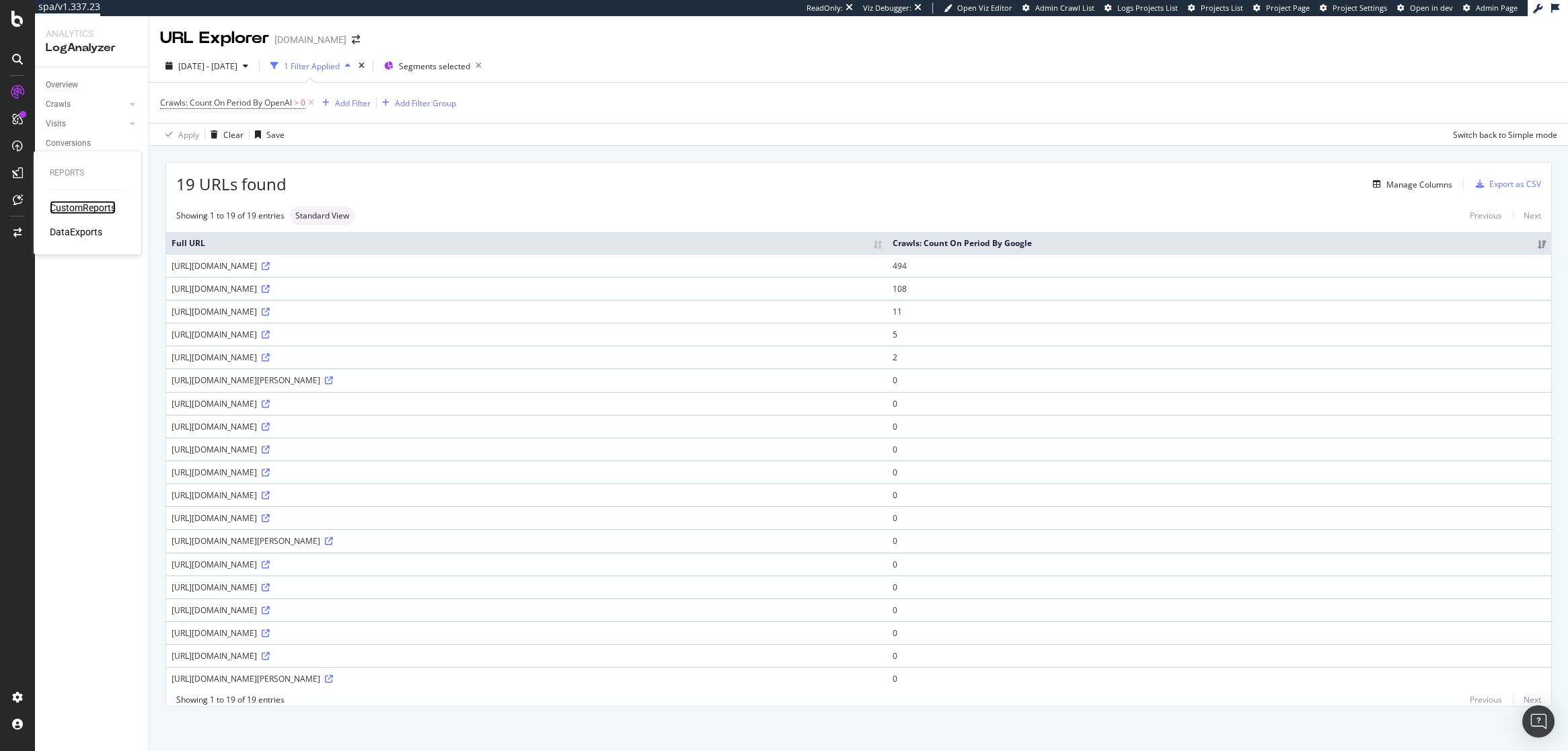
click at [82, 206] on div "CustomReports" at bounding box center [82, 208] width 66 height 13
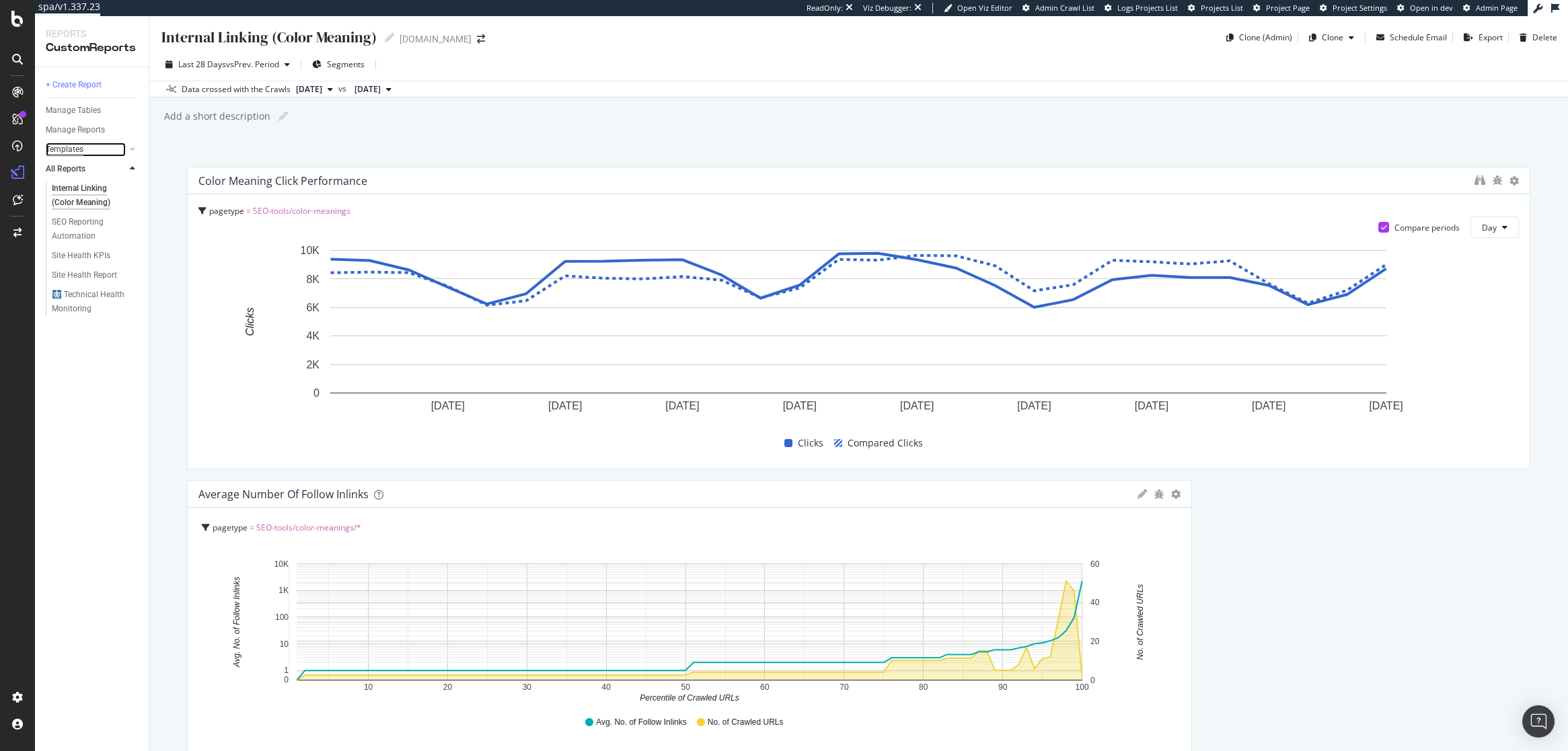
click at [70, 152] on div "Templates" at bounding box center [65, 150] width 38 height 14
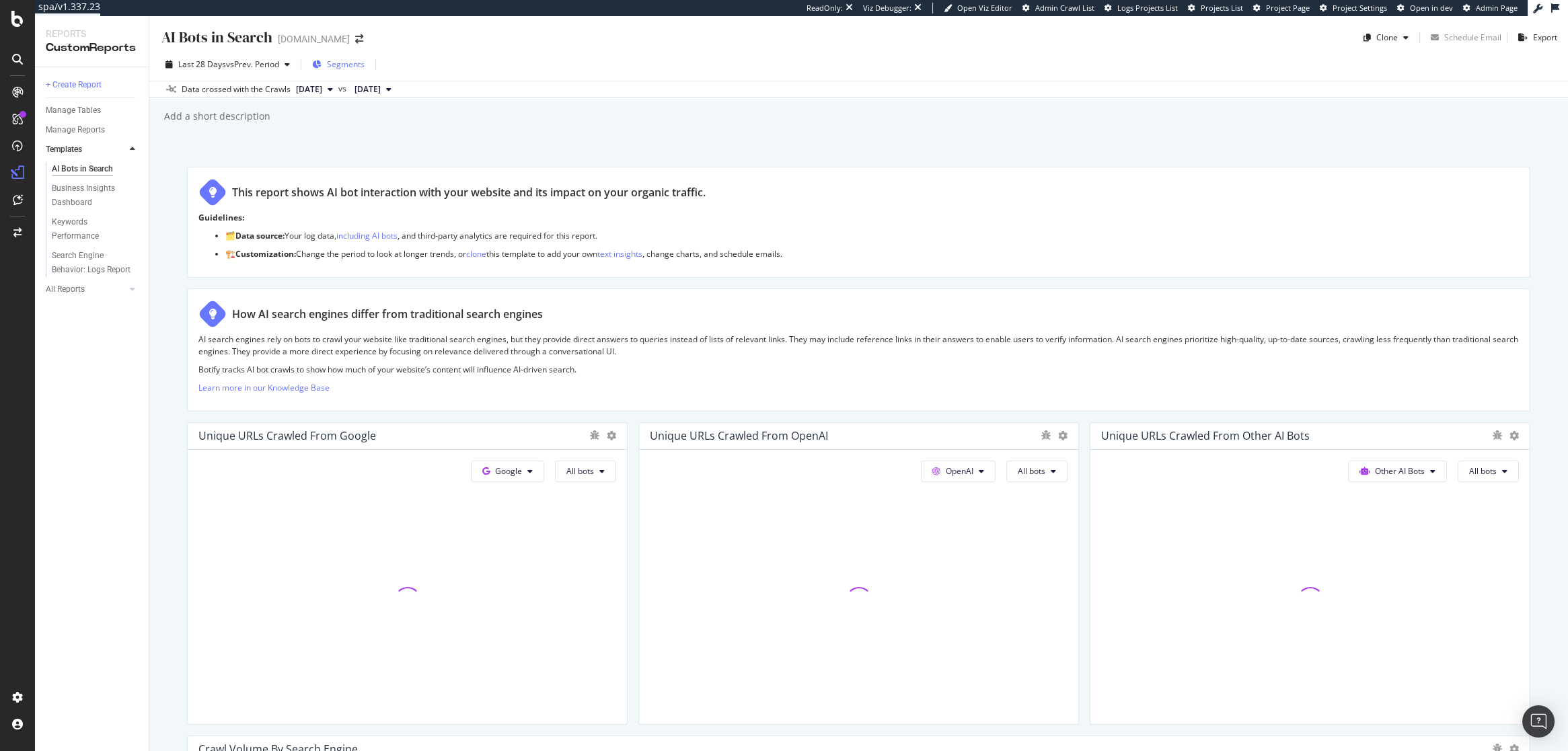
click at [342, 61] on span "Segments" at bounding box center [346, 64] width 38 height 11
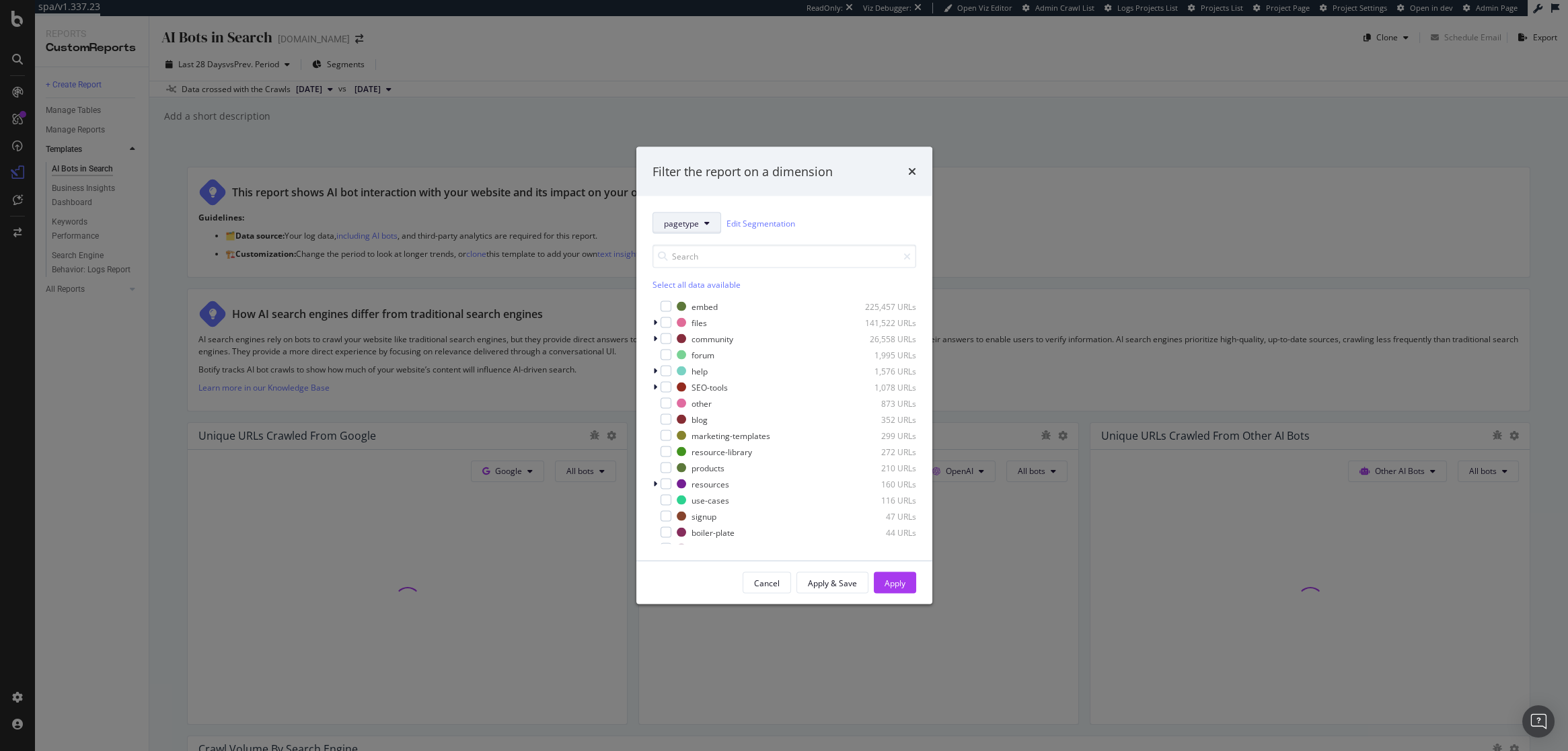
click at [697, 353] on div "forum" at bounding box center [702, 355] width 23 height 11
click at [665, 352] on icon "modal" at bounding box center [666, 355] width 6 height 7
click at [652, 323] on div "modal" at bounding box center [656, 323] width 8 height 13
click at [677, 340] on div "modal" at bounding box center [673, 339] width 10 height 10
click at [900, 584] on div "Apply" at bounding box center [895, 582] width 21 height 11
